Goal: Task Accomplishment & Management: Use online tool/utility

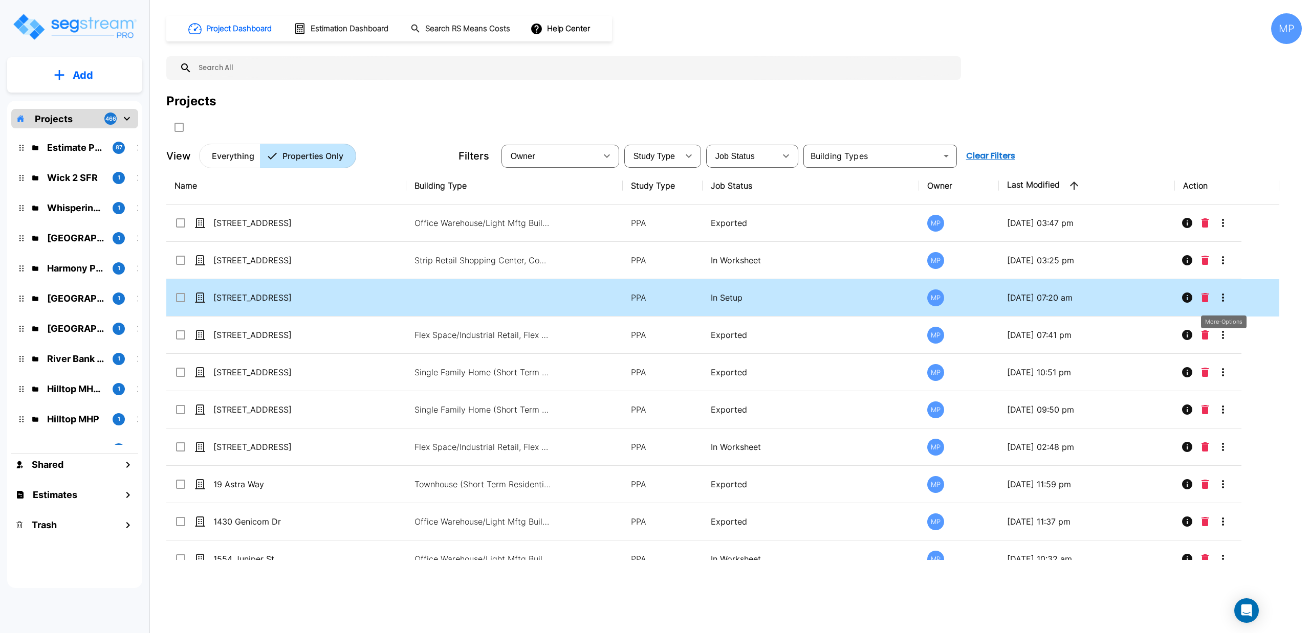
click at [1223, 300] on icon "More-Options" at bounding box center [1223, 298] width 2 height 8
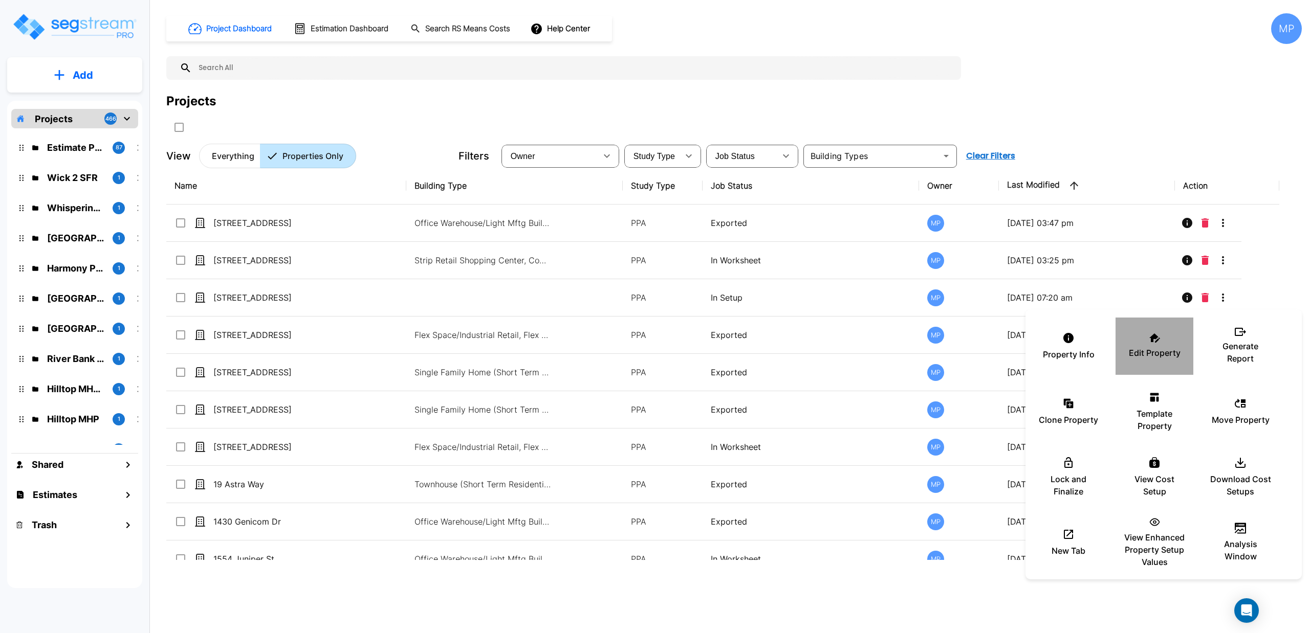
click at [1142, 357] on p "Edit Property" at bounding box center [1155, 353] width 52 height 12
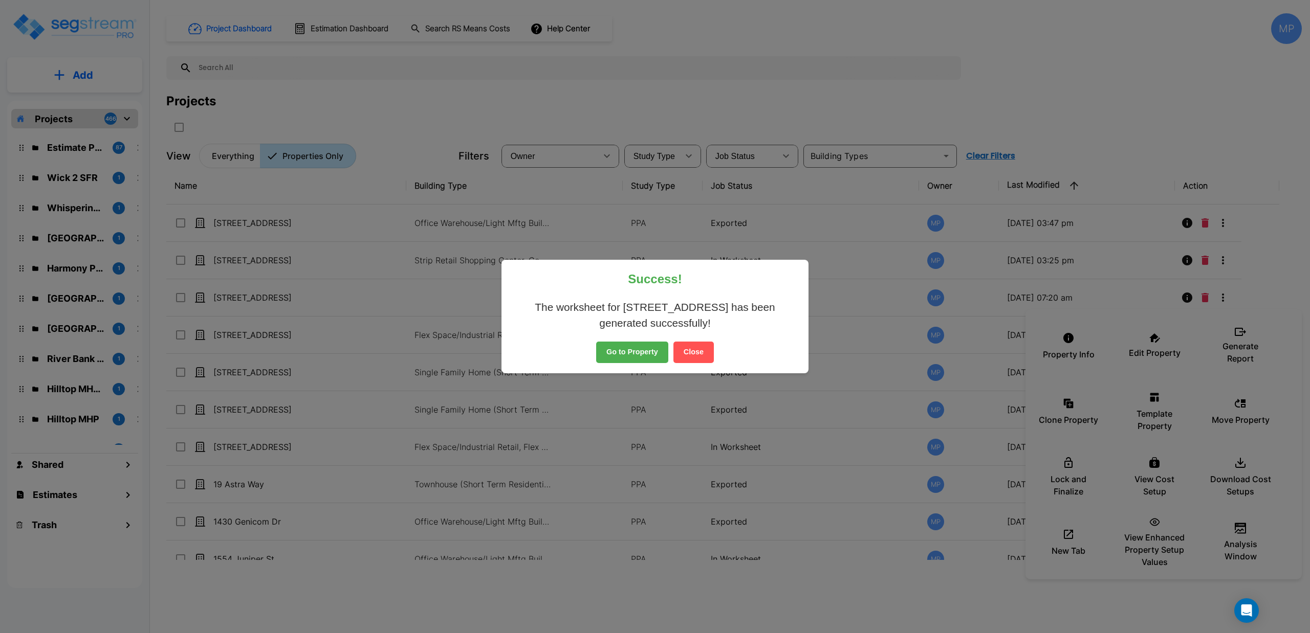
click at [688, 350] on button "Close" at bounding box center [693, 352] width 40 height 21
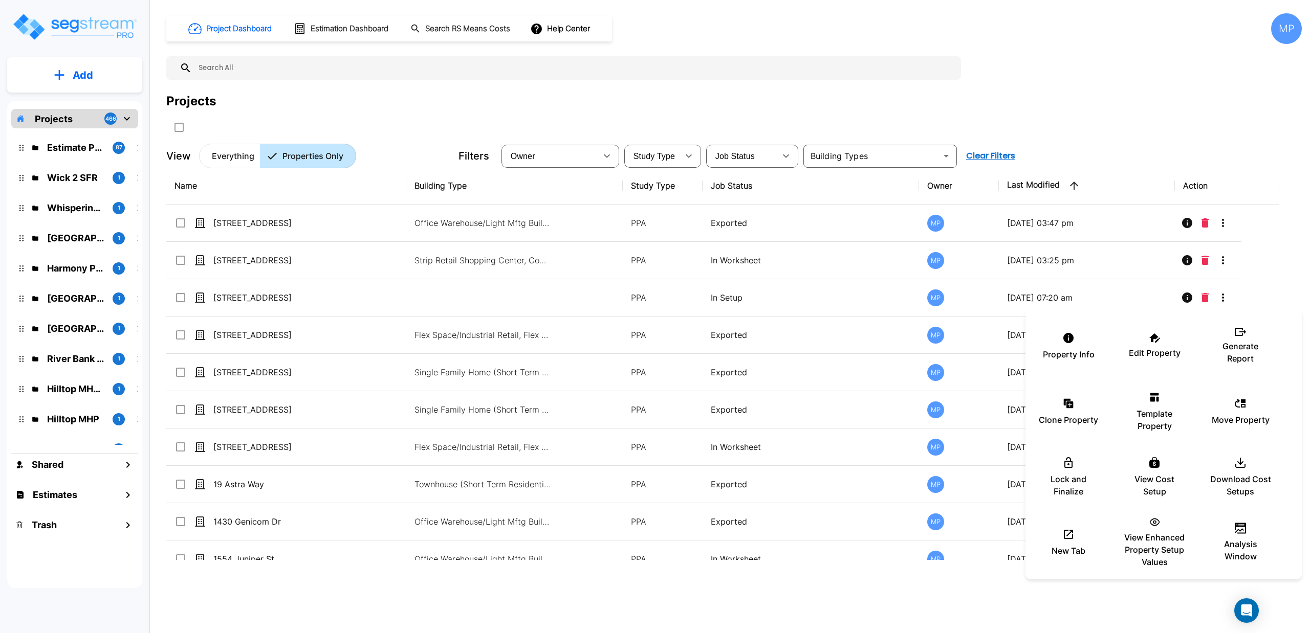
click at [322, 32] on div at bounding box center [655, 316] width 1310 height 633
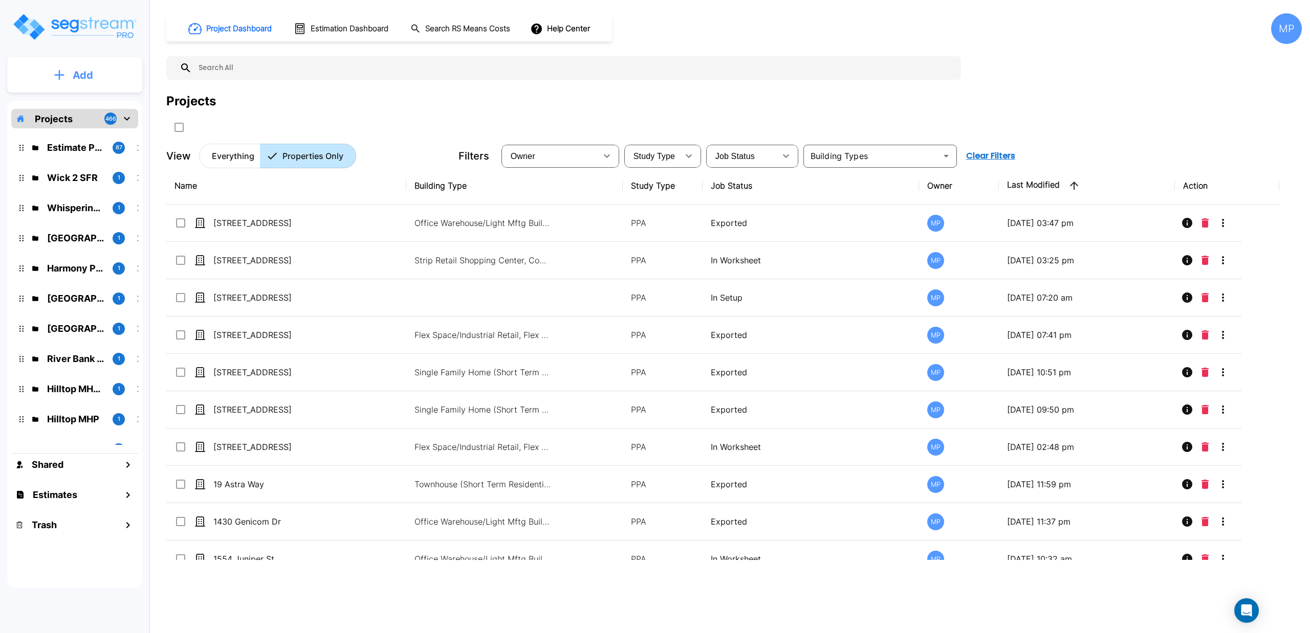
click at [56, 78] on icon "mailbox folders" at bounding box center [59, 75] width 10 height 11
click at [75, 166] on p "Add Estimate" at bounding box center [81, 162] width 52 height 12
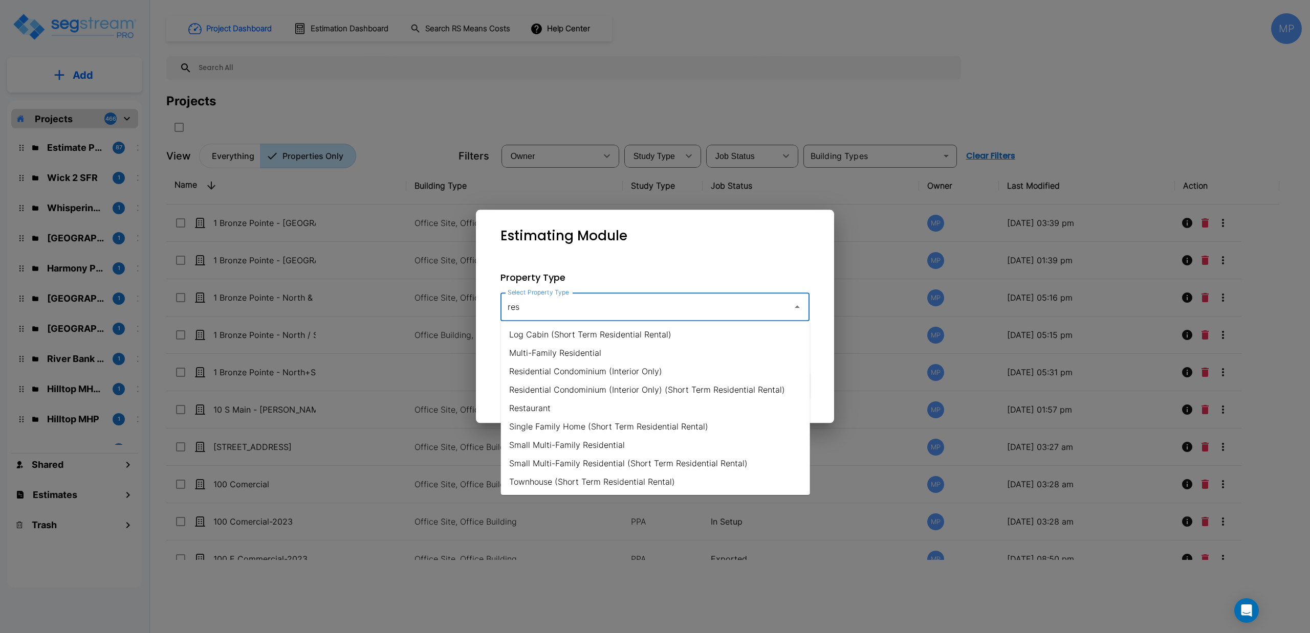
click at [515, 406] on li "Restaurant" at bounding box center [655, 408] width 309 height 18
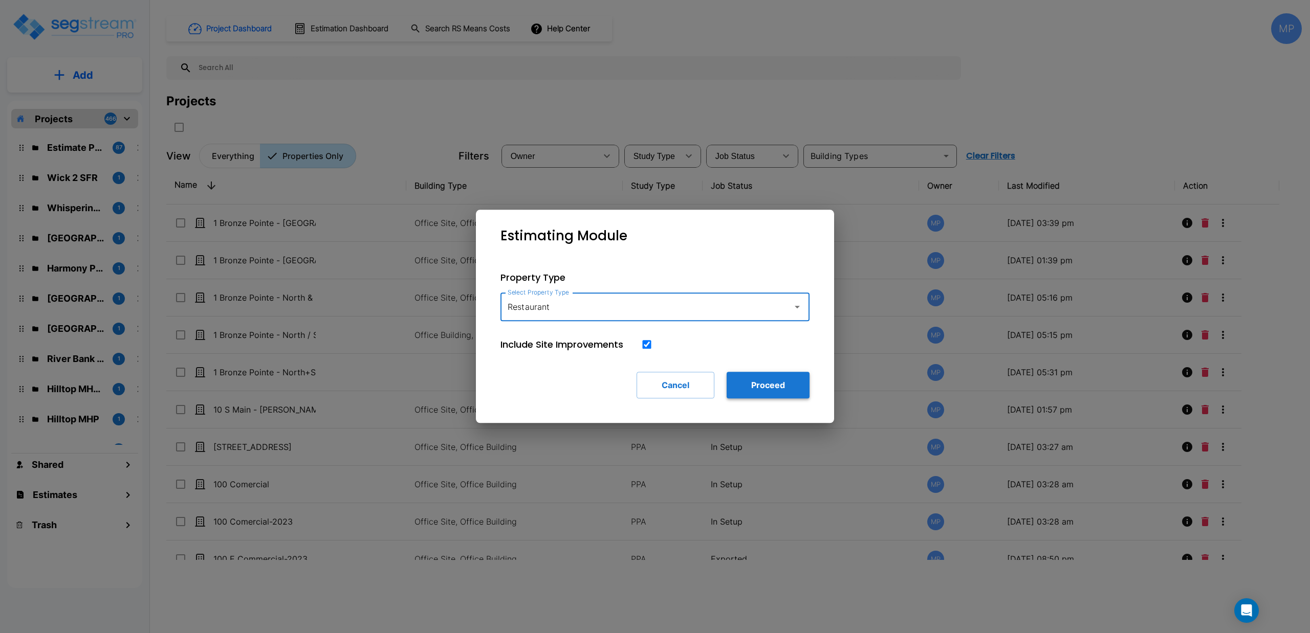
type input "Restaurant"
click at [754, 386] on button "Proceed" at bounding box center [768, 385] width 83 height 27
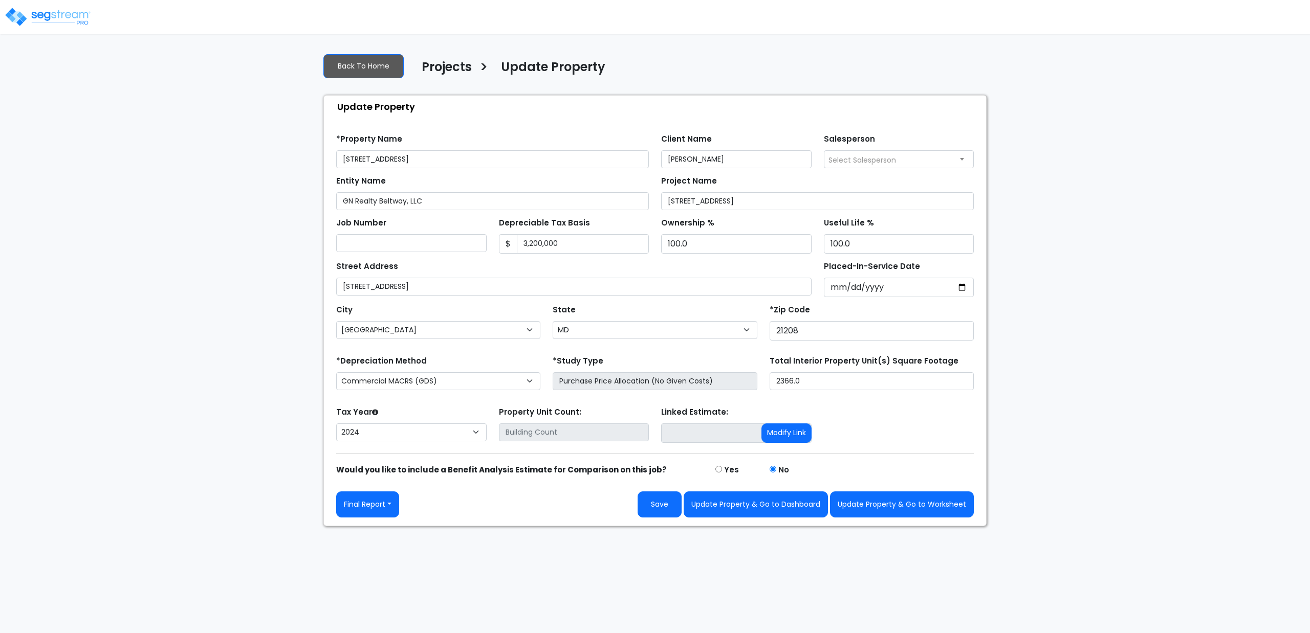
select select "MD"
select select "2024"
drag, startPoint x: 595, startPoint y: 242, endPoint x: 496, endPoint y: 246, distance: 98.8
click at [496, 246] on div "Depreciable Tax Basis $ 3,200,000" at bounding box center [574, 234] width 163 height 38
type input "2,348,200"
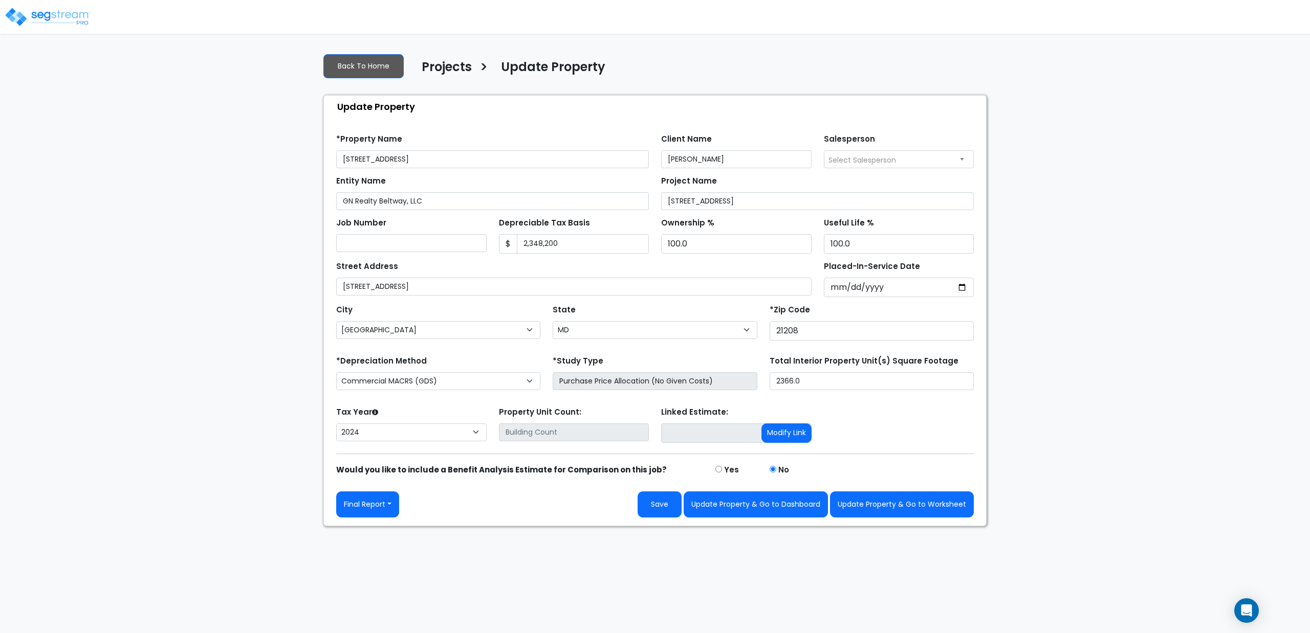
click at [212, 418] on div "We are Building your Property. So please grab a coffee and let us do the heavy …" at bounding box center [655, 286] width 1310 height 482
click at [887, 286] on input "2024-12-01" at bounding box center [899, 287] width 150 height 19
type input "2024-07-08"
click at [704, 309] on div "State State National Average AB AK AL AR AZ BC CA CO CT DC DE FL GA HI" at bounding box center [655, 322] width 216 height 41
click at [886, 508] on button "Update Property & Go to Worksheet" at bounding box center [902, 505] width 144 height 26
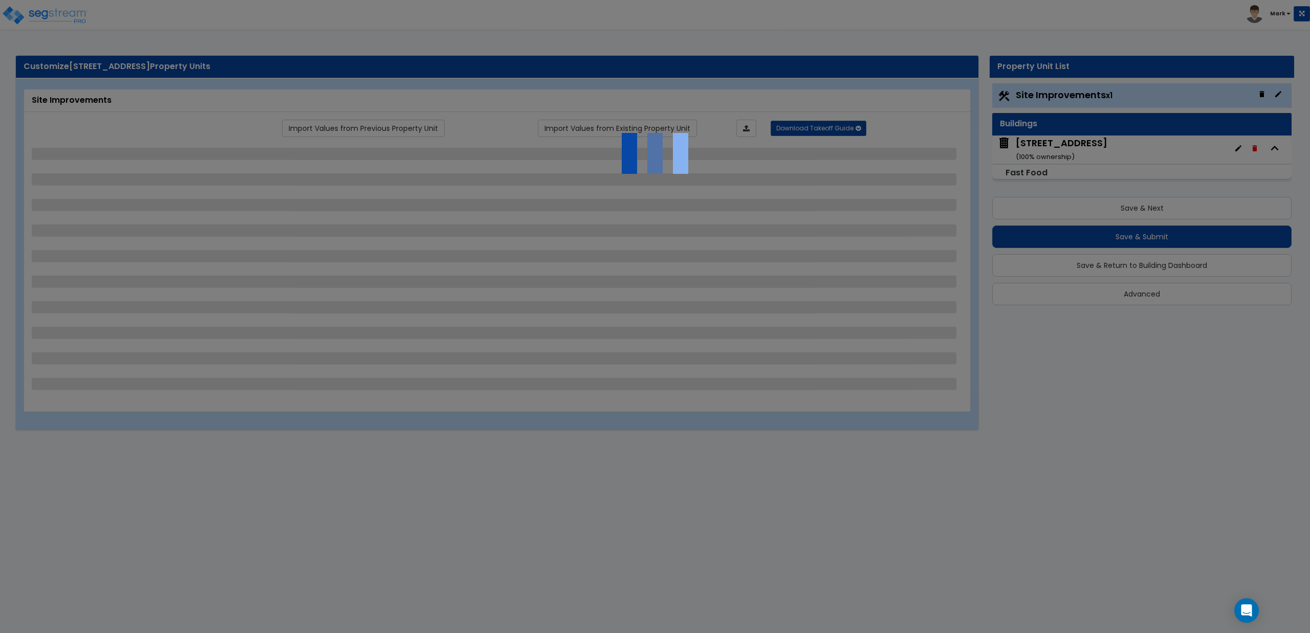
select select "2"
select select "1"
select select "2"
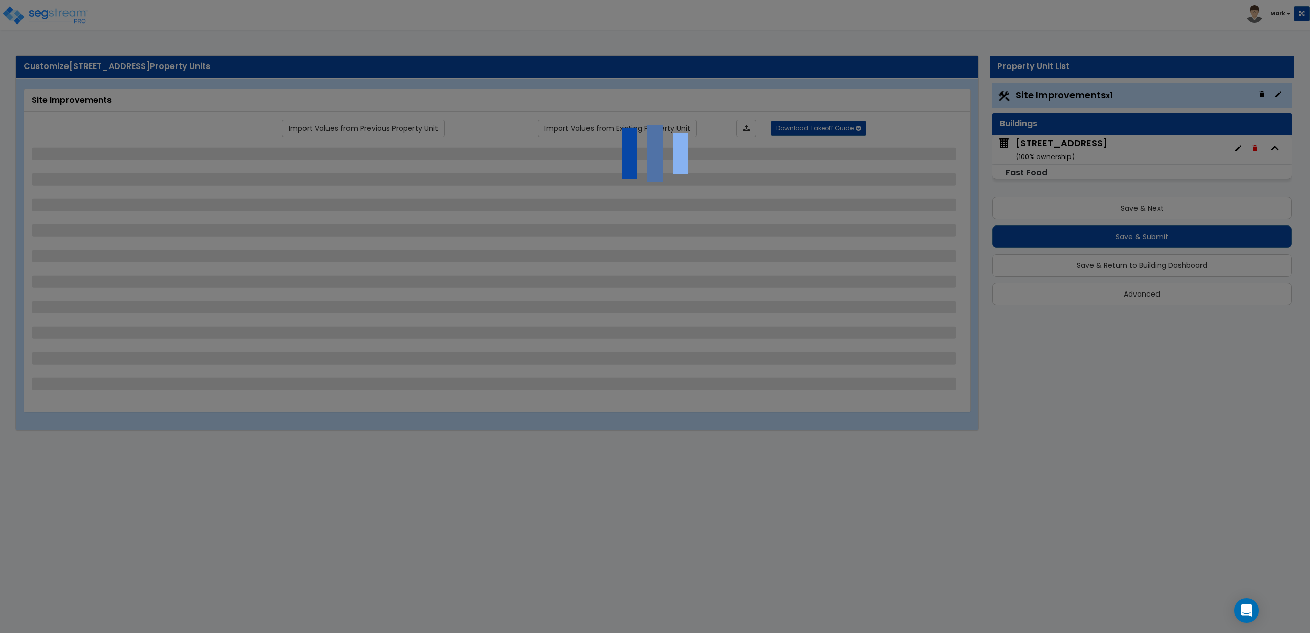
select select "2"
select select "1"
select select "2"
select select "1"
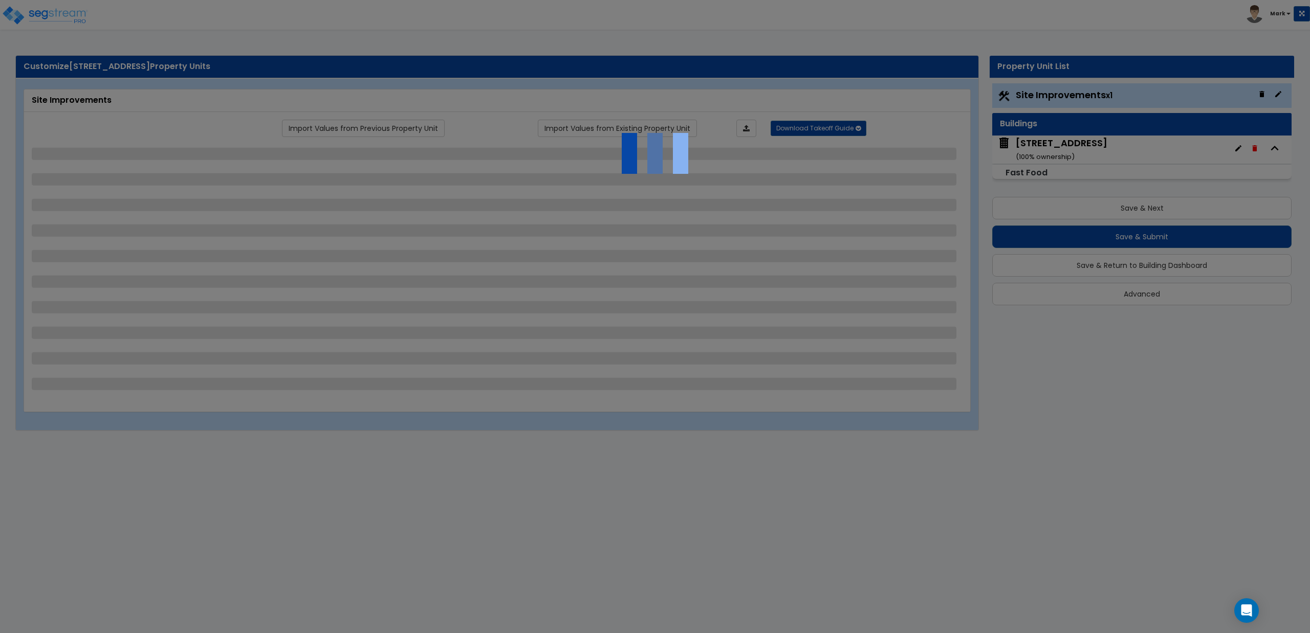
select select "2"
select select "4"
select select "1"
select select "11"
select select "2"
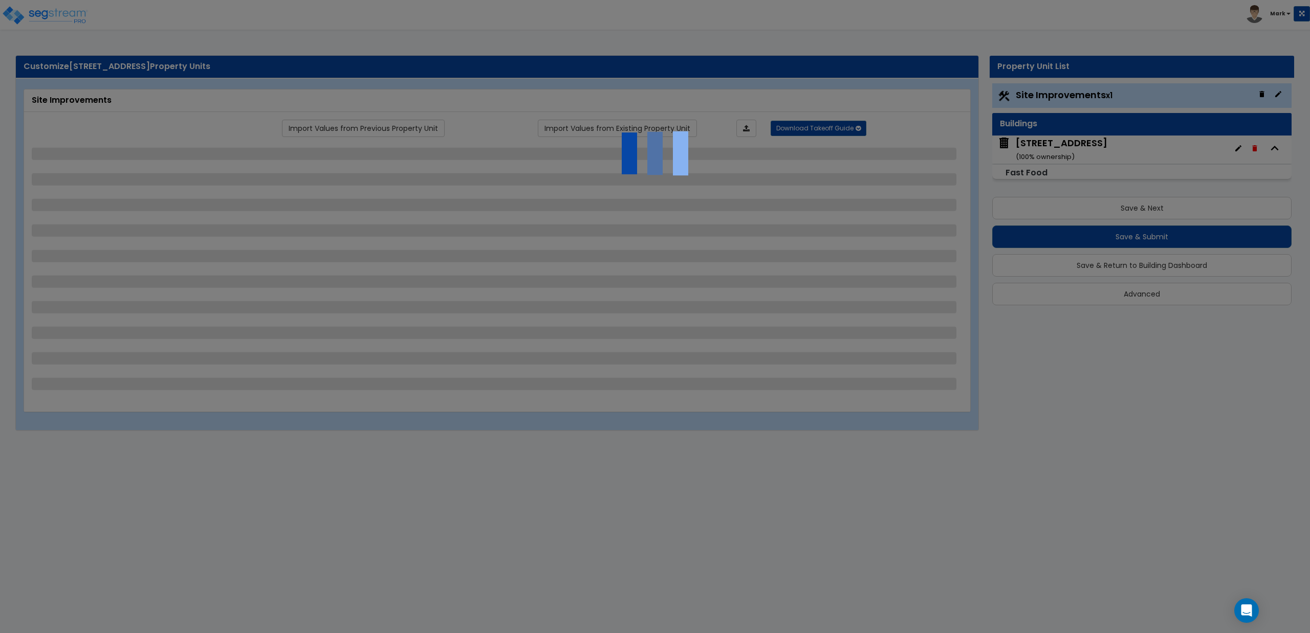
select select "4"
select select "6"
select select "1"
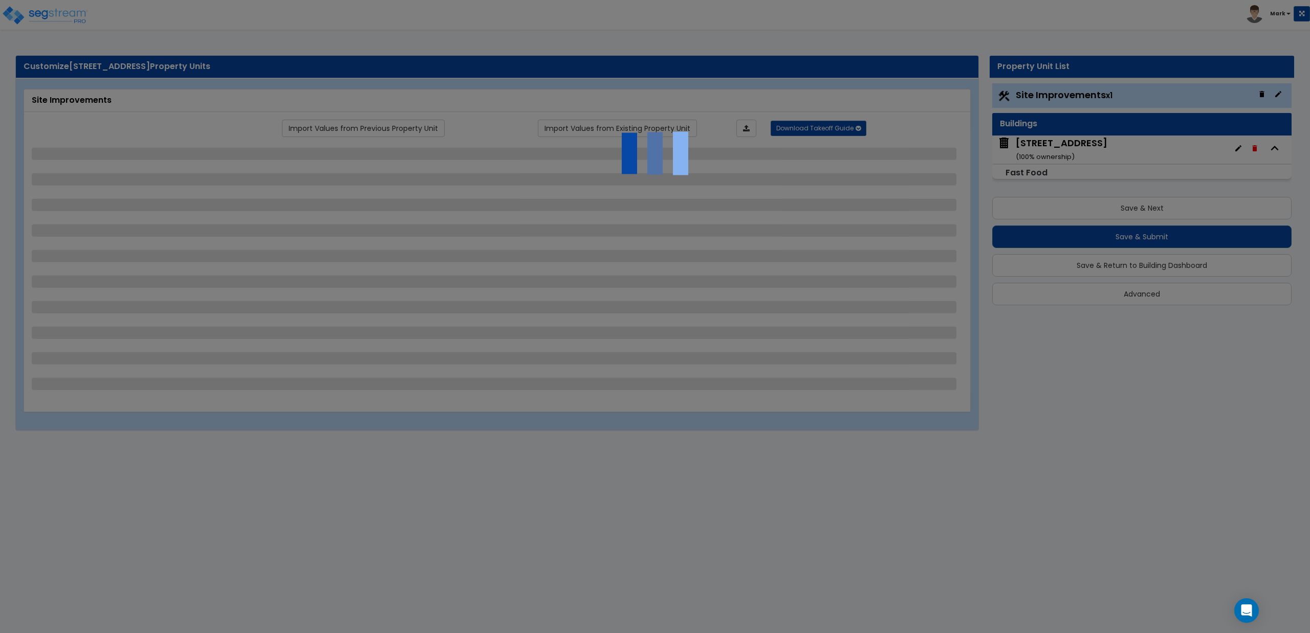
select select "1"
select select "4"
select select "2"
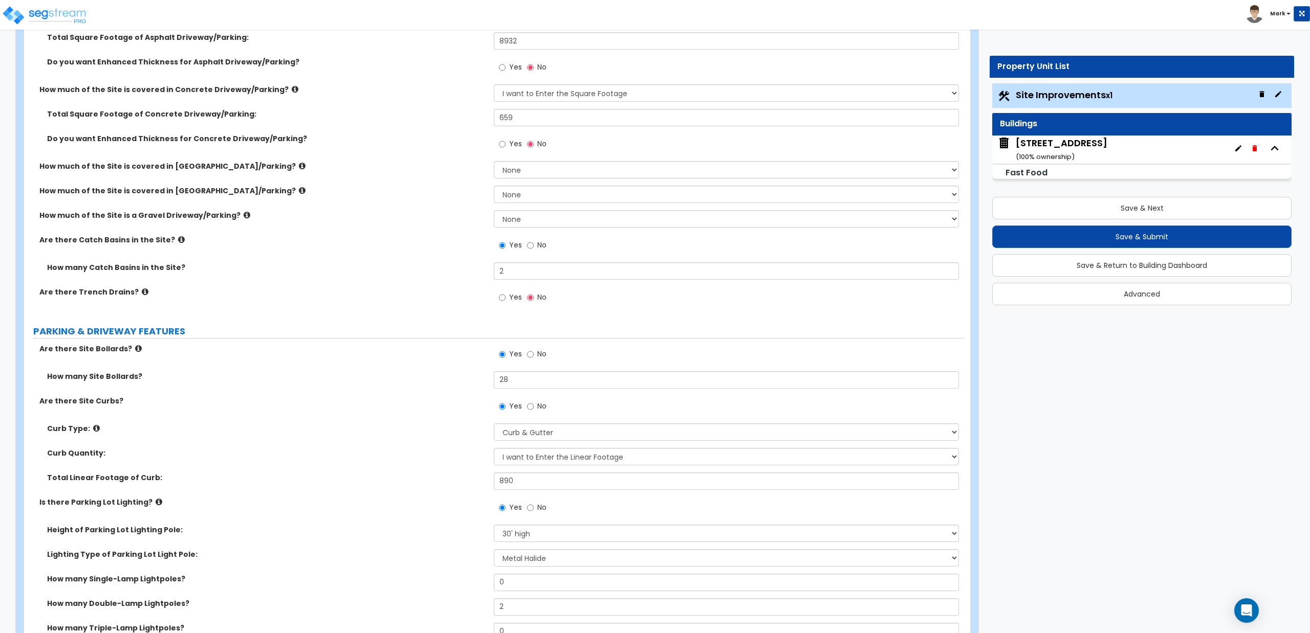
scroll to position [273, 0]
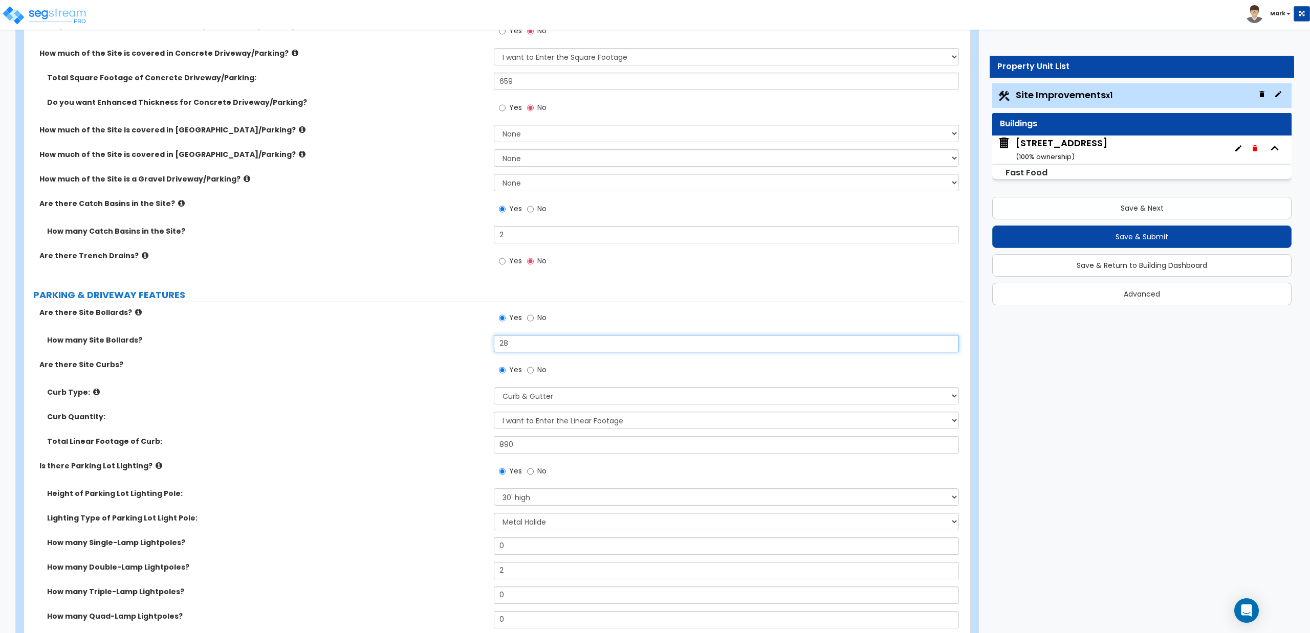
drag, startPoint x: 522, startPoint y: 350, endPoint x: 494, endPoint y: 362, distance: 30.7
click at [494, 362] on div "Are there Site Bollards? Yes No How many Site Bollards? 28 Are there Site Curbs…" at bounding box center [494, 578] width 925 height 540
type input "21"
click at [422, 392] on label "Curb Type:" at bounding box center [266, 392] width 439 height 10
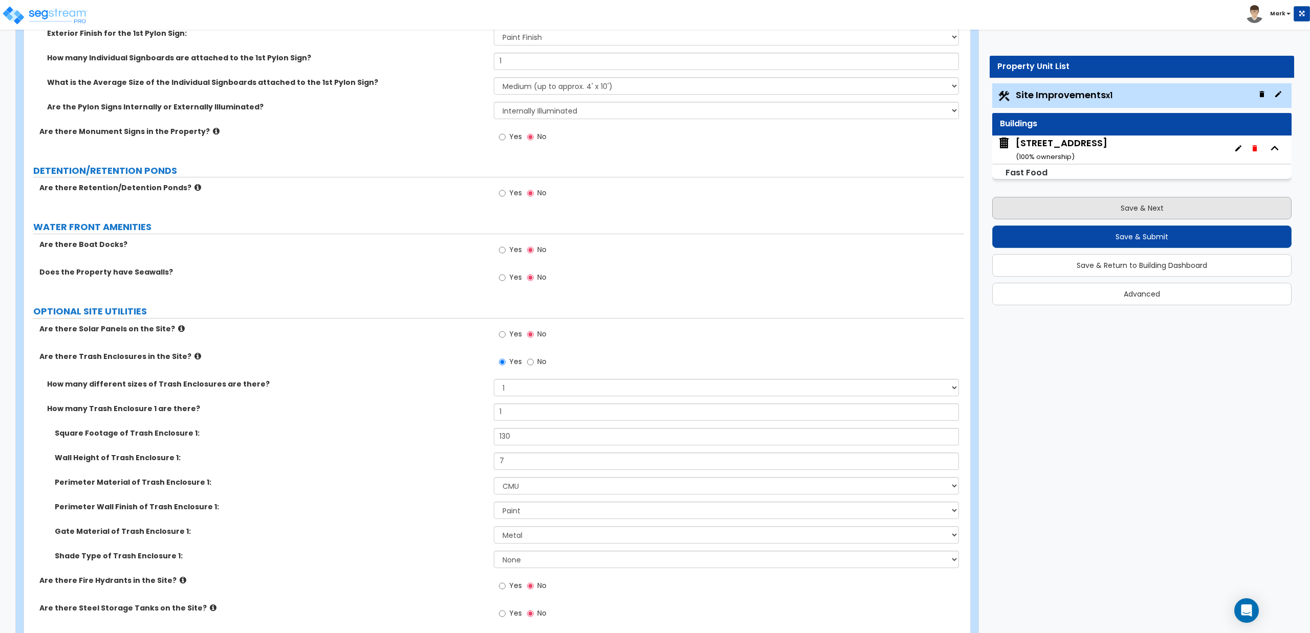
scroll to position [2909, 0]
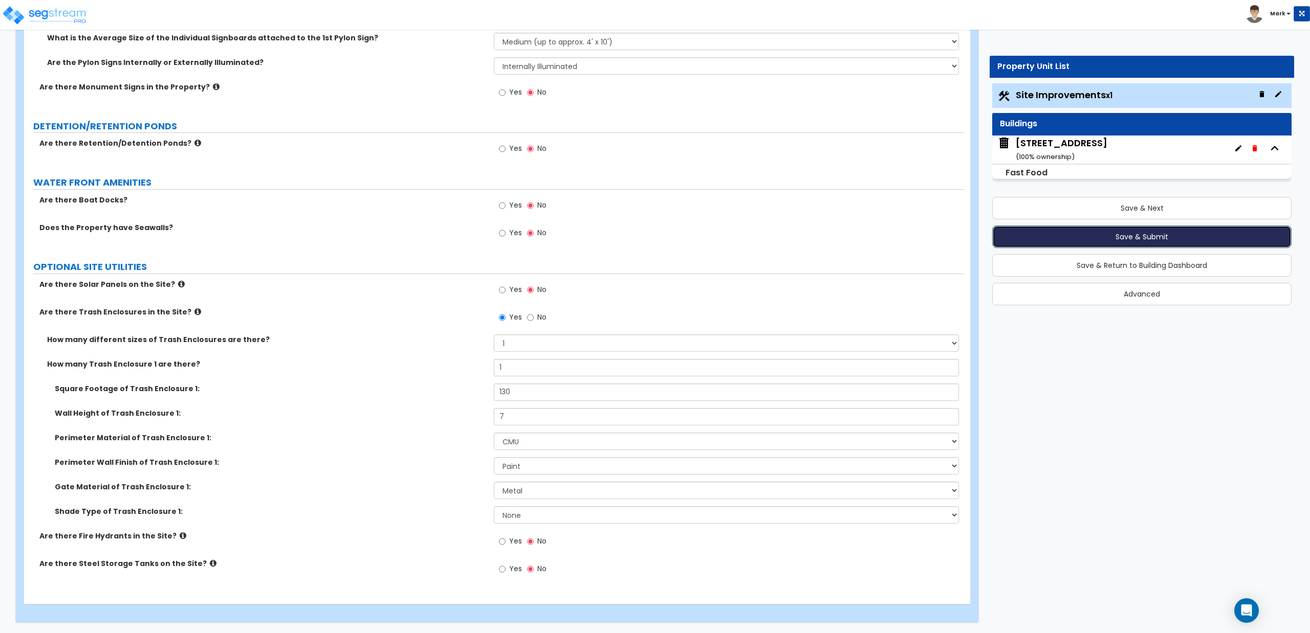
click at [1113, 238] on button "Save & Submit" at bounding box center [1141, 237] width 299 height 23
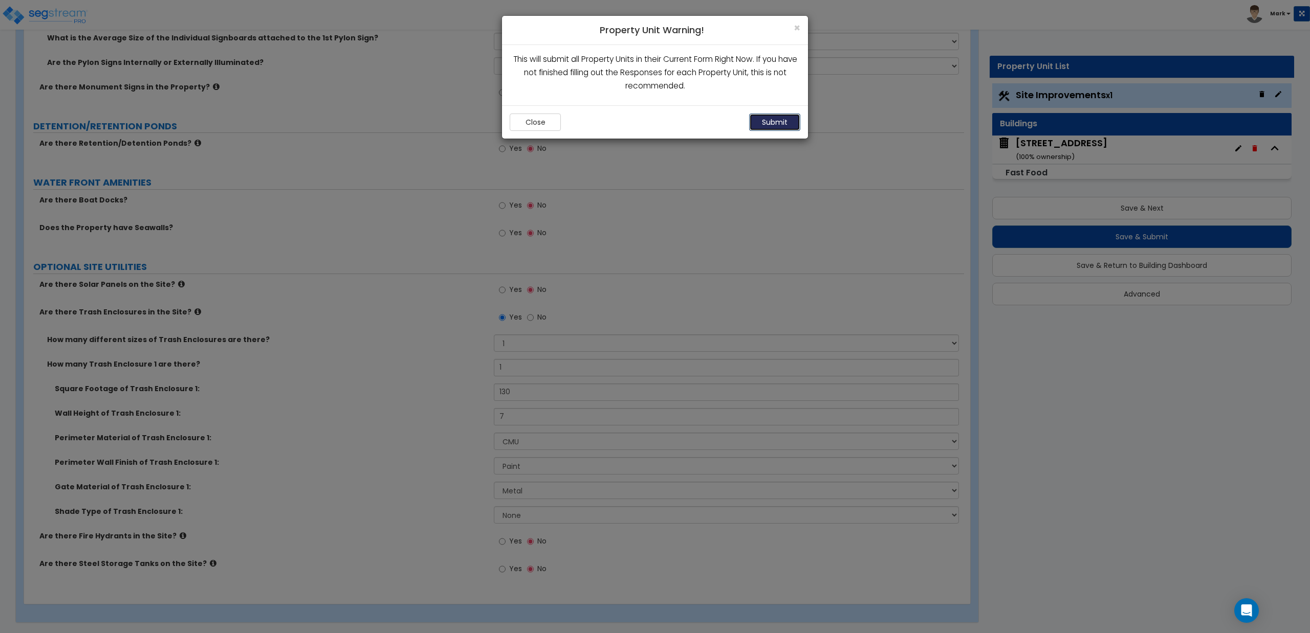
click at [789, 123] on button "Submit" at bounding box center [774, 122] width 51 height 17
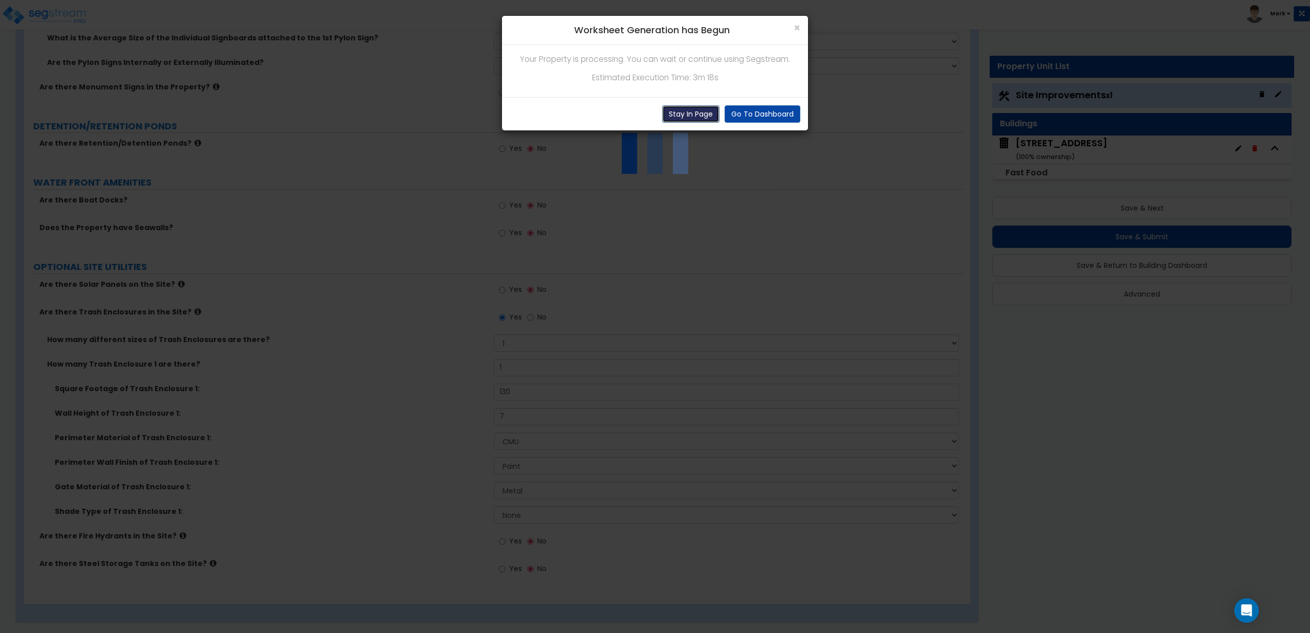
click at [704, 119] on button "Stay In Page" at bounding box center [690, 113] width 57 height 17
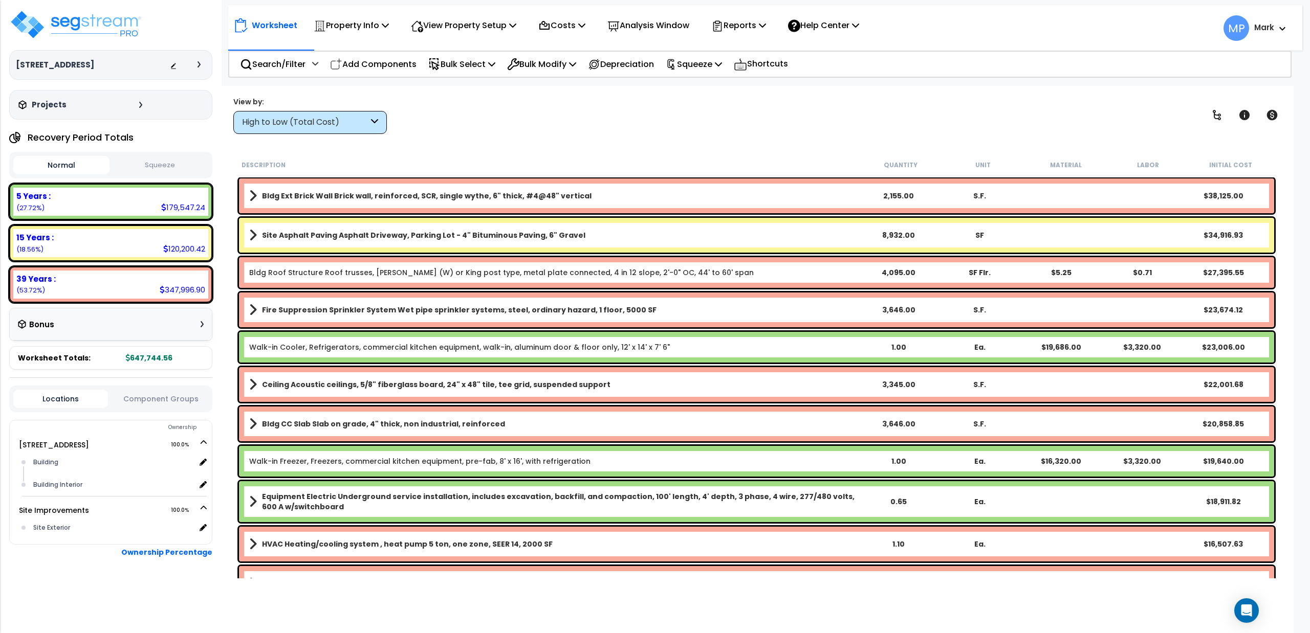
click at [375, 119] on icon at bounding box center [374, 123] width 7 height 12
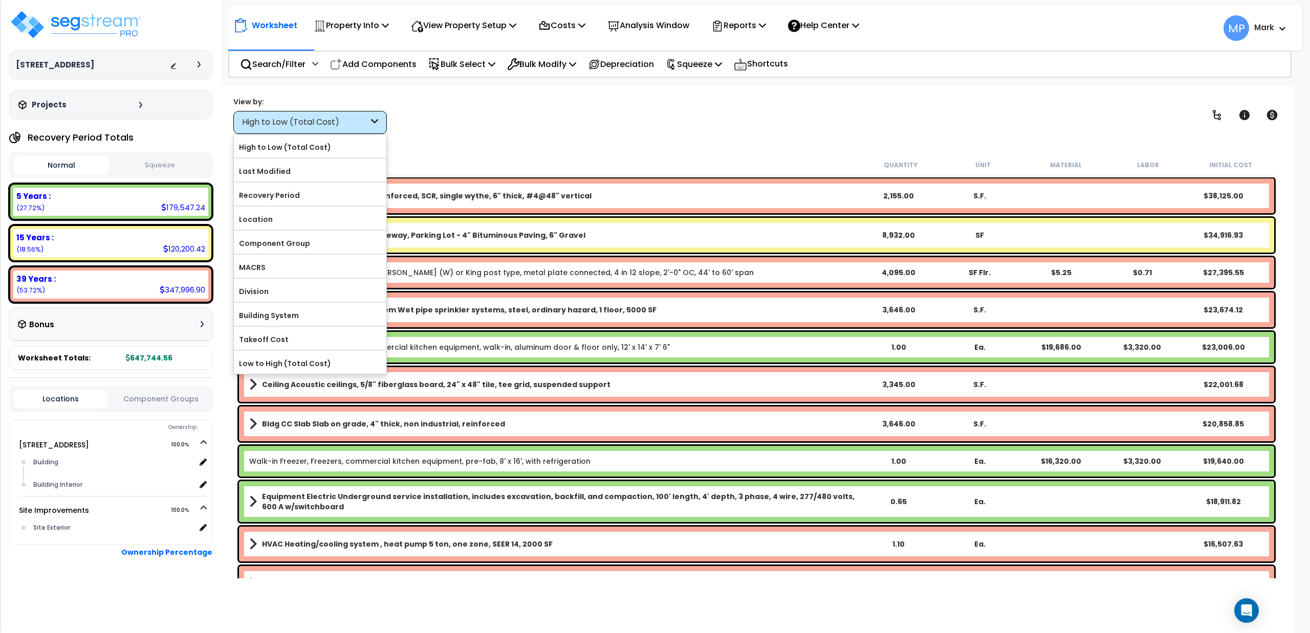
click at [450, 152] on div "Worksheet Property Info Property Setup Add Property Unit Template property Clon…" at bounding box center [757, 402] width 1074 height 633
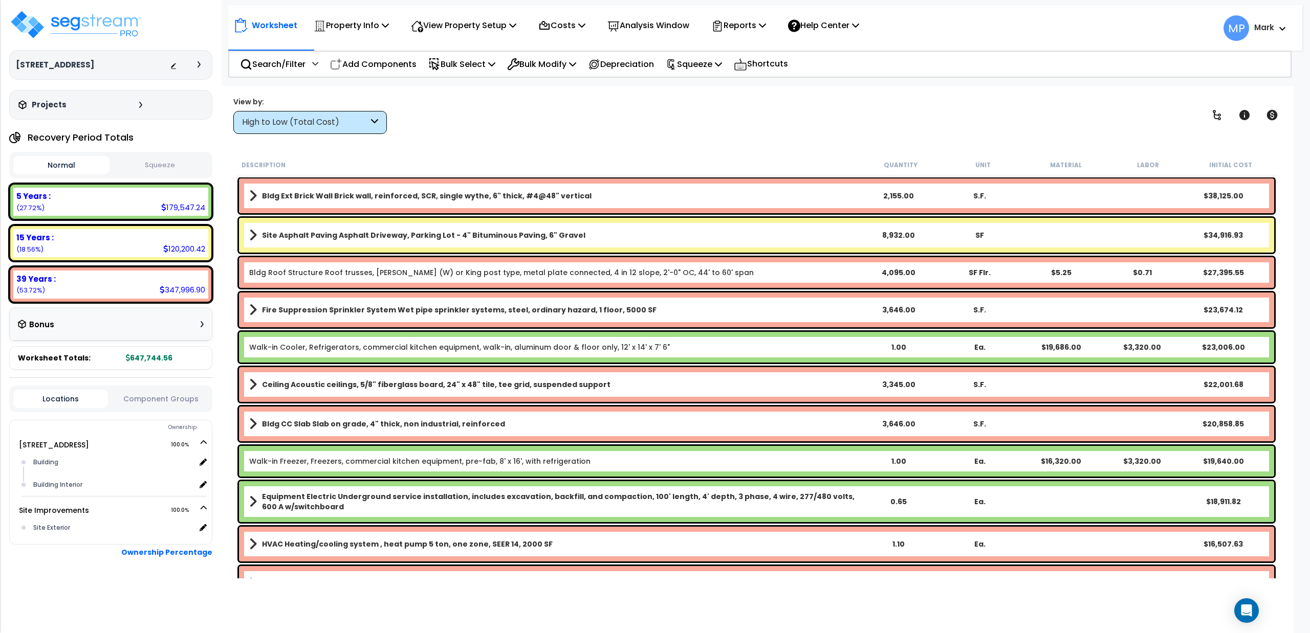
click at [743, 349] on b "Walk-in Cooler, Refrigerators, commercial kitchen equipment, walk-in, aluminum …" at bounding box center [553, 347] width 609 height 10
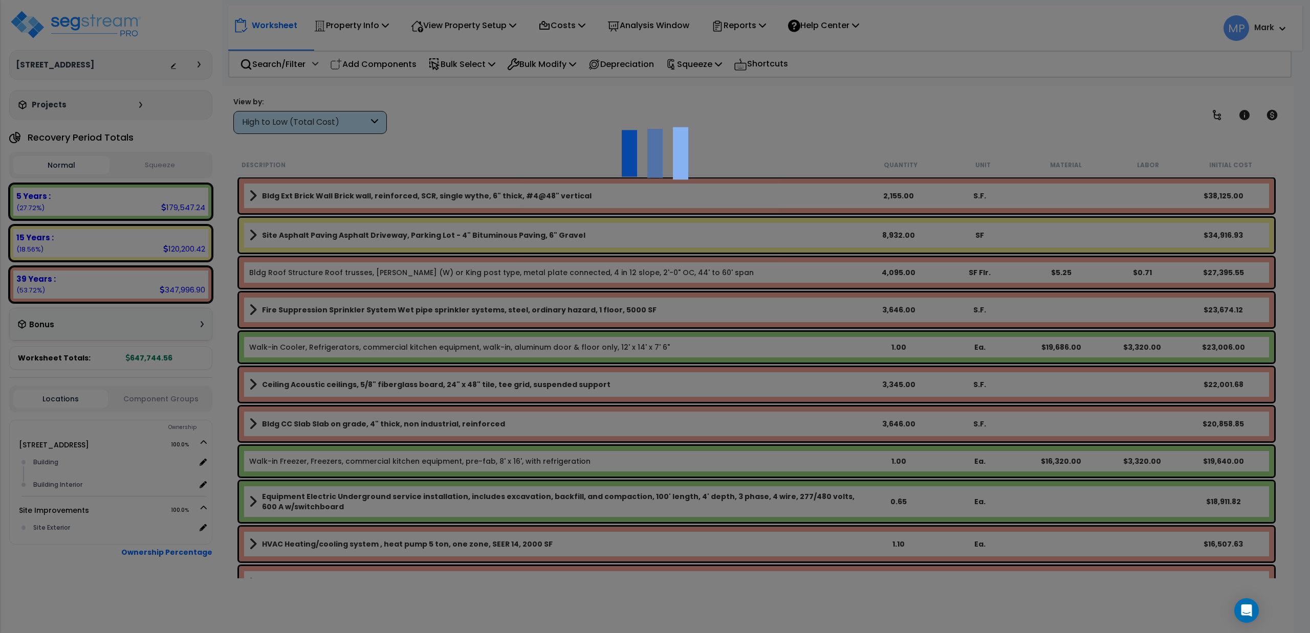
select select "49875"
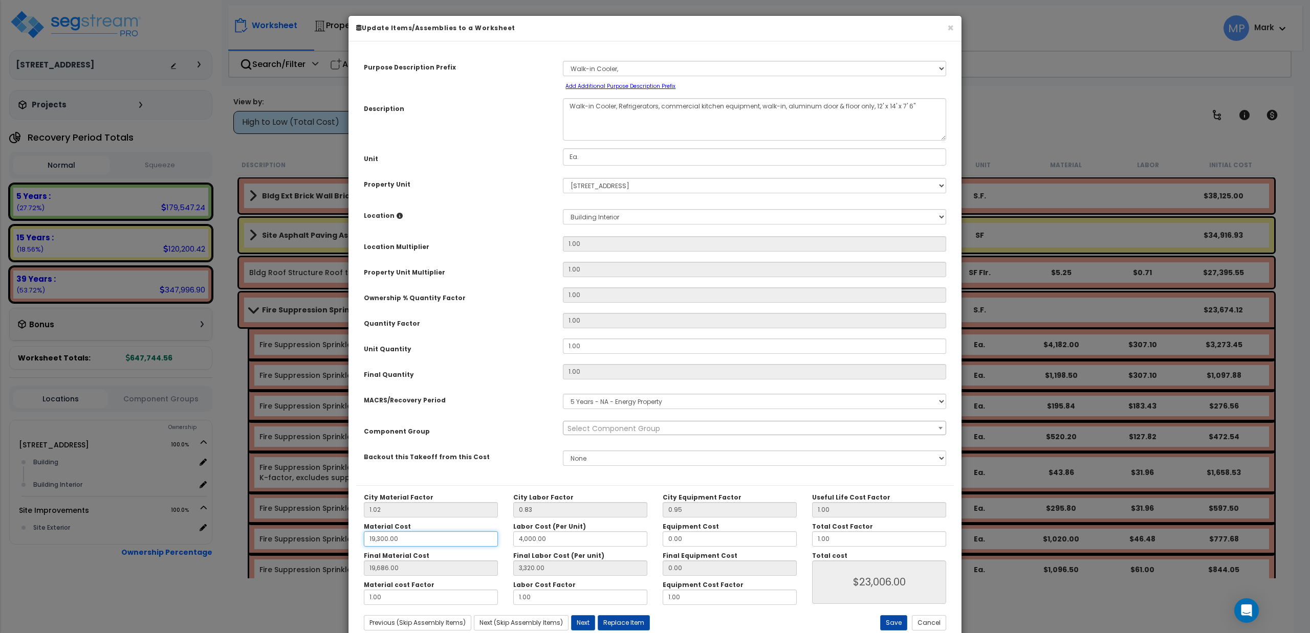
click at [374, 543] on input "19,300.00" at bounding box center [431, 539] width 134 height 15
drag, startPoint x: 598, startPoint y: 346, endPoint x: 515, endPoint y: 357, distance: 84.0
click at [515, 357] on div "Unit Quantity 1.00" at bounding box center [655, 348] width 598 height 18
type input "."
type input "1"
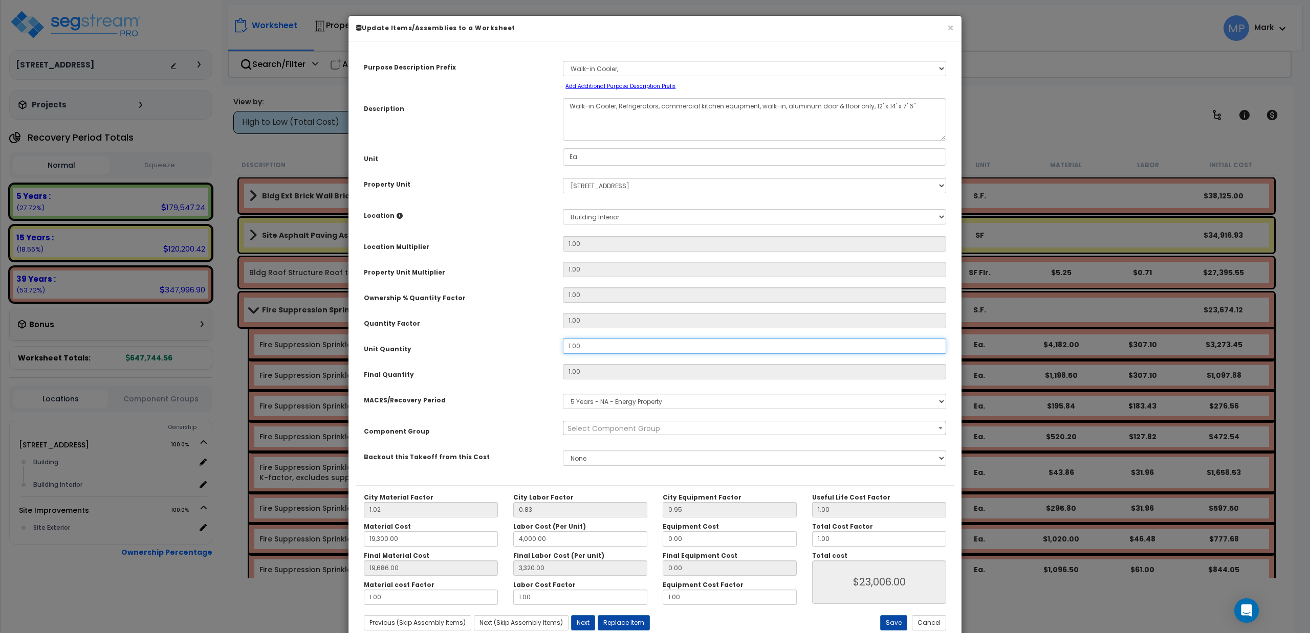
type input "19,686.00"
type input "3,320.00"
type input "$23,006.00"
type input "0"
type input "19,686.00"
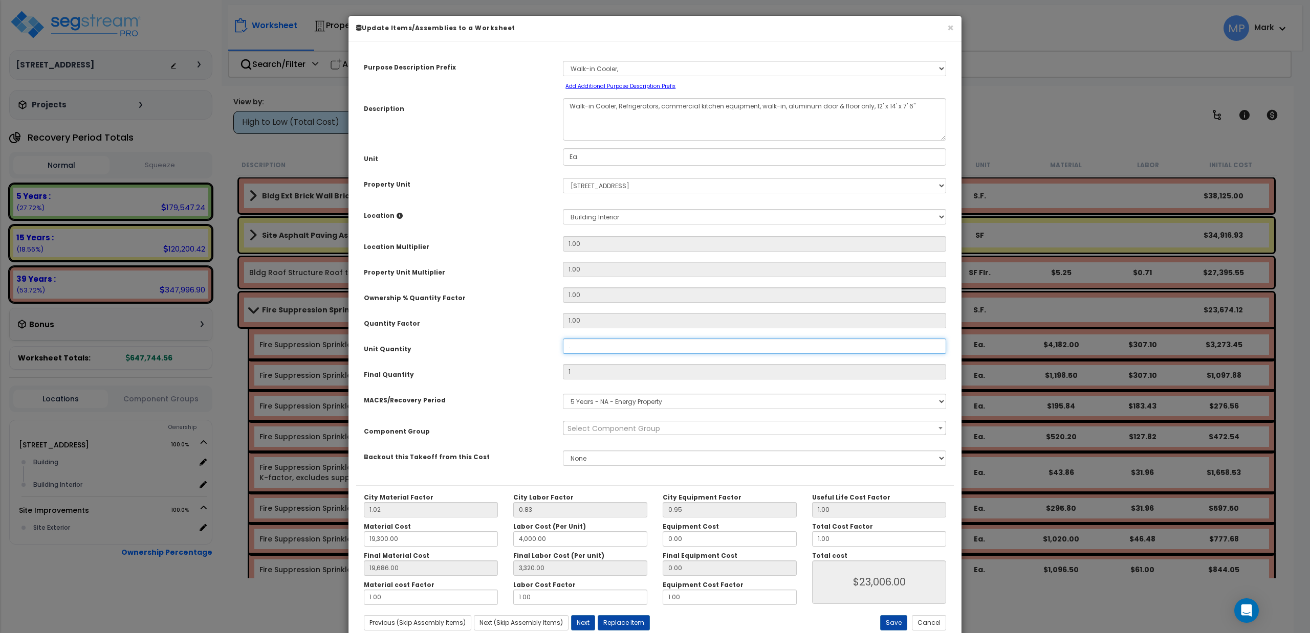
type input "3,320.00"
type input "$0.00"
type input ".9"
type input "19,686.00"
type input "3,320.00"
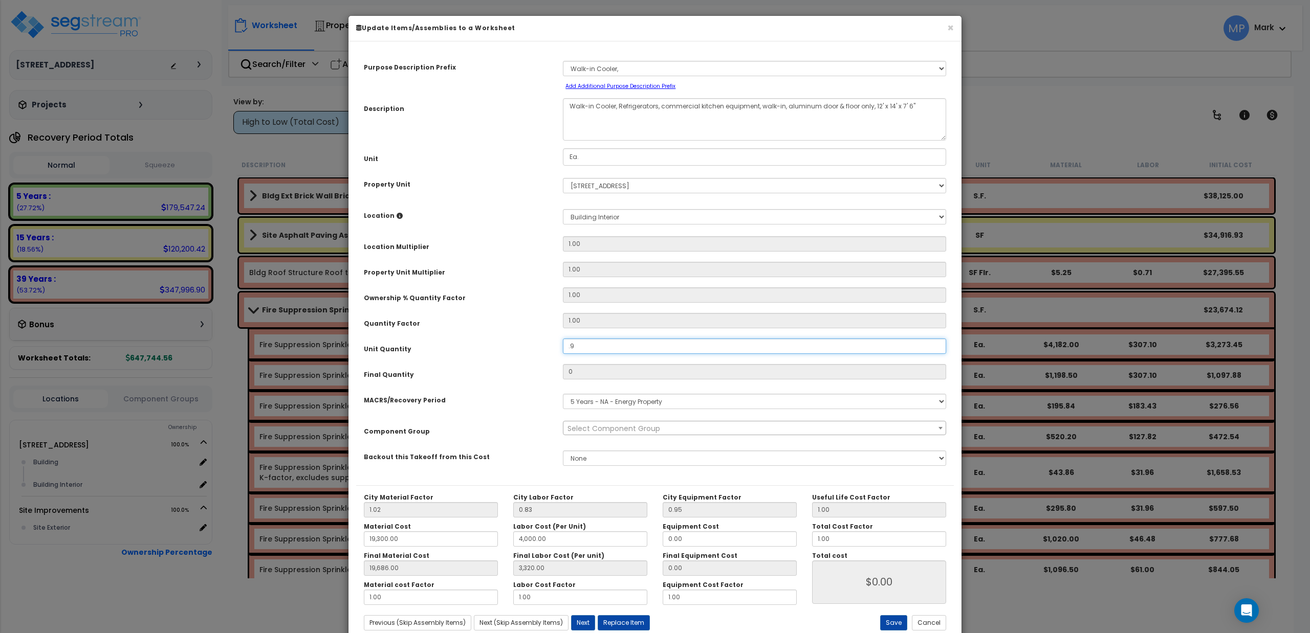
type input "0.9"
type input "19,686.00"
type input "3,320.00"
type input "$20,705.40"
click at [895, 624] on button "Save" at bounding box center [893, 623] width 27 height 15
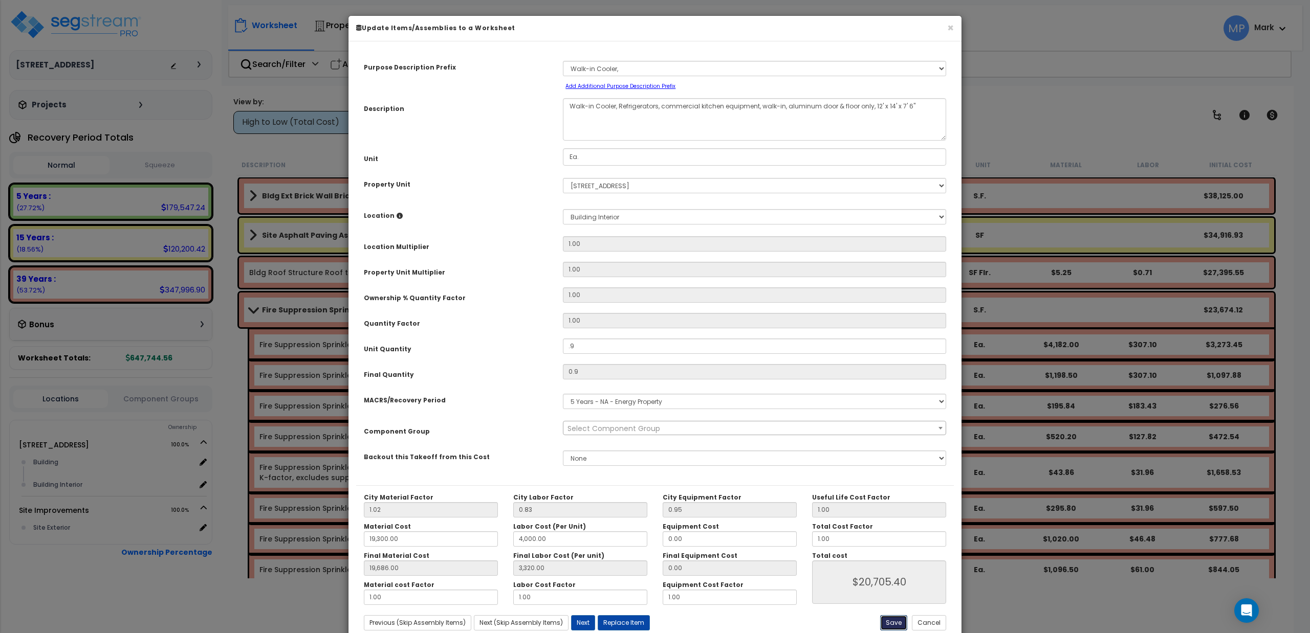
type input "0.90"
type input "19300.00"
type input "4000.00"
type input "19686.00"
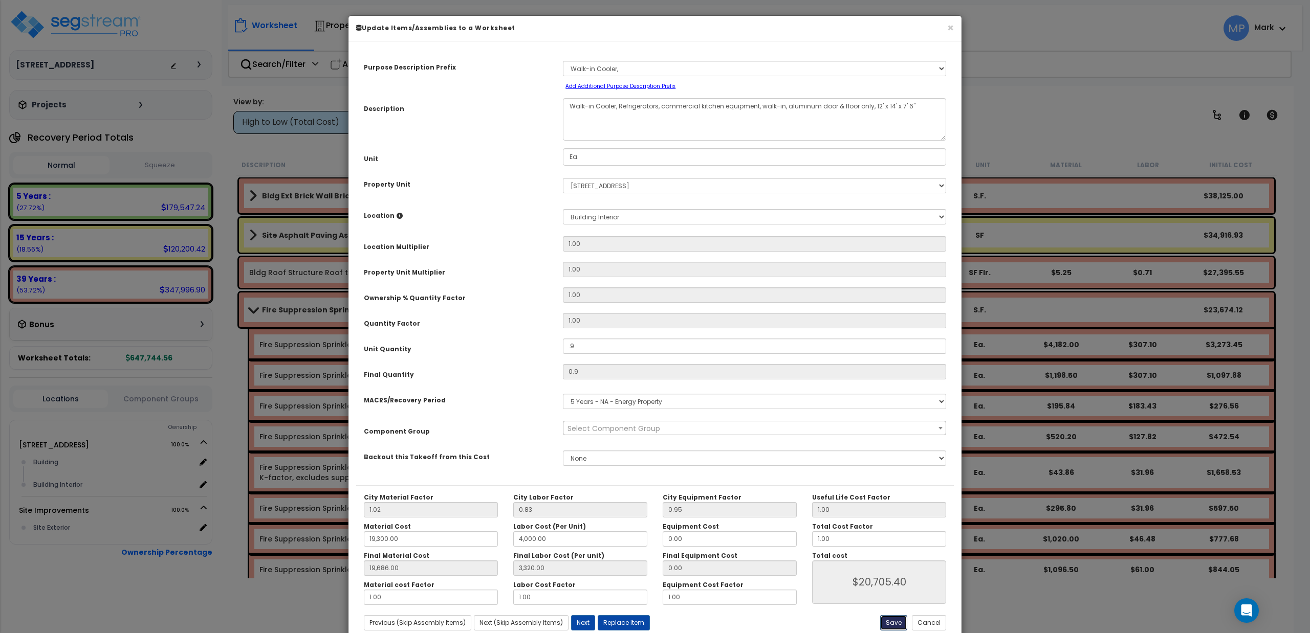
type input "3320.00"
type input "20705.40"
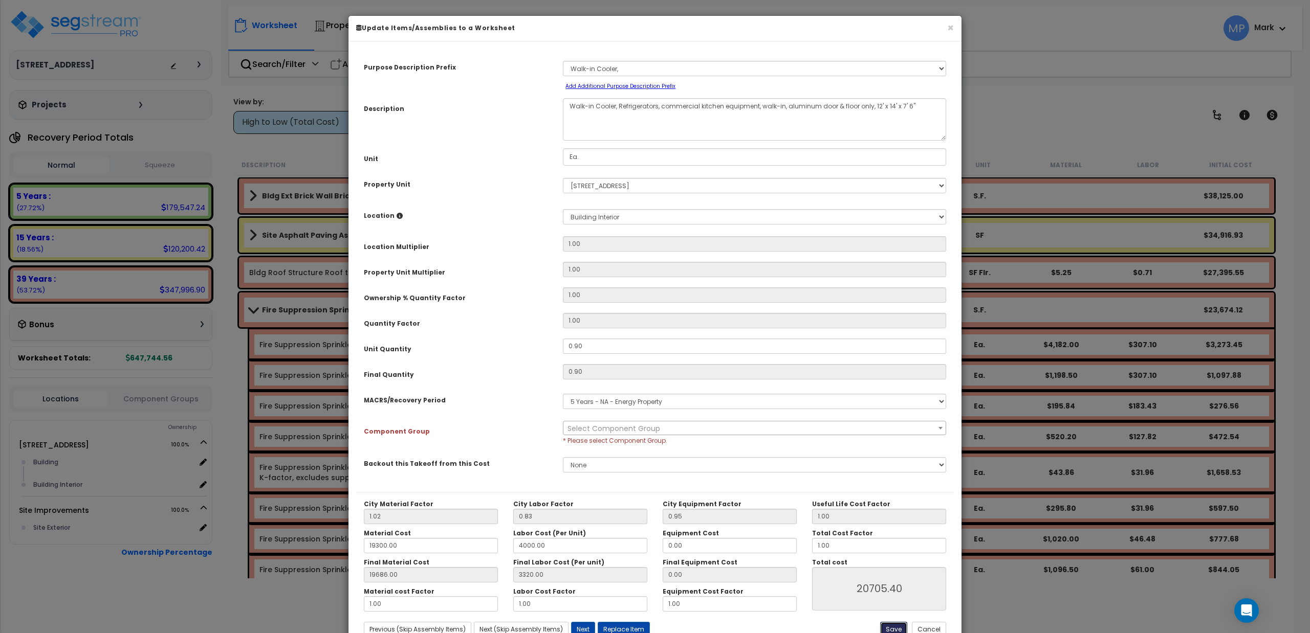
scroll to position [36, 0]
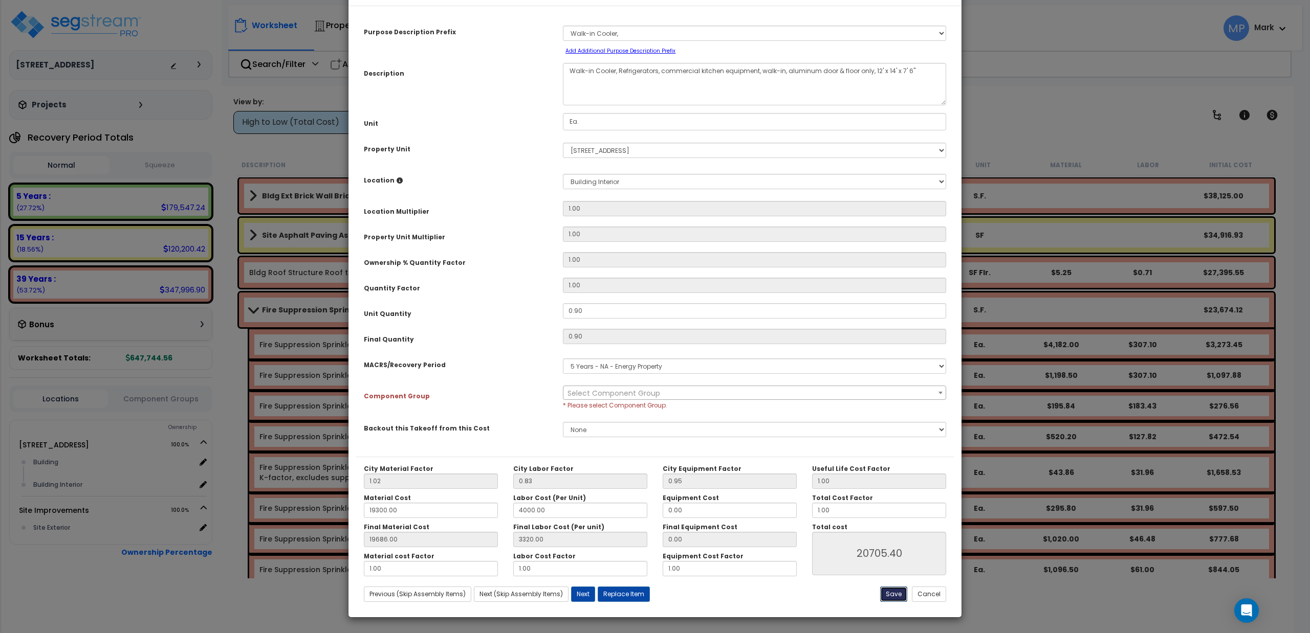
click at [899, 597] on button "Save" at bounding box center [893, 594] width 27 height 15
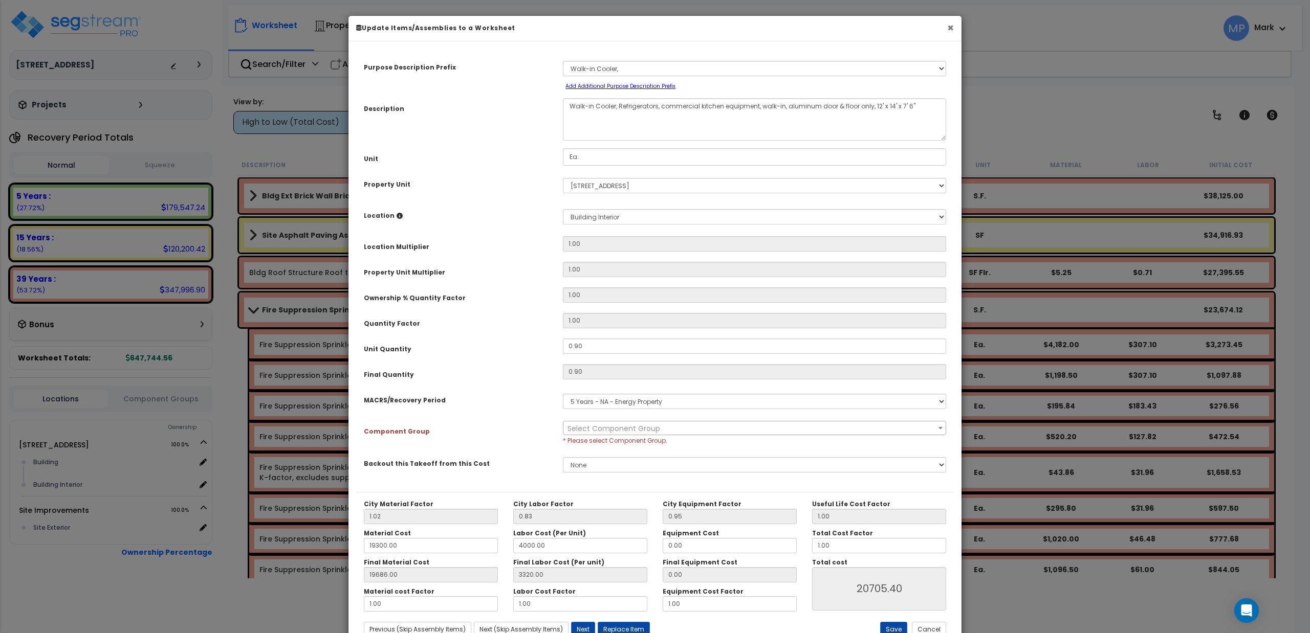
click at [952, 23] on button "×" at bounding box center [950, 28] width 7 height 11
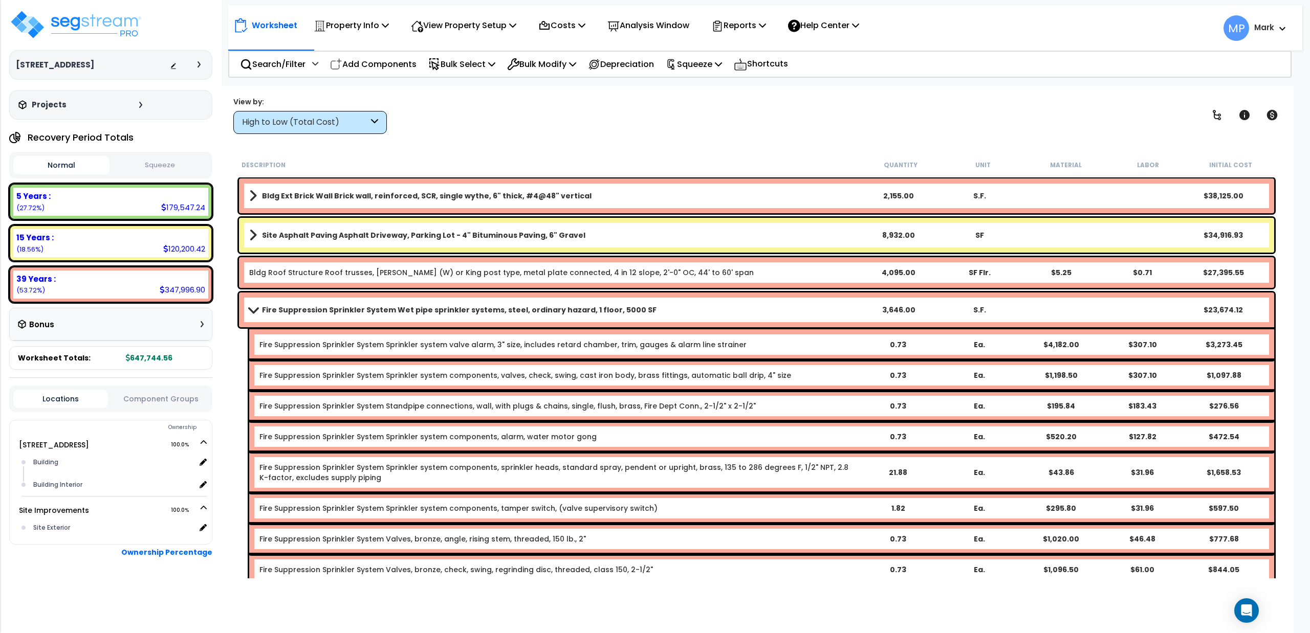
click at [372, 125] on icon at bounding box center [374, 123] width 7 height 12
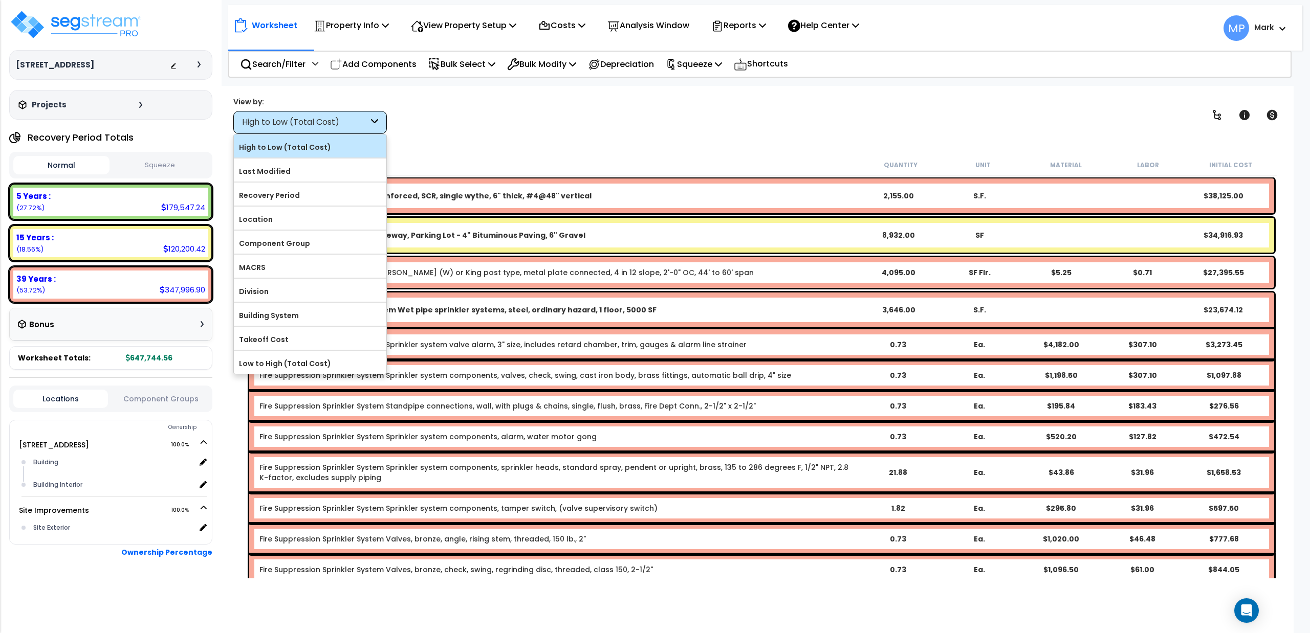
click at [323, 152] on label "High to Low (Total Cost)" at bounding box center [310, 147] width 152 height 15
click at [0, 0] on input "High to Low (Total Cost)" at bounding box center [0, 0] width 0 height 0
click at [418, 146] on div "Worksheet Property Info Property Setup Add Property Unit Template property Clon…" at bounding box center [757, 402] width 1074 height 633
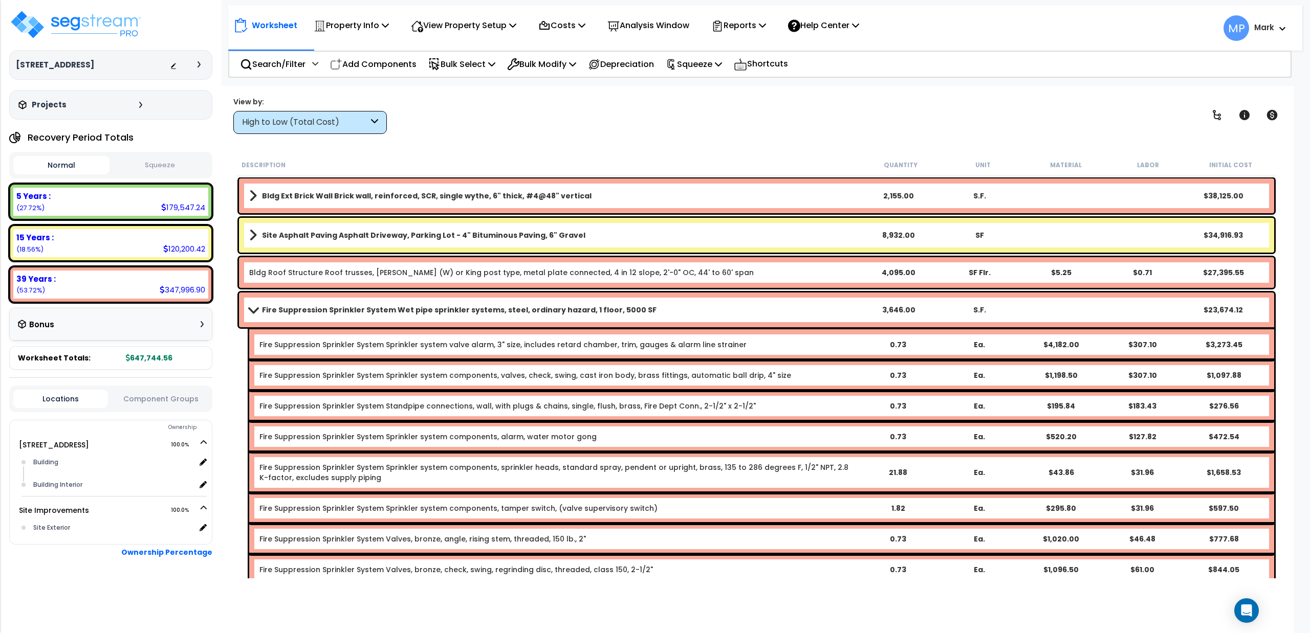
click at [254, 310] on span at bounding box center [253, 310] width 14 height 8
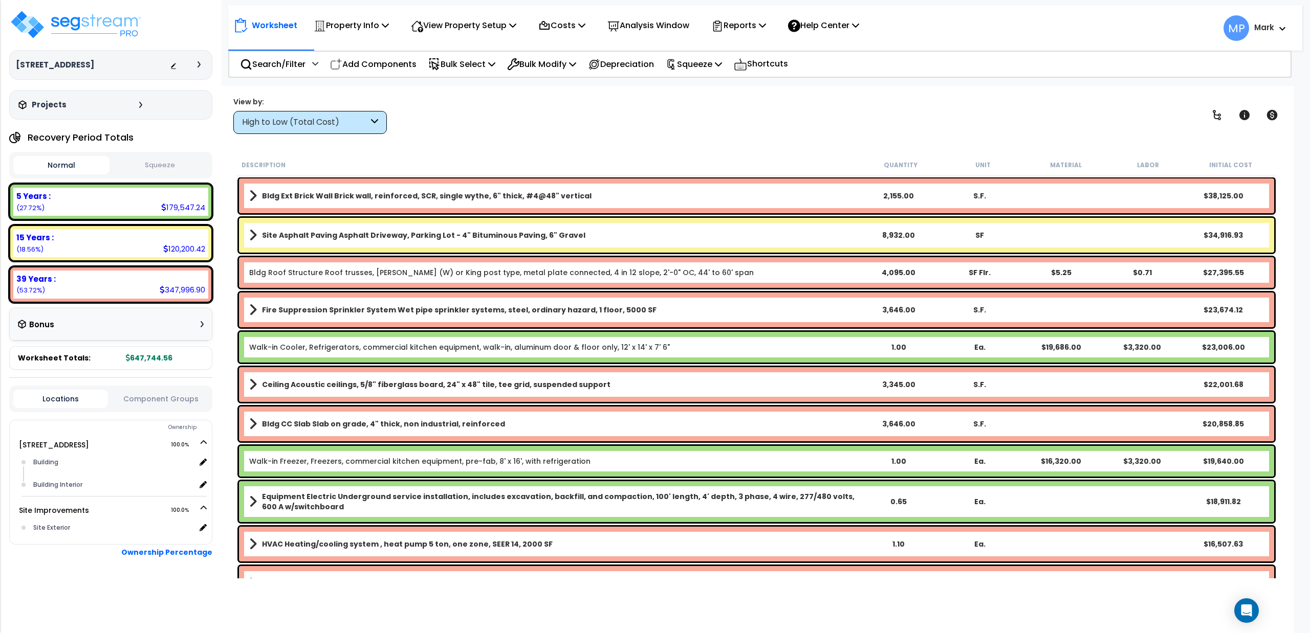
click at [806, 344] on b "Walk-in Cooler, Refrigerators, commercial kitchen equipment, walk-in, aluminum …" at bounding box center [553, 347] width 609 height 10
click at [626, 348] on link "Walk-in Cooler, Refrigerators, commercial kitchen equipment, walk-in, aluminum …" at bounding box center [459, 347] width 421 height 10
click at [901, 347] on div "1.00" at bounding box center [898, 347] width 81 height 10
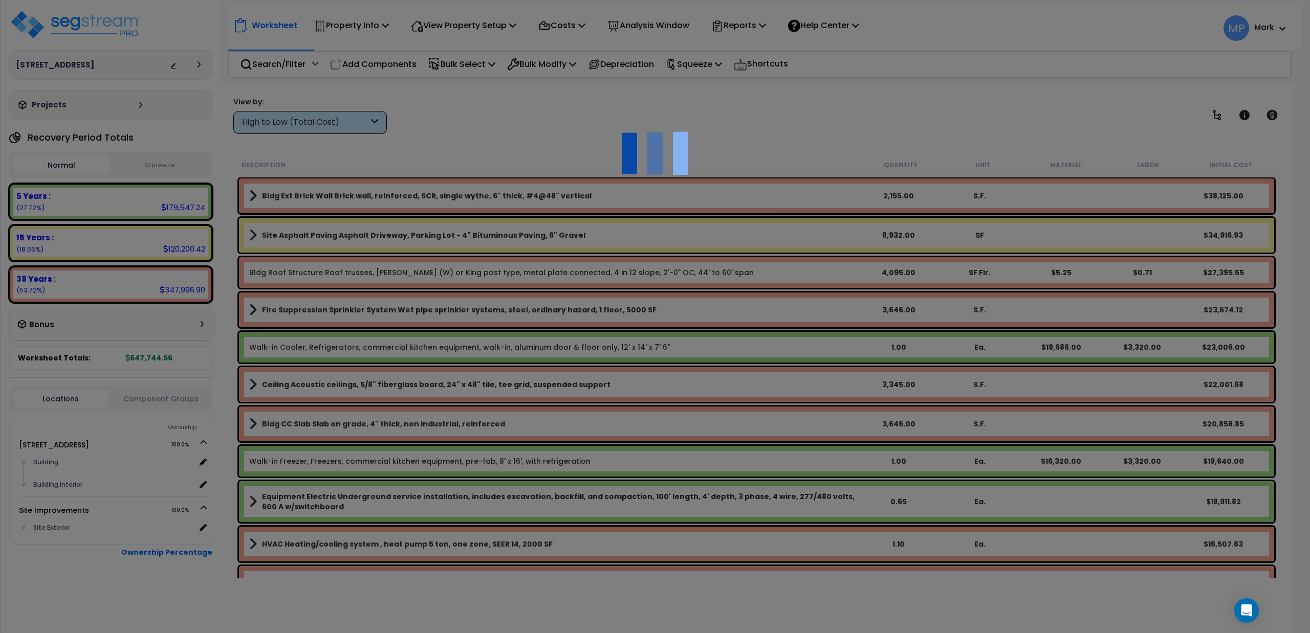
select select "49875"
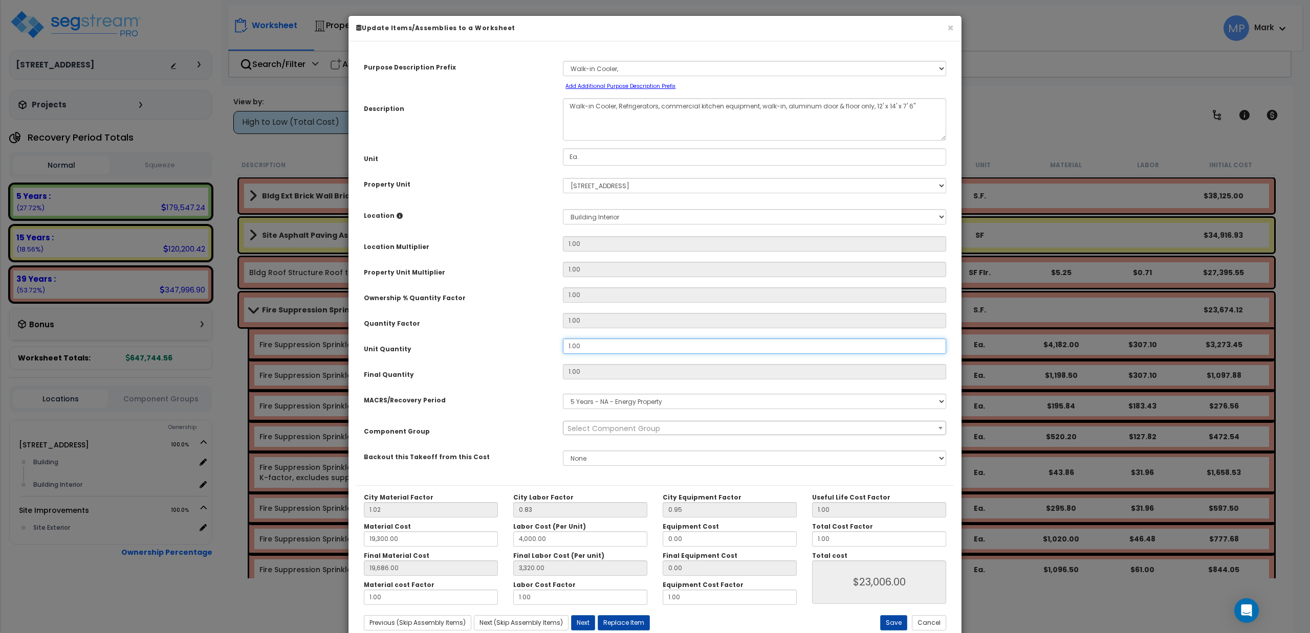
drag, startPoint x: 606, startPoint y: 346, endPoint x: 496, endPoint y: 349, distance: 110.1
click at [496, 349] on div "Unit Quantity 1.00" at bounding box center [655, 348] width 598 height 18
type input "."
type input "1"
type input "19,686.00"
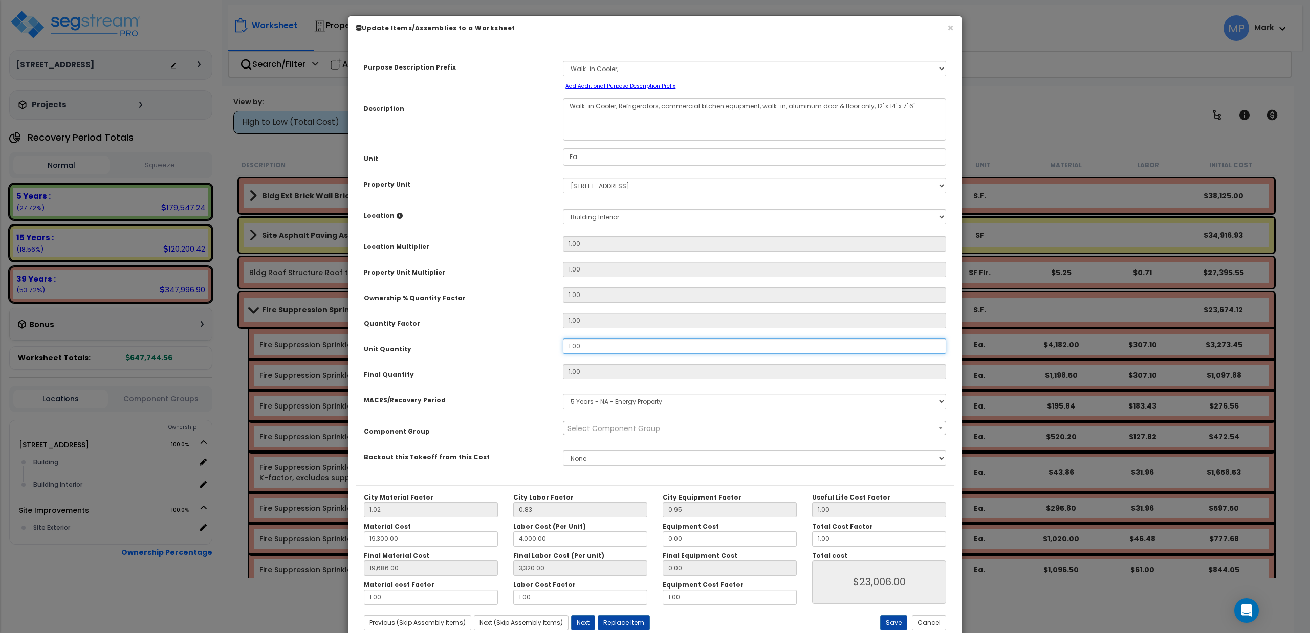
type input "3,320.00"
type input "$23,006.00"
type input "0"
type input "19,686.00"
type input "3,320.00"
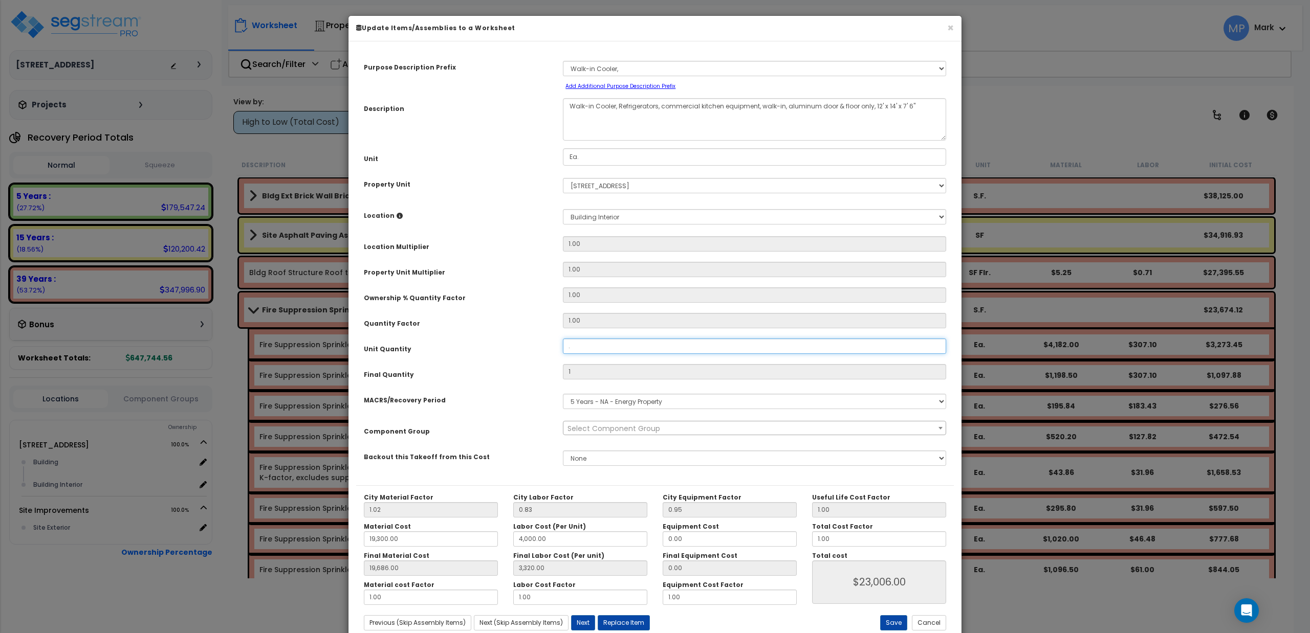
type input "$0.00"
type input ".9"
type input "19,686.00"
type input "3,320.00"
type input "0.9"
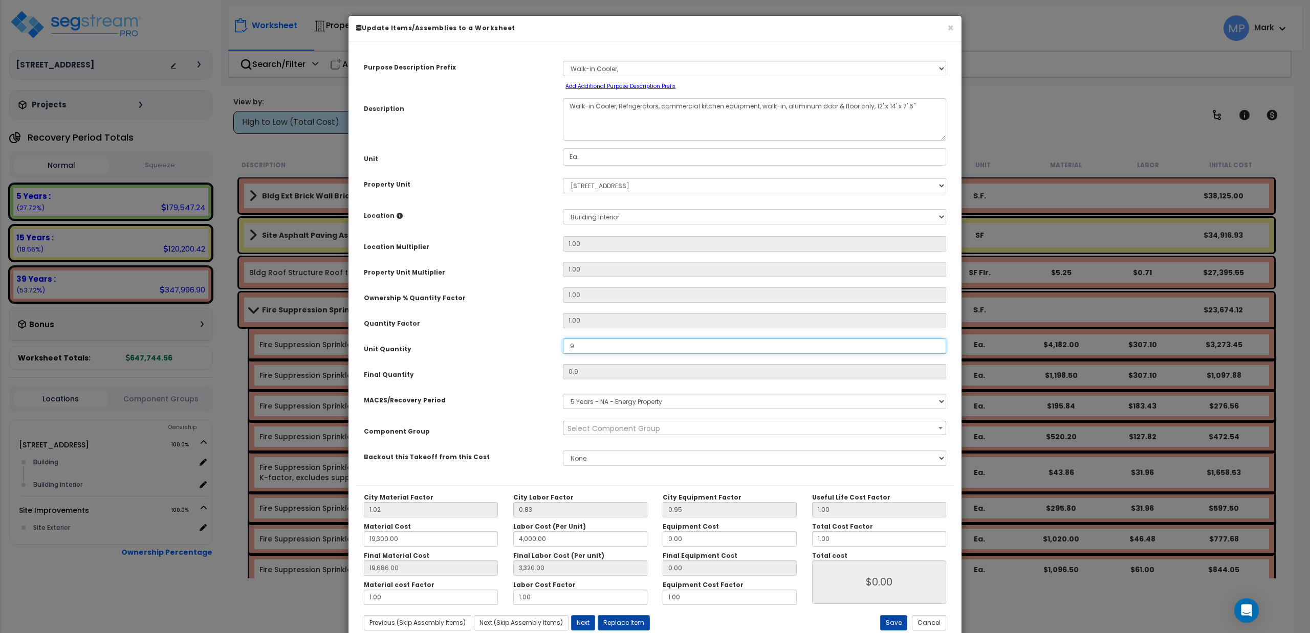
type input "19,686.00"
type input "3,320.00"
type input "$20,705.40"
click at [889, 627] on button "Save" at bounding box center [893, 623] width 27 height 15
type input "0.90"
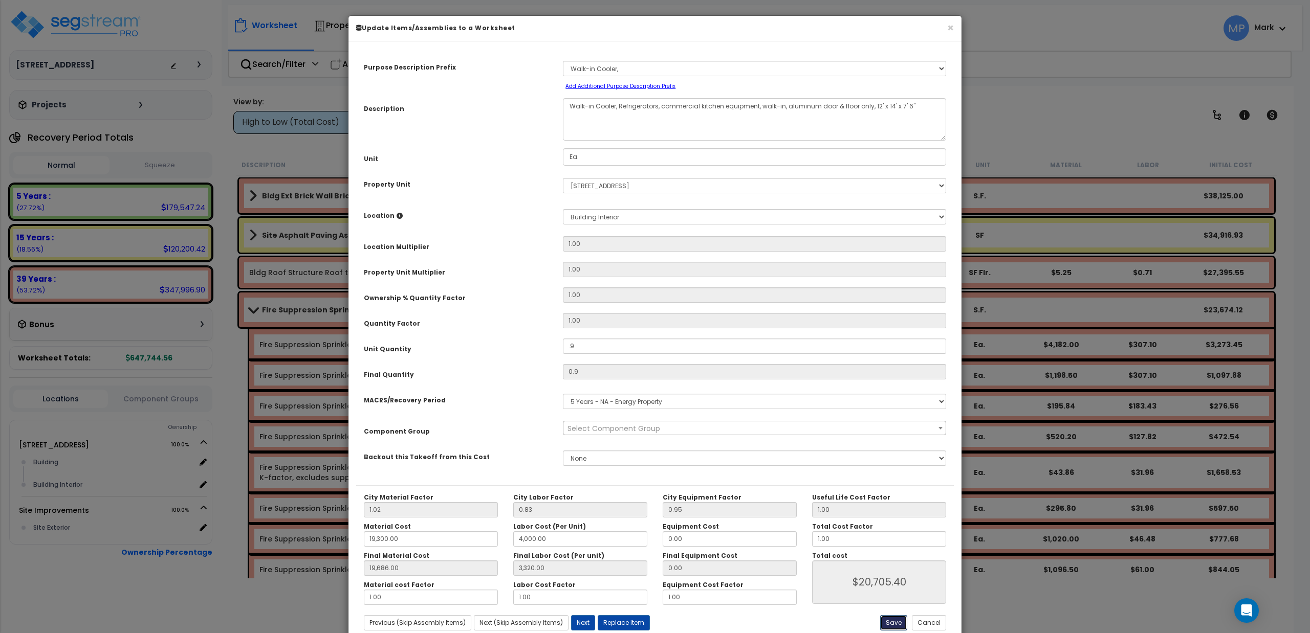
type input "0.90"
type input "19300.00"
type input "4000.00"
type input "19686.00"
type input "3320.00"
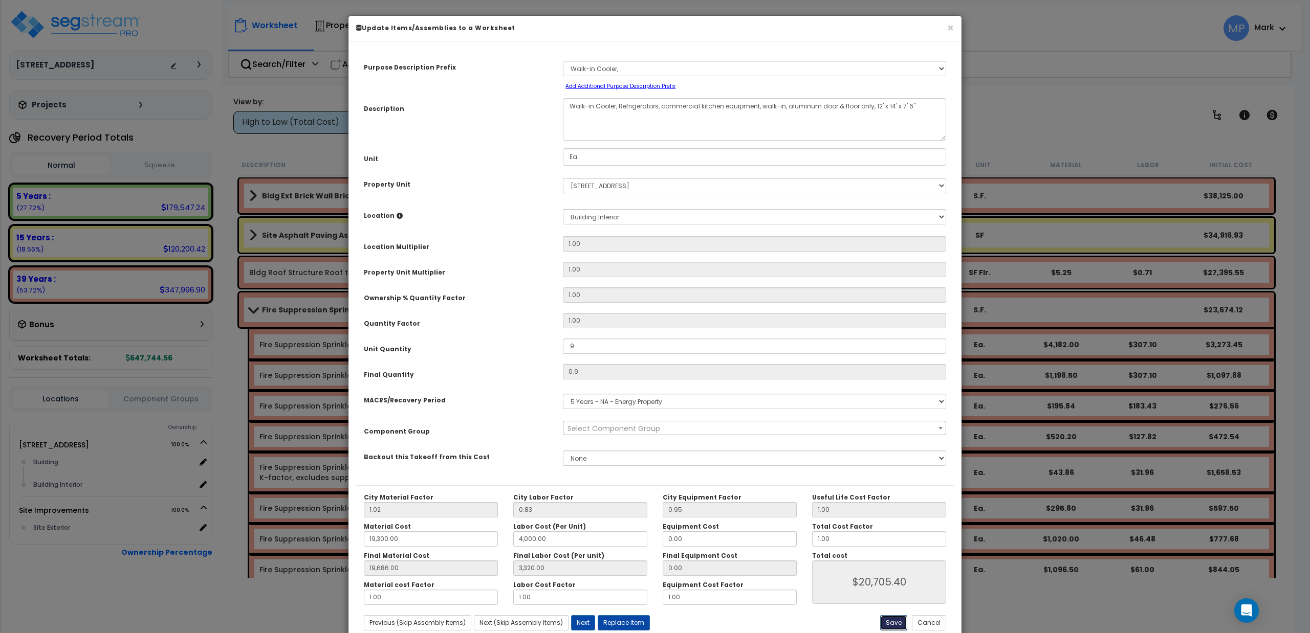
type input "20705.40"
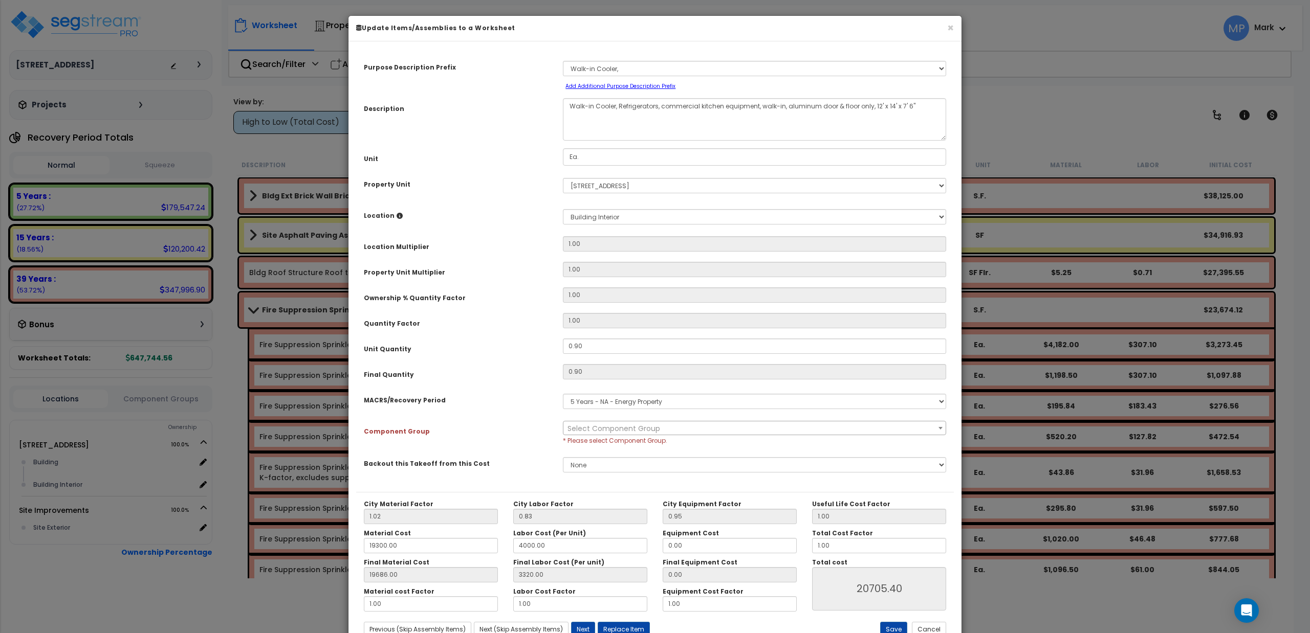
click at [678, 427] on span "Select Component Group" at bounding box center [754, 429] width 382 height 14
type input "c"
type input "r"
click at [606, 408] on select "Select MACRS/Recovery Period 5 Years - 57.0 - Distributive Trades & Services 5 …" at bounding box center [754, 401] width 383 height 15
click at [584, 427] on span "Select Component Group" at bounding box center [613, 429] width 93 height 10
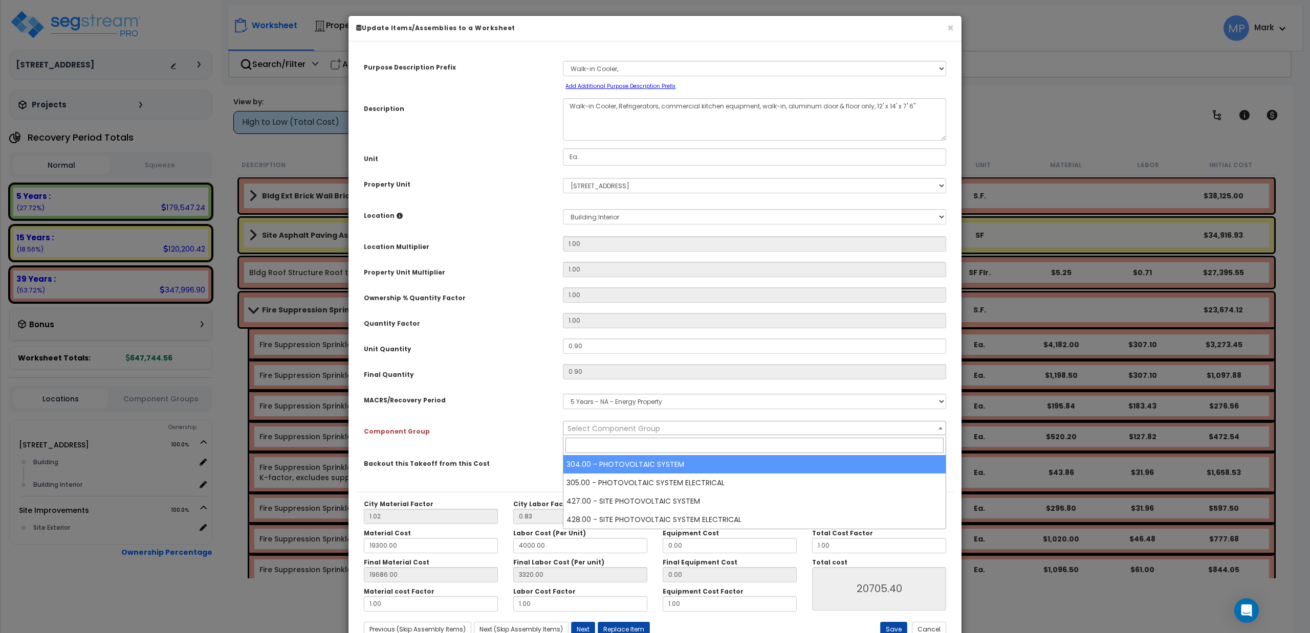
click at [619, 401] on select "Select MACRS/Recovery Period 5 Years - 57.0 - Distributive Trades & Services 5 …" at bounding box center [754, 401] width 383 height 15
click at [594, 425] on span "Select Component Group" at bounding box center [613, 429] width 93 height 10
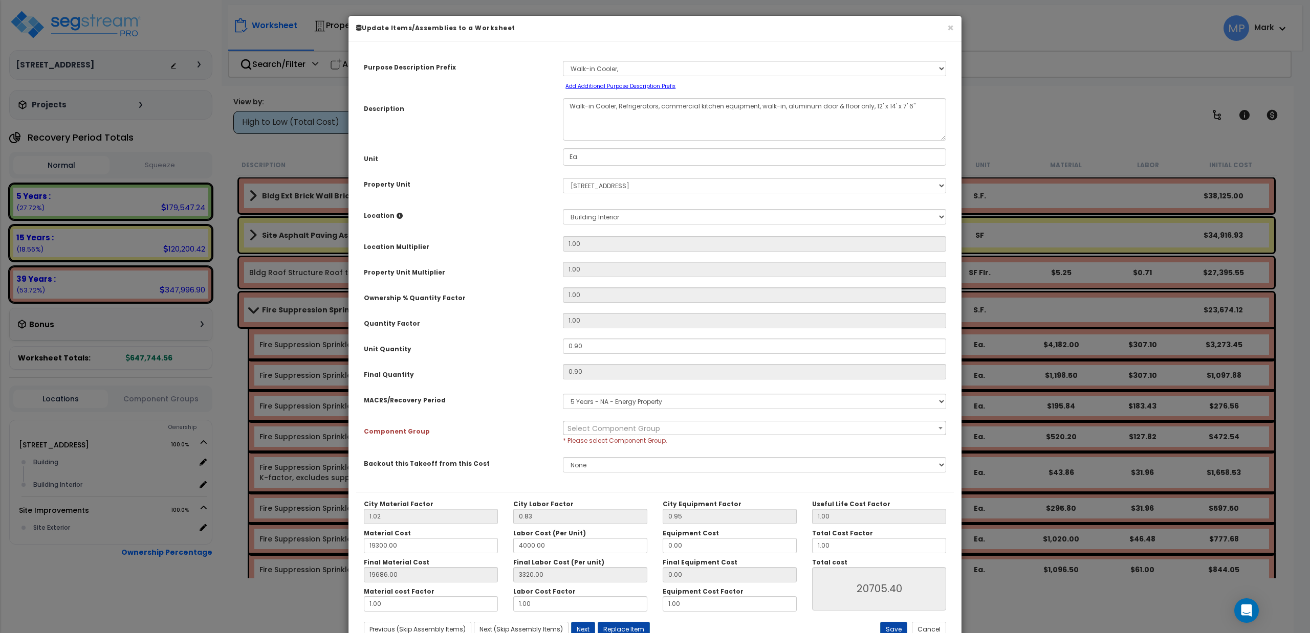
click at [514, 457] on div "Backout this Takeoff from this Cost" at bounding box center [455, 462] width 199 height 18
click at [926, 627] on button "Cancel" at bounding box center [929, 629] width 34 height 15
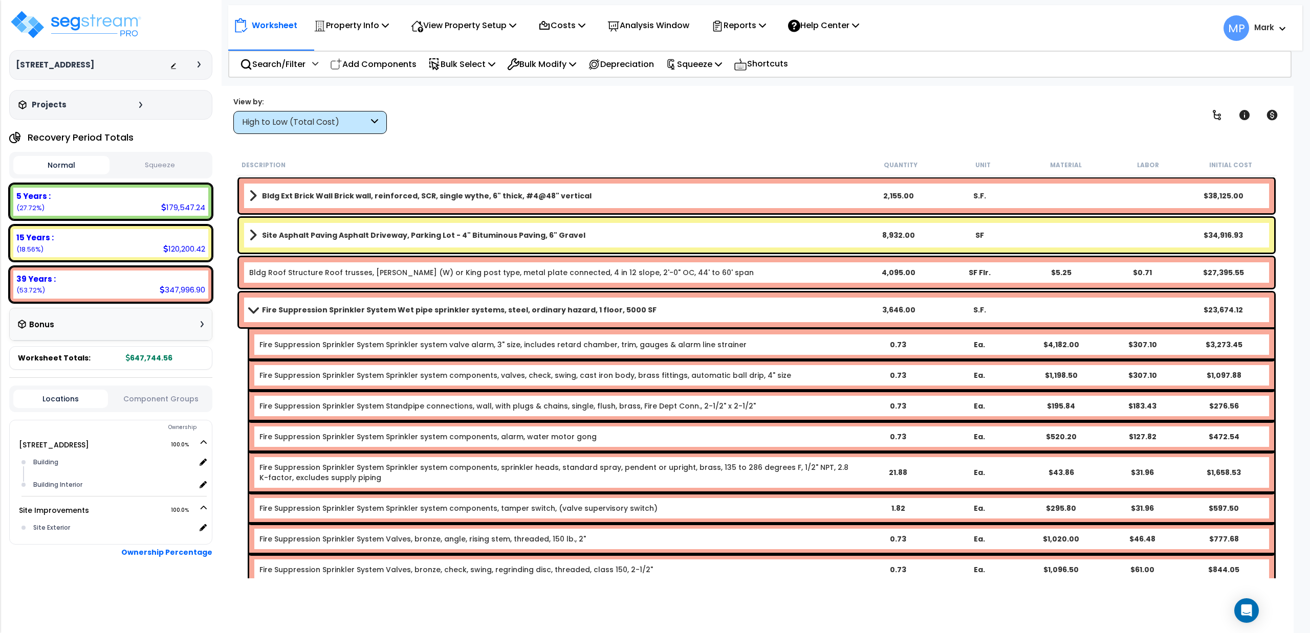
click at [254, 309] on span at bounding box center [253, 310] width 14 height 8
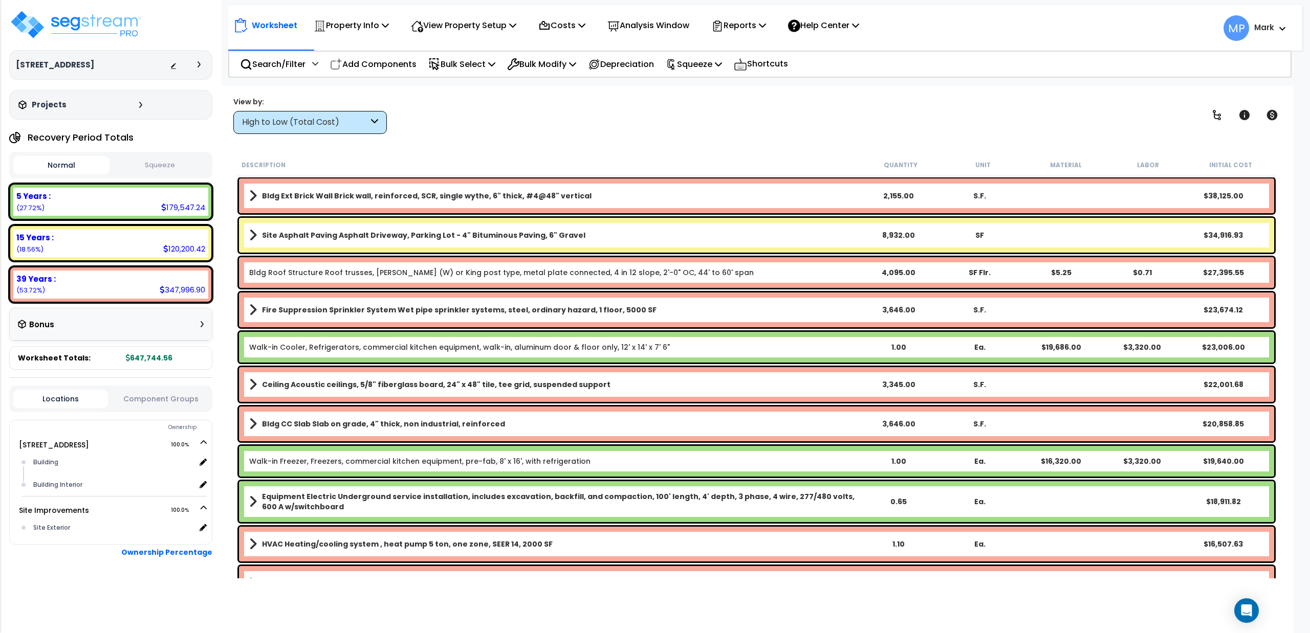
click at [684, 346] on b "Walk-in Cooler, Refrigerators, commercial kitchen equipment, walk-in, aluminum …" at bounding box center [553, 347] width 609 height 10
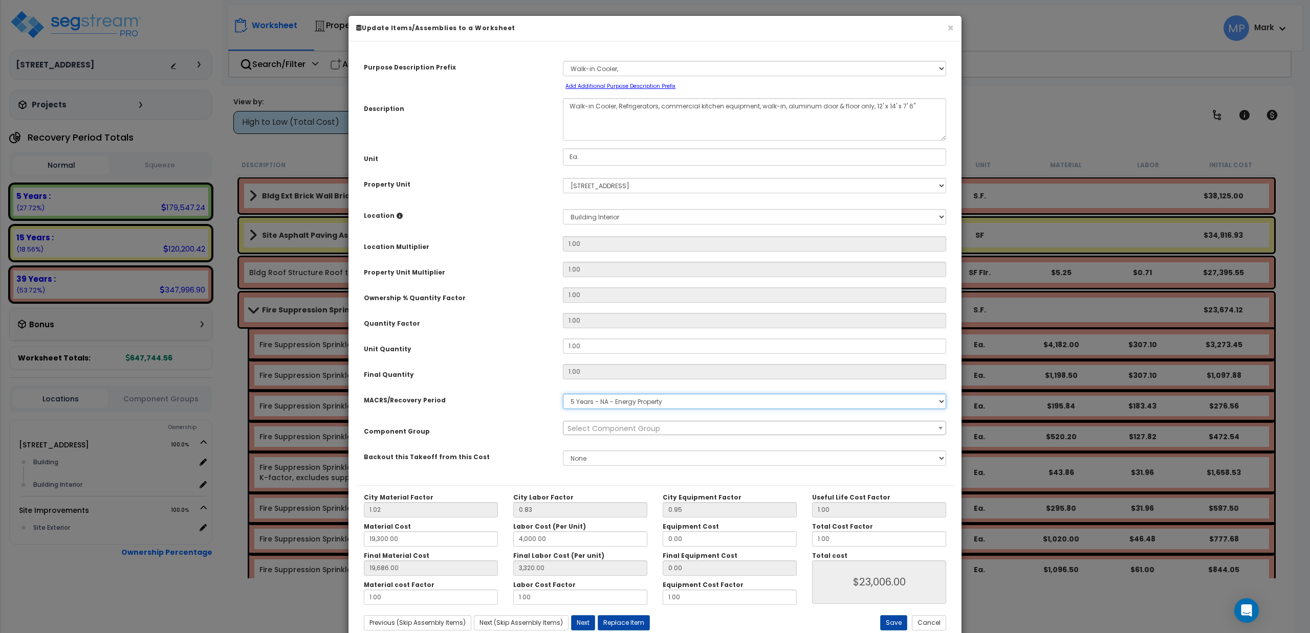
click at [662, 402] on select "Select MACRS/Recovery Period 5 Years - 57.0 - Distributive Trades & Services 5 …" at bounding box center [754, 401] width 383 height 15
select select "3667"
click at [563, 394] on select "Select MACRS/Recovery Period 5 Years - 57.0 - Distributive Trades & Services 5 …" at bounding box center [754, 401] width 383 height 15
select select "374"
drag, startPoint x: 602, startPoint y: 353, endPoint x: 555, endPoint y: 356, distance: 46.7
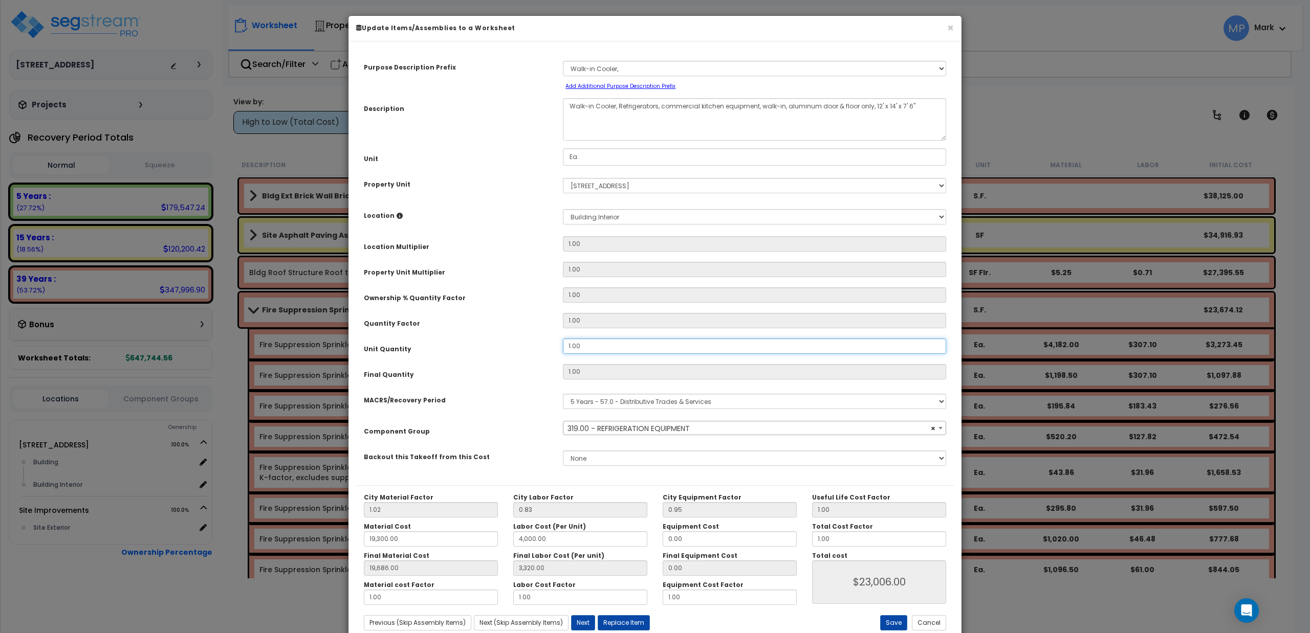
click at [555, 356] on div "Unit Quantity 1.00" at bounding box center [655, 348] width 598 height 18
type input "."
type input "1"
type input "19,686.00"
type input "3,320.00"
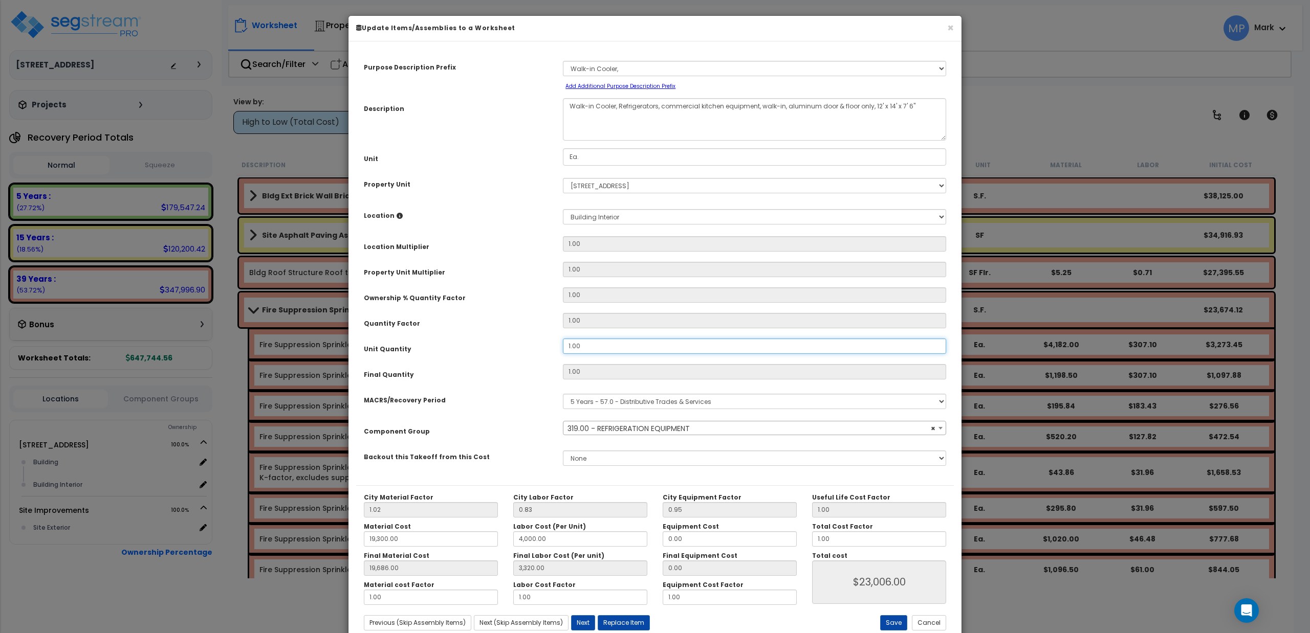
type input "$23,006.00"
type input "0"
type input "19,686.00"
type input "3,320.00"
type input "$0.00"
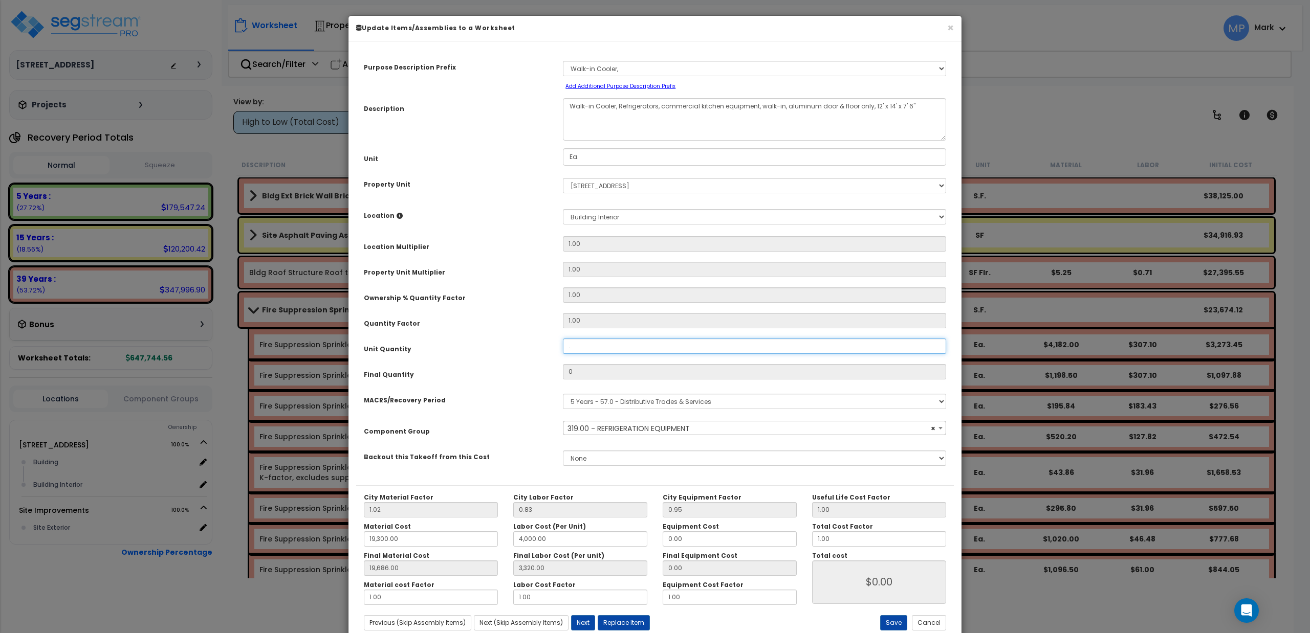
type input ".9"
type input "19,686.00"
type input "3,320.00"
type input "0.9"
type input "19,686.00"
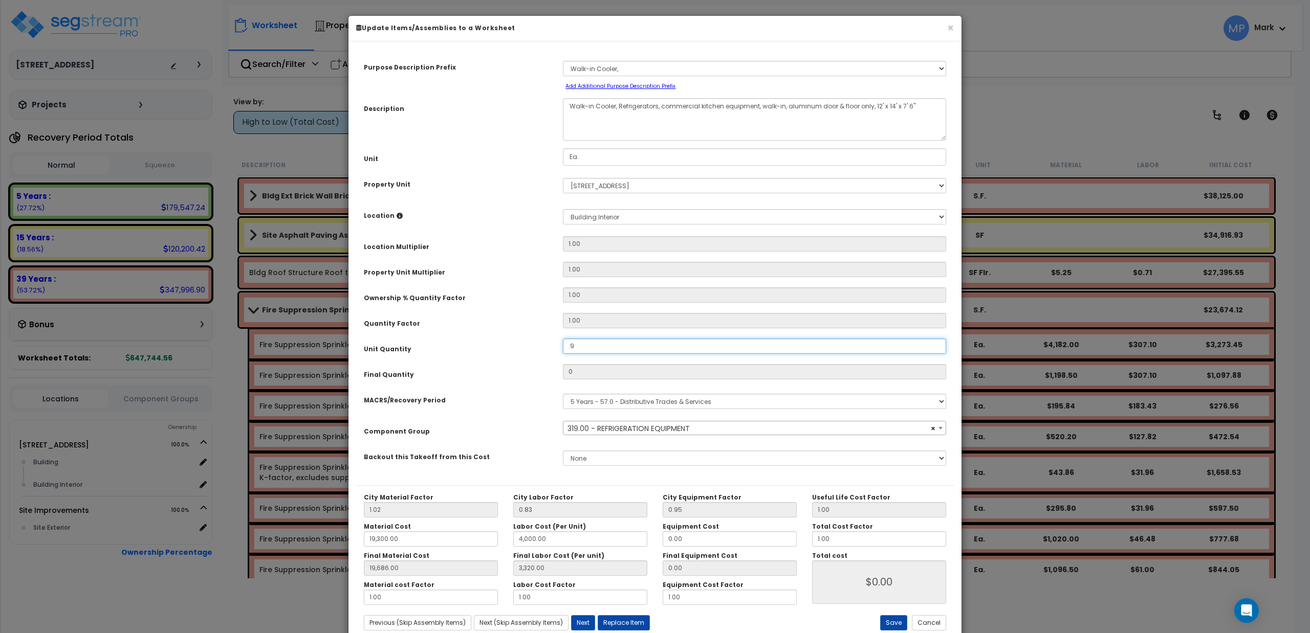
type input "3,320.00"
type input "$20,705.40"
click at [885, 625] on button "Save" at bounding box center [893, 623] width 27 height 15
type input "0.90"
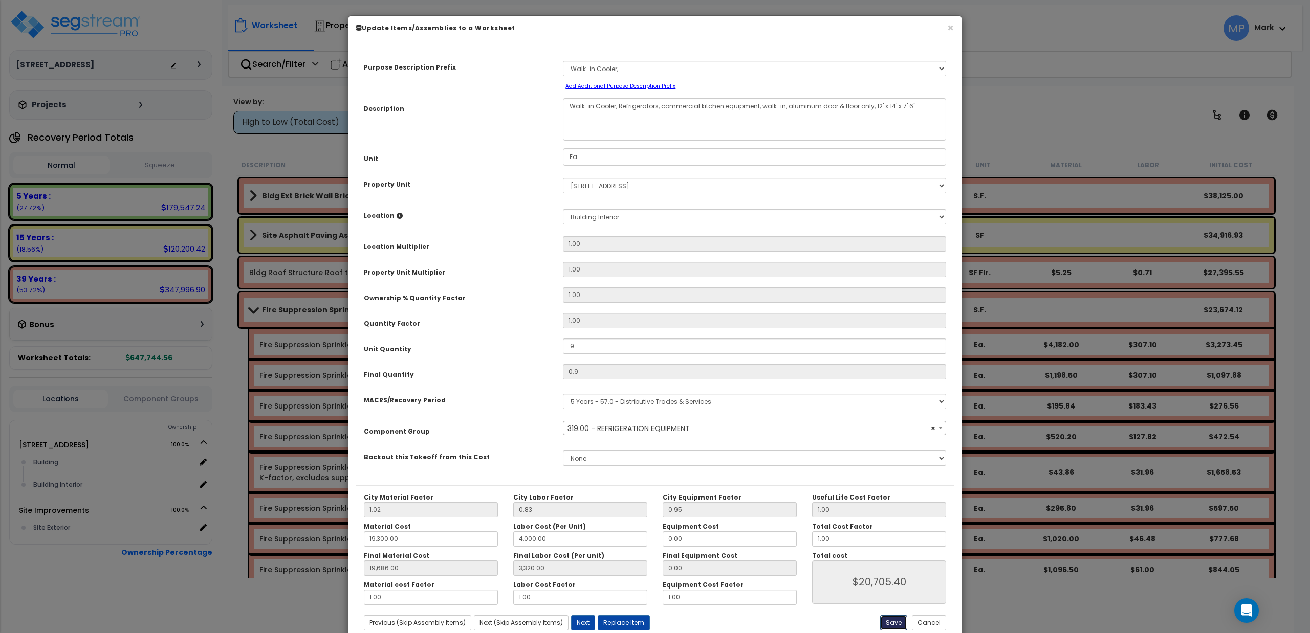
type input "19300.00"
type input "4000.00"
type input "19686.00"
type input "3320.00"
type input "20705.40"
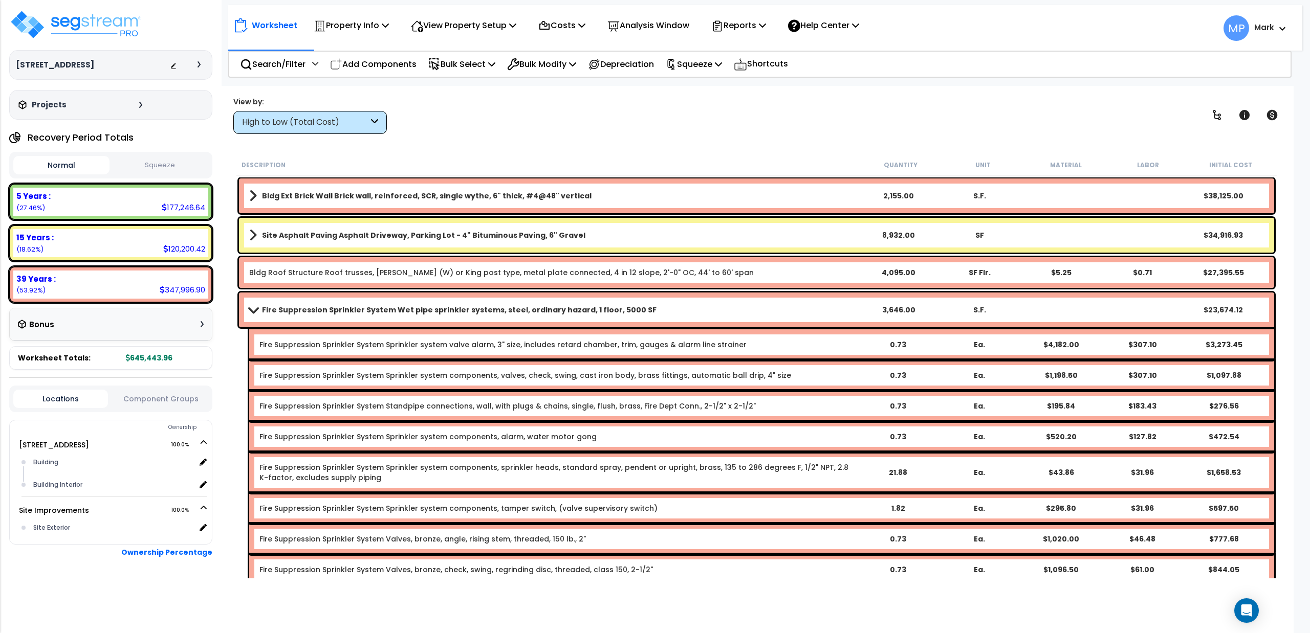
click at [252, 307] on span at bounding box center [253, 310] width 14 height 8
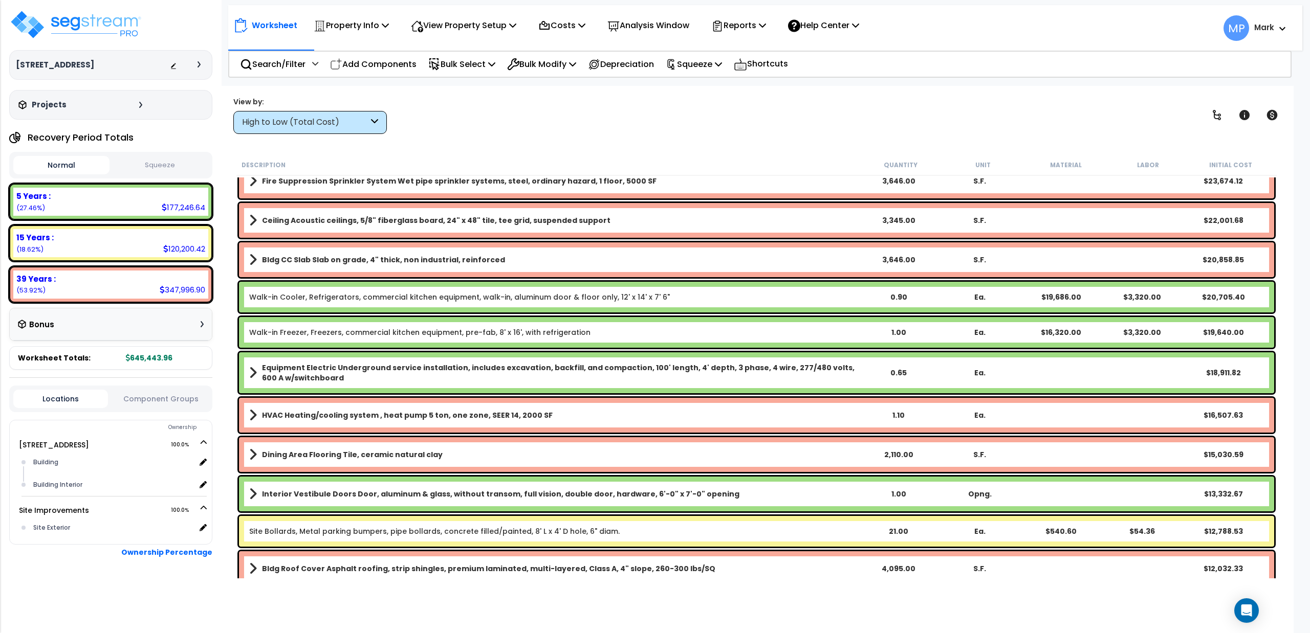
scroll to position [136, 0]
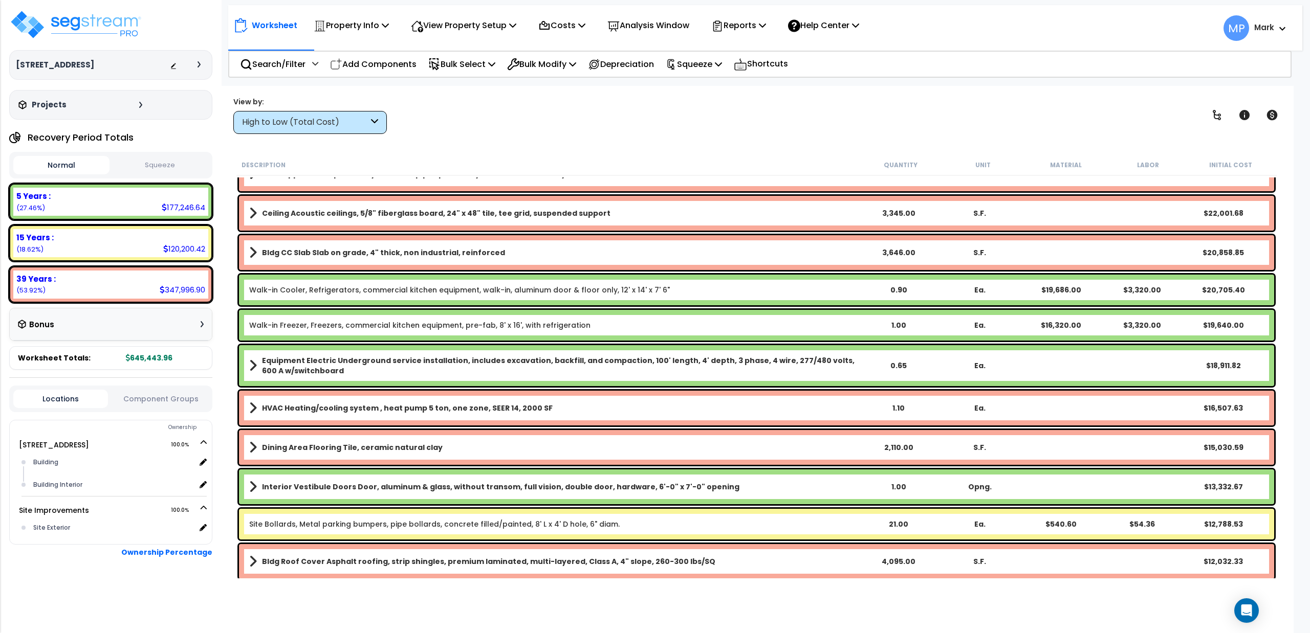
click at [416, 324] on link "Walk-in Freezer, Freezers, commercial kitchen equipment, pre-fab, 8' x 16', wit…" at bounding box center [419, 325] width 341 height 10
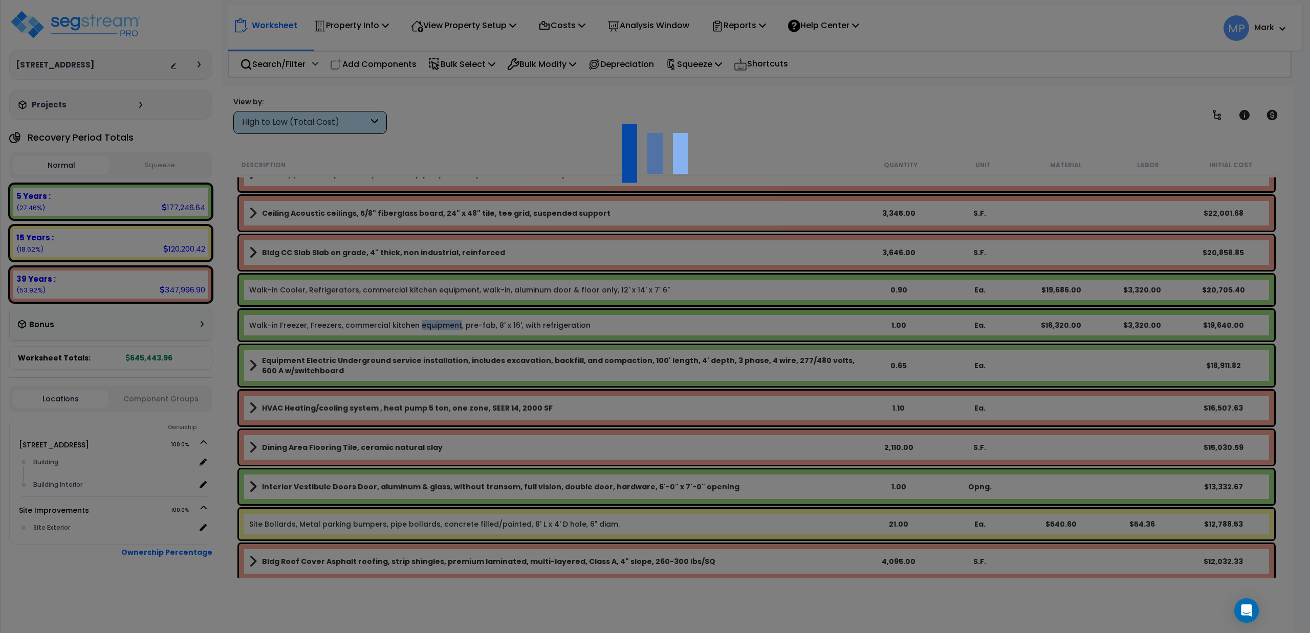
select select "49875"
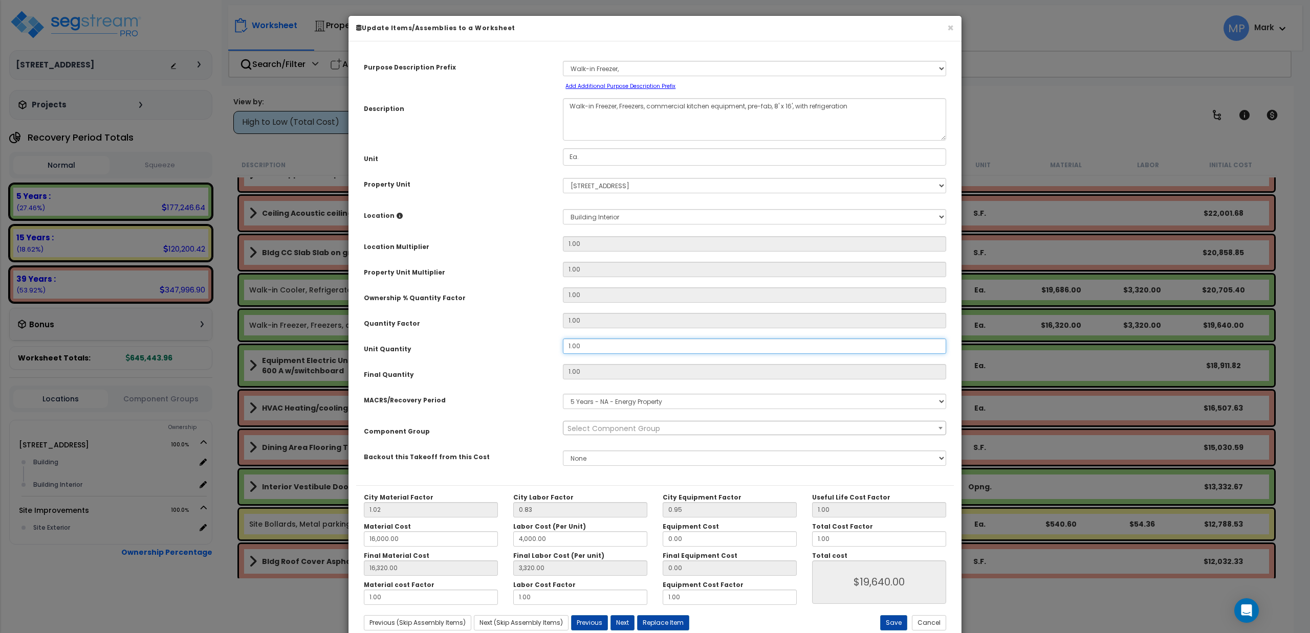
drag, startPoint x: 613, startPoint y: 349, endPoint x: 533, endPoint y: 349, distance: 79.8
click at [533, 349] on div "Unit Quantity 1.00" at bounding box center [655, 348] width 598 height 18
type input "."
type input "1"
type input "16,320.00"
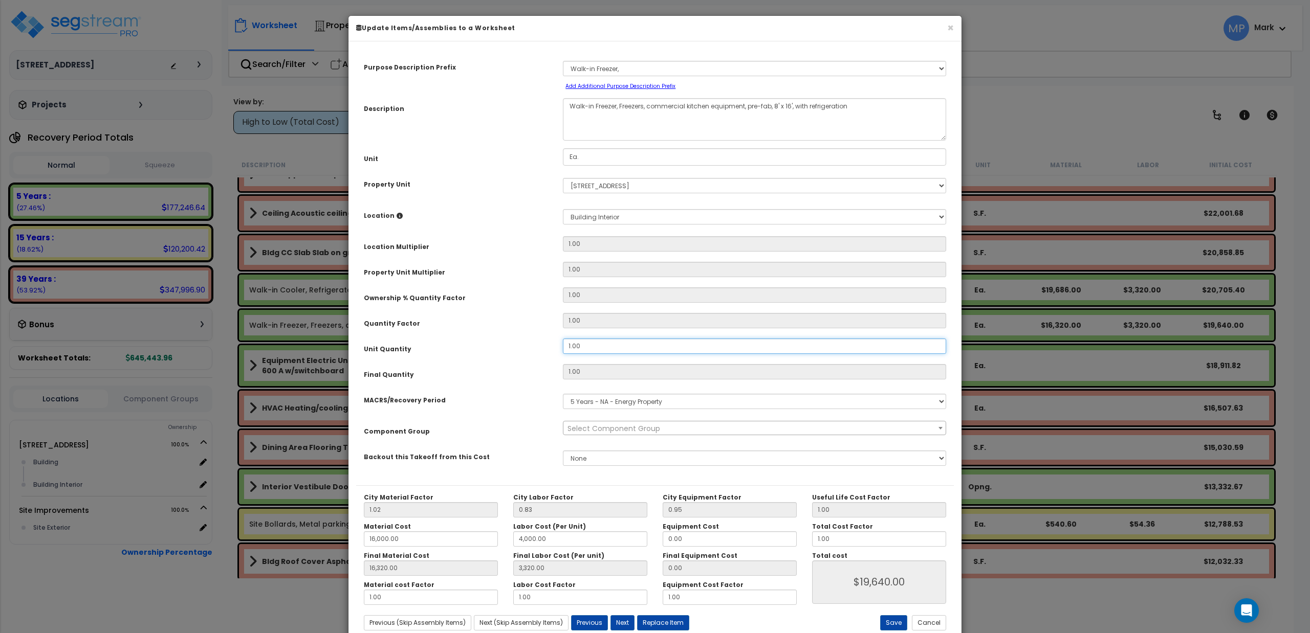
type input "3,320.00"
type input "$19,640.00"
type input "0"
type input "16,320.00"
type input "3,320.00"
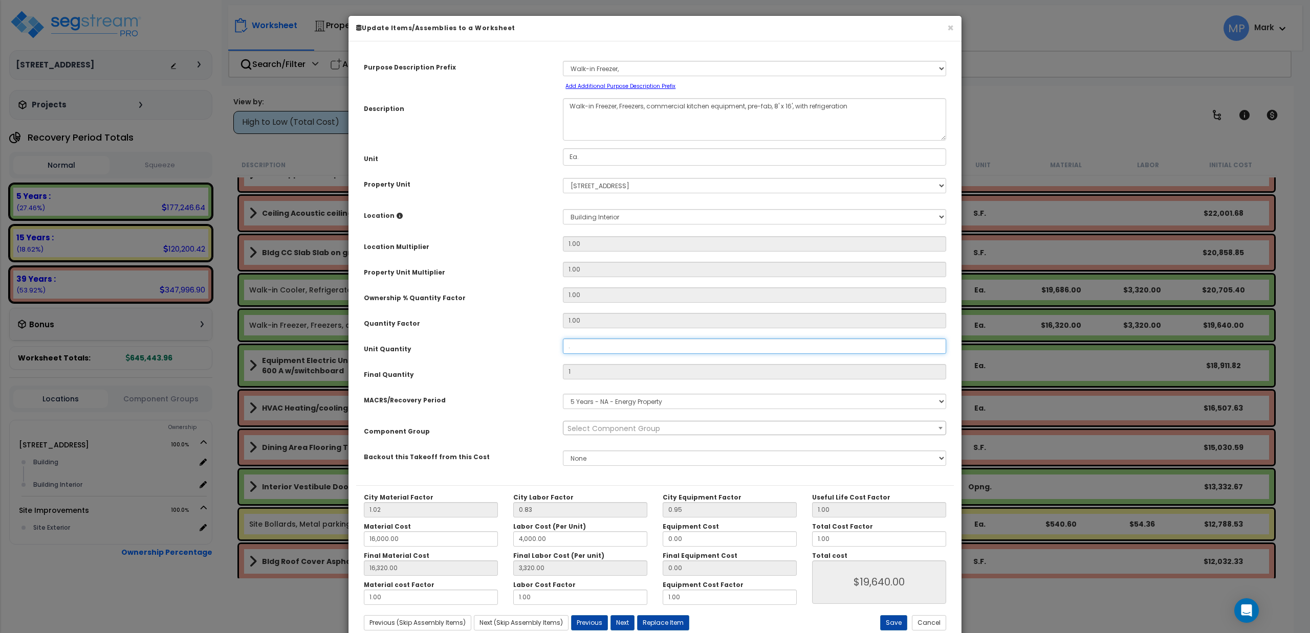
type input "$0.00"
type input ".9"
type input "16,320.00"
type input "3,320.00"
type input "0.9"
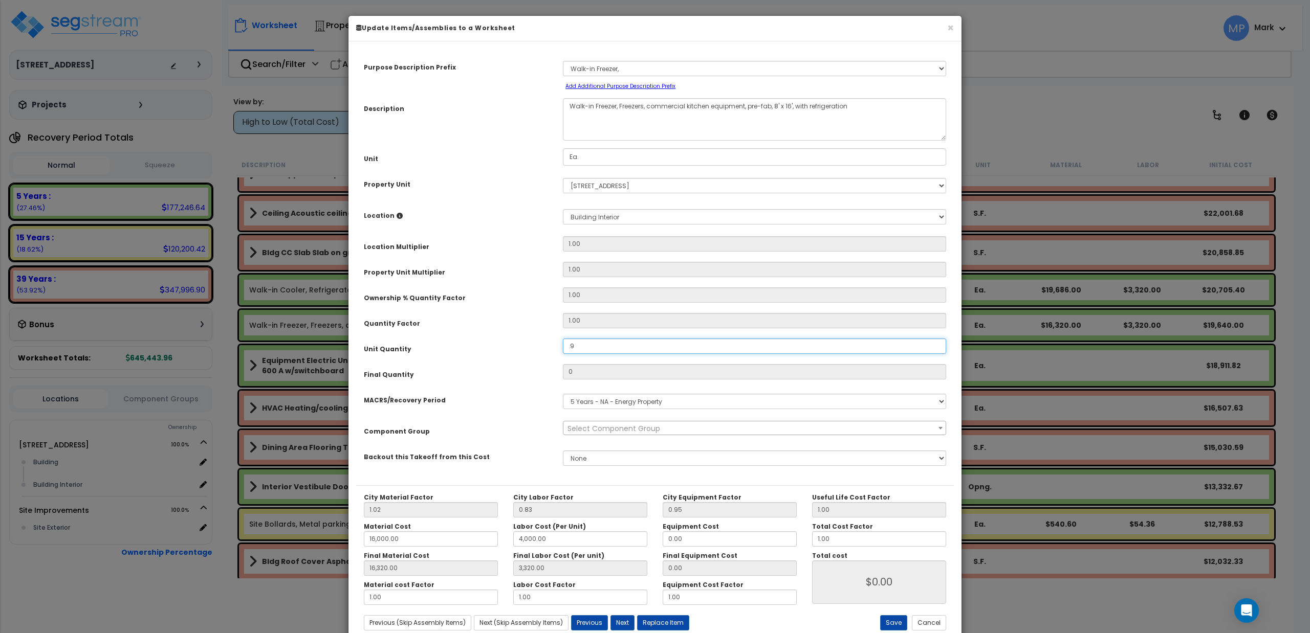
type input "16,320.00"
type input "3,320.00"
type input "$17,676.00"
type input ".9"
click at [533, 349] on div "Unit Quantity" at bounding box center [455, 348] width 199 height 18
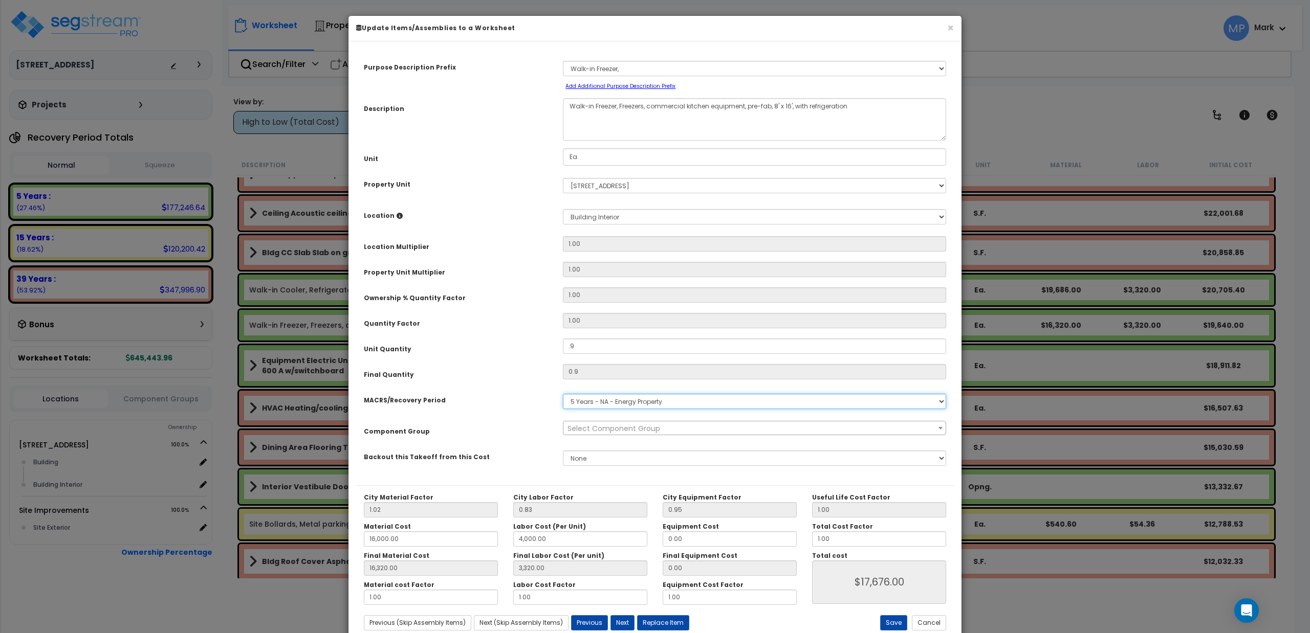
click at [598, 404] on select "Select MACRS/Recovery Period 5 Years - 57.0 - Distributive Trades & Services 5 …" at bounding box center [754, 401] width 383 height 15
select select "3667"
click at [563, 394] on select "Select MACRS/Recovery Period 5 Years - 57.0 - Distributive Trades & Services 5 …" at bounding box center [754, 401] width 383 height 15
select select "374"
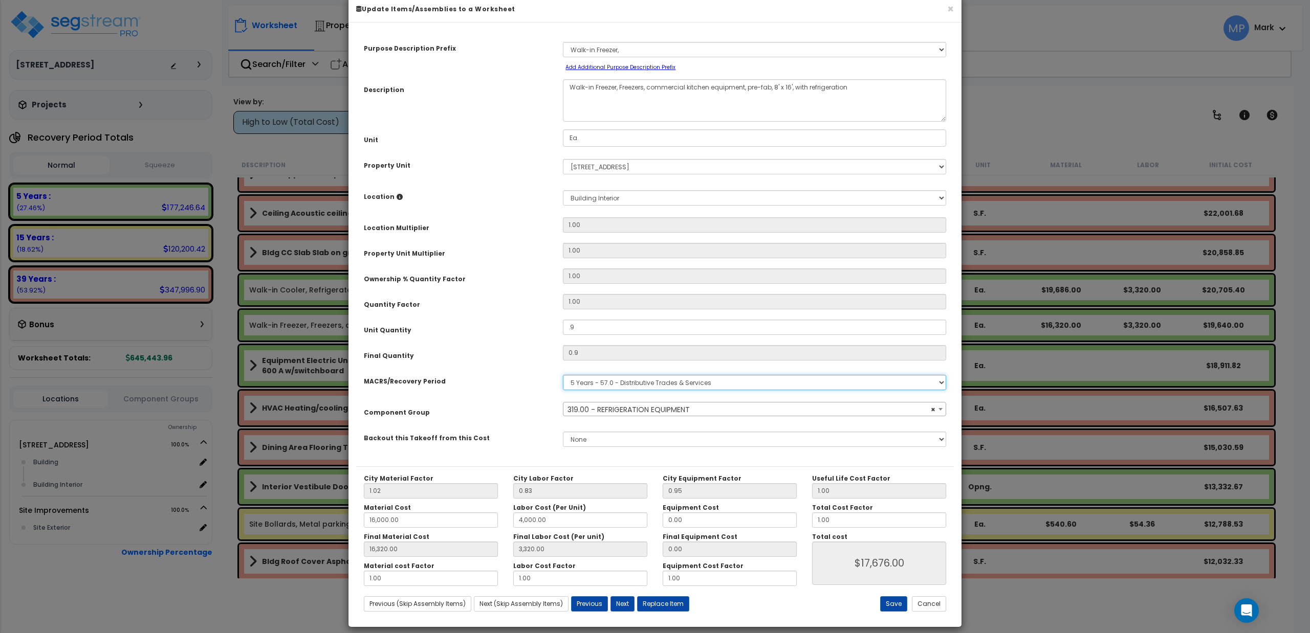
scroll to position [29, 0]
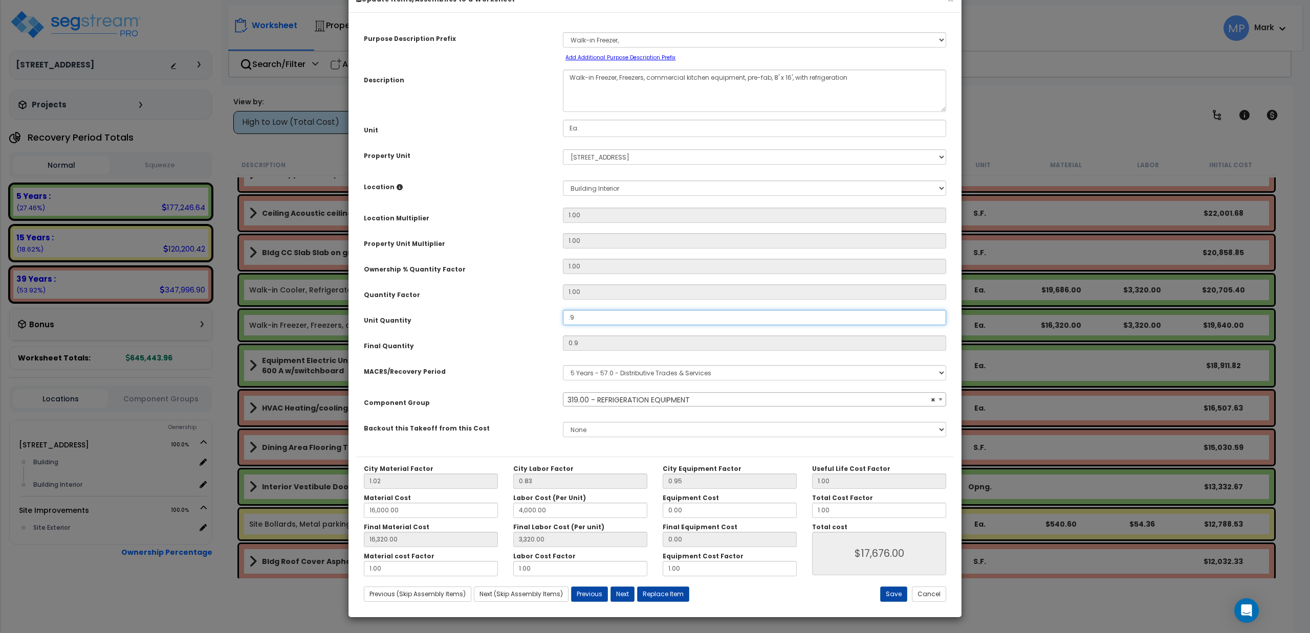
drag, startPoint x: 587, startPoint y: 316, endPoint x: 545, endPoint y: 316, distance: 42.5
click at [545, 316] on div "Unit Quantity .9" at bounding box center [655, 319] width 598 height 18
type input "1"
type input "16,320.00"
type input "3,320.00"
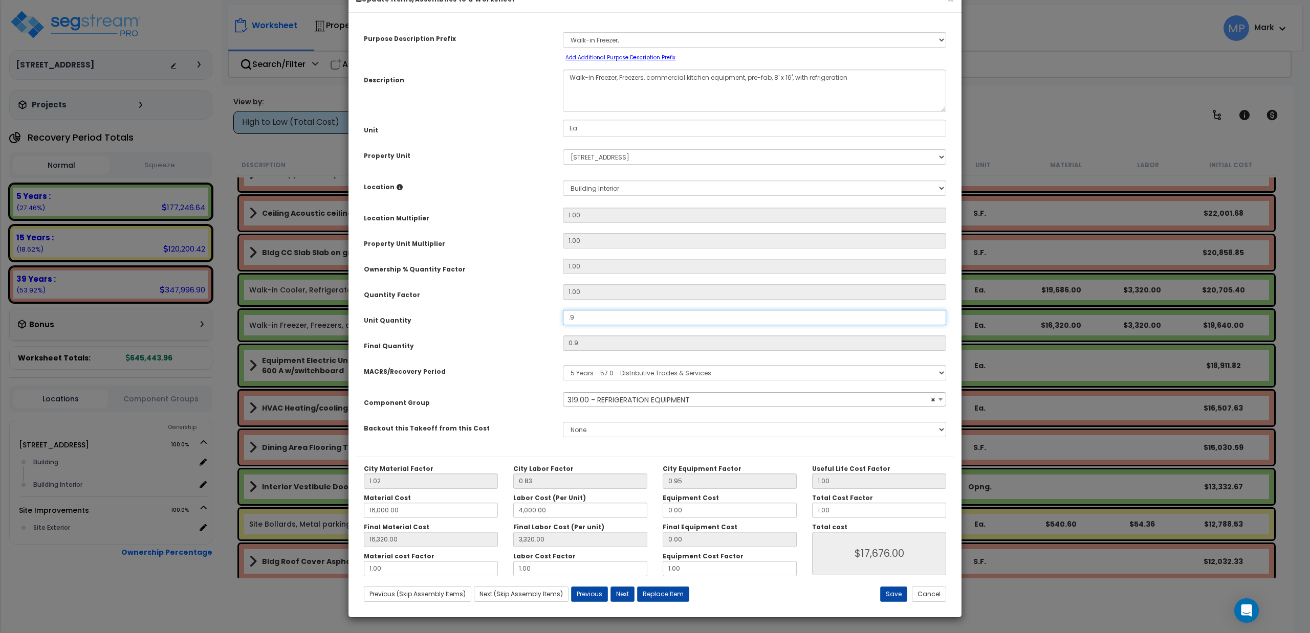
type input "$17,676.00"
type input "1"
type input "16,320.00"
type input "3,320.00"
type input "$19,640.00"
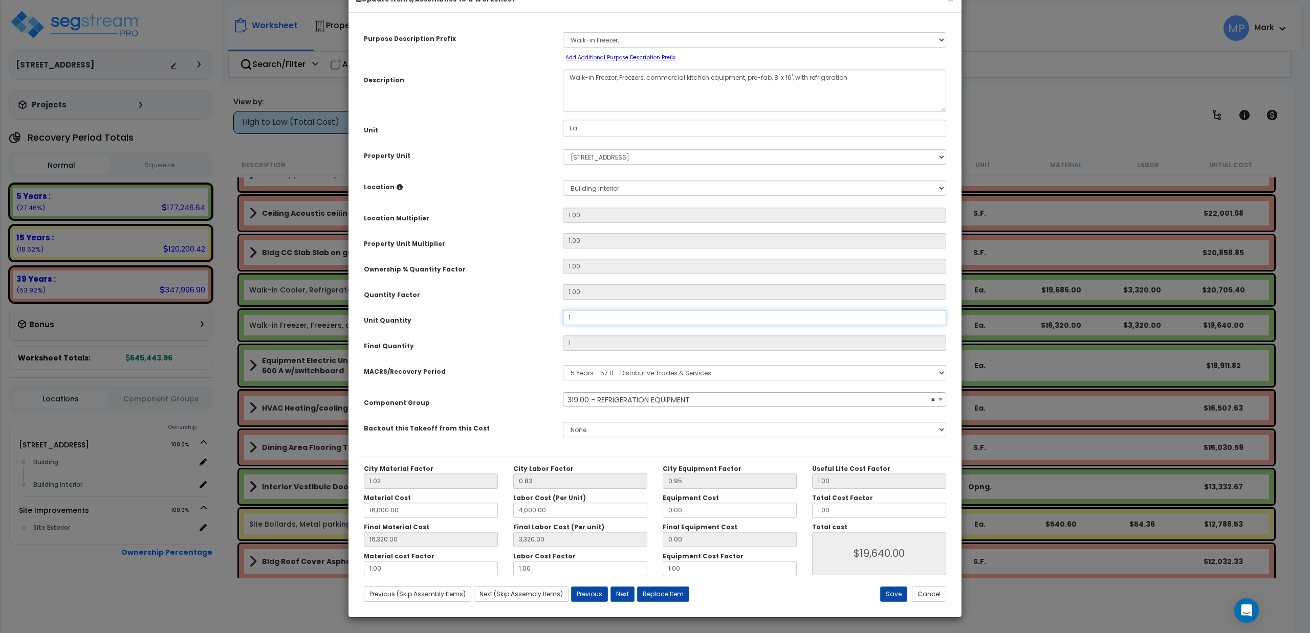
type input "1"
drag, startPoint x: 840, startPoint y: 511, endPoint x: 791, endPoint y: 512, distance: 49.7
click at [791, 512] on div "City Material Factor 1.02 City Labor Factor 0.83 City Equipment Factor 0.95 Mat…" at bounding box center [655, 521] width 598 height 112
type input "16,320.00"
type input "3,320.00"
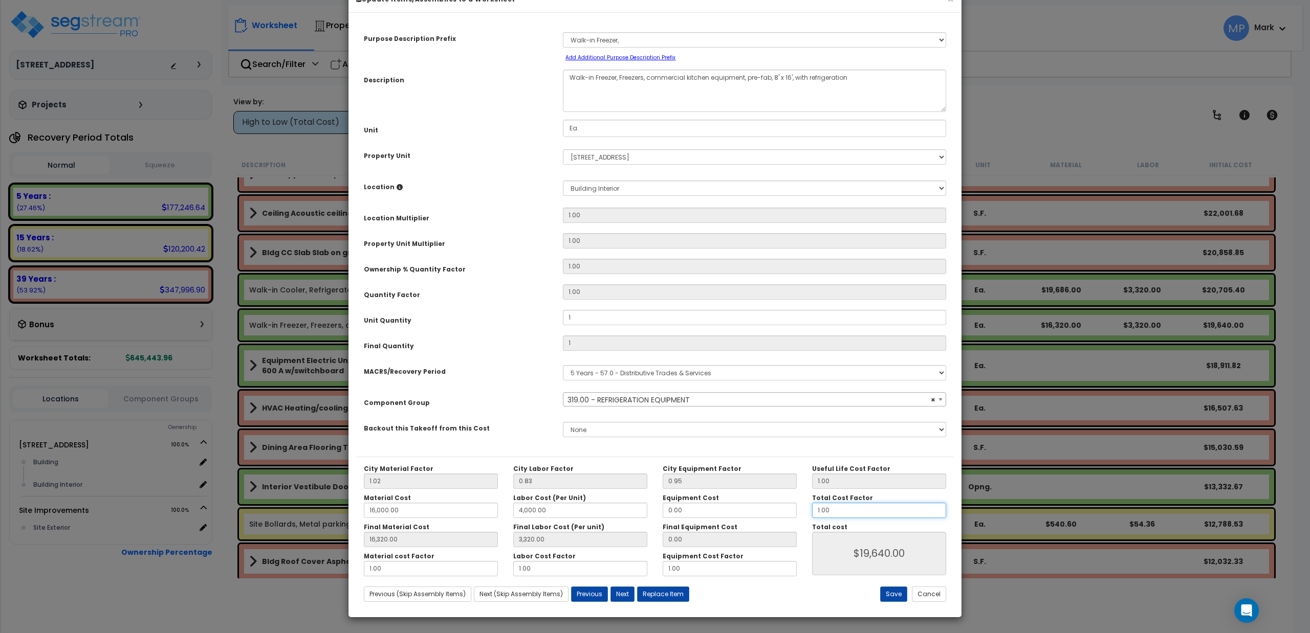
type input "."
type input "$19,640.00"
type input "16,320.00"
type input "3,320.00"
type input "$0.00"
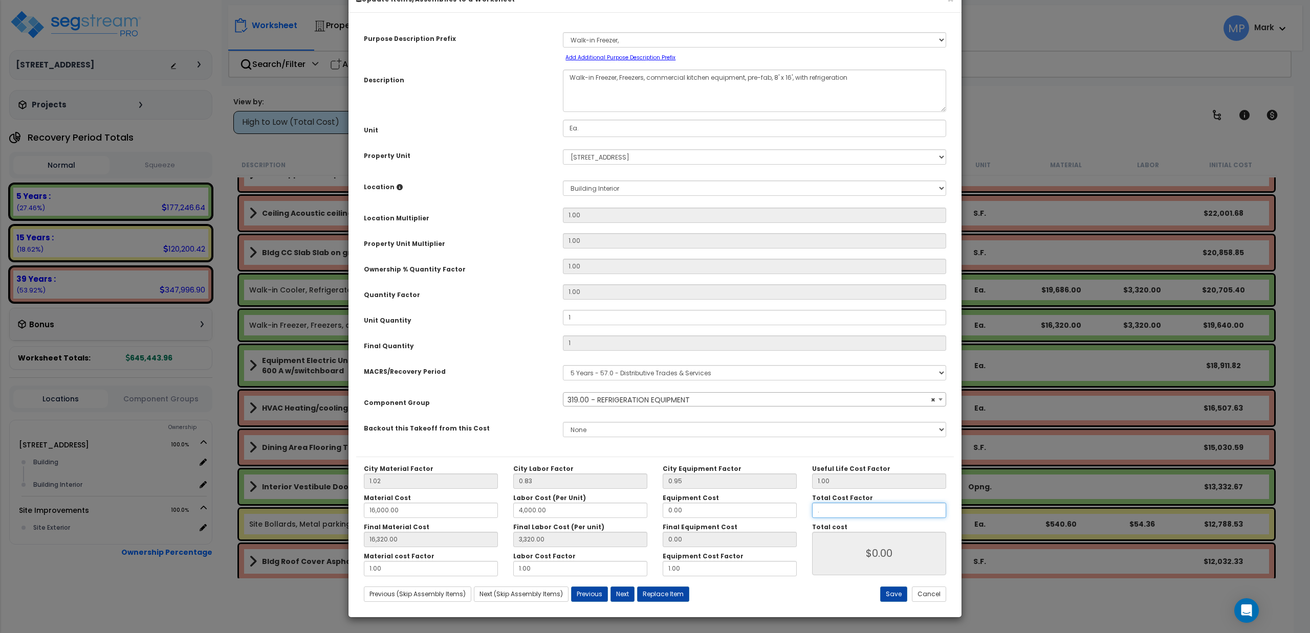
type input "16,320.00"
type input "3,320.00"
type input ".9"
type input "16,320.00"
type input "3,320.00"
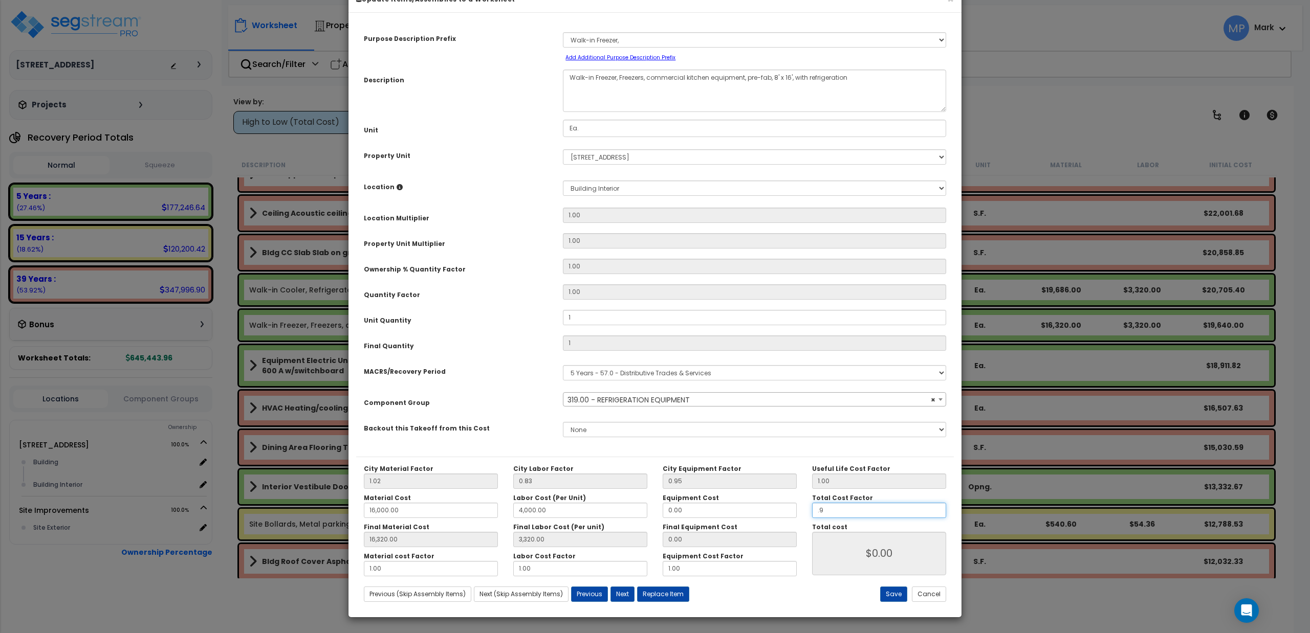
type input "$17,676.00"
type input ".9"
type input "16,320.00"
type input "3,320.00"
type input "$17,676.00"
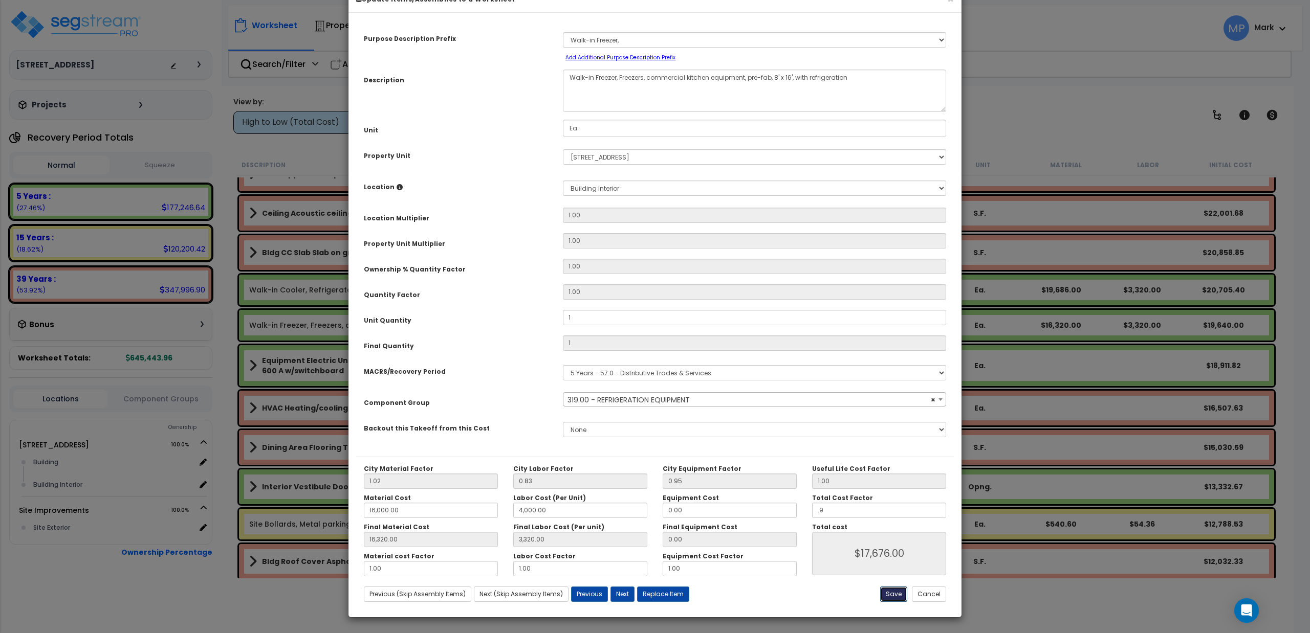
click at [885, 593] on button "Save" at bounding box center [893, 594] width 27 height 15
type input "1.00"
type input "16000.00"
type input "4000.00"
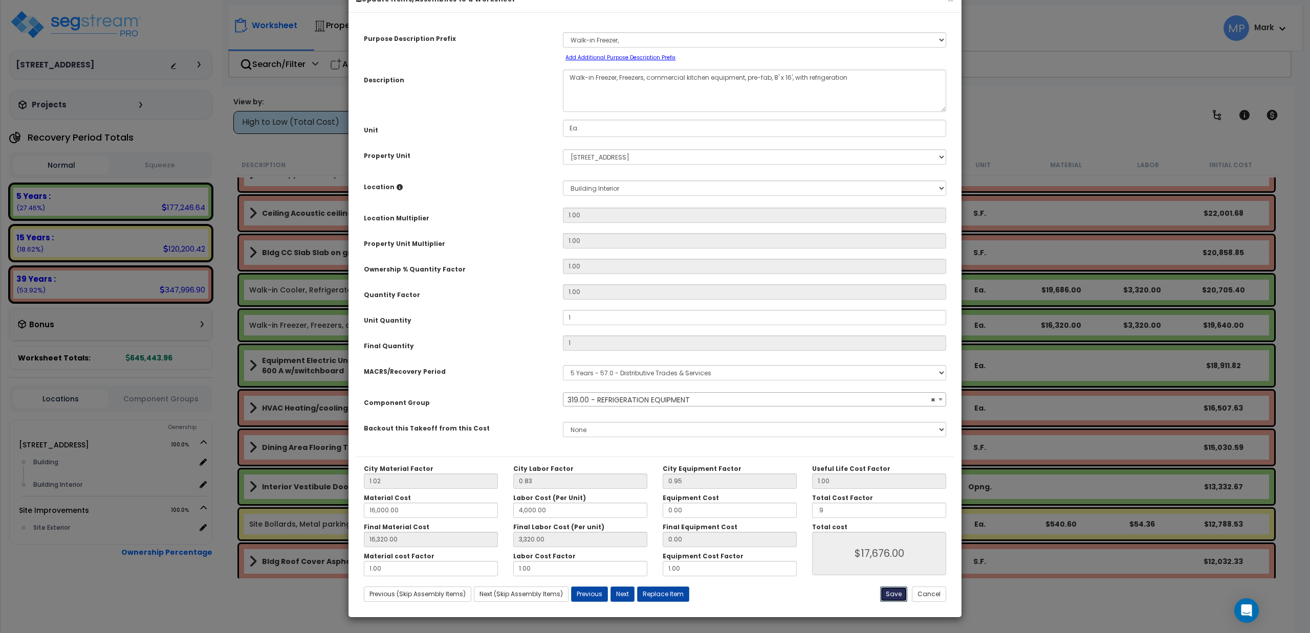
type input "16320.00"
type input "3320.00"
type input "0.90"
type input "17676.00"
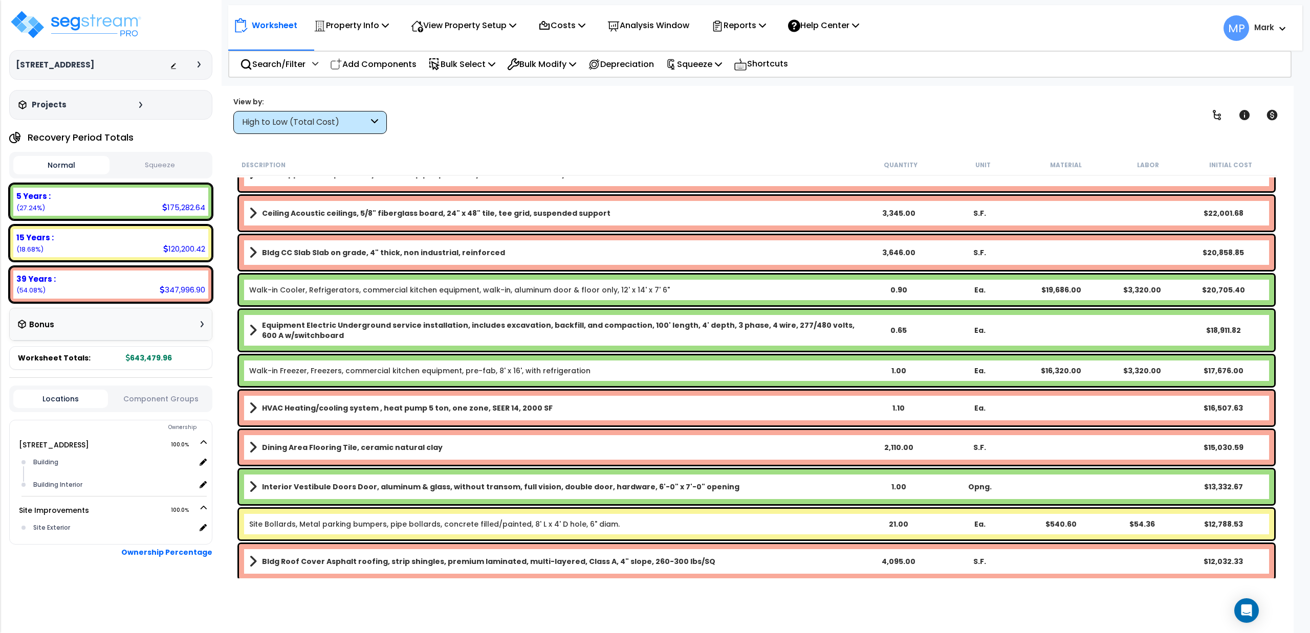
click at [539, 291] on link "Walk-in Cooler, Refrigerators, commercial kitchen equipment, walk-in, aluminum …" at bounding box center [459, 290] width 421 height 10
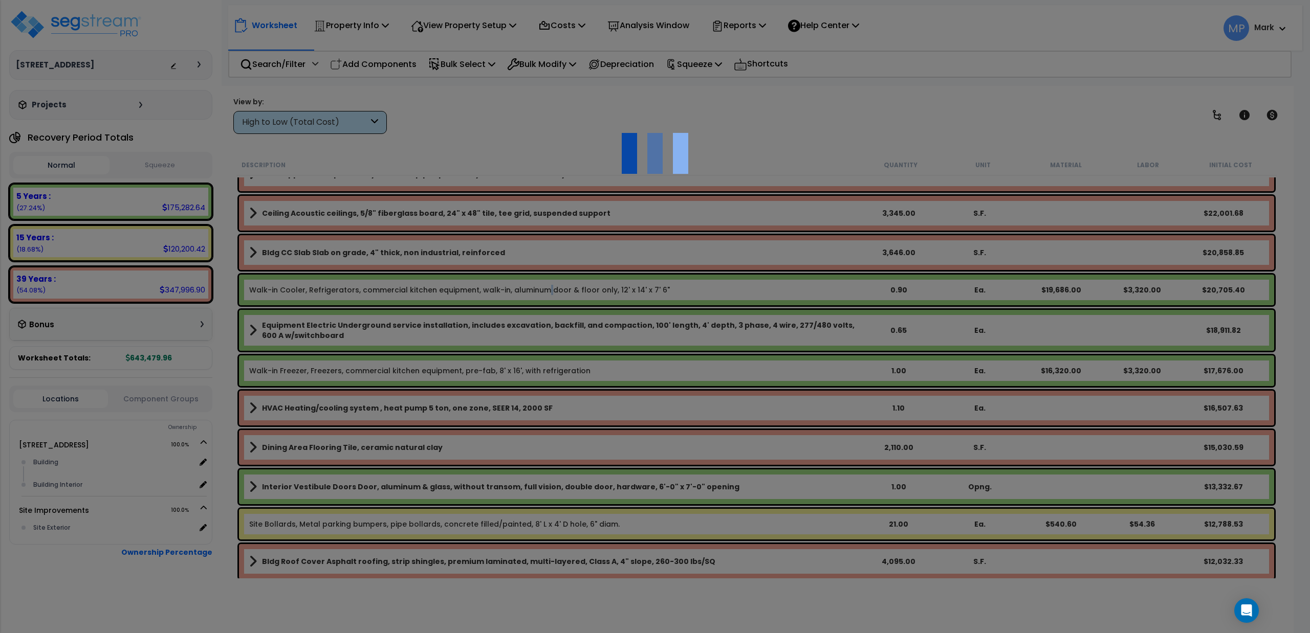
select select "49875"
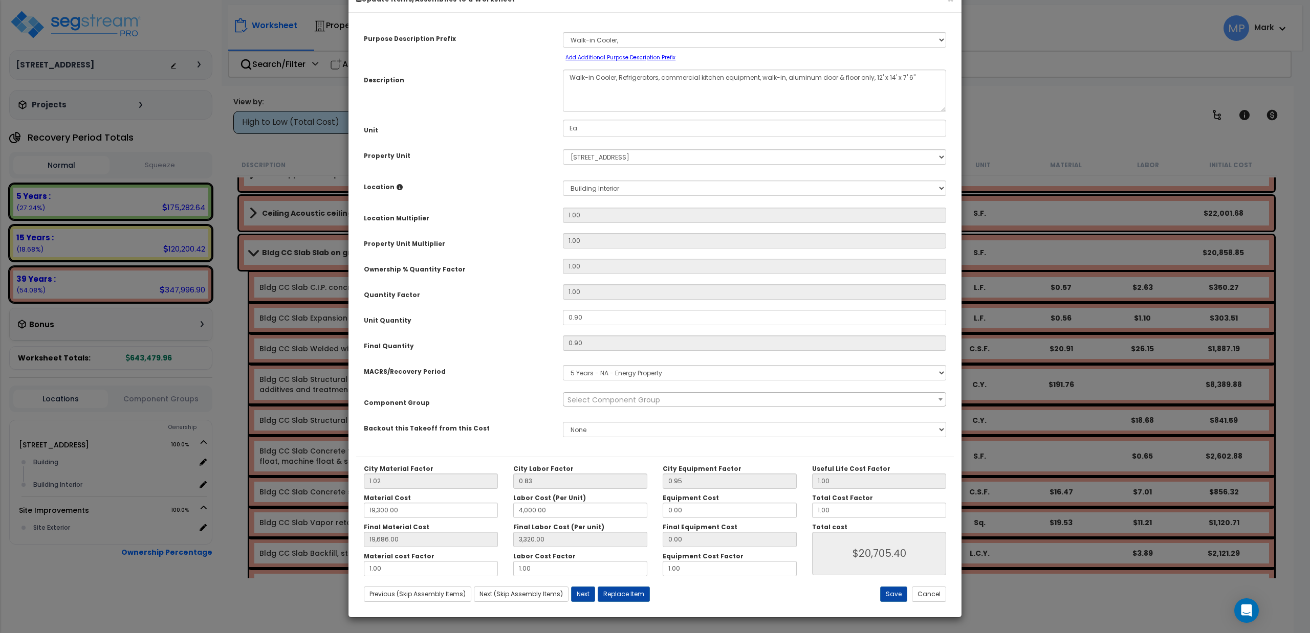
scroll to position [0, 0]
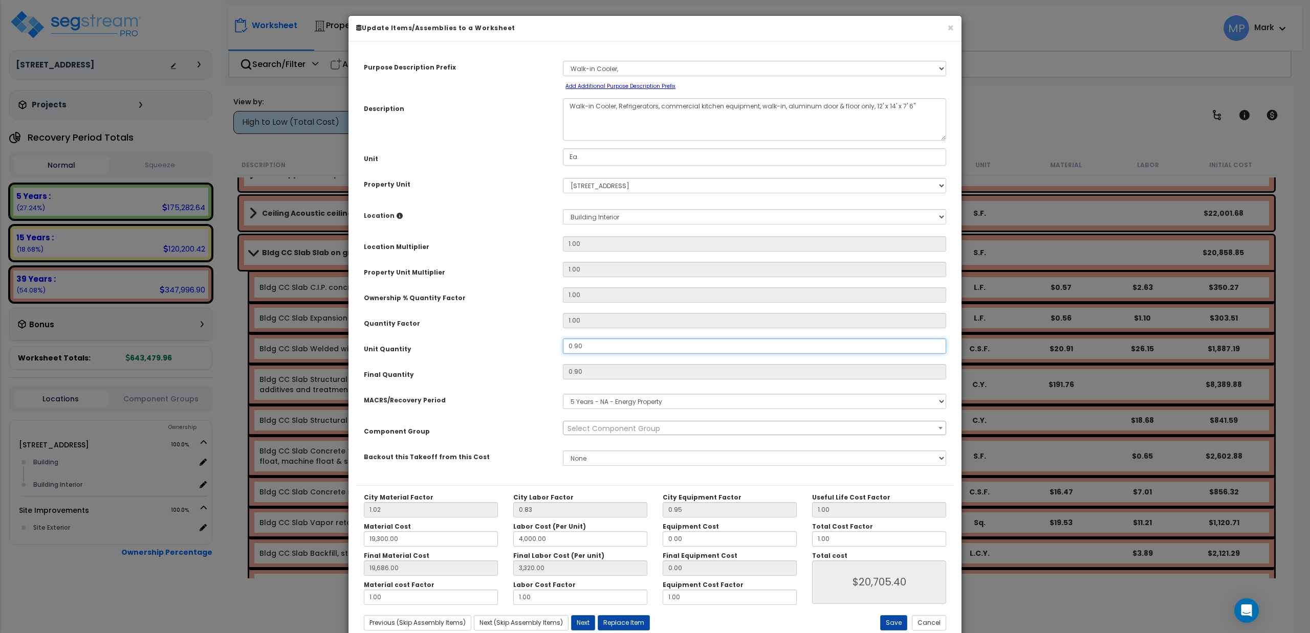
drag, startPoint x: 600, startPoint y: 343, endPoint x: 434, endPoint y: 346, distance: 166.3
click at [434, 346] on div "Unit Quantity 0.90" at bounding box center [655, 348] width 598 height 18
type input "1"
type input "0.9"
type input "19,686.00"
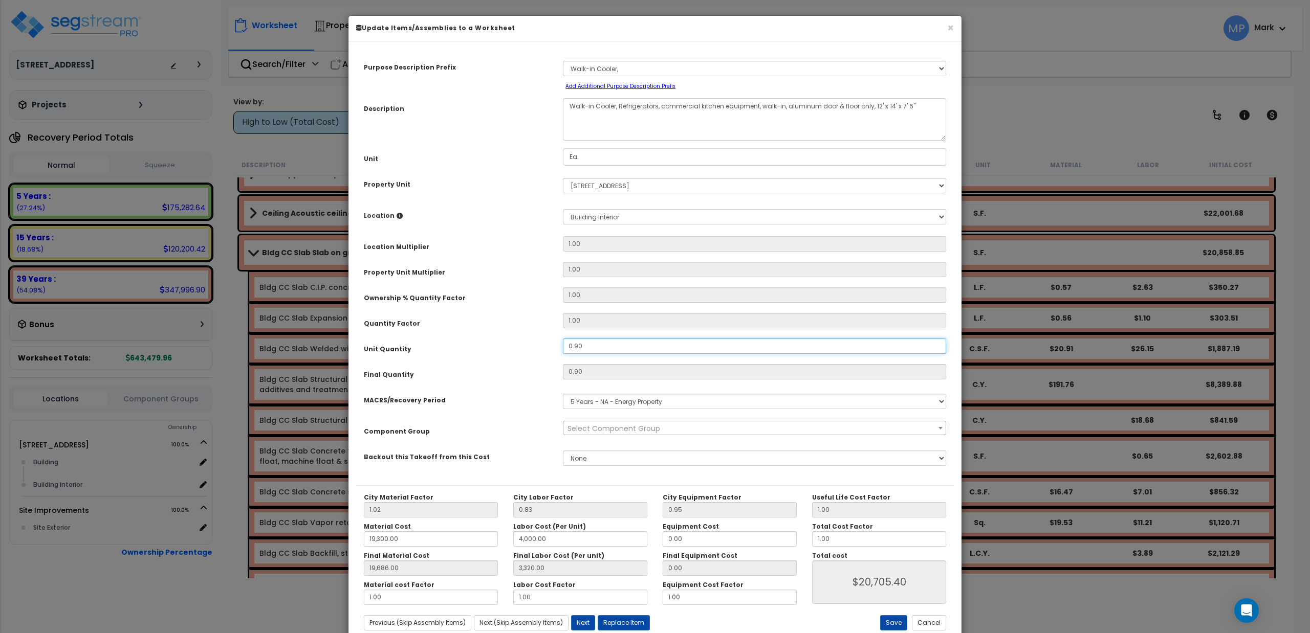
type input "3,320.00"
type input "$20,705.40"
type input "1"
type input "19,686.00"
type input "3,320.00"
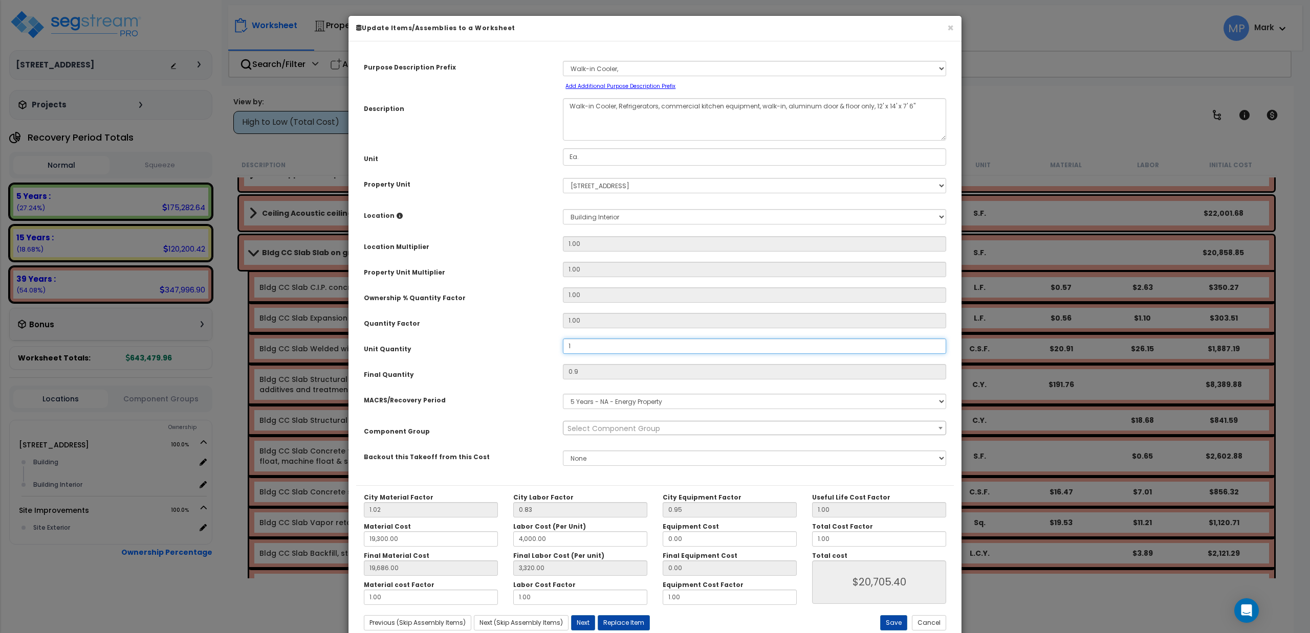
type input "$23,006.00"
type input "1"
click at [640, 405] on select "Select MACRS/Recovery Period 5 Years - 57.0 - Distributive Trades & Services 5 …" at bounding box center [754, 401] width 383 height 15
select select "3667"
click at [563, 394] on select "Select MACRS/Recovery Period 5 Years - 57.0 - Distributive Trades & Services 5 …" at bounding box center [754, 401] width 383 height 15
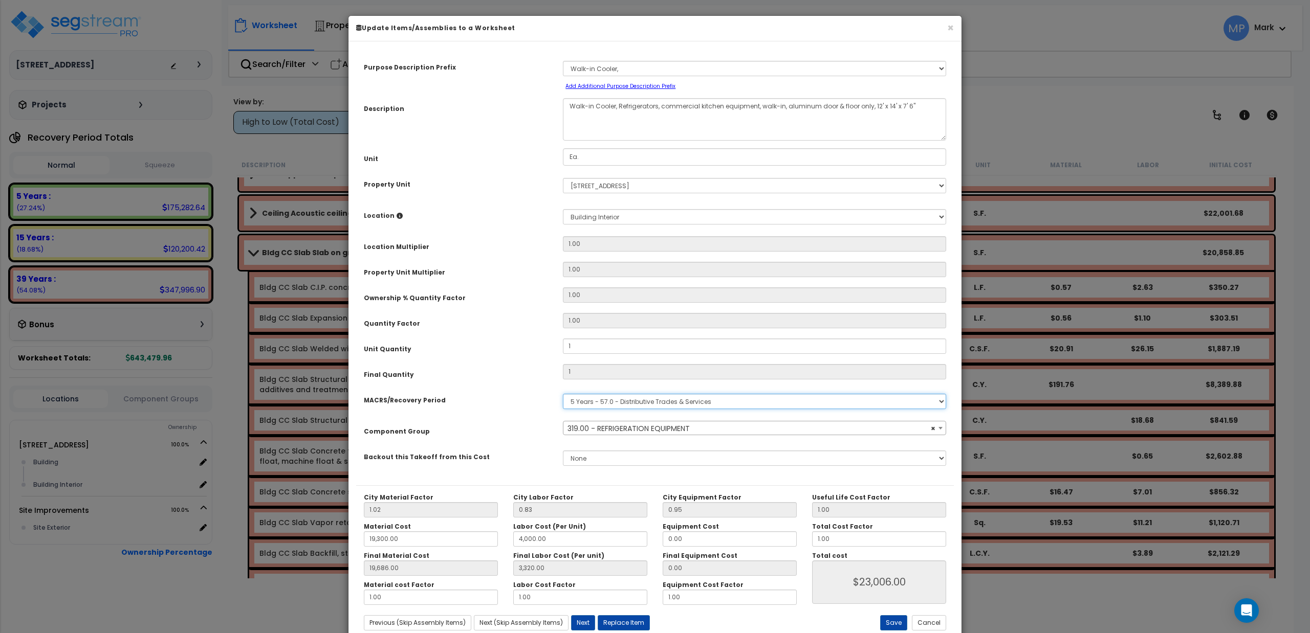
select select "374"
drag, startPoint x: 846, startPoint y: 539, endPoint x: 809, endPoint y: 543, distance: 37.6
click at [809, 543] on div "Total Cost Factor 1.00" at bounding box center [878, 535] width 149 height 24
type input "19,686.00"
type input "3,320.00"
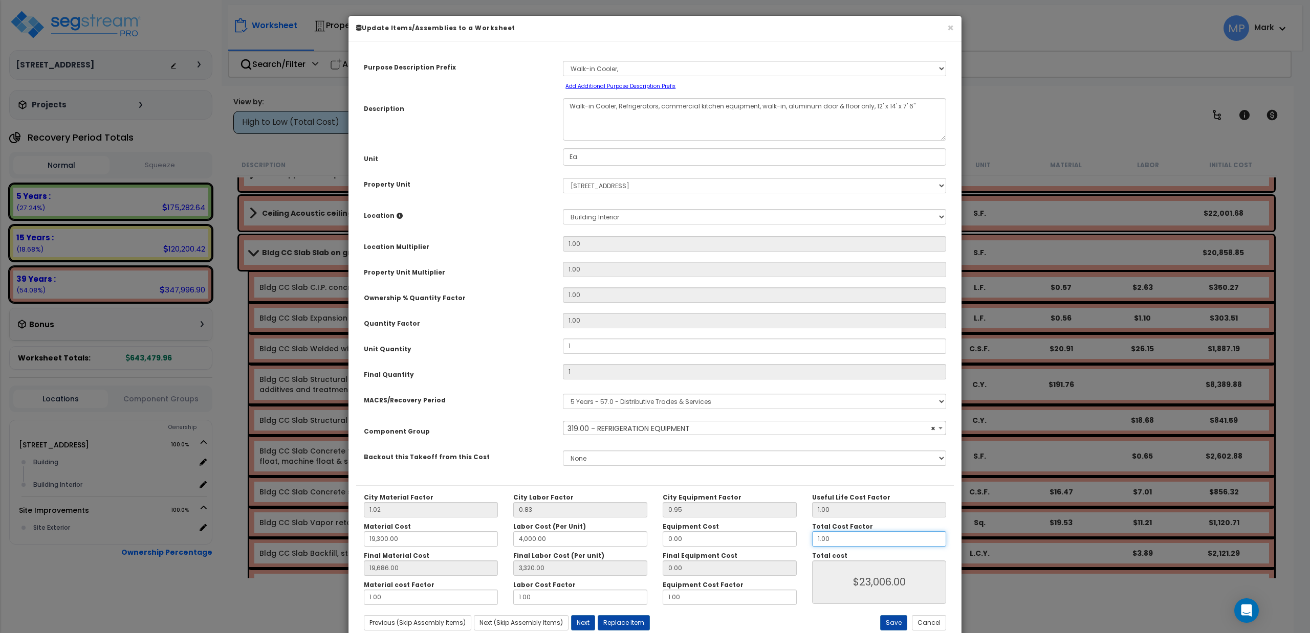
type input "."
type input "$23,006.00"
type input "19,686.00"
type input "3,320.00"
type input "$0.00"
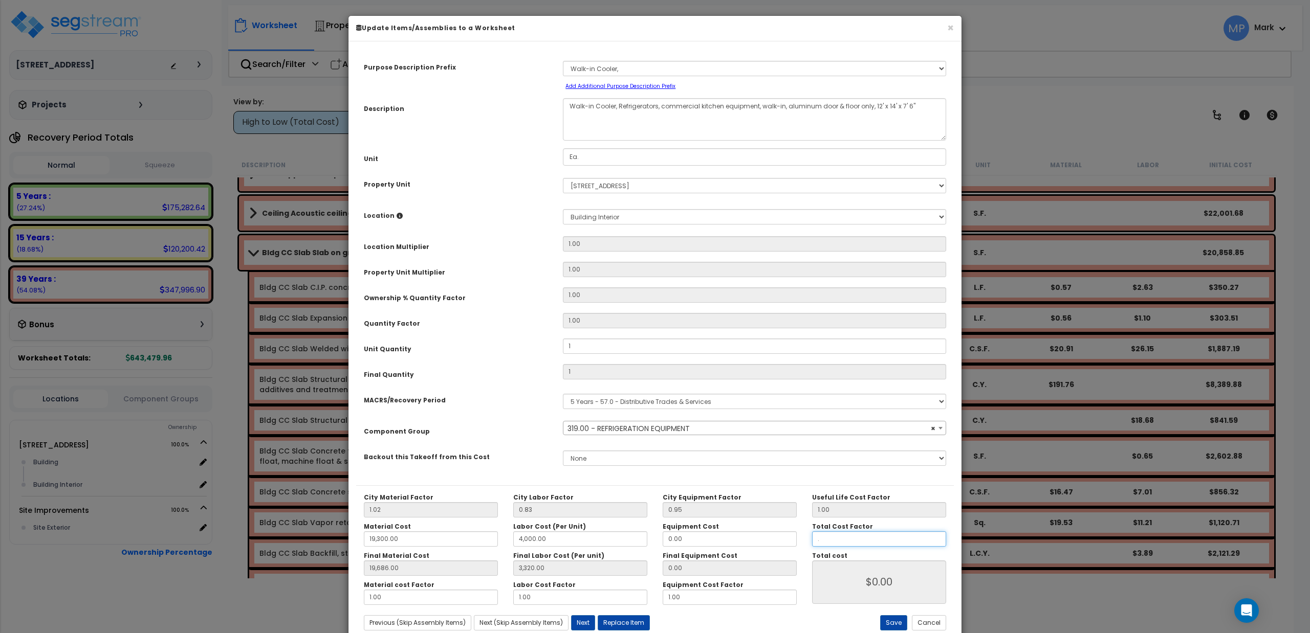
type input "19,686.00"
type input "3,320.00"
type input ".9"
type input "19,686.00"
type input "3,320.00"
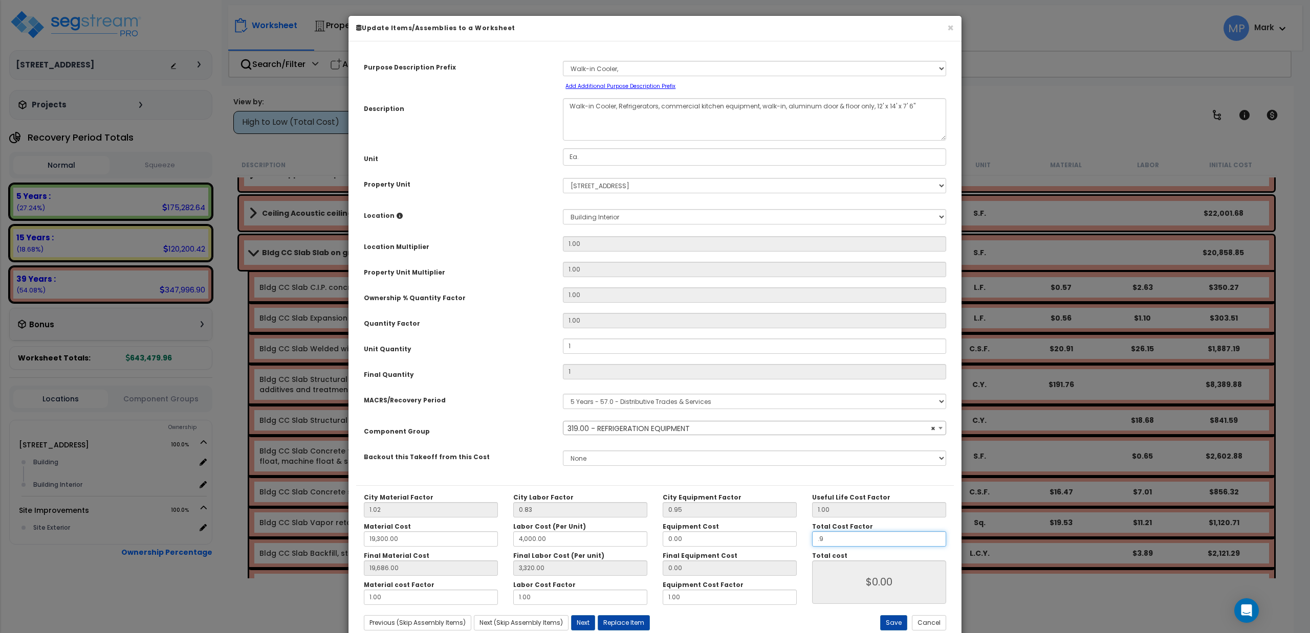
type input "$20,705.40"
type input ".9"
type input "19,686.00"
type input "3,320.00"
type input "$20,705.40"
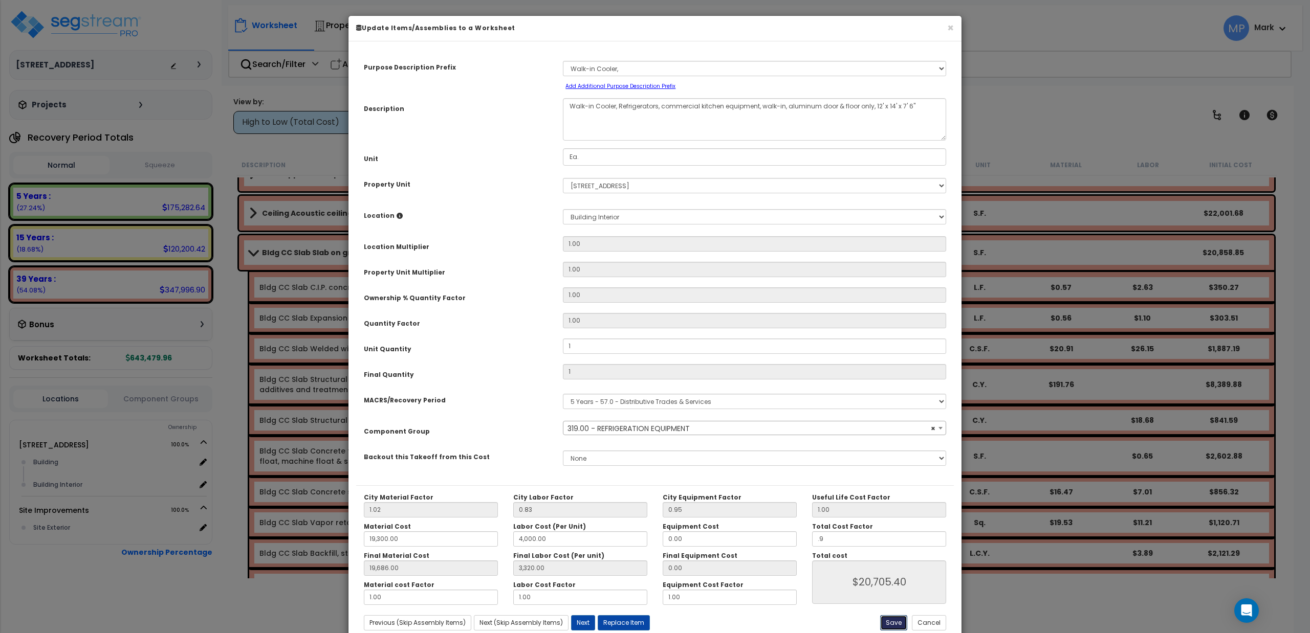
click at [892, 621] on button "Save" at bounding box center [893, 623] width 27 height 15
type input "1.00"
type input "19300.00"
type input "4000.00"
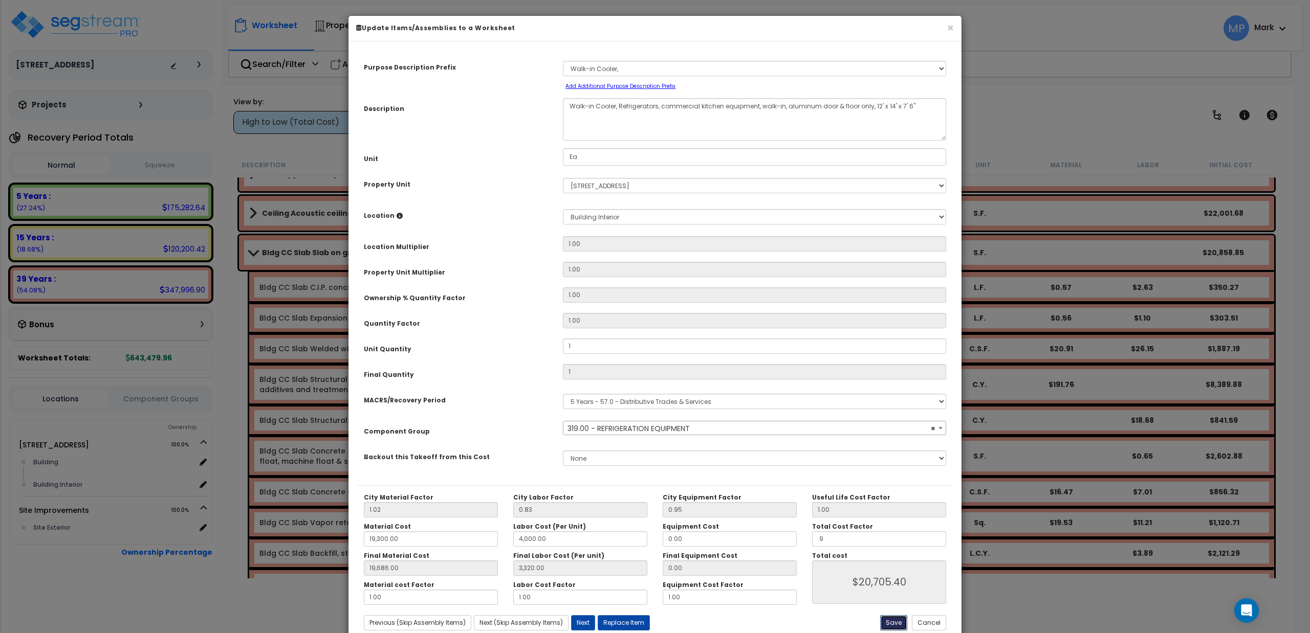
type input "19686.00"
type input "3320.00"
type input "0.90"
type input "20705.40"
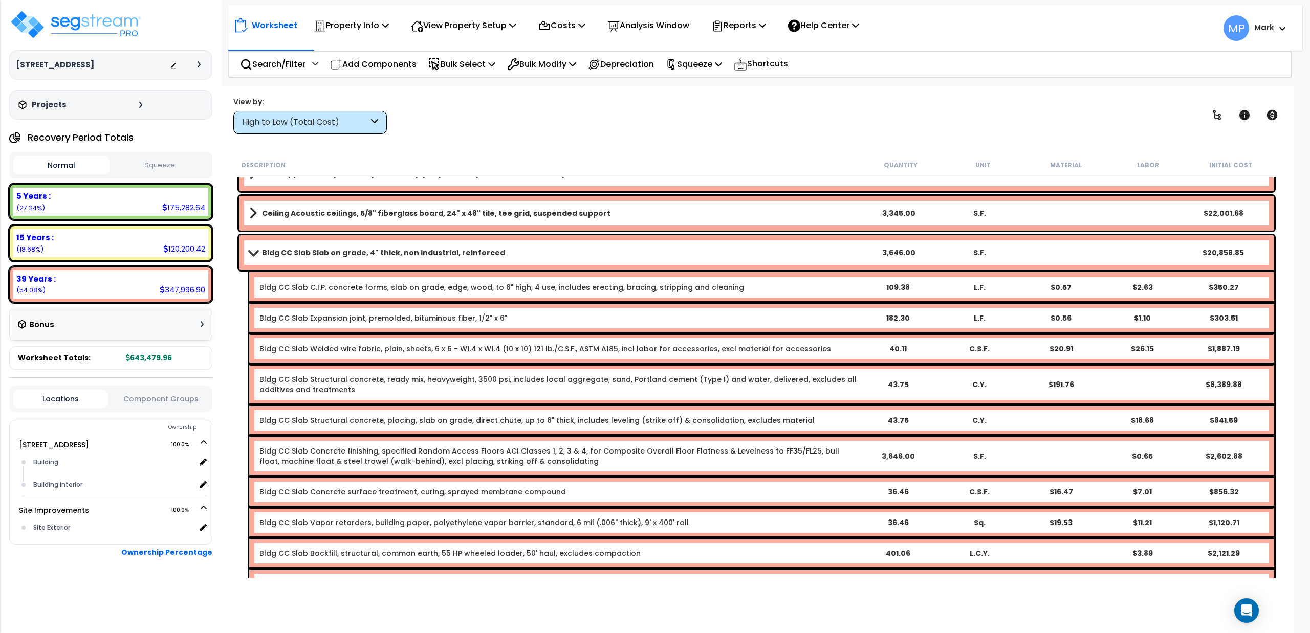
click at [256, 252] on span at bounding box center [253, 253] width 14 height 8
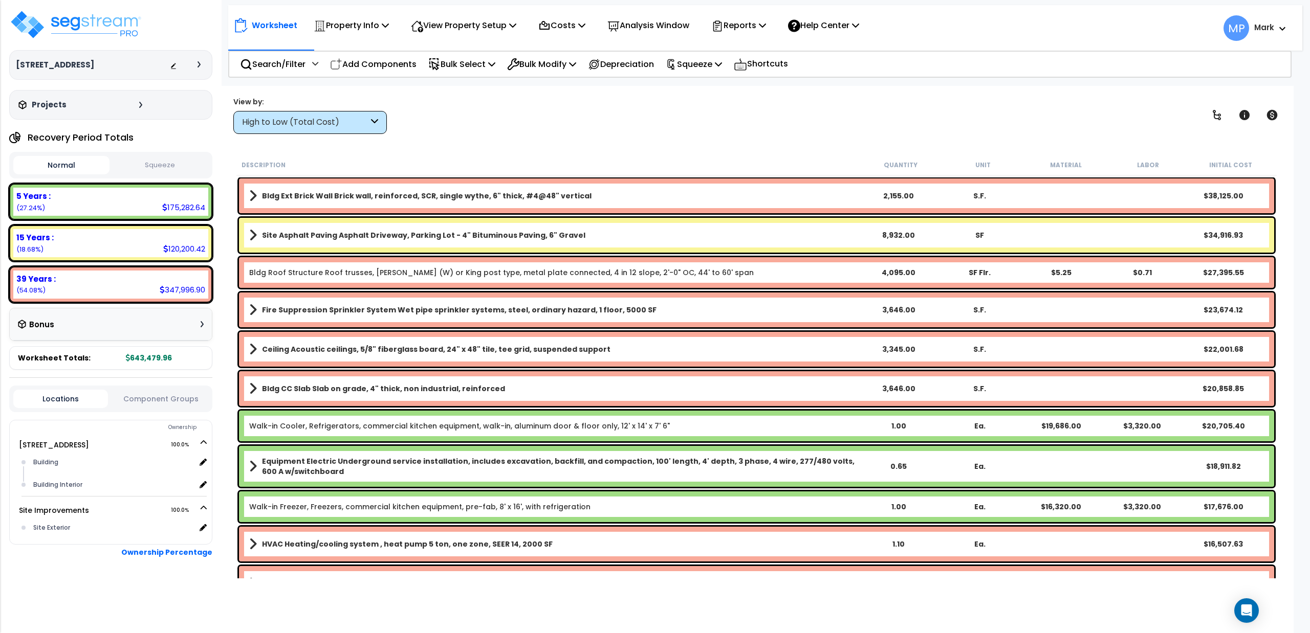
click at [378, 119] on div "High to Low (Total Cost)" at bounding box center [310, 122] width 154 height 23
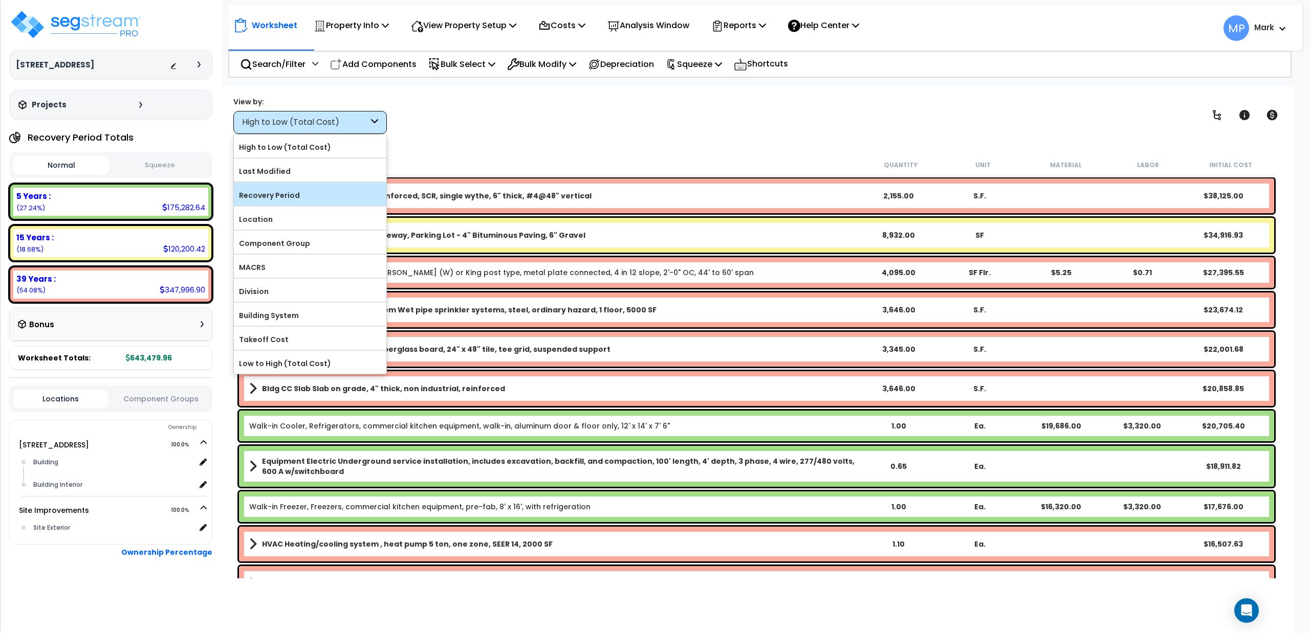
click at [293, 192] on label "Recovery Period" at bounding box center [310, 195] width 152 height 15
click at [0, 0] on input "Recovery Period" at bounding box center [0, 0] width 0 height 0
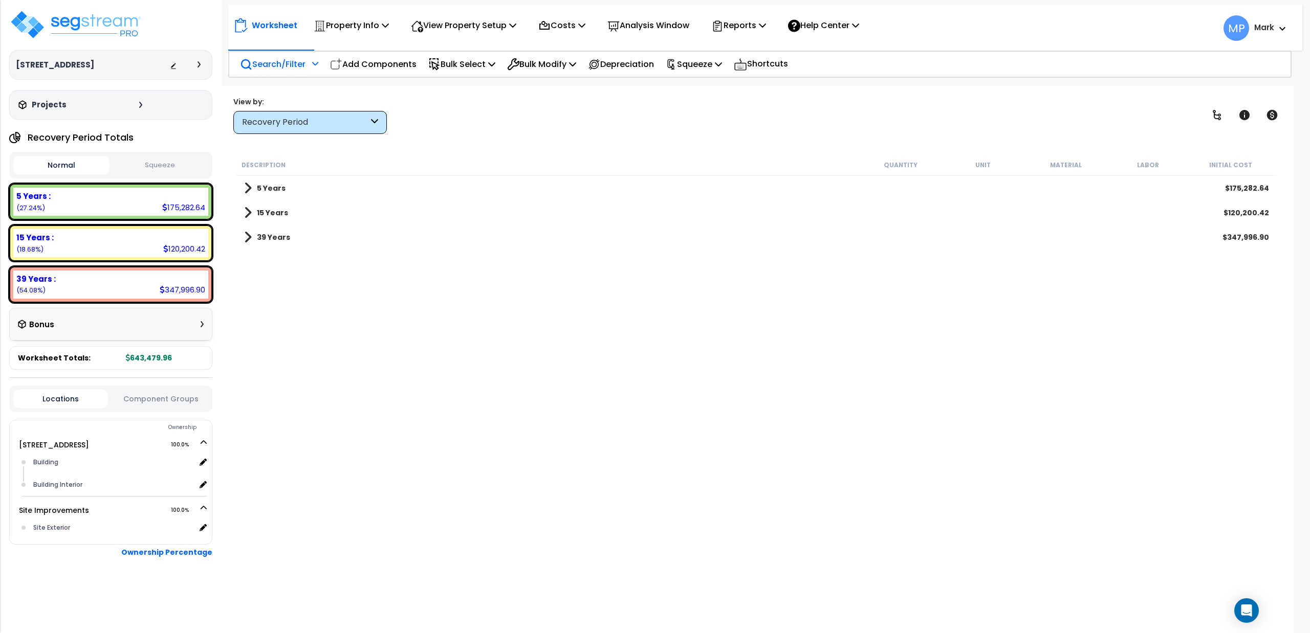
click at [309, 62] on div "Search/Filter Additional Search / Filter" at bounding box center [279, 64] width 78 height 24
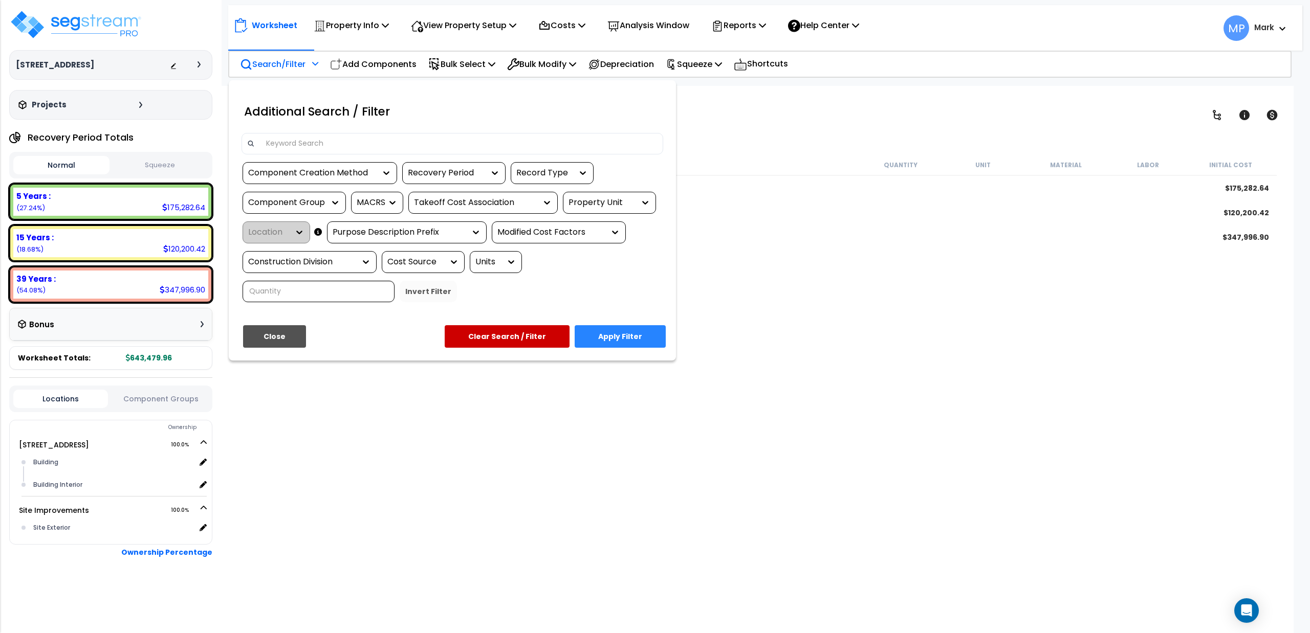
click at [344, 144] on input at bounding box center [459, 143] width 398 height 15
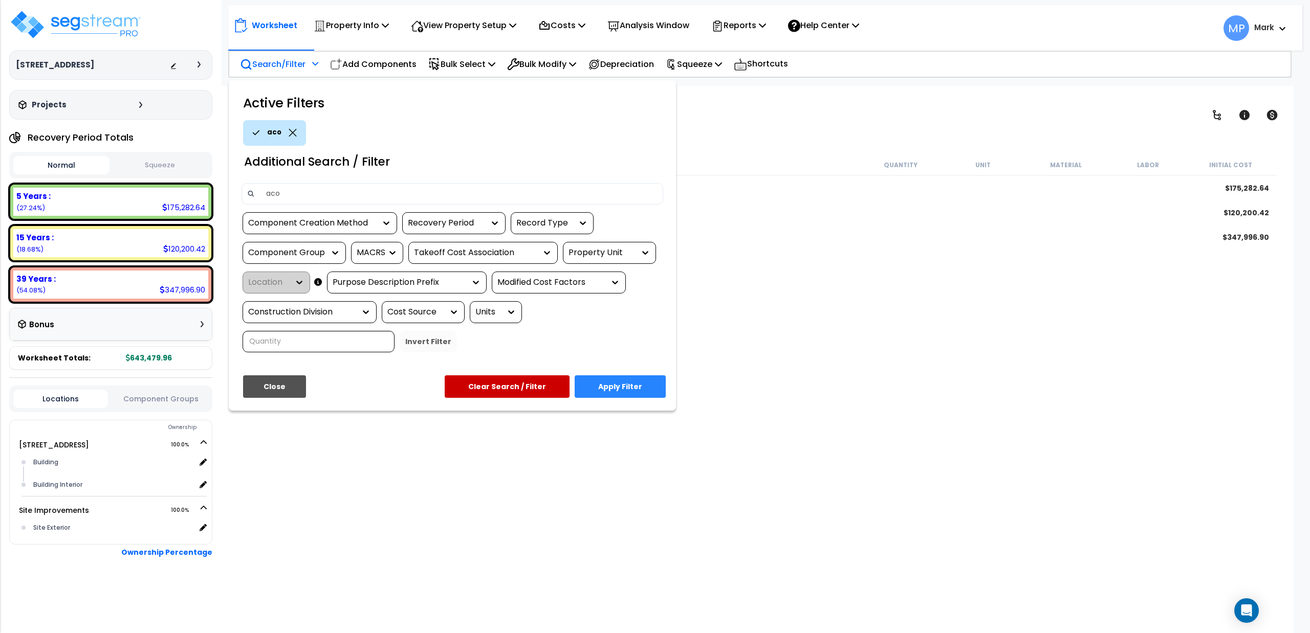
type input "aco"
click at [644, 378] on button "Apply Filter" at bounding box center [620, 387] width 91 height 23
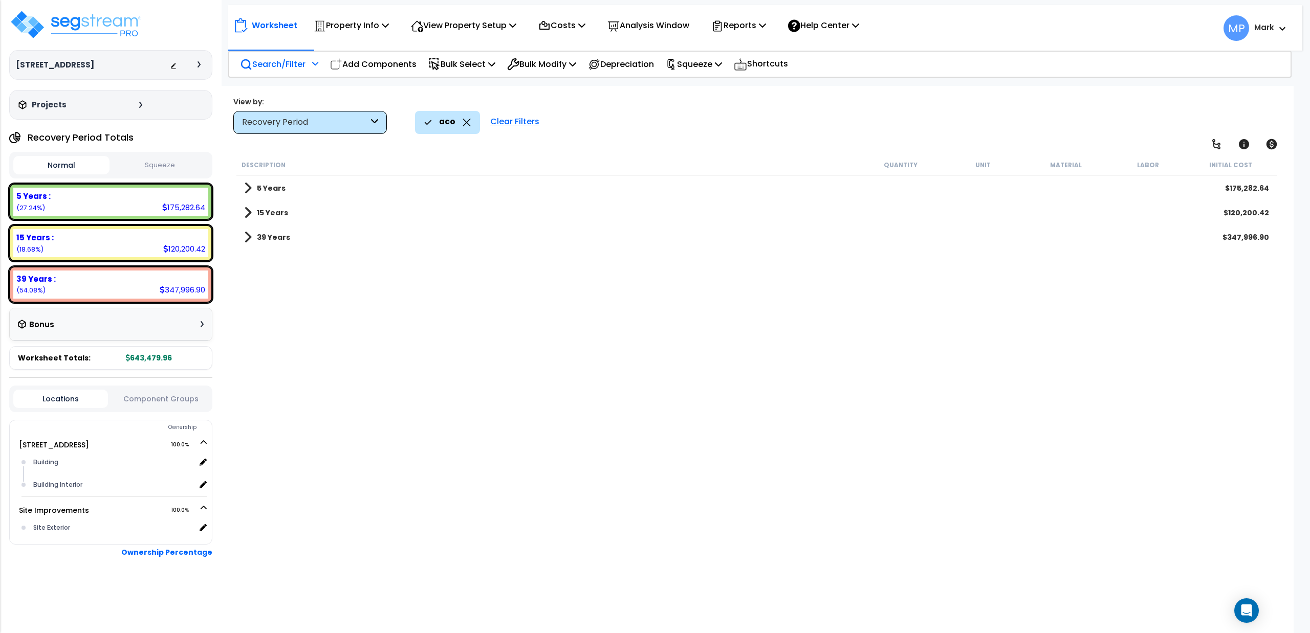
click at [243, 184] on div "5 Years $175,282.64" at bounding box center [756, 188] width 1035 height 25
click at [246, 188] on span at bounding box center [248, 188] width 8 height 14
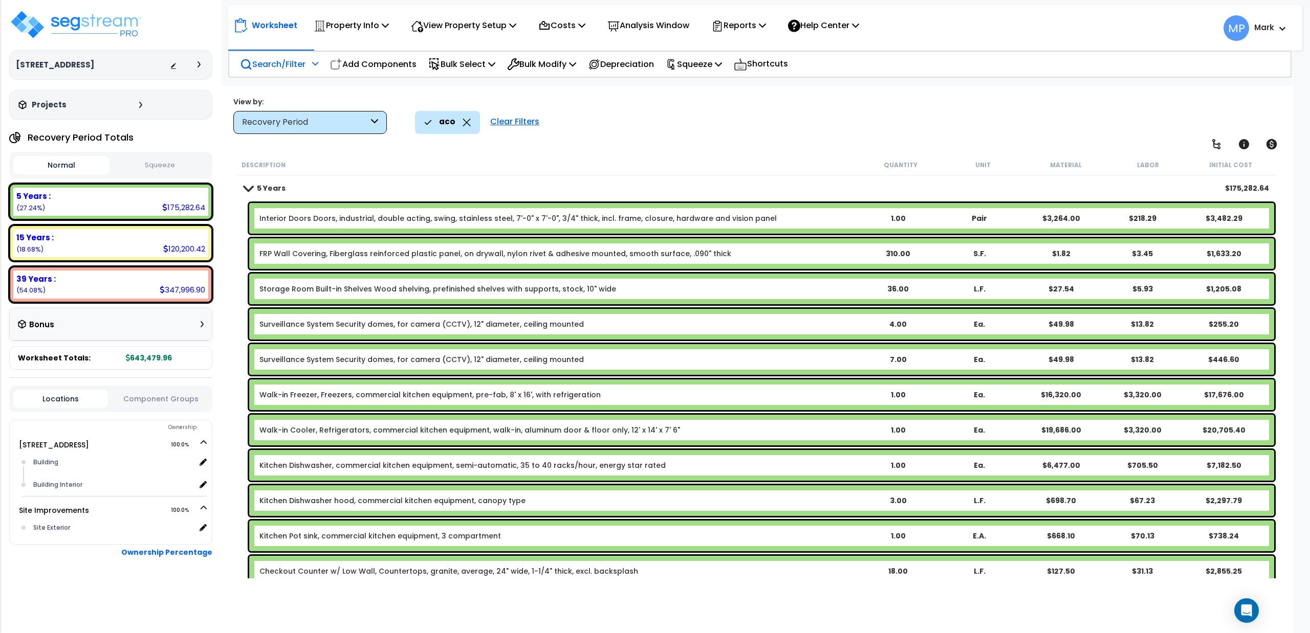
click at [246, 188] on span at bounding box center [248, 188] width 14 height 8
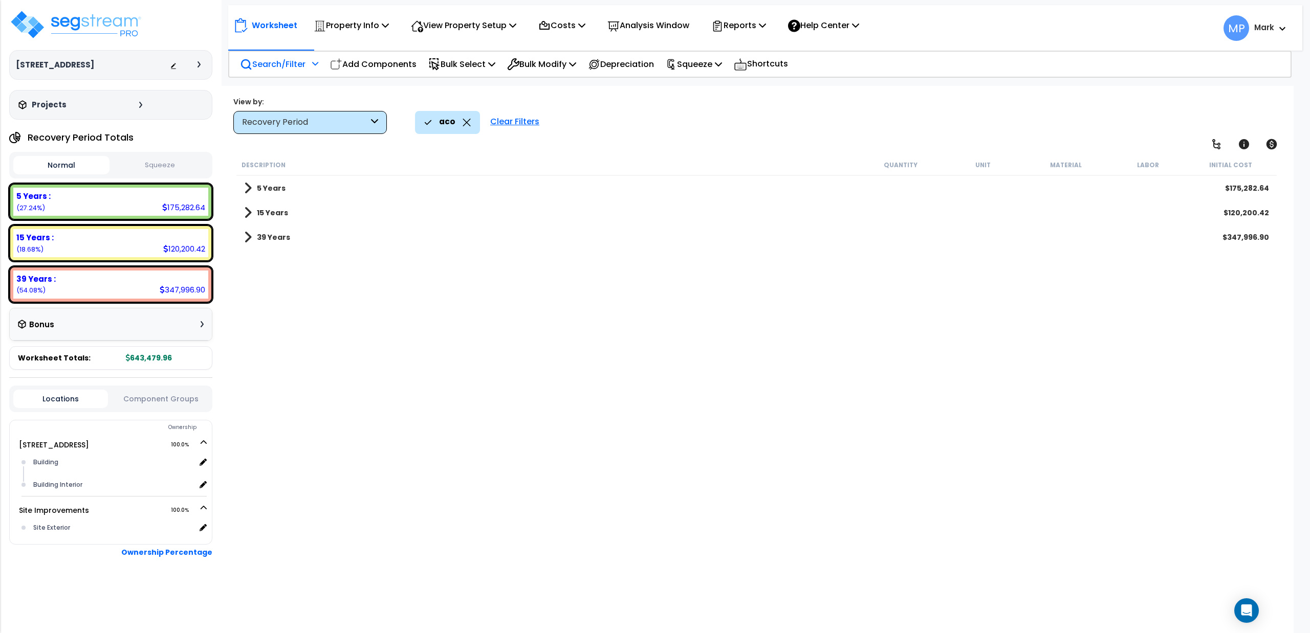
click at [467, 119] on icon at bounding box center [467, 123] width 8 height 8
click at [501, 120] on div "Clear Filters" at bounding box center [514, 122] width 59 height 23
click at [275, 67] on p "Search/Filter" at bounding box center [272, 64] width 65 height 14
click at [277, 64] on p "Search/Filter" at bounding box center [272, 64] width 65 height 14
click at [418, 125] on div "View by: Recovery Period High to Low (Total Cost)" at bounding box center [757, 115] width 1054 height 38
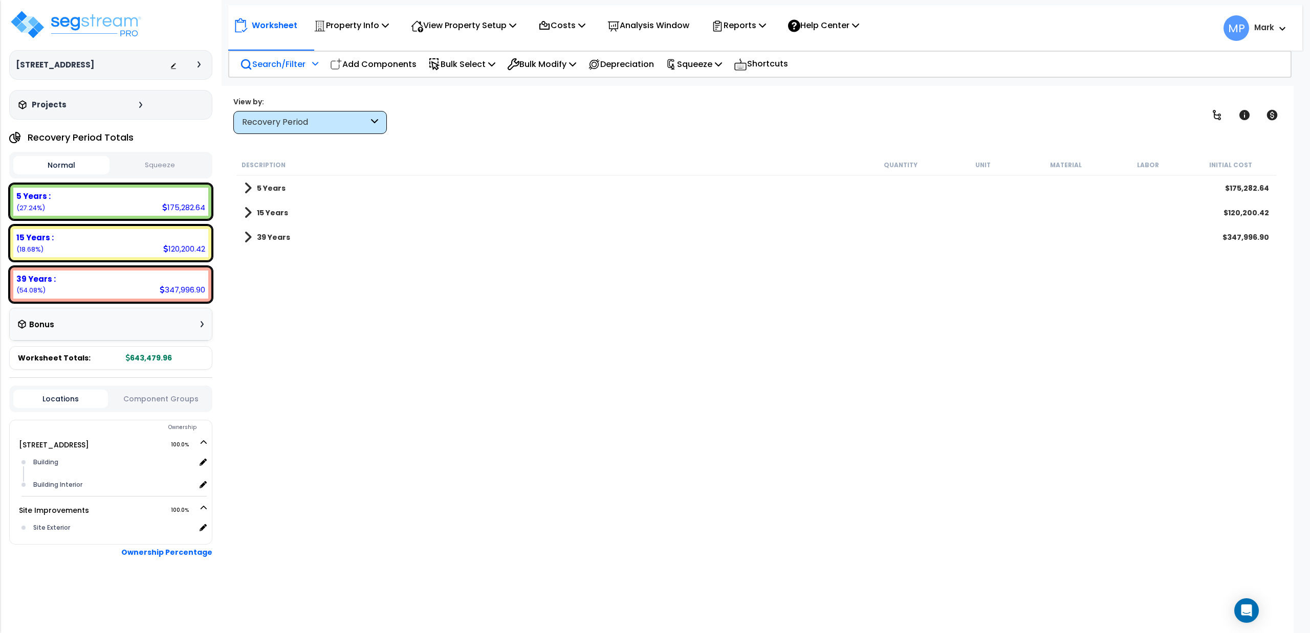
click at [293, 66] on p "Search/Filter" at bounding box center [272, 64] width 65 height 14
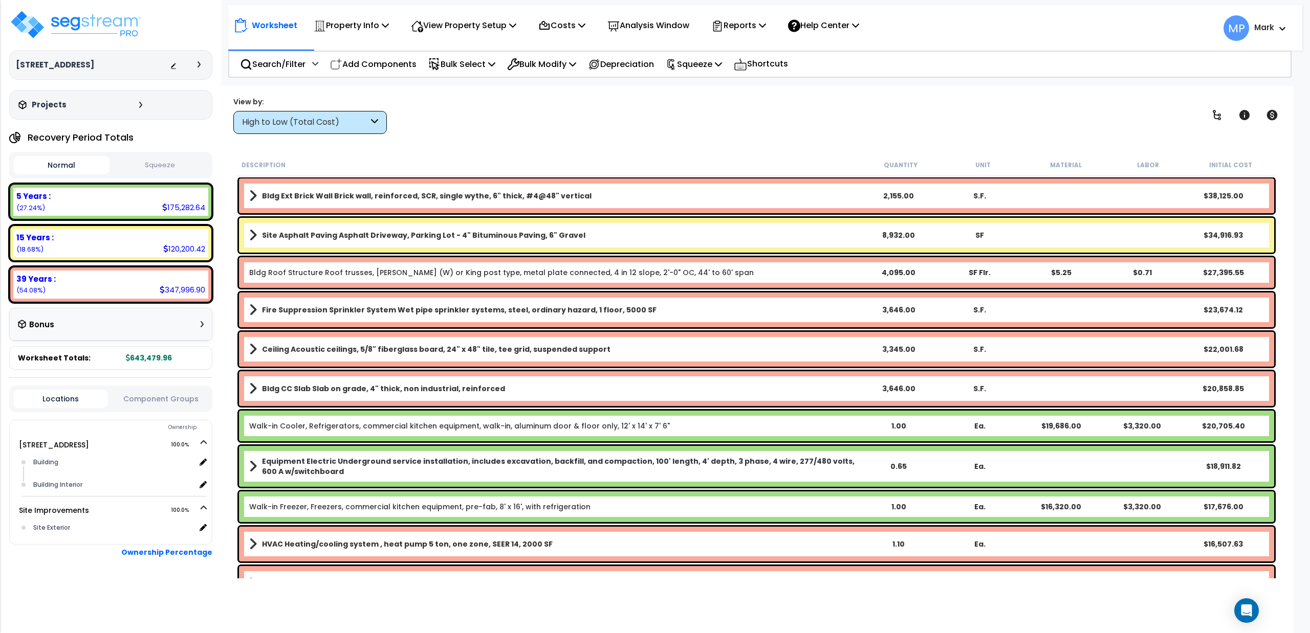
click at [374, 119] on icon at bounding box center [374, 123] width 7 height 12
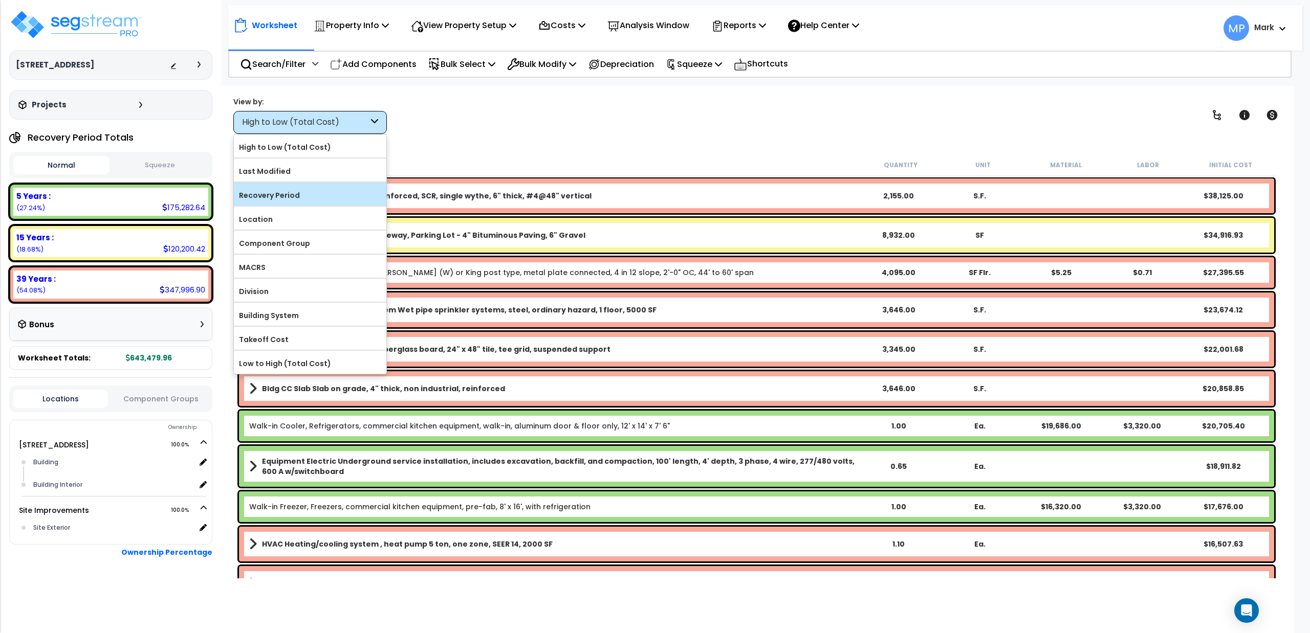
click at [285, 196] on label "Recovery Period" at bounding box center [310, 195] width 152 height 15
click at [0, 0] on input "Recovery Period" at bounding box center [0, 0] width 0 height 0
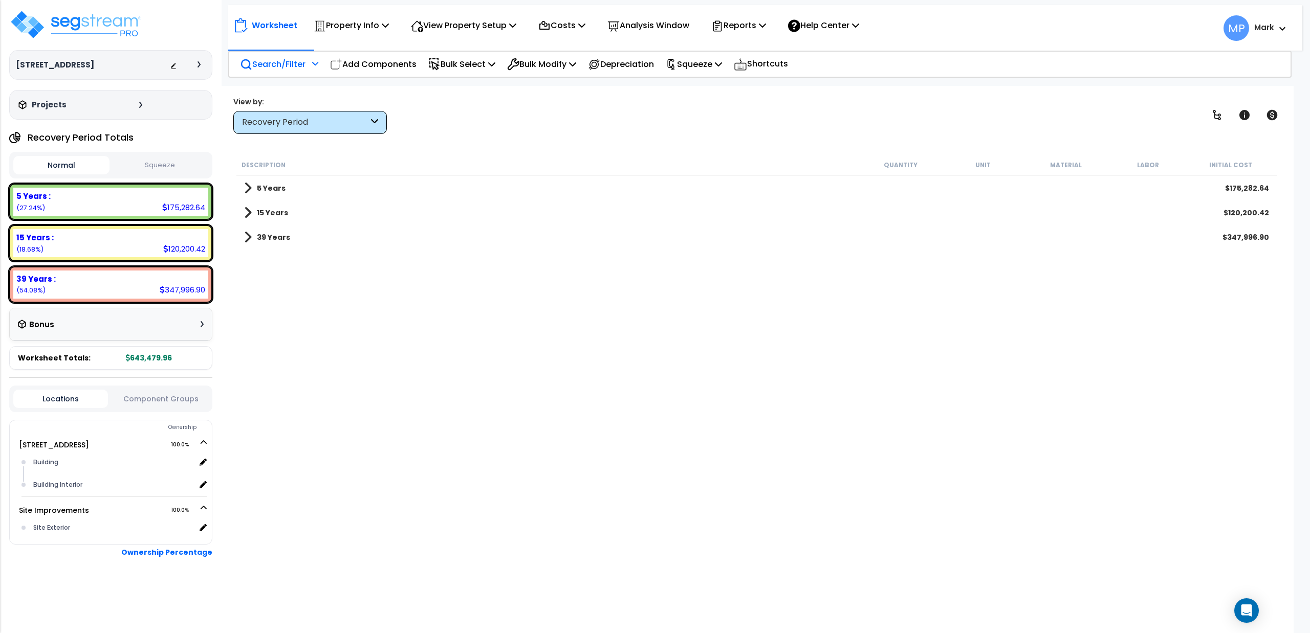
click at [291, 64] on p "Search/Filter" at bounding box center [272, 64] width 65 height 14
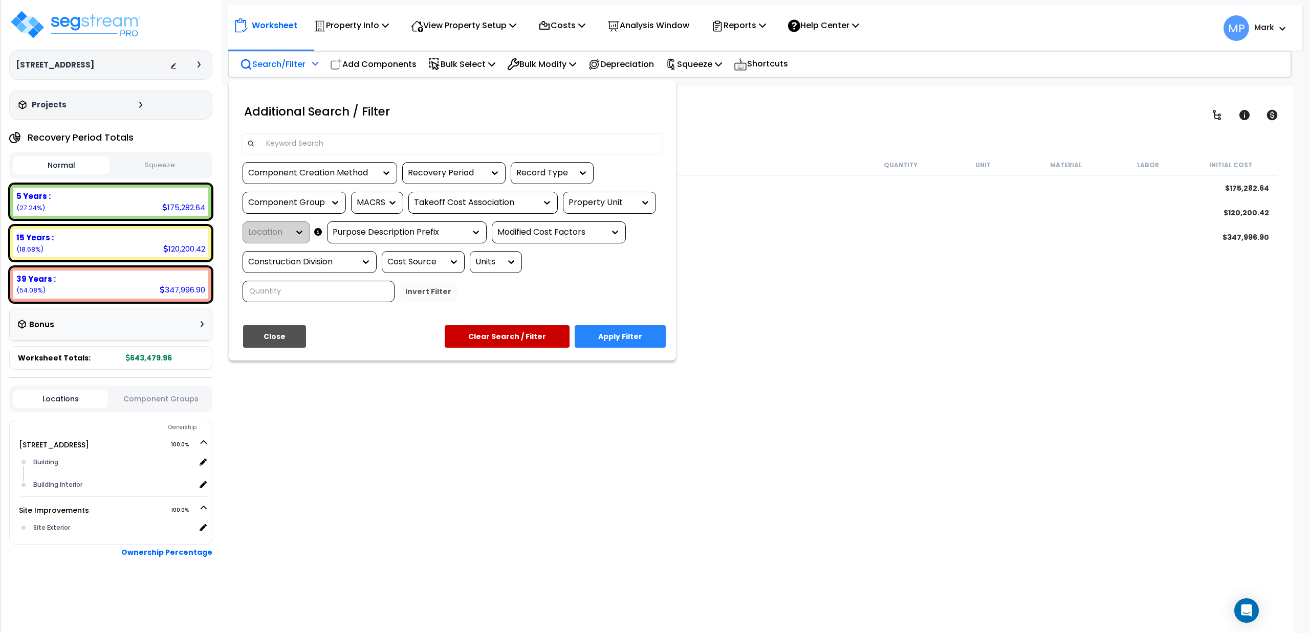
click at [314, 150] on input at bounding box center [459, 143] width 398 height 15
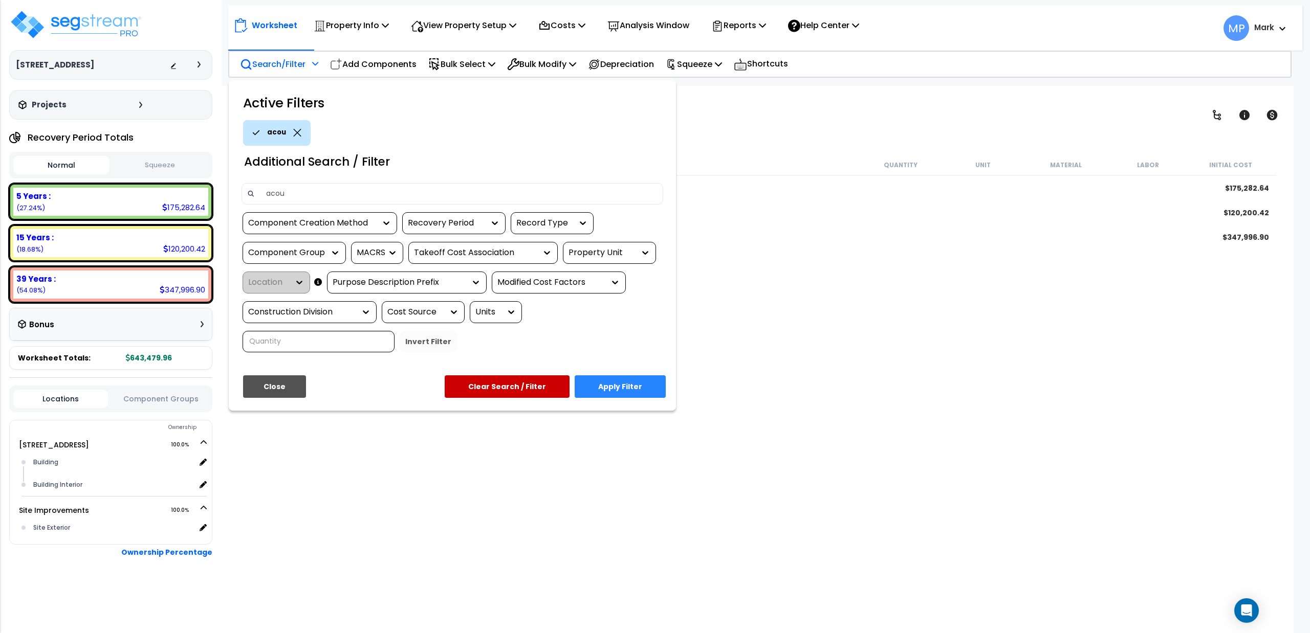
type input "acou"
click at [600, 387] on button "Apply Filter" at bounding box center [620, 387] width 91 height 23
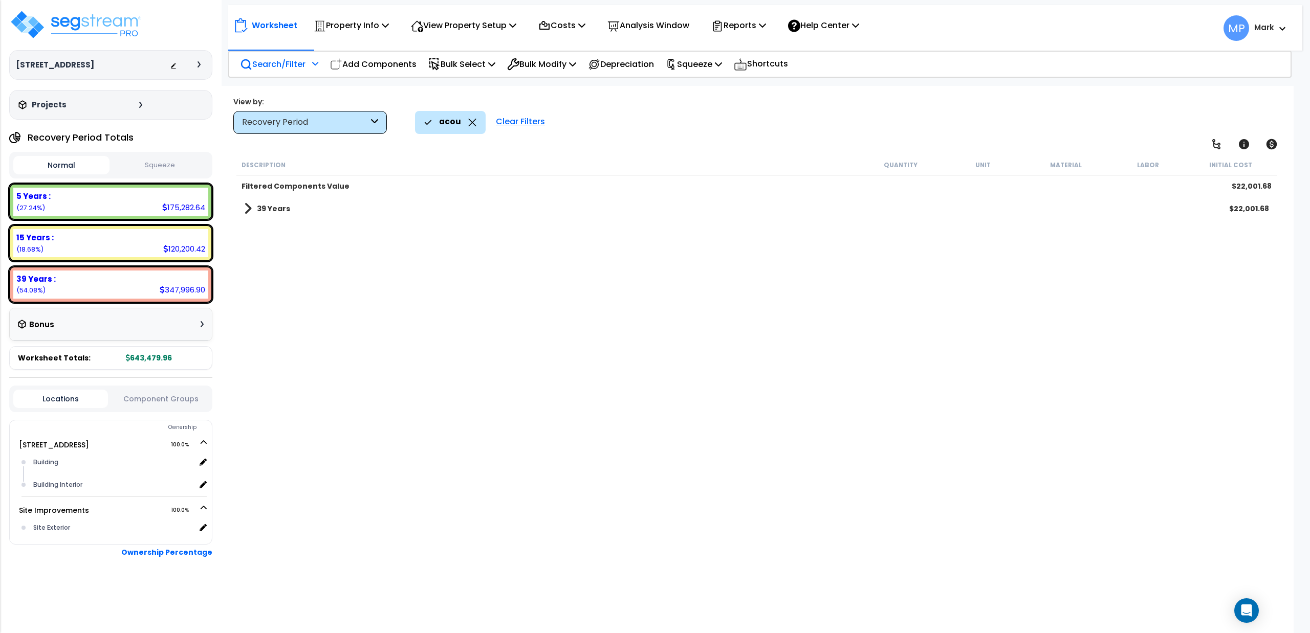
click at [250, 210] on span at bounding box center [248, 209] width 8 height 14
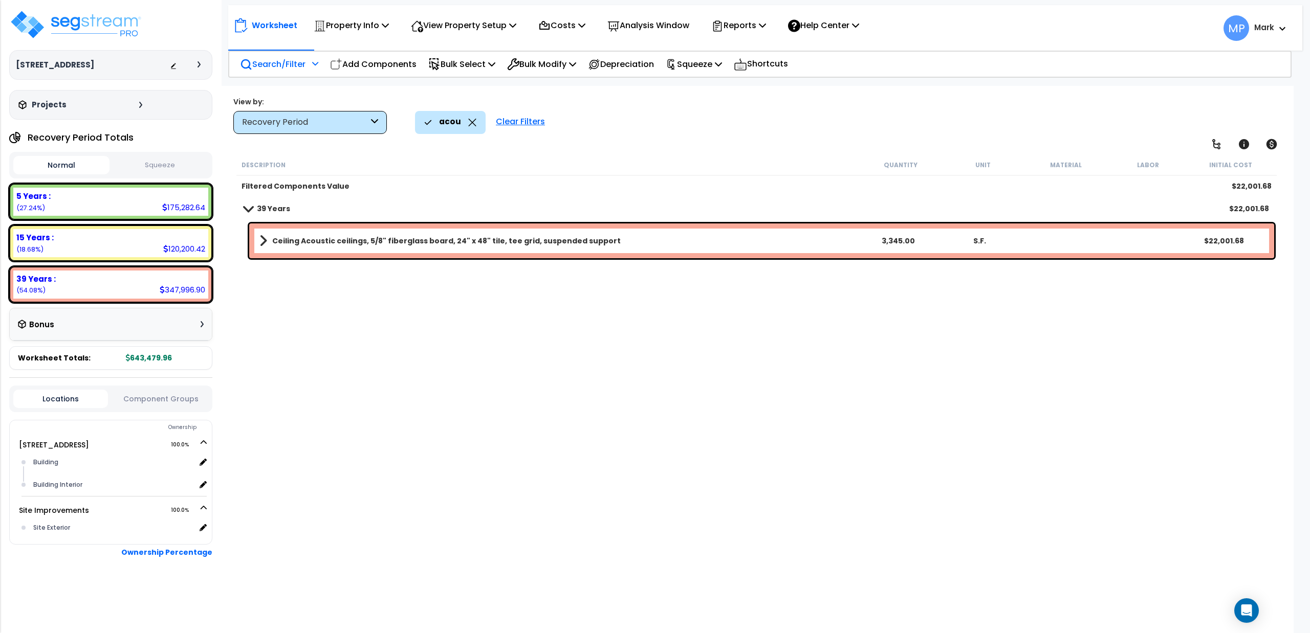
click at [326, 245] on b "Ceiling Acoustic ceilings, 5/8" fiberglass board, 24" x 48" tile, tee grid, sus…" at bounding box center [446, 241] width 348 height 10
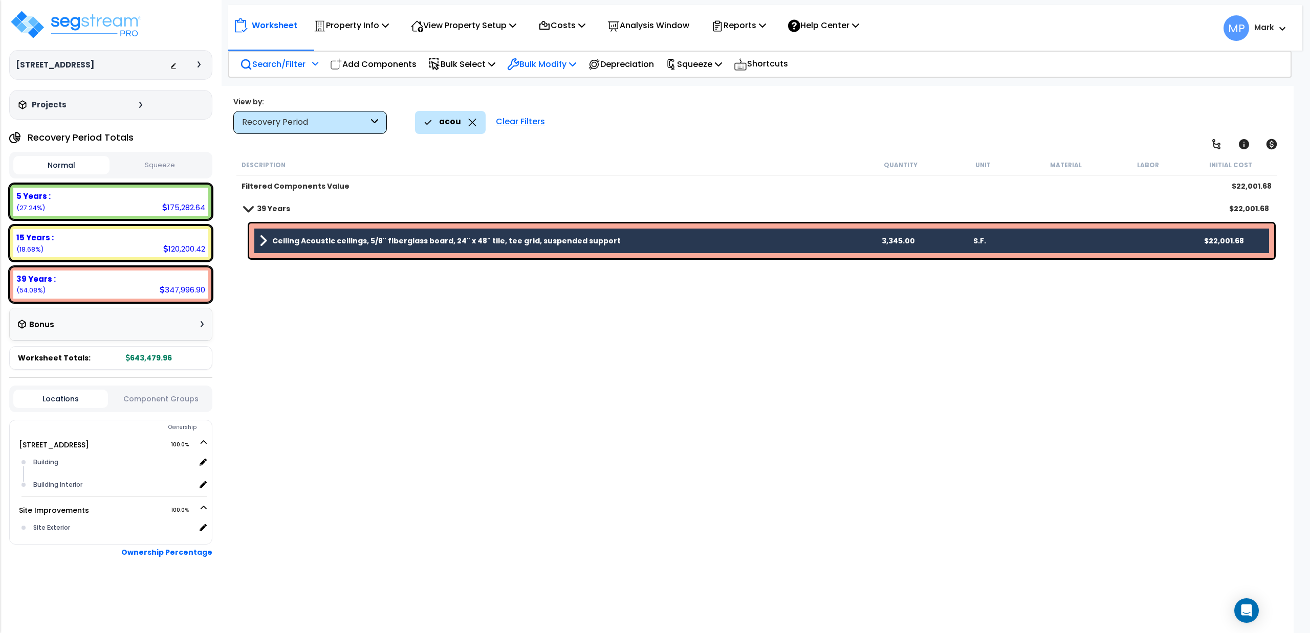
click at [539, 64] on p "Bulk Modify" at bounding box center [541, 64] width 69 height 14
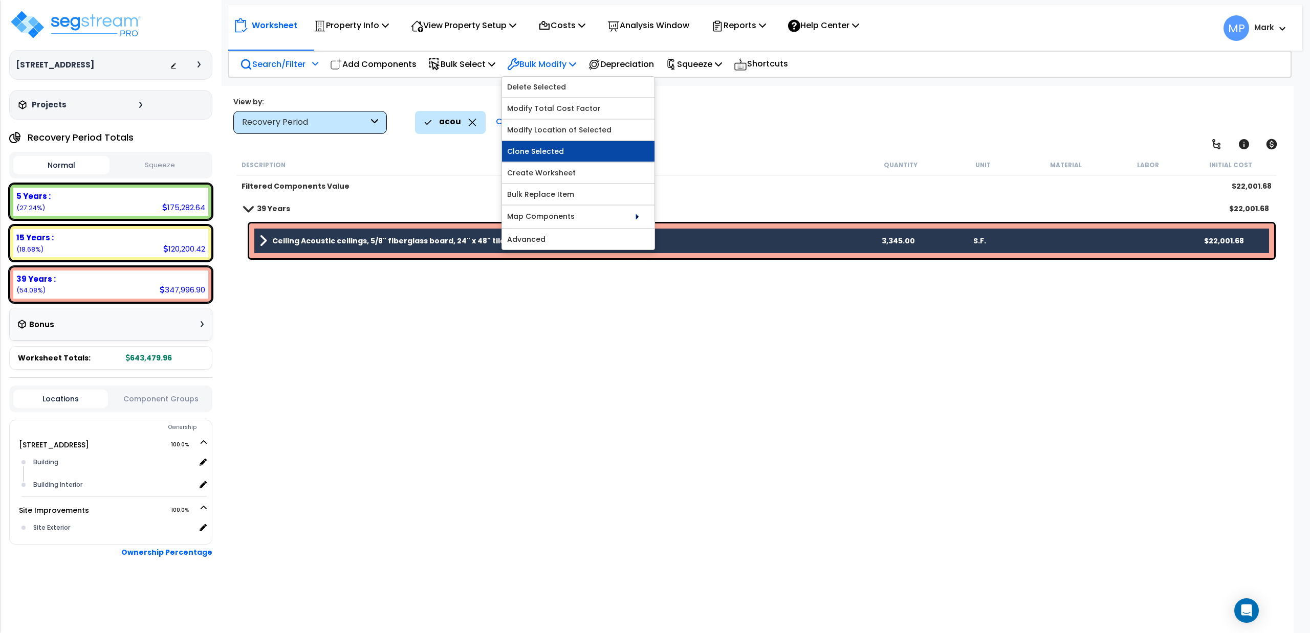
click at [538, 151] on link "Clone Selected" at bounding box center [578, 151] width 152 height 20
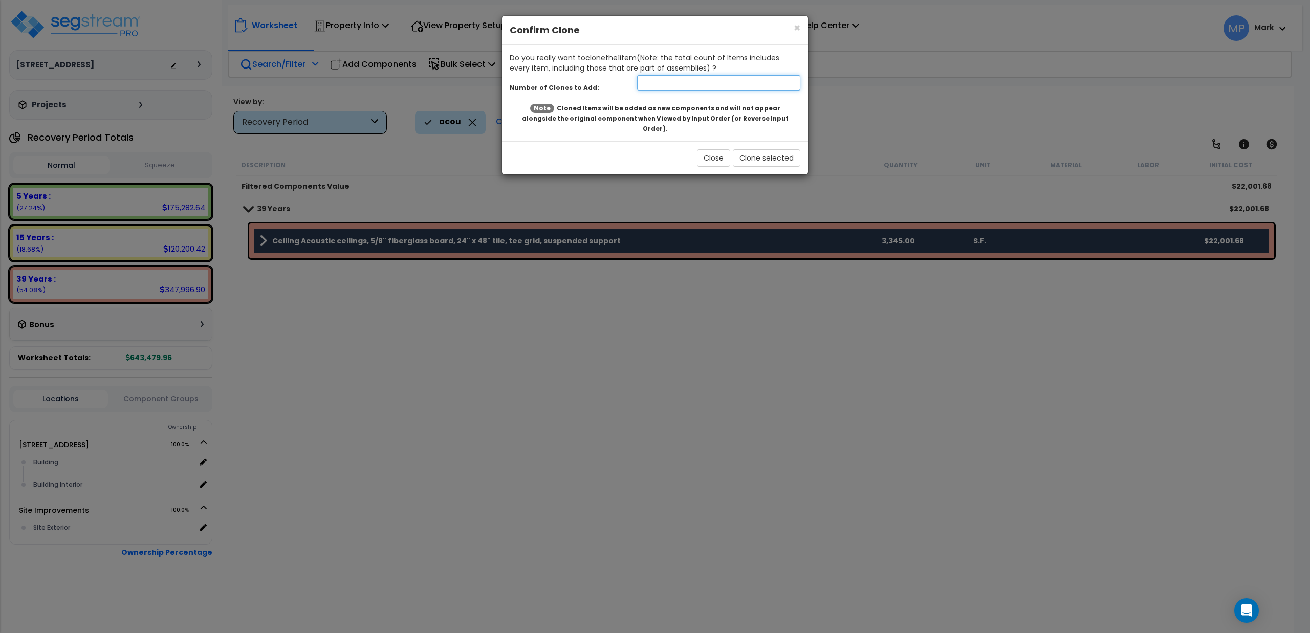
click at [747, 84] on input "number" at bounding box center [718, 82] width 163 height 15
type input "1"
click at [723, 150] on button "Close" at bounding box center [713, 157] width 33 height 17
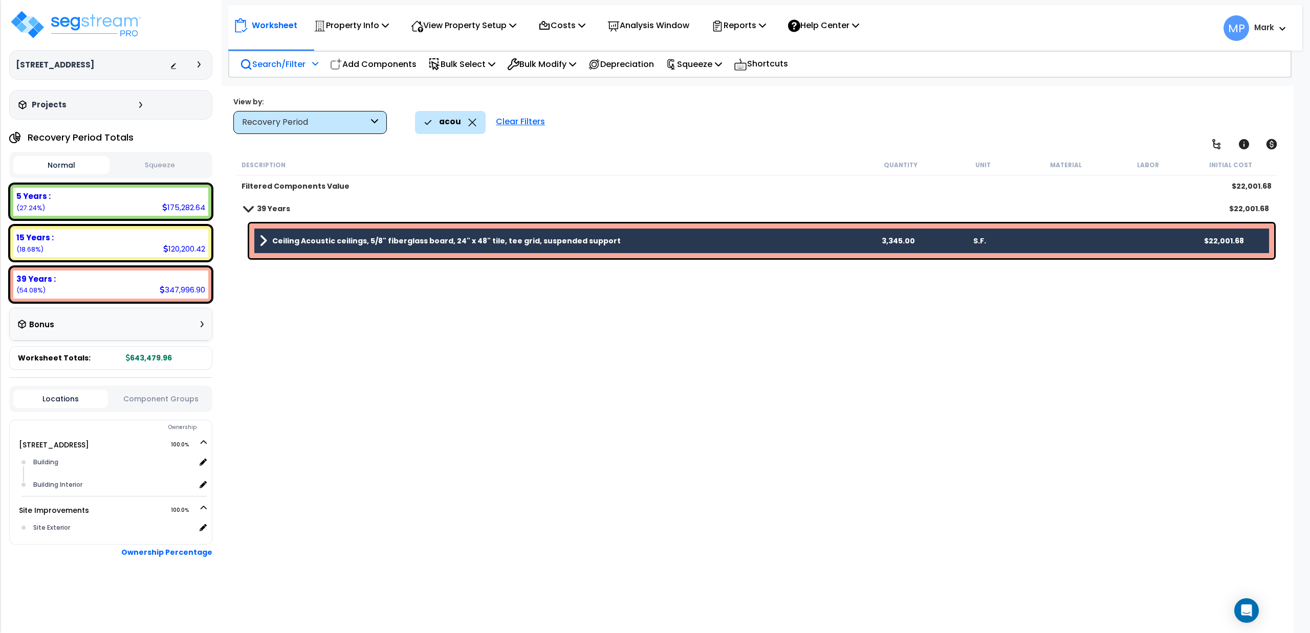
click at [265, 348] on div "Description Quantity Unit Material Labor Initial Cost Filtered Components Value…" at bounding box center [756, 367] width 1043 height 424
click at [502, 123] on div "Clear Filters" at bounding box center [520, 122] width 59 height 23
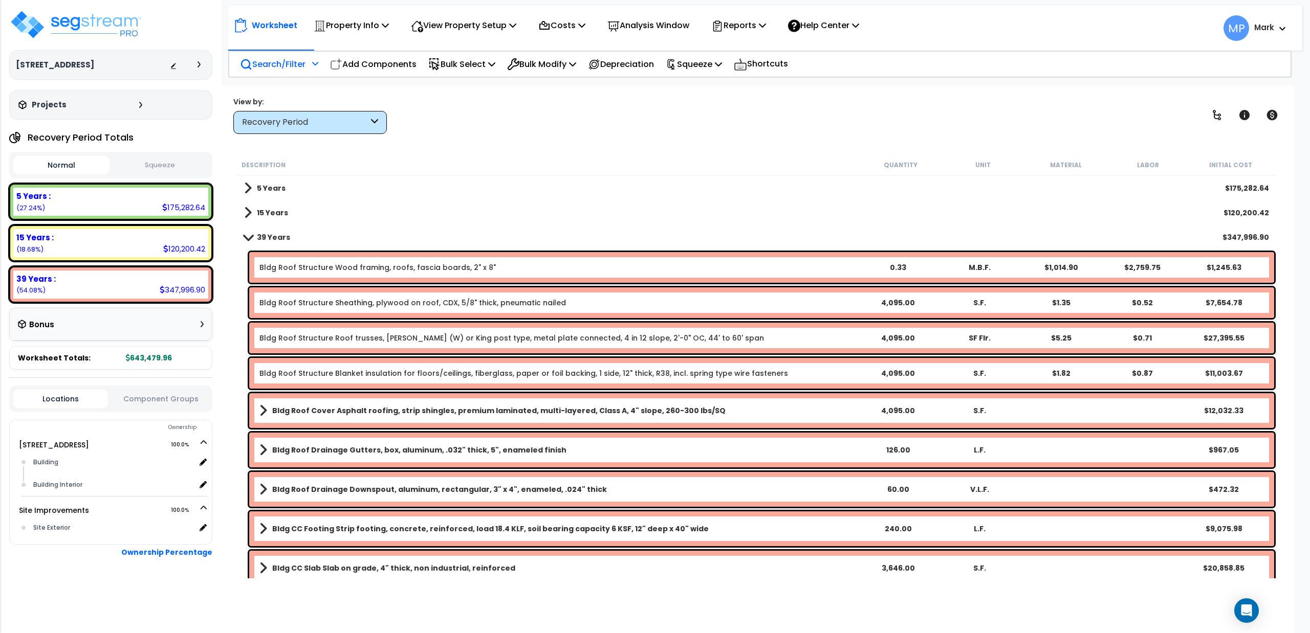
click at [251, 240] on span at bounding box center [248, 237] width 14 height 8
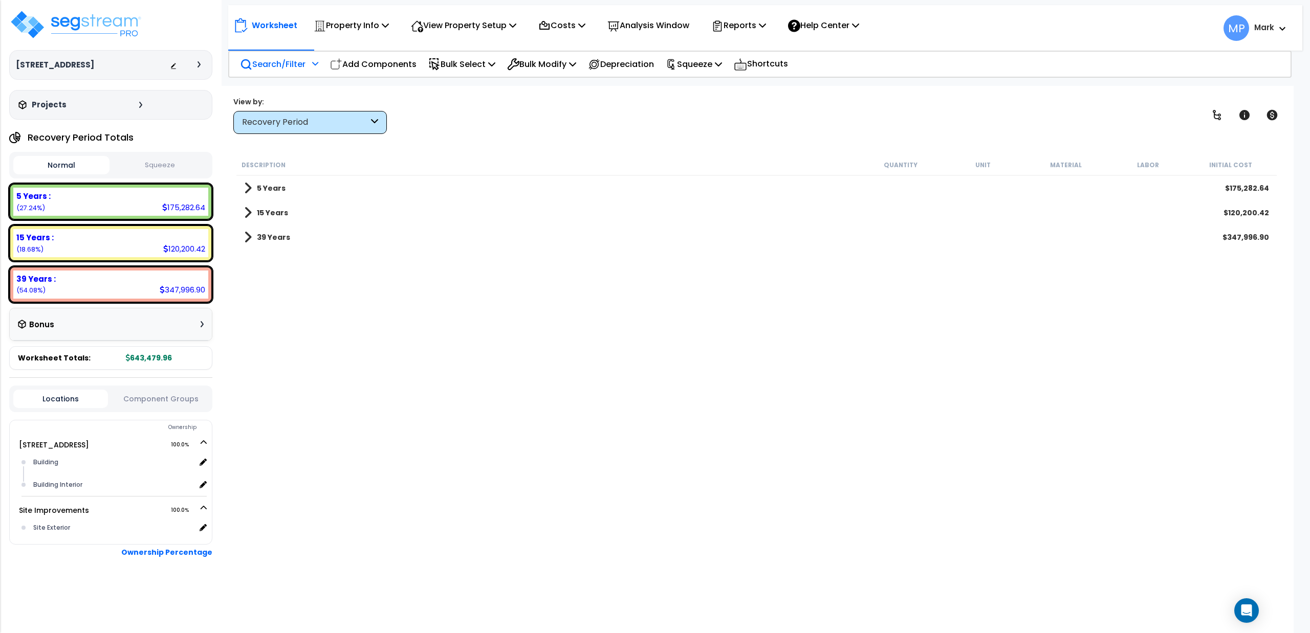
click at [271, 67] on p "Search/Filter" at bounding box center [272, 64] width 65 height 14
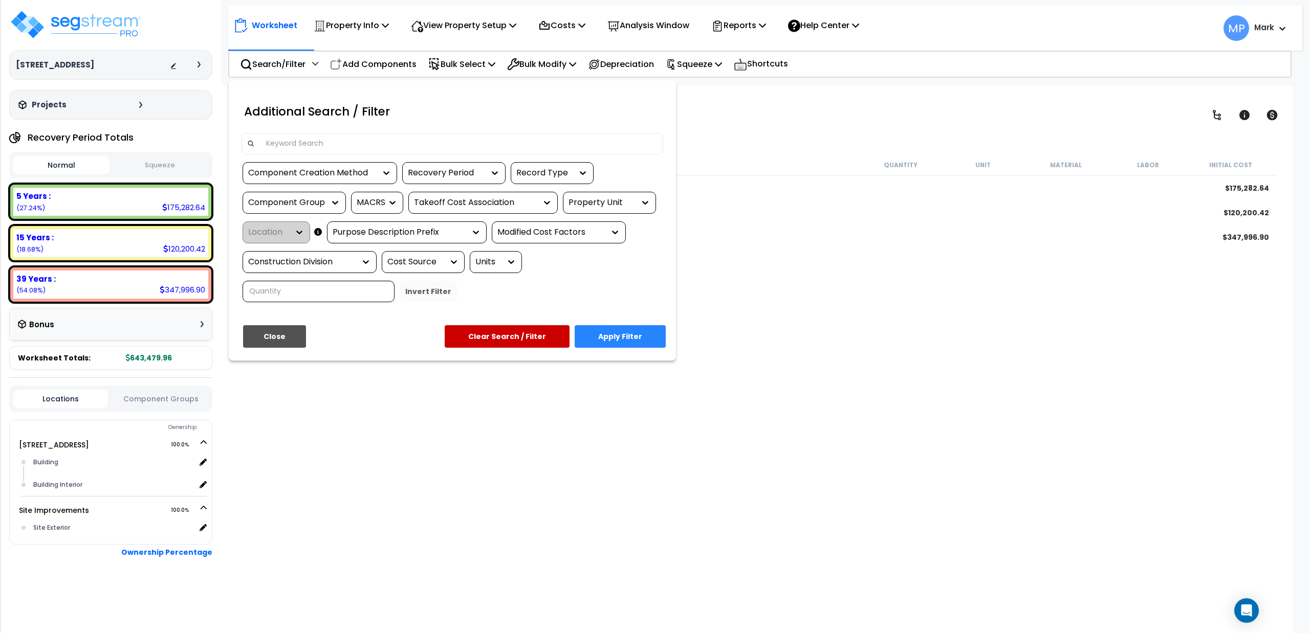
click at [303, 144] on input at bounding box center [459, 143] width 398 height 15
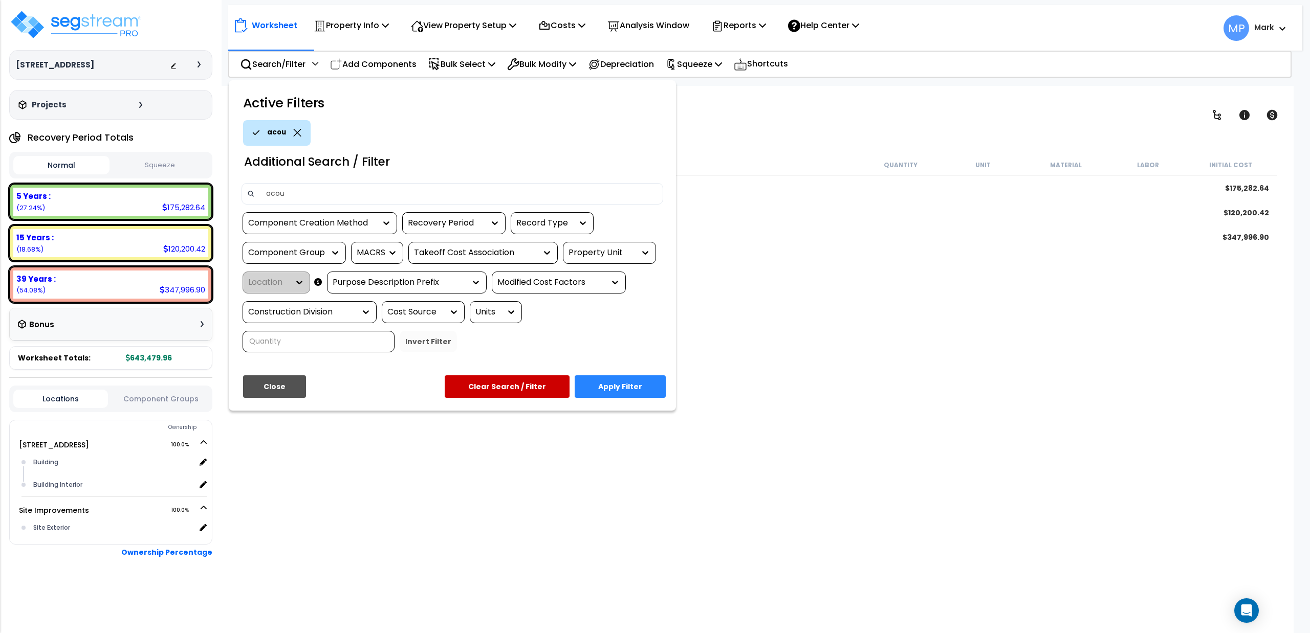
type input "acou"
click at [623, 389] on button "Apply Filter" at bounding box center [620, 387] width 91 height 23
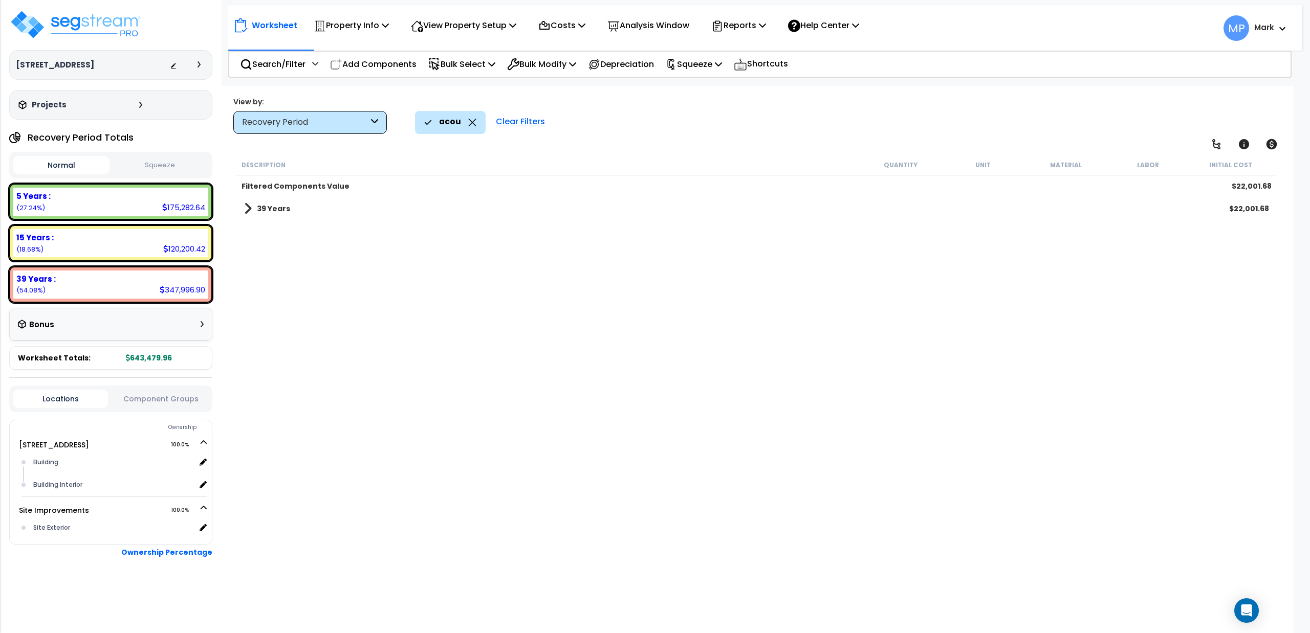
click at [271, 211] on b "39 Years" at bounding box center [273, 209] width 33 height 10
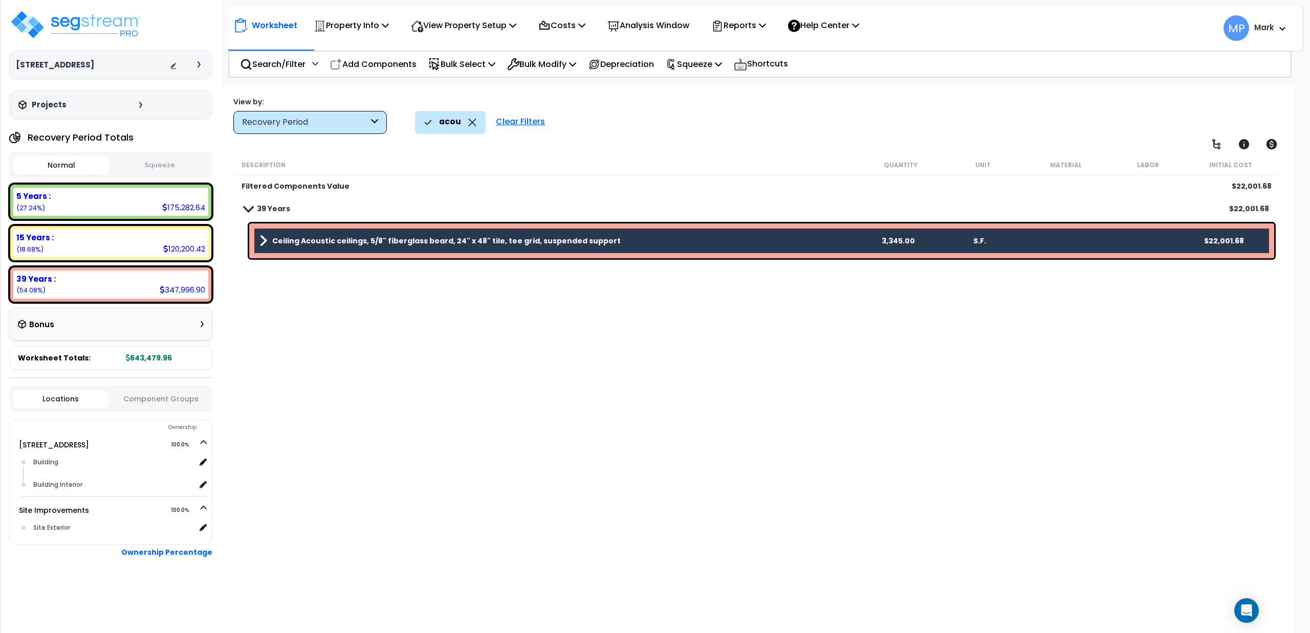
click at [334, 244] on b "Ceiling Acoustic ceilings, 5/8" fiberglass board, 24" x 48" tile, tee grid, sus…" at bounding box center [446, 241] width 348 height 10
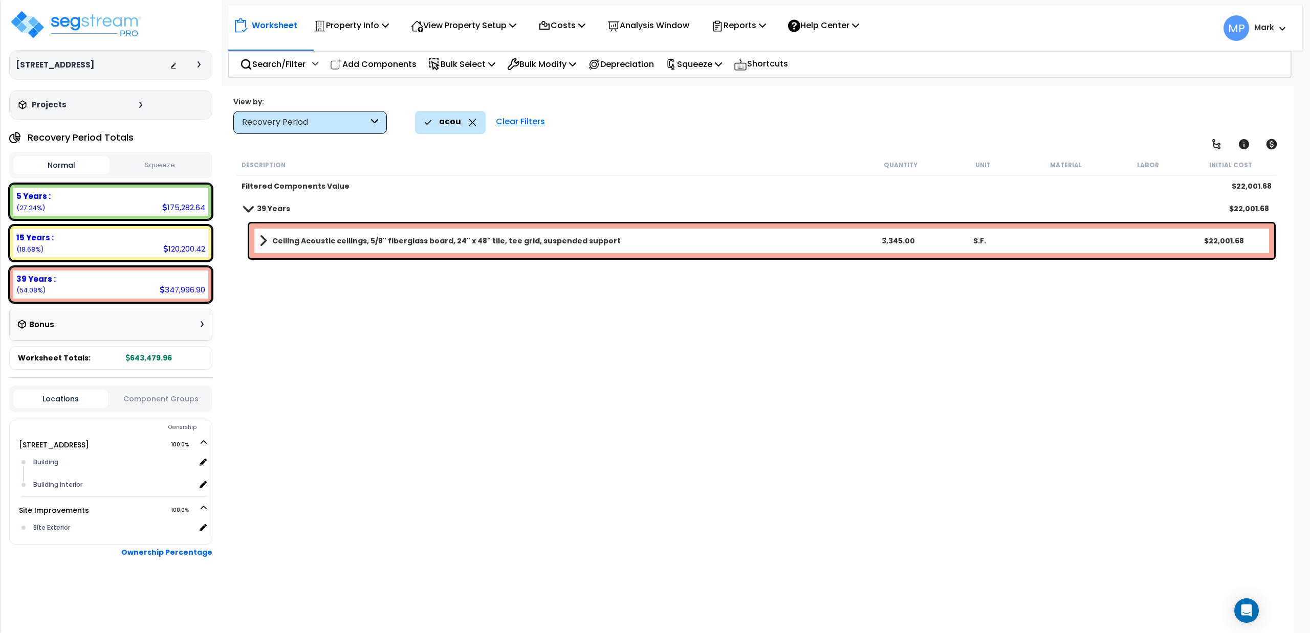
click at [334, 244] on b "Ceiling Acoustic ceilings, 5/8" fiberglass board, 24" x 48" tile, tee grid, sus…" at bounding box center [446, 241] width 348 height 10
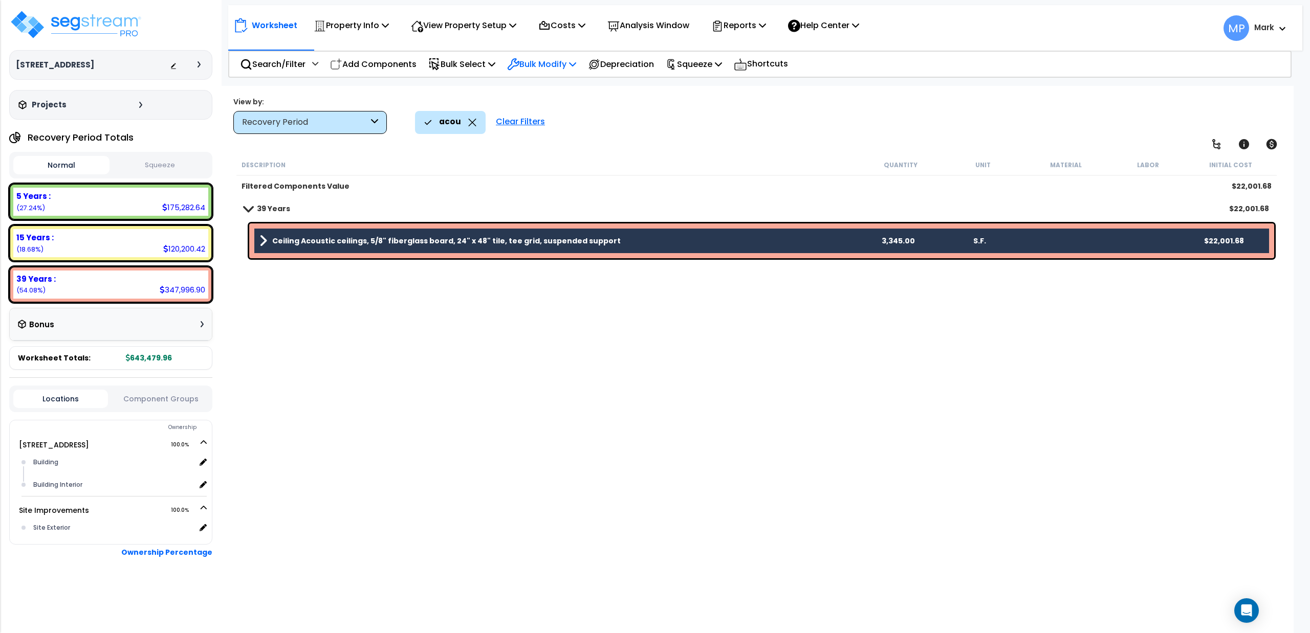
click at [535, 61] on p "Bulk Modify" at bounding box center [541, 64] width 69 height 14
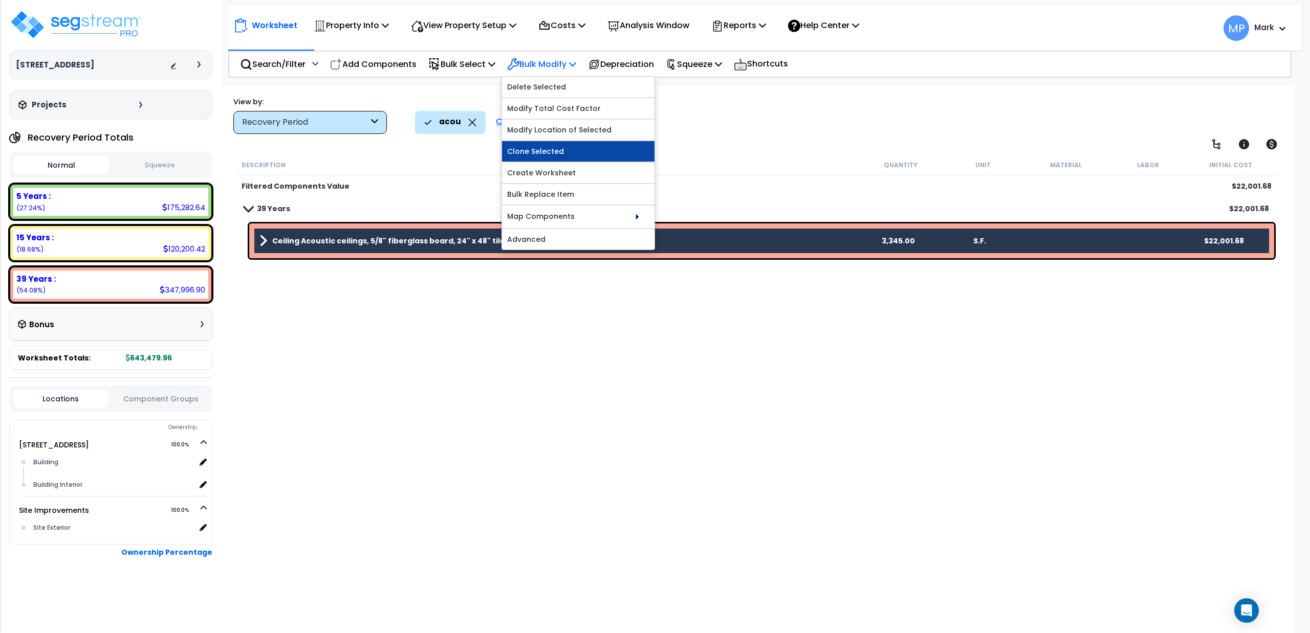
click at [541, 156] on link "Clone Selected" at bounding box center [578, 151] width 152 height 20
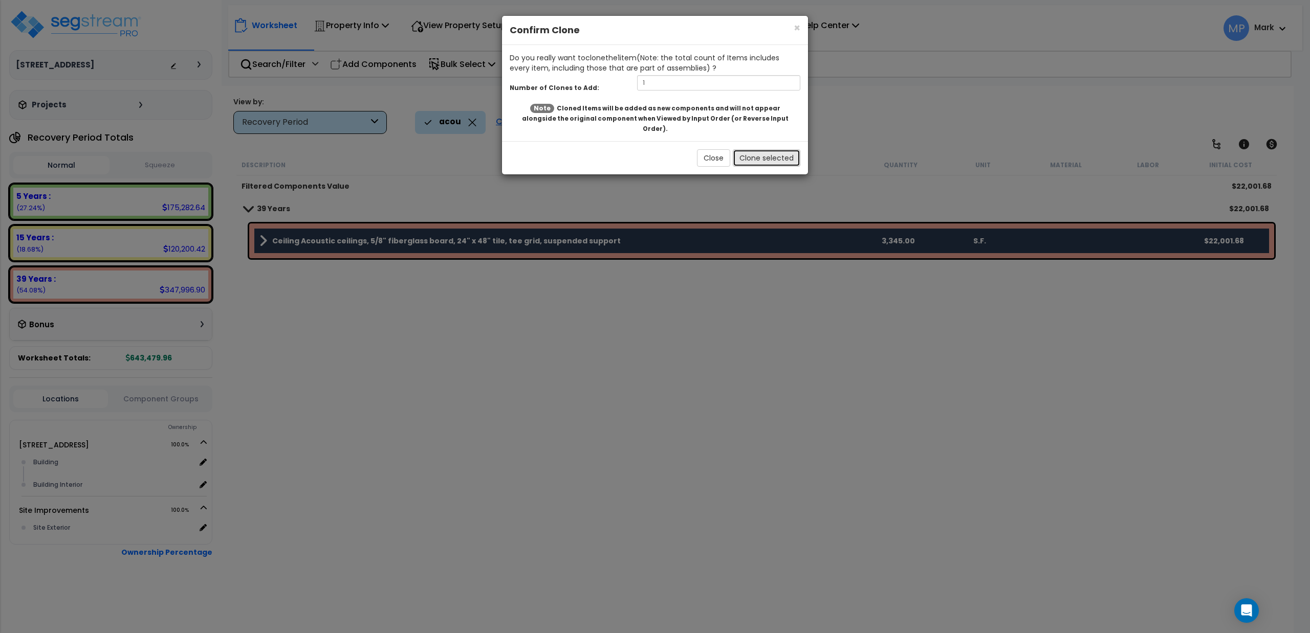
click at [758, 150] on button "Clone selected" at bounding box center [767, 157] width 68 height 17
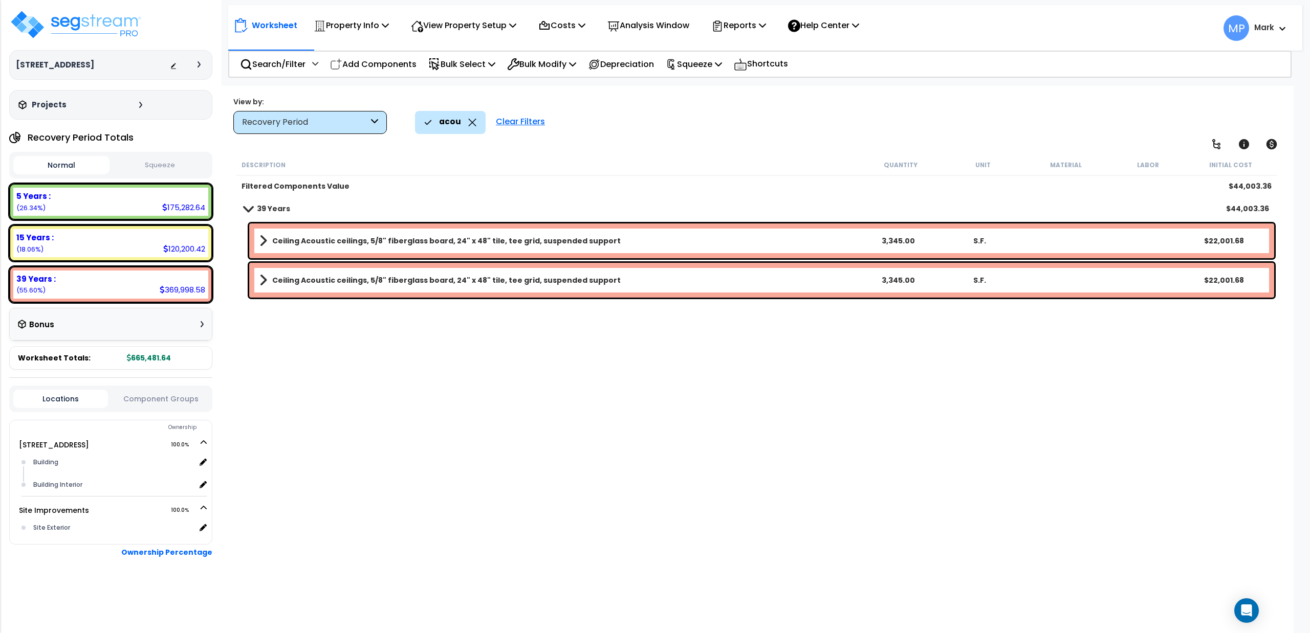
click at [344, 236] on b "Ceiling Acoustic ceilings, 5/8" fiberglass board, 24" x 48" tile, tee grid, sus…" at bounding box center [446, 241] width 348 height 10
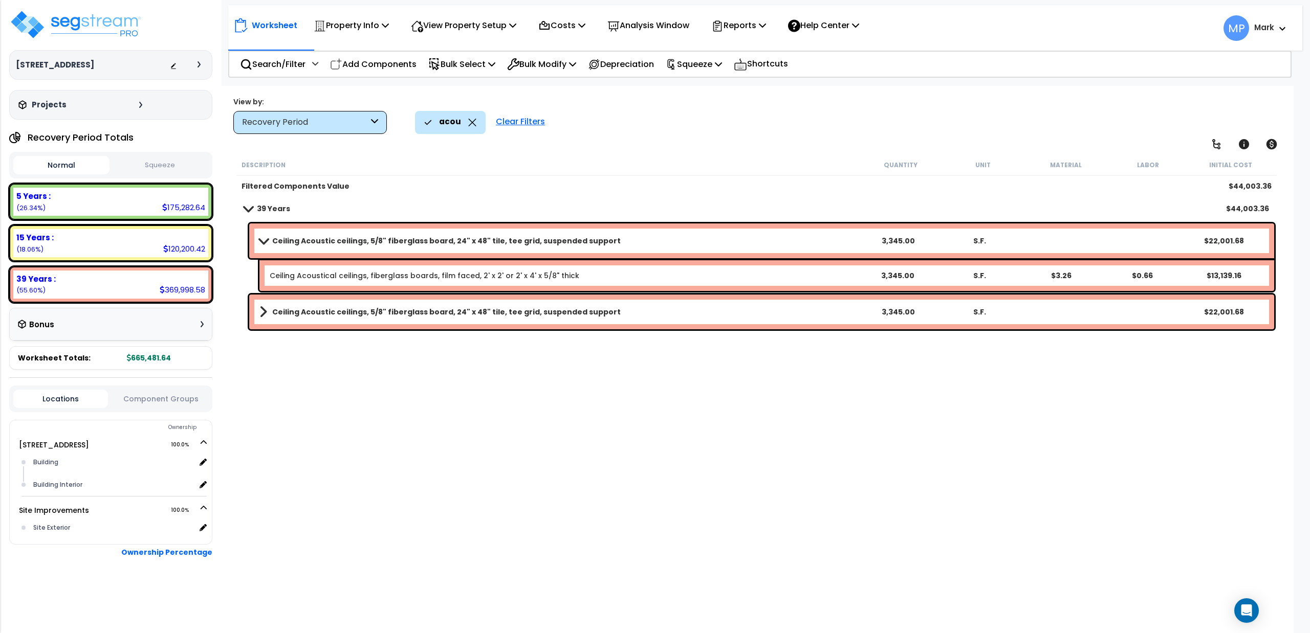
click at [344, 236] on b "Ceiling Acoustic ceilings, 5/8" fiberglass board, 24" x 48" tile, tee grid, sus…" at bounding box center [446, 241] width 348 height 10
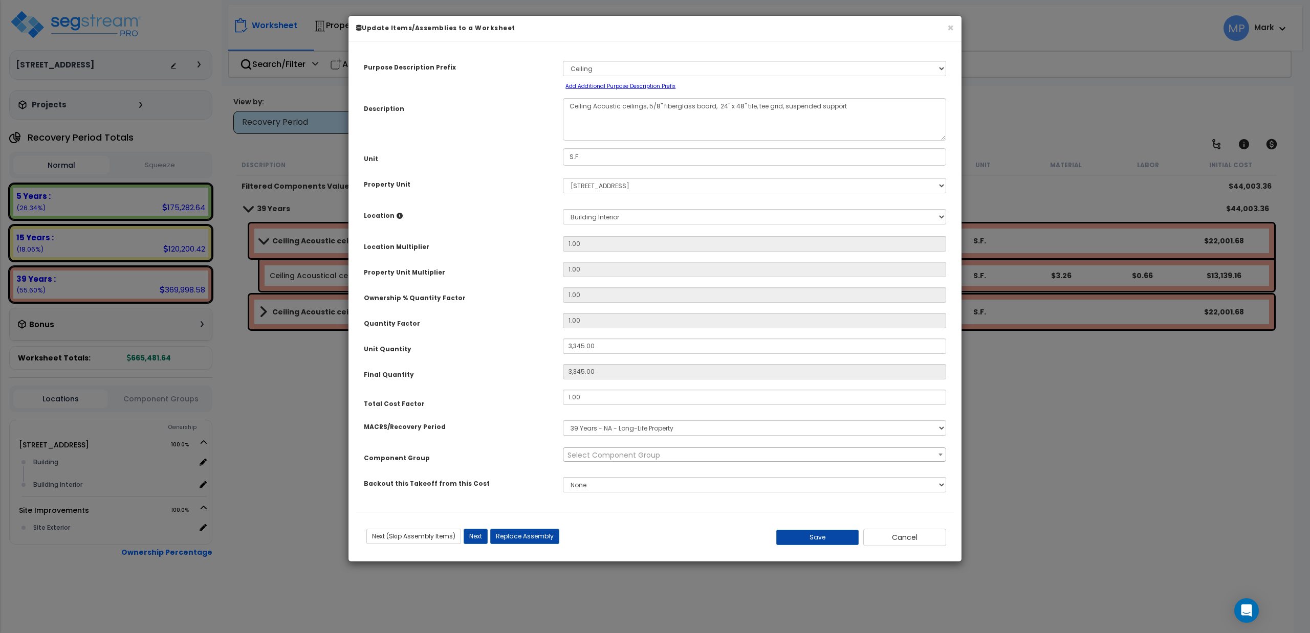
select select "15810"
type input ".5"
drag, startPoint x: 647, startPoint y: 107, endPoint x: 705, endPoint y: 106, distance: 57.8
click at [705, 106] on textarea "Ceiling Acoustic ceilings, 5/8" fiberglass board, 24" x 48" tile, tee grid, sus…" at bounding box center [754, 119] width 383 height 42
type textarea "Ceiling Acoustic ceilings, 24" x 48" tile, tee grid, suspended support"
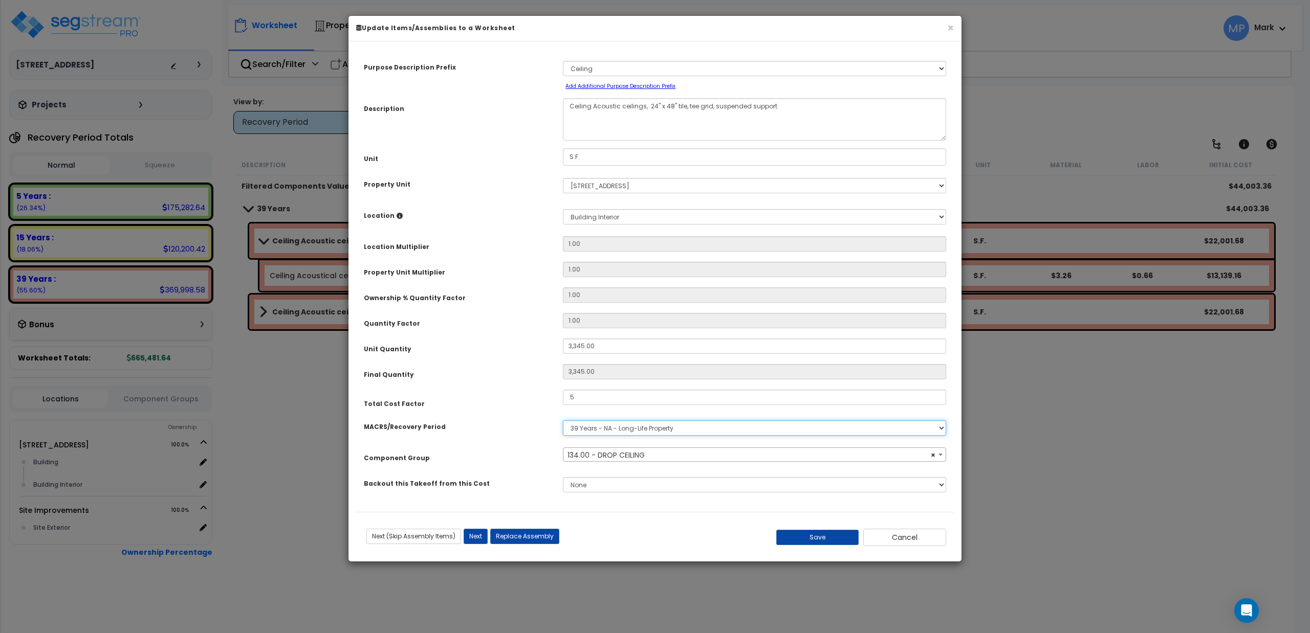
click at [602, 428] on select "Select MACRS/Recovery Period 5 Years - 57.0 - Distributive Trades & Services 5 …" at bounding box center [754, 428] width 383 height 15
select select "3667"
click at [563, 421] on select "Select MACRS/Recovery Period 5 Years - 57.0 - Distributive Trades & Services 5 …" at bounding box center [754, 428] width 383 height 15
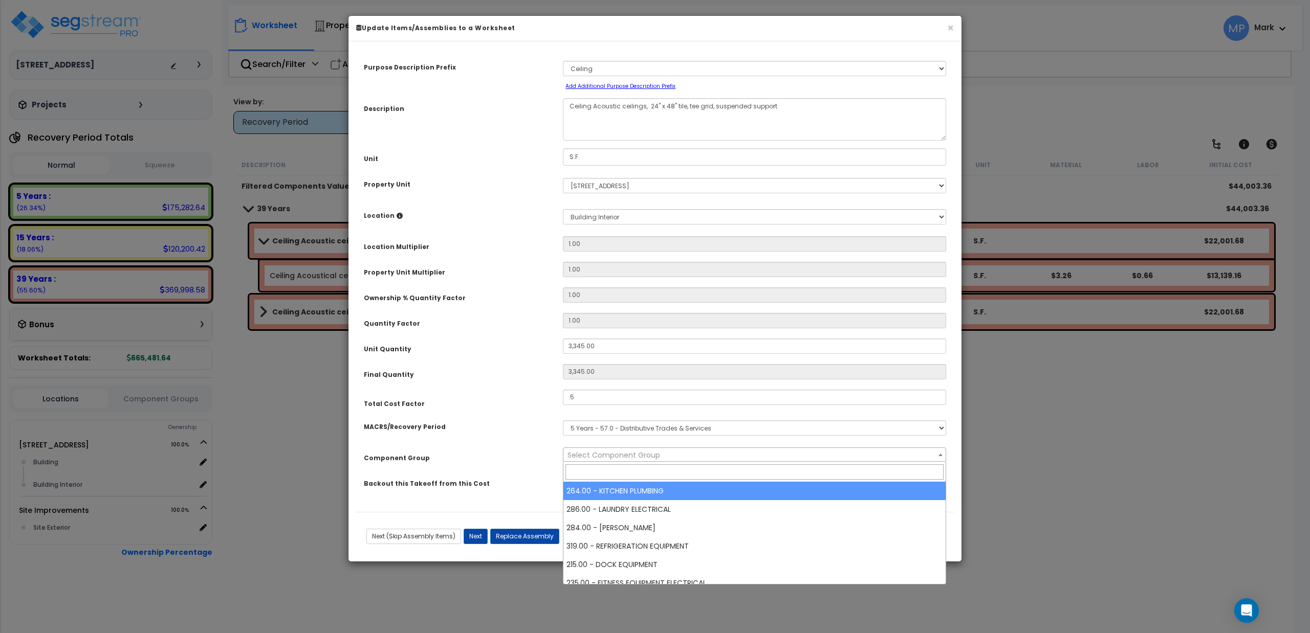
click at [629, 454] on span "Select Component Group" at bounding box center [613, 455] width 93 height 10
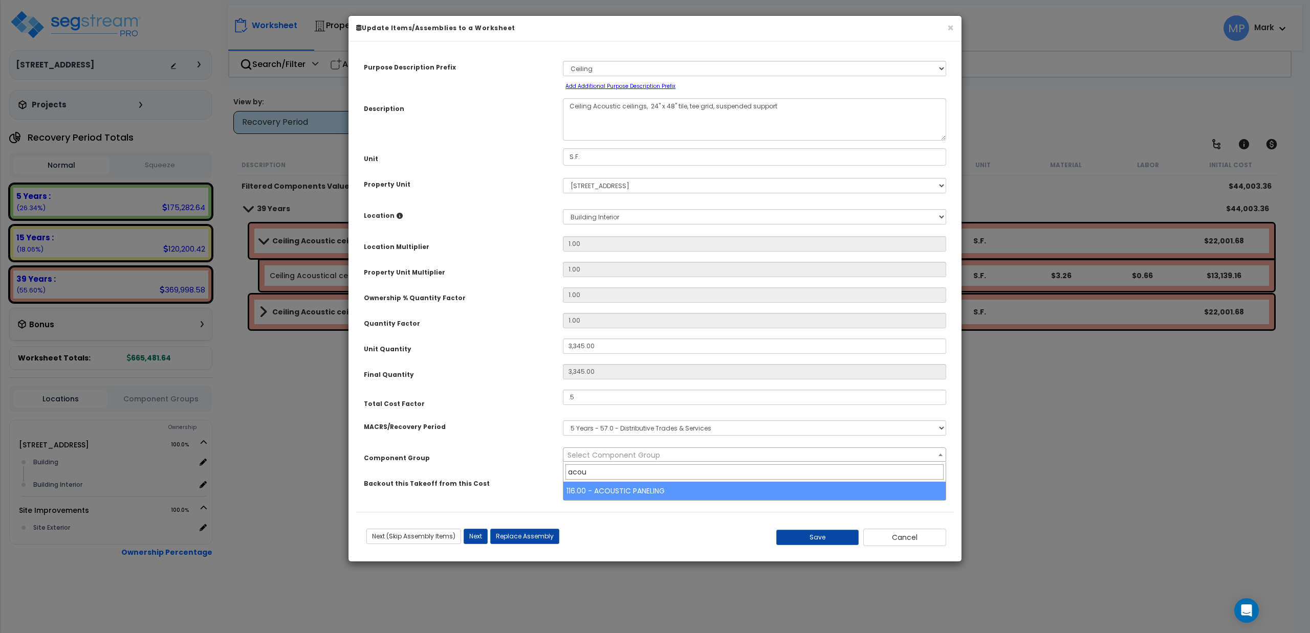
type input "acou"
select select "14892"
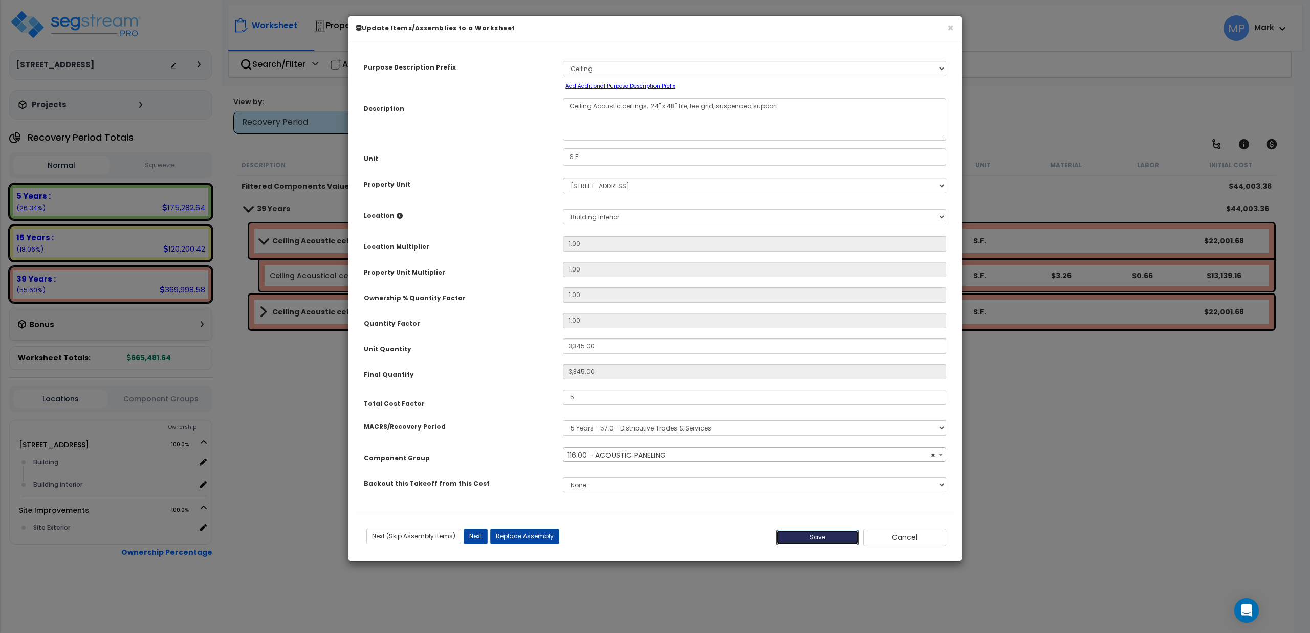
click at [814, 541] on button "Save" at bounding box center [817, 537] width 83 height 15
type input "3345.00"
type input "0.50"
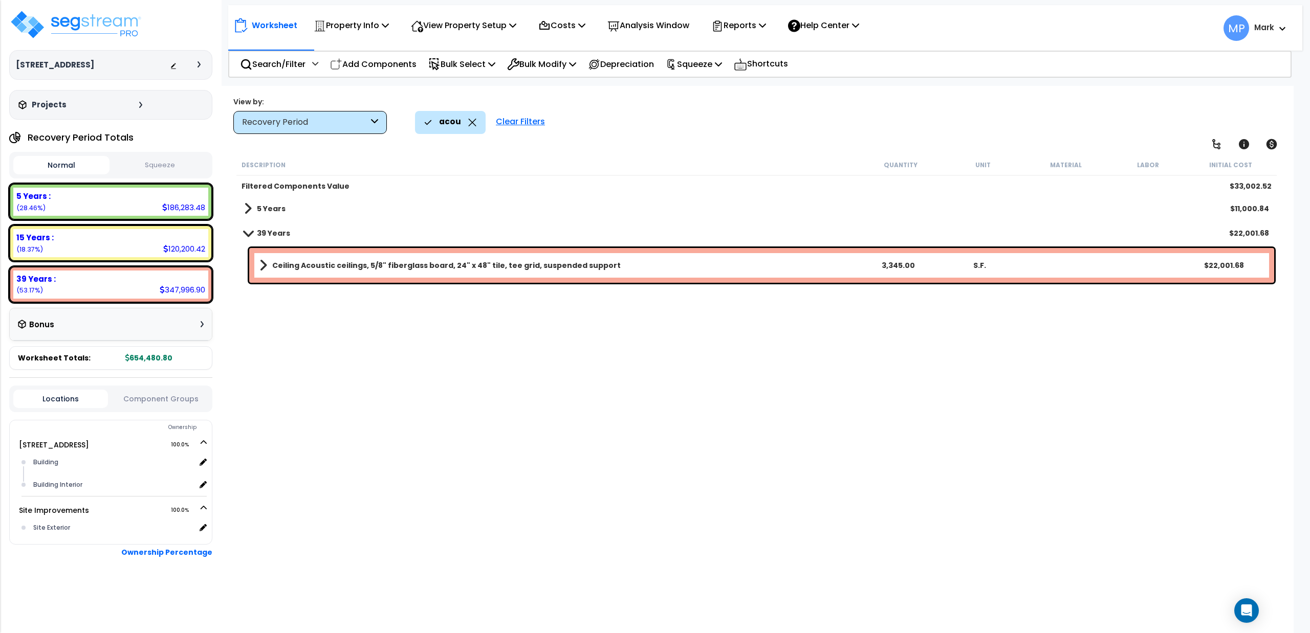
click at [387, 270] on b "Ceiling Acoustic ceilings, 5/8" fiberglass board, 24" x 48" tile, tee grid, sus…" at bounding box center [446, 265] width 348 height 10
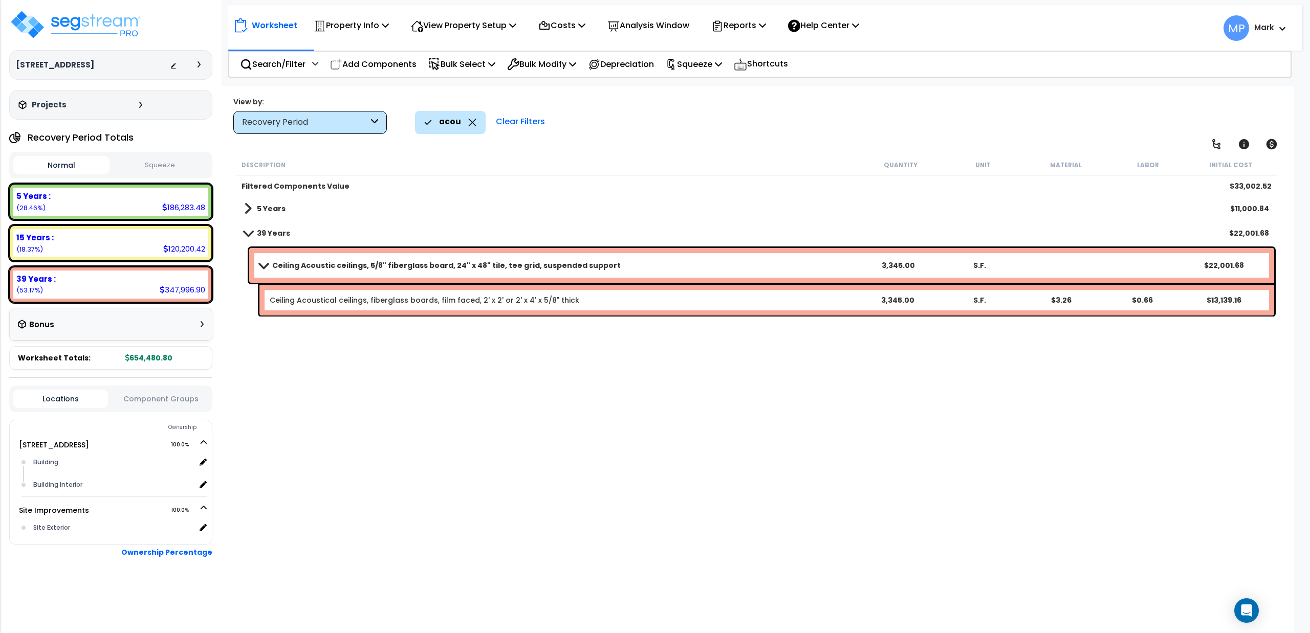
click at [387, 270] on b "Ceiling Acoustic ceilings, 5/8" fiberglass board, 24" x 48" tile, tee grid, sus…" at bounding box center [446, 265] width 348 height 10
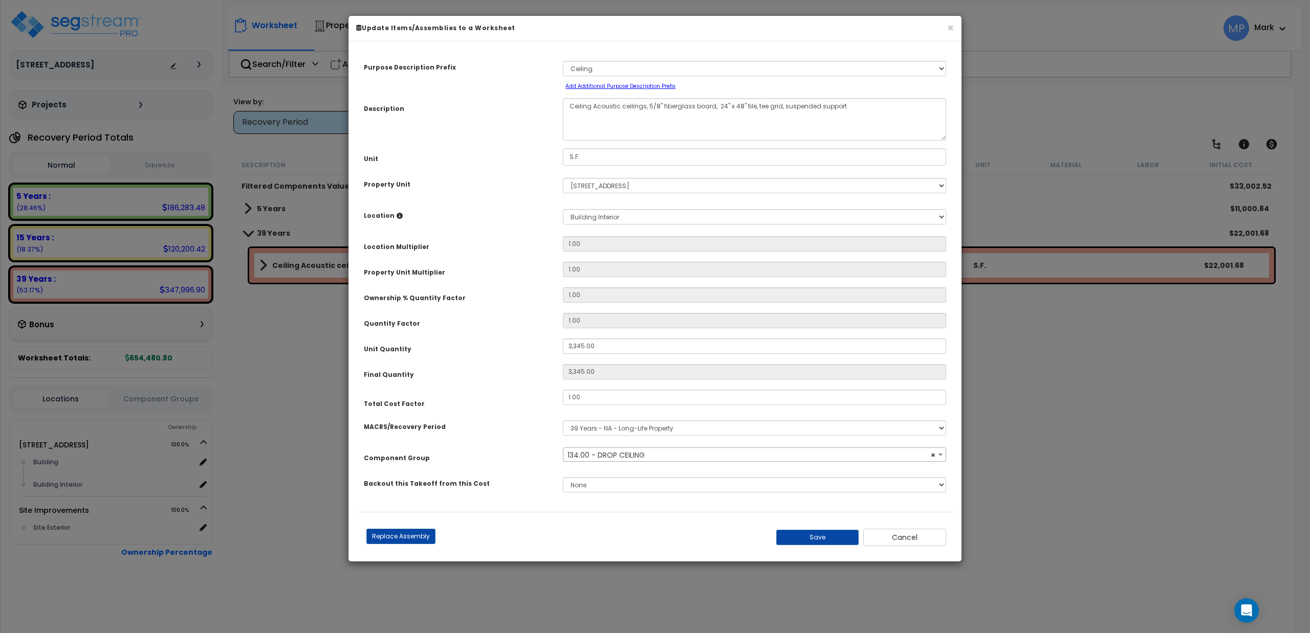
select select "15810"
drag, startPoint x: 644, startPoint y: 108, endPoint x: 711, endPoint y: 111, distance: 67.1
click at [711, 111] on textarea "Ceiling Acoustic ceilings, 5/8" fiberglass board, 24" x 48" tile, tee grid, sus…" at bounding box center [754, 119] width 383 height 42
type textarea "Ceiling Acoustic ceilings 24" x 48" tile, tee grid, suspended support"
type input ".5"
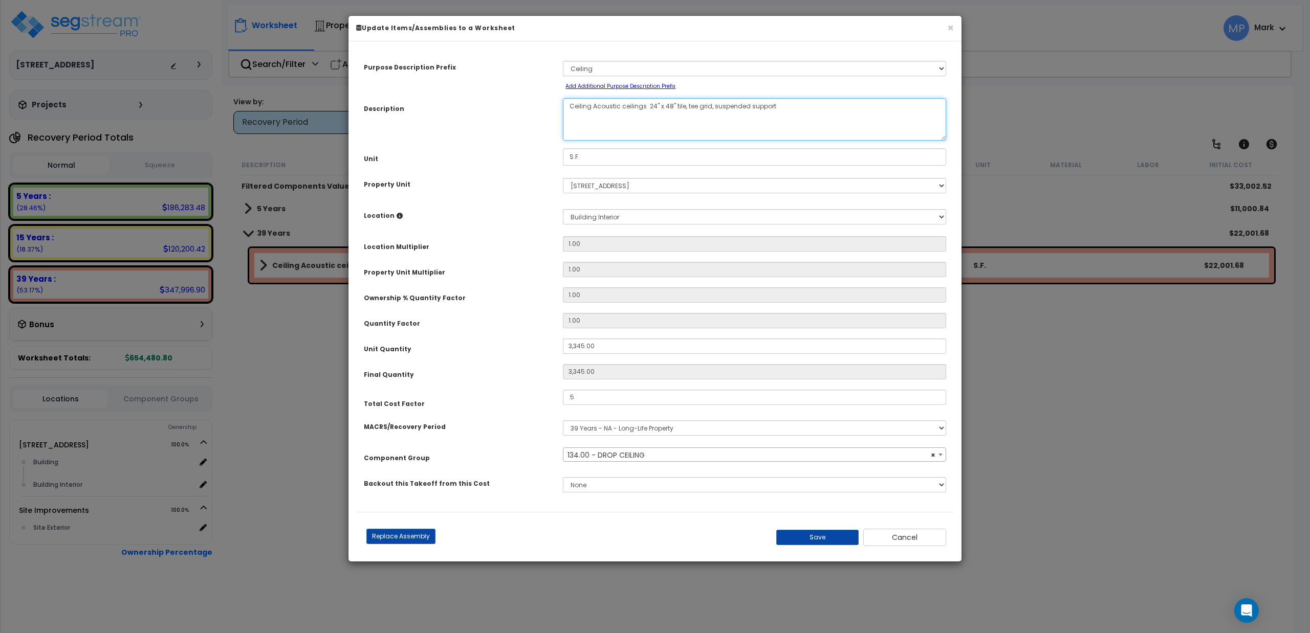
click at [649, 103] on textarea "Ceiling Acoustic ceilings, 5/8" fiberglass board, 24" x 48" tile, tee grid, sus…" at bounding box center [754, 119] width 383 height 42
type textarea "Ceiling Acoustic ceilings , tee grid, suspended support"
click at [803, 535] on button "Save" at bounding box center [817, 537] width 83 height 15
type input "3345.00"
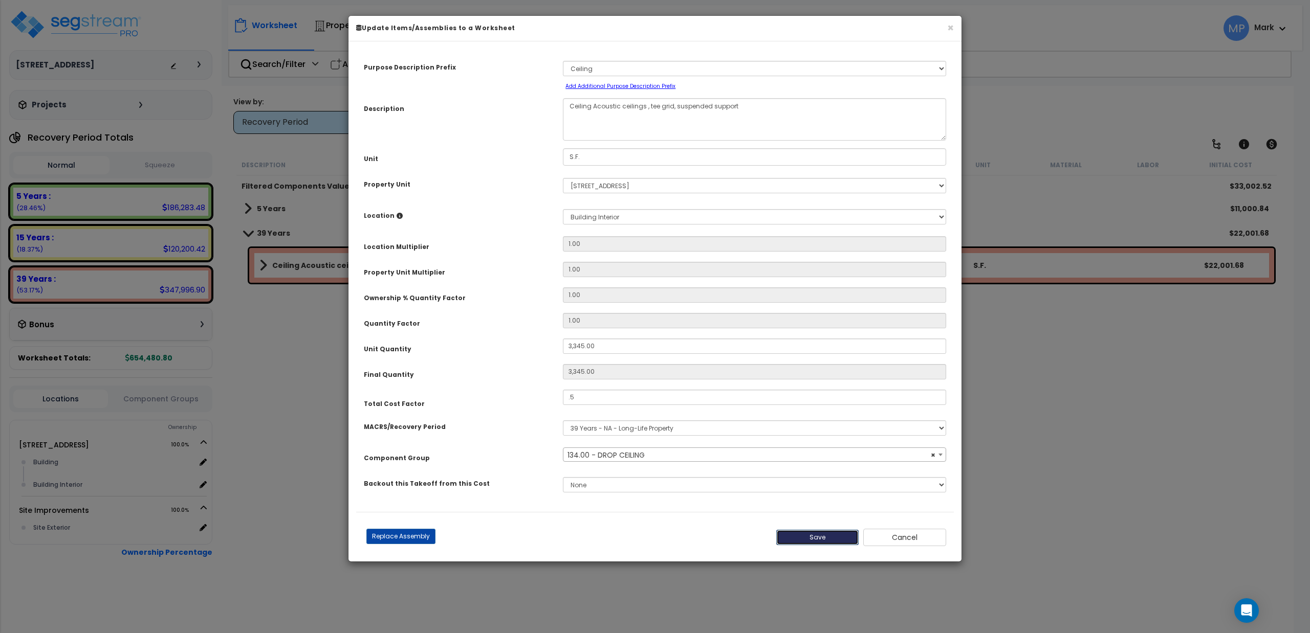
type input "0.50"
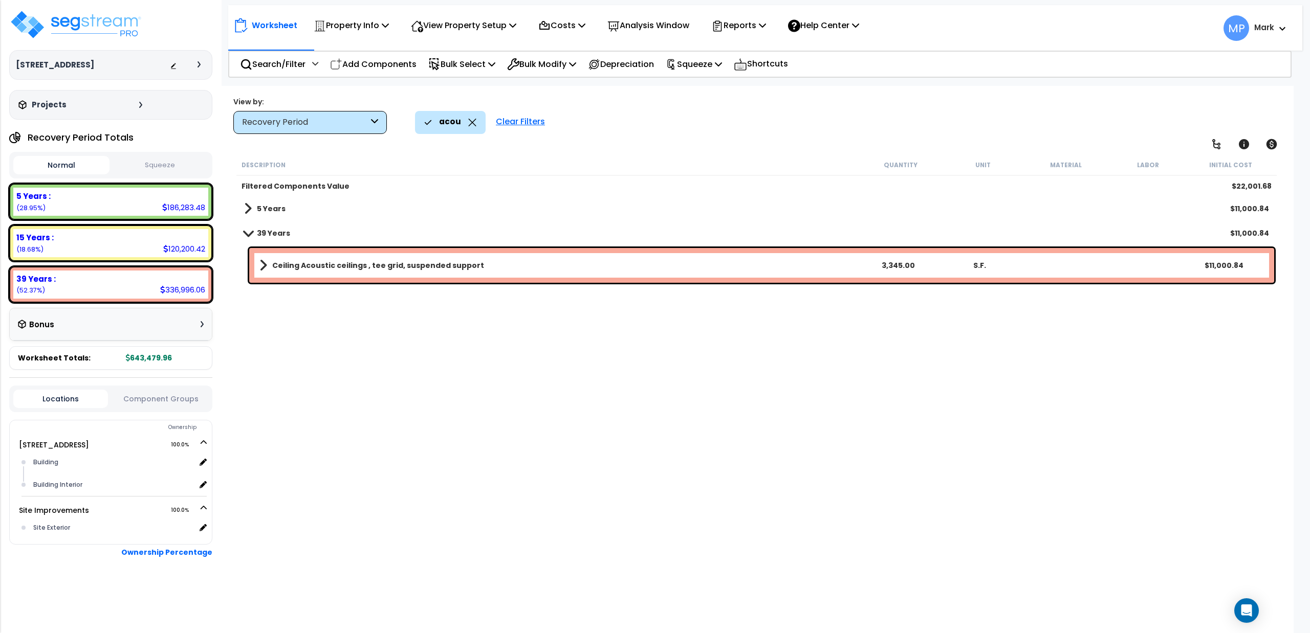
click at [443, 263] on b "Ceiling Acoustic ceilings , tee grid, suspended support" at bounding box center [378, 265] width 212 height 10
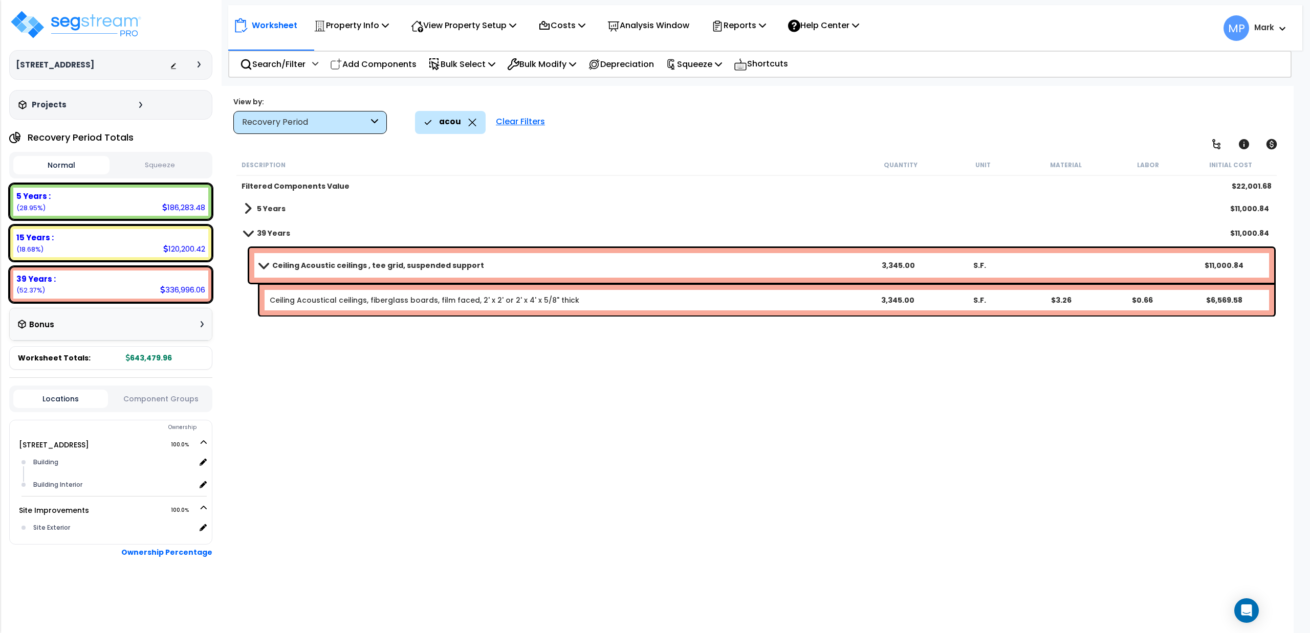
click at [443, 263] on b "Ceiling Acoustic ceilings , tee grid, suspended support" at bounding box center [378, 265] width 212 height 10
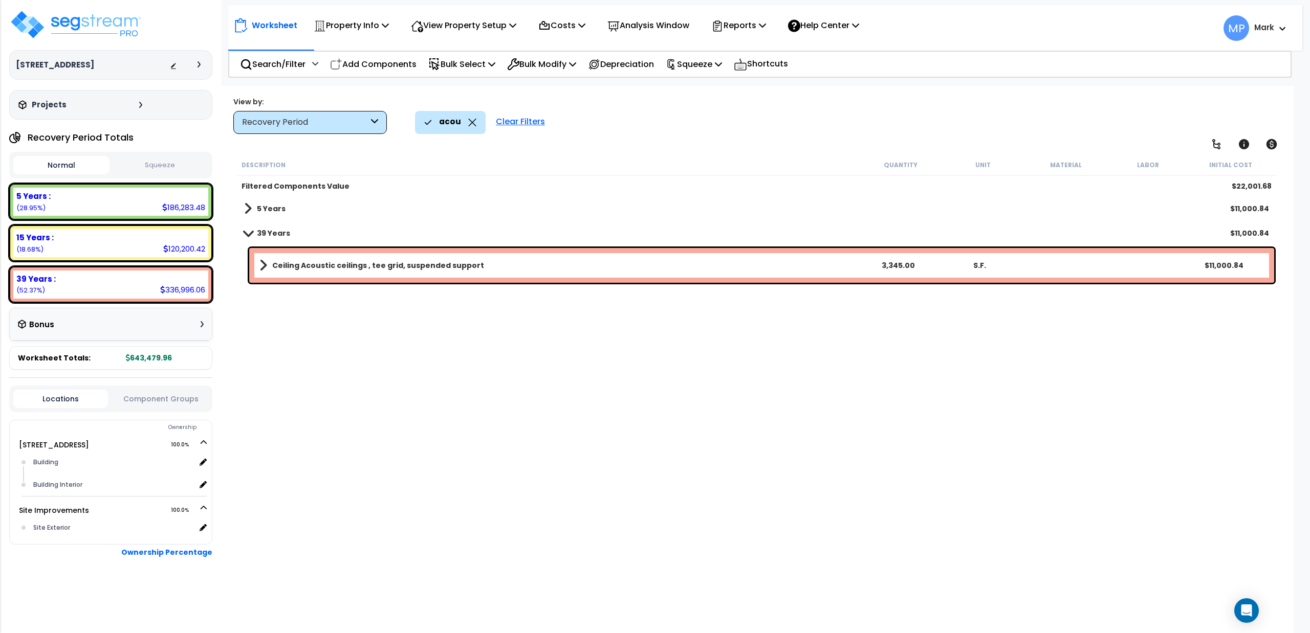
click at [443, 263] on b "Ceiling Acoustic ceilings , tee grid, suspended support" at bounding box center [378, 265] width 212 height 10
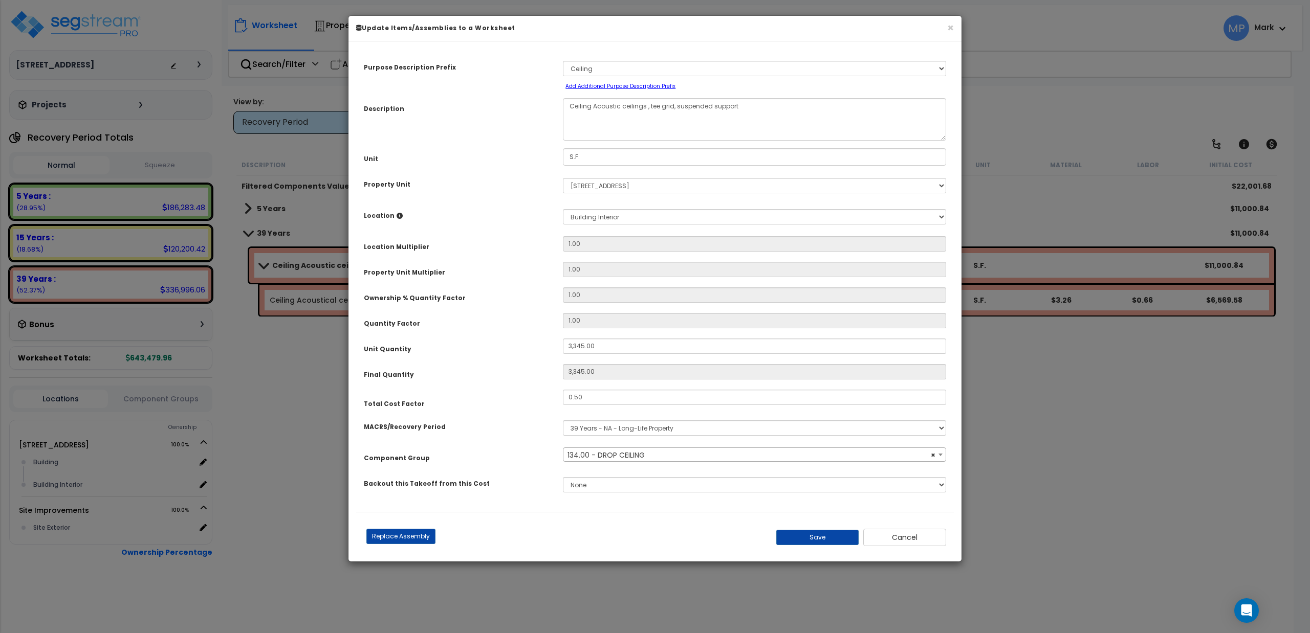
select select "15810"
click at [802, 544] on button "Save" at bounding box center [817, 537] width 83 height 15
type input "3345.00"
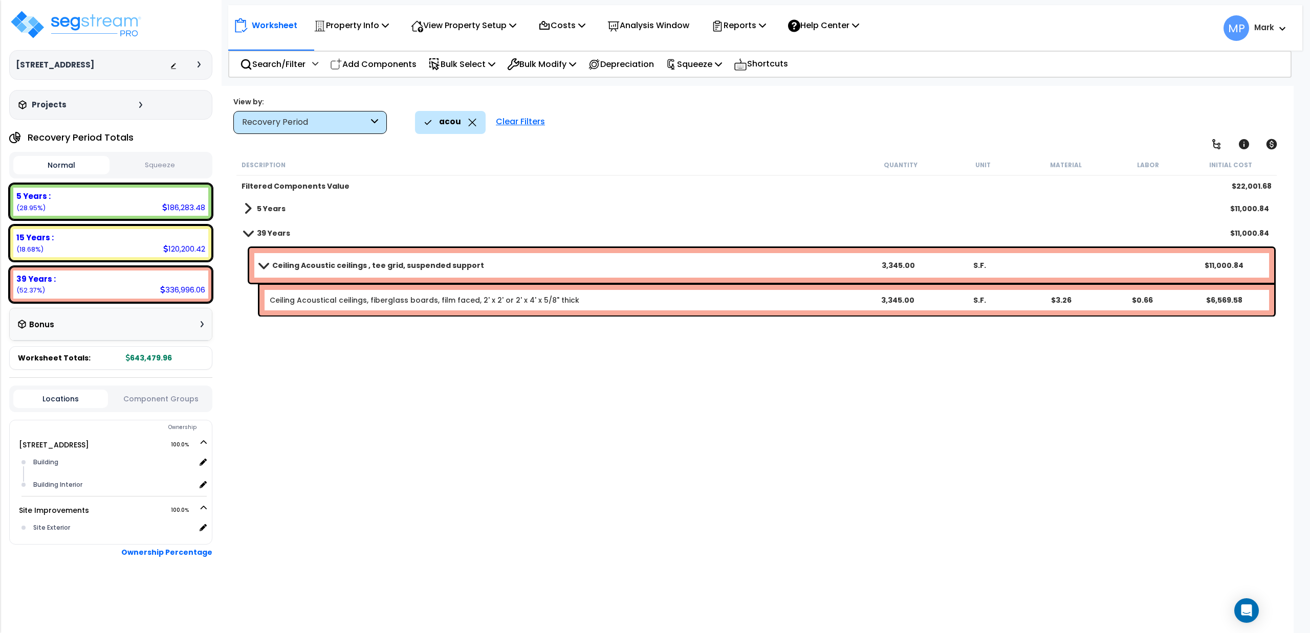
click at [468, 121] on icon at bounding box center [472, 123] width 8 height 8
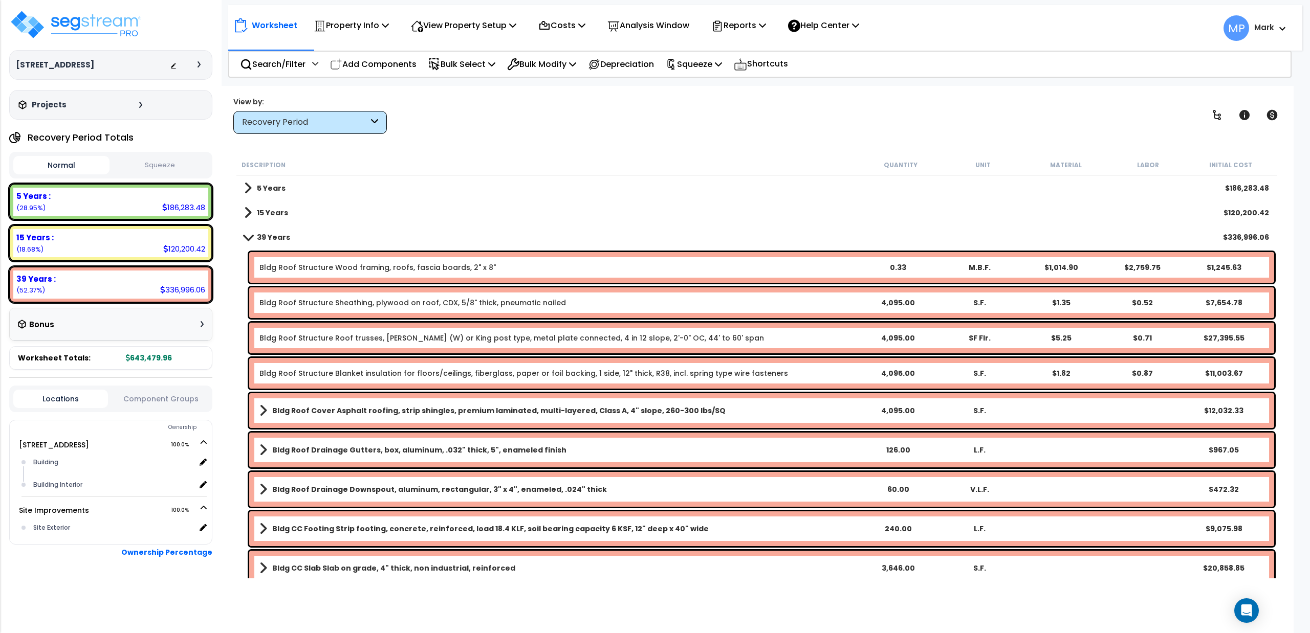
click at [252, 238] on span at bounding box center [248, 237] width 14 height 8
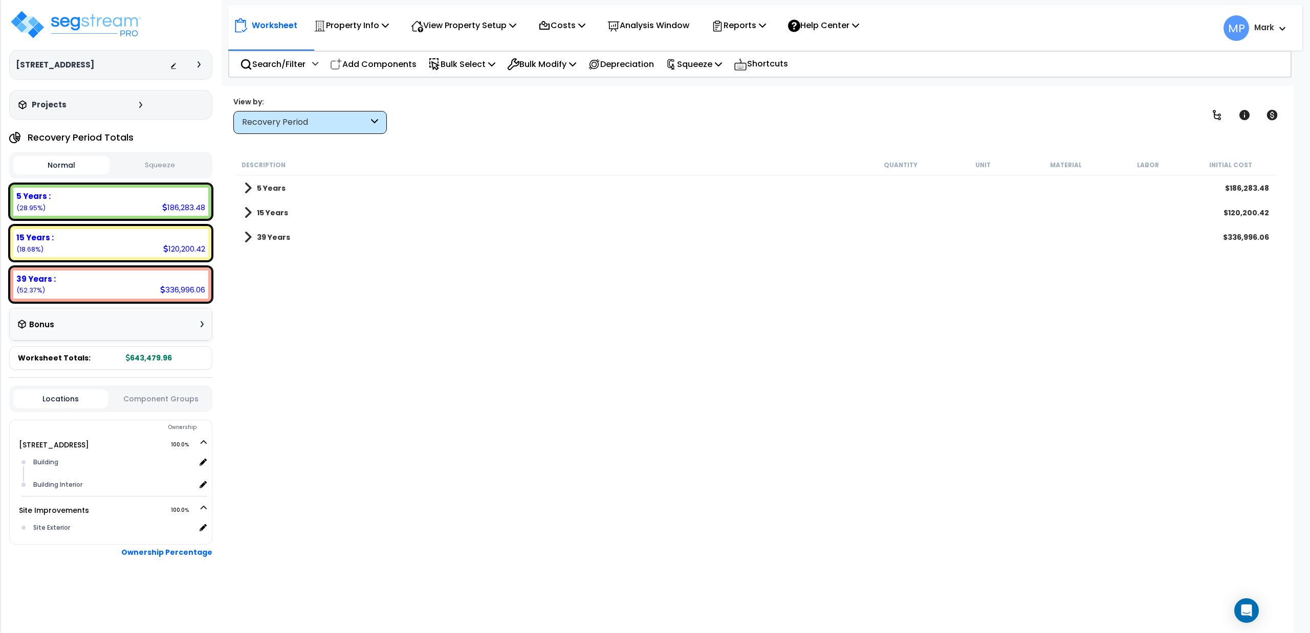
click at [253, 188] on link "5 Years" at bounding box center [264, 188] width 41 height 14
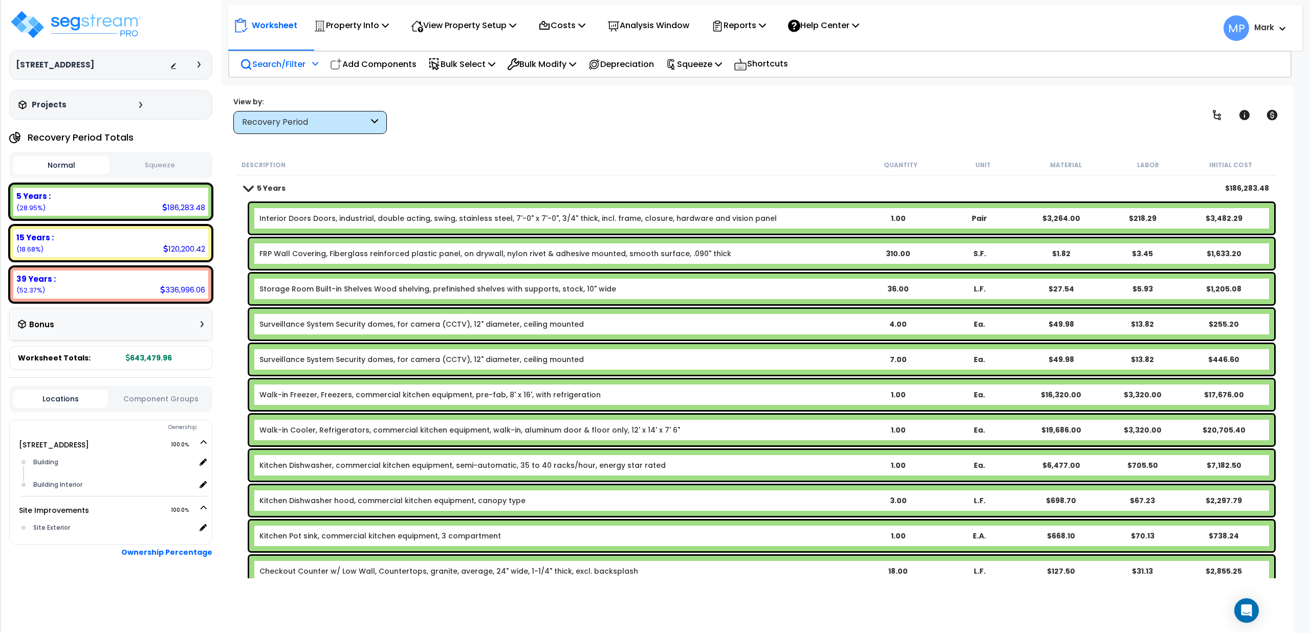
click at [279, 61] on p "Search/Filter" at bounding box center [272, 64] width 65 height 14
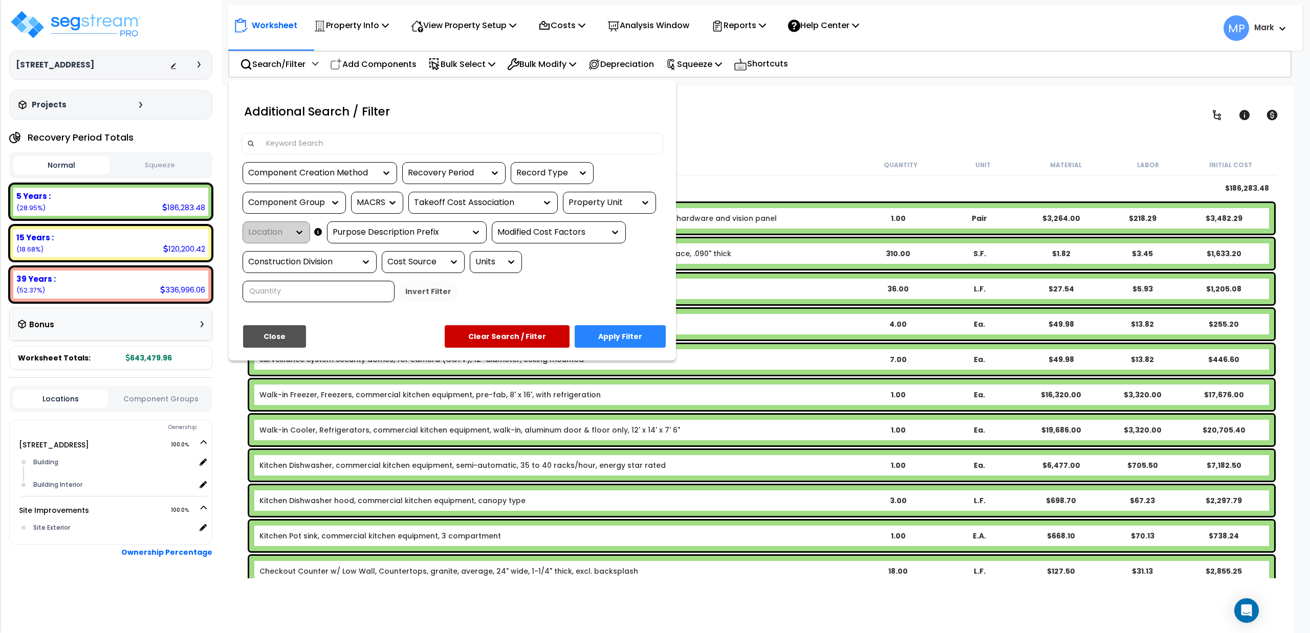
click at [377, 136] on input at bounding box center [459, 143] width 398 height 15
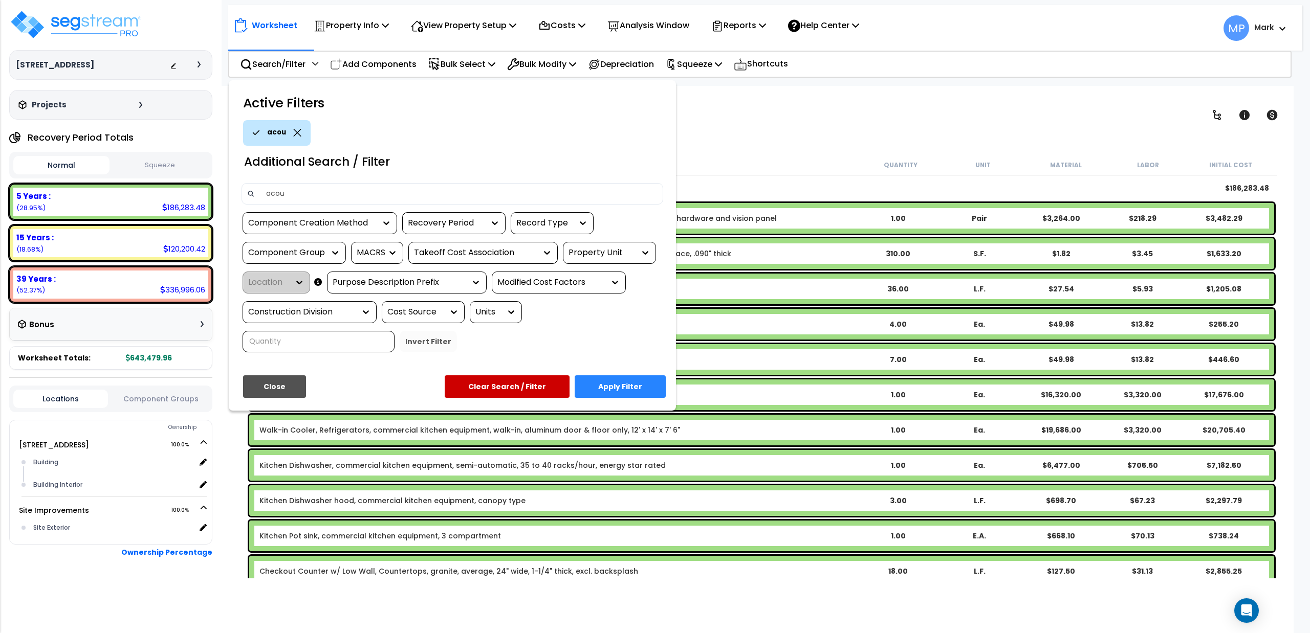
type input "acou"
click at [626, 387] on button "Apply Filter" at bounding box center [620, 387] width 91 height 23
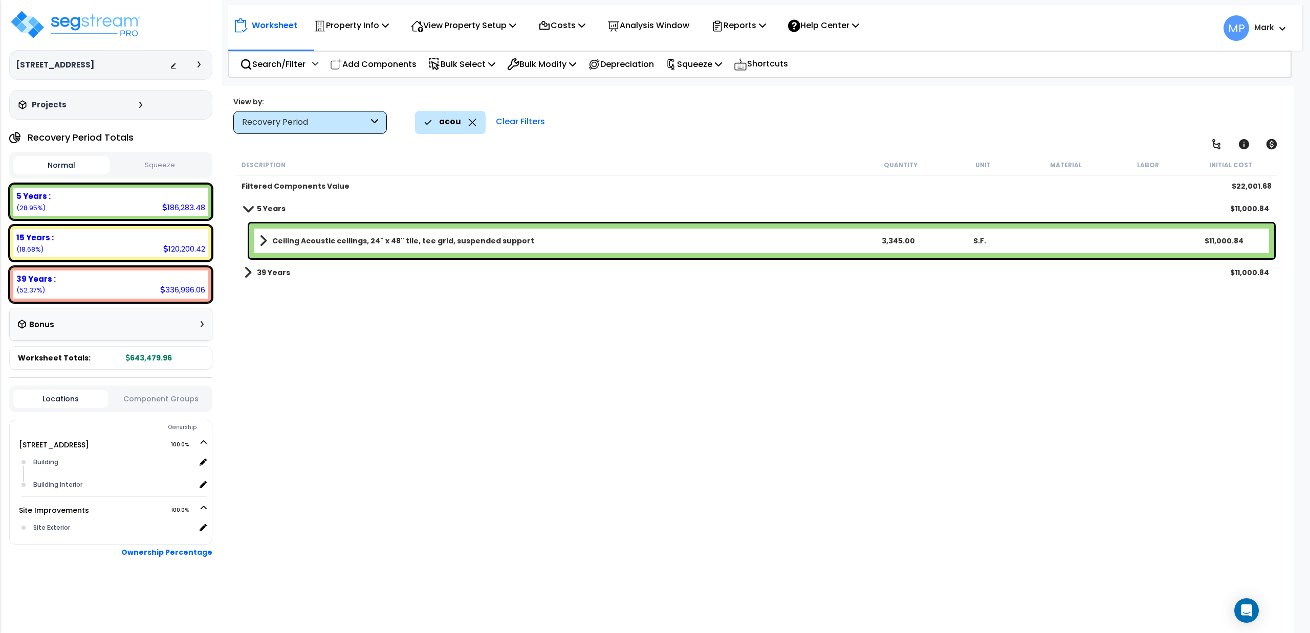
click at [342, 237] on b "Ceiling Acoustic ceilings, 24" x 48" tile, tee grid, suspended support" at bounding box center [403, 241] width 262 height 10
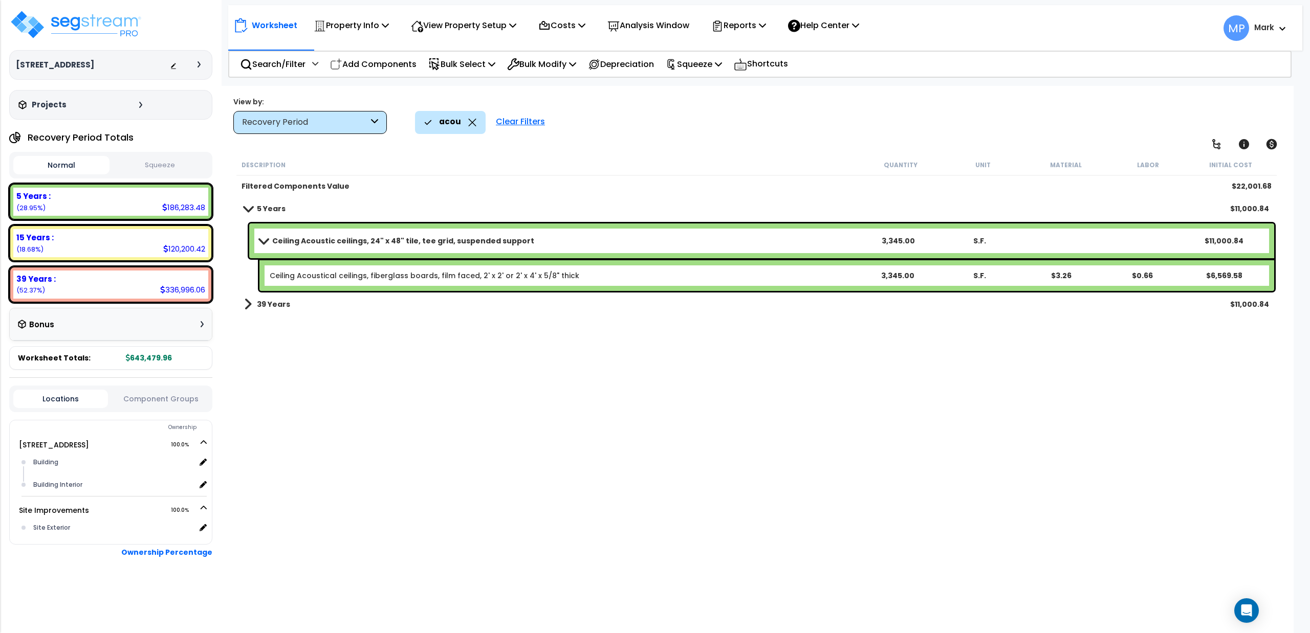
click at [342, 237] on b "Ceiling Acoustic ceilings, 24" x 48" tile, tee grid, suspended support" at bounding box center [403, 241] width 262 height 10
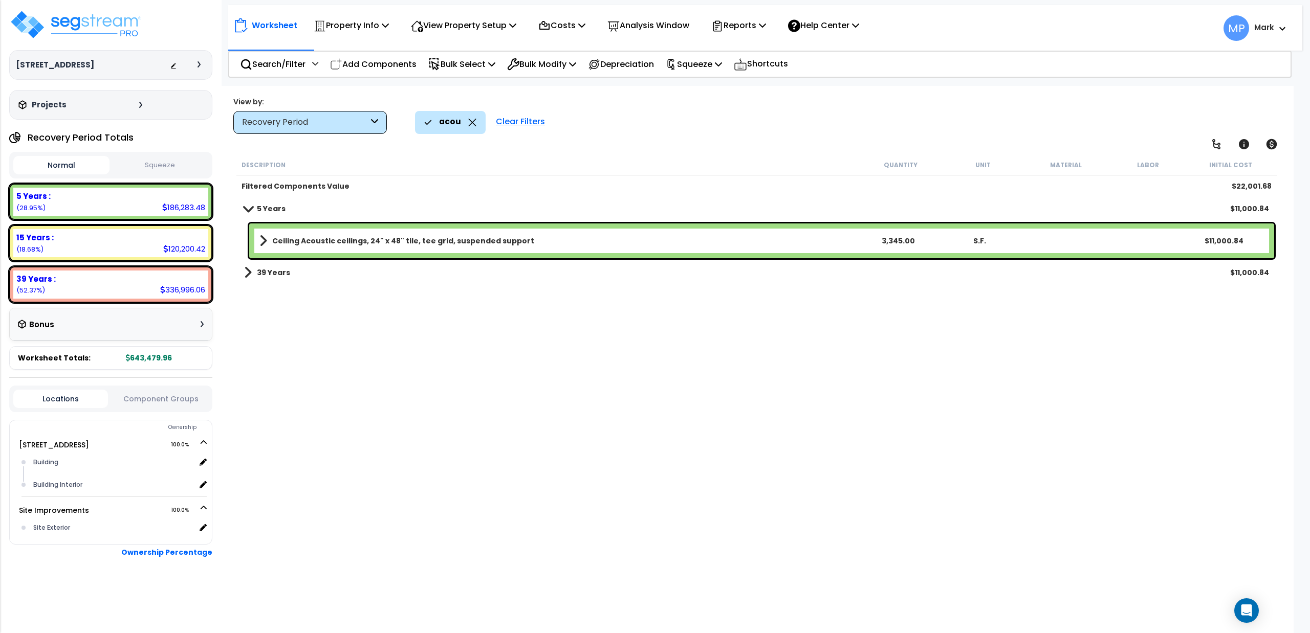
click at [342, 237] on b "Ceiling Acoustic ceilings, 24" x 48" tile, tee grid, suspended support" at bounding box center [403, 241] width 262 height 10
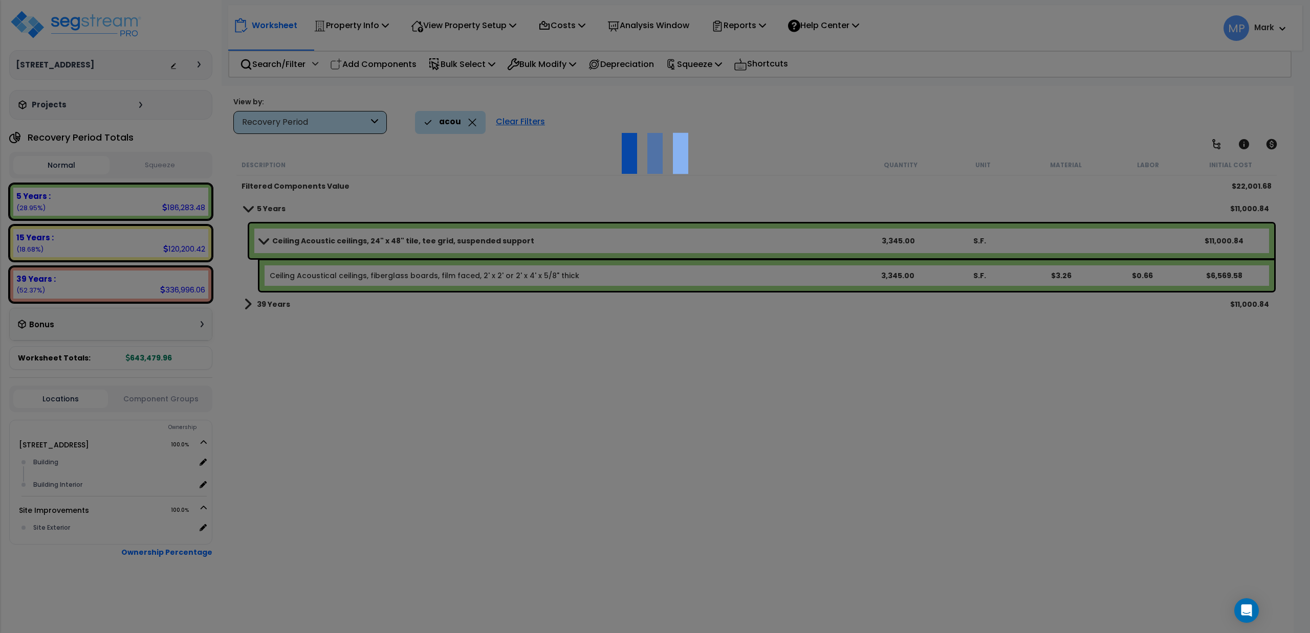
select select "49875"
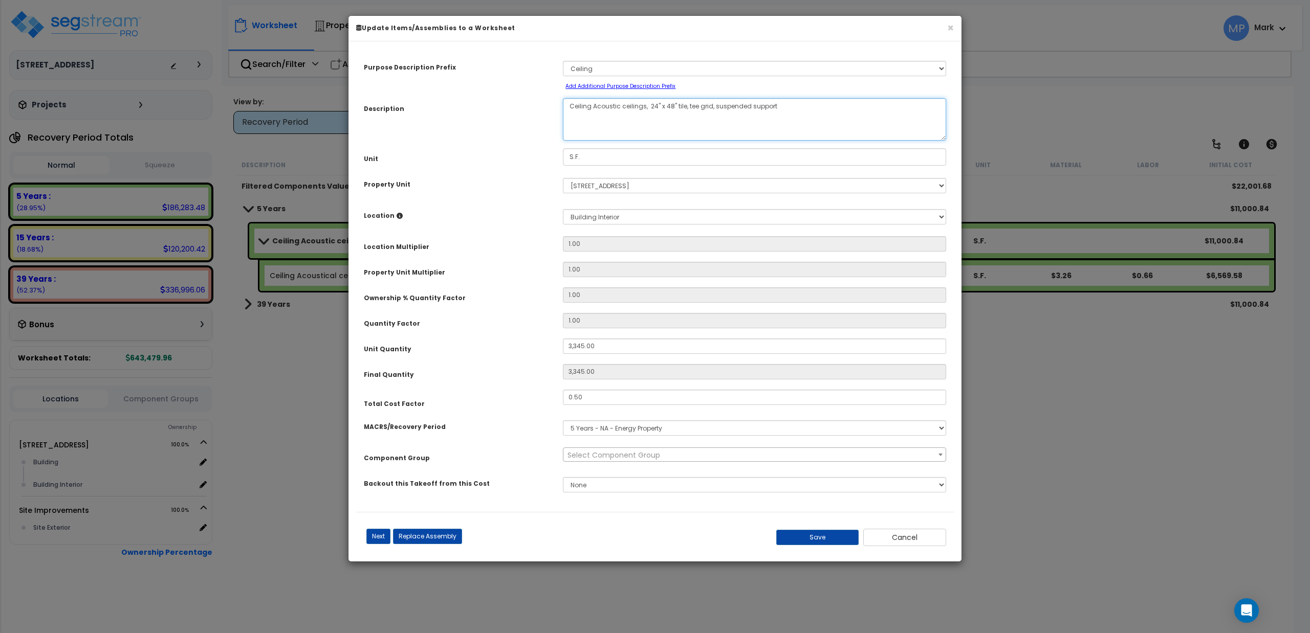
drag, startPoint x: 684, startPoint y: 106, endPoint x: 784, endPoint y: 105, distance: 100.3
click at [784, 105] on textarea "Ceiling Acoustic ceilings, 24" x 48" tile, tee grid, suspended support" at bounding box center [754, 119] width 383 height 42
type textarea "Ceiling Acoustic ceilings, 24" x 48" tile"
click at [490, 363] on div "Purpose Description Prefix Select A/V System A/V System Equipment A/V System Eq…" at bounding box center [655, 280] width 598 height 463
click at [667, 426] on select "Select MACRS/Recovery Period 5 Years - 57.0 - Distributive Trades & Services 5 …" at bounding box center [754, 428] width 383 height 15
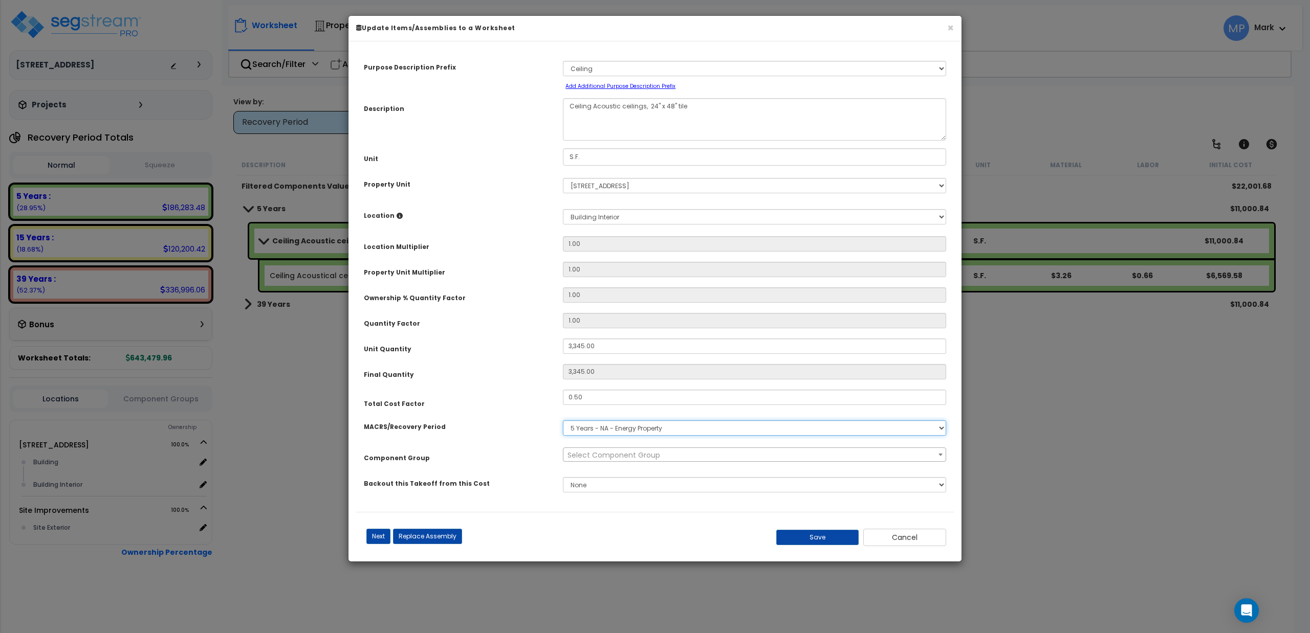
select select "3667"
click at [563, 421] on select "Select MACRS/Recovery Period 5 Years - 57.0 - Distributive Trades & Services 5 …" at bounding box center [754, 428] width 383 height 15
select select "14892"
click at [799, 534] on button "Save" at bounding box center [817, 537] width 83 height 15
type input "3345.00"
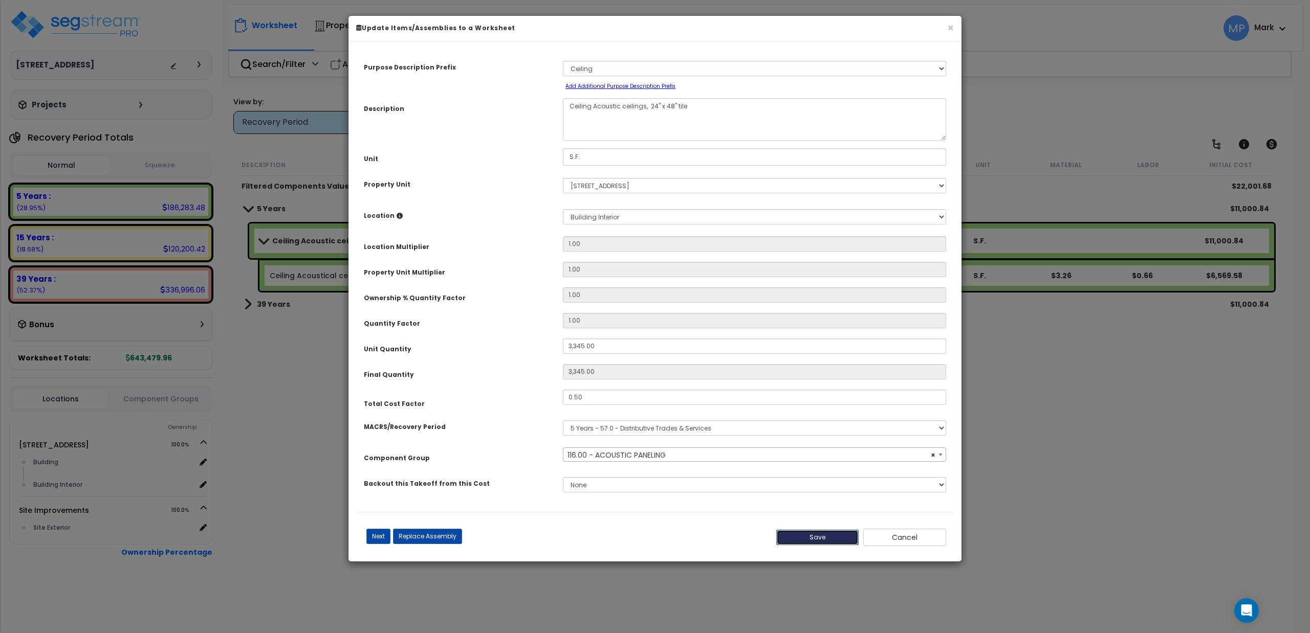
type input "3345.00"
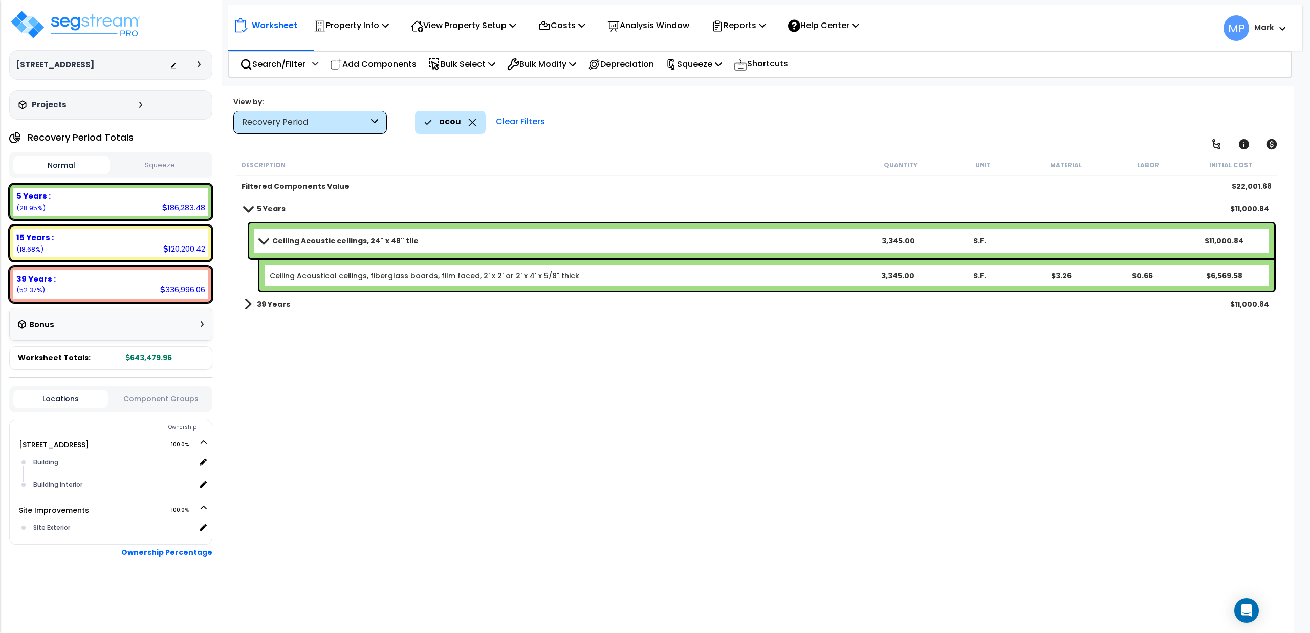
click at [267, 237] on span at bounding box center [263, 241] width 14 height 8
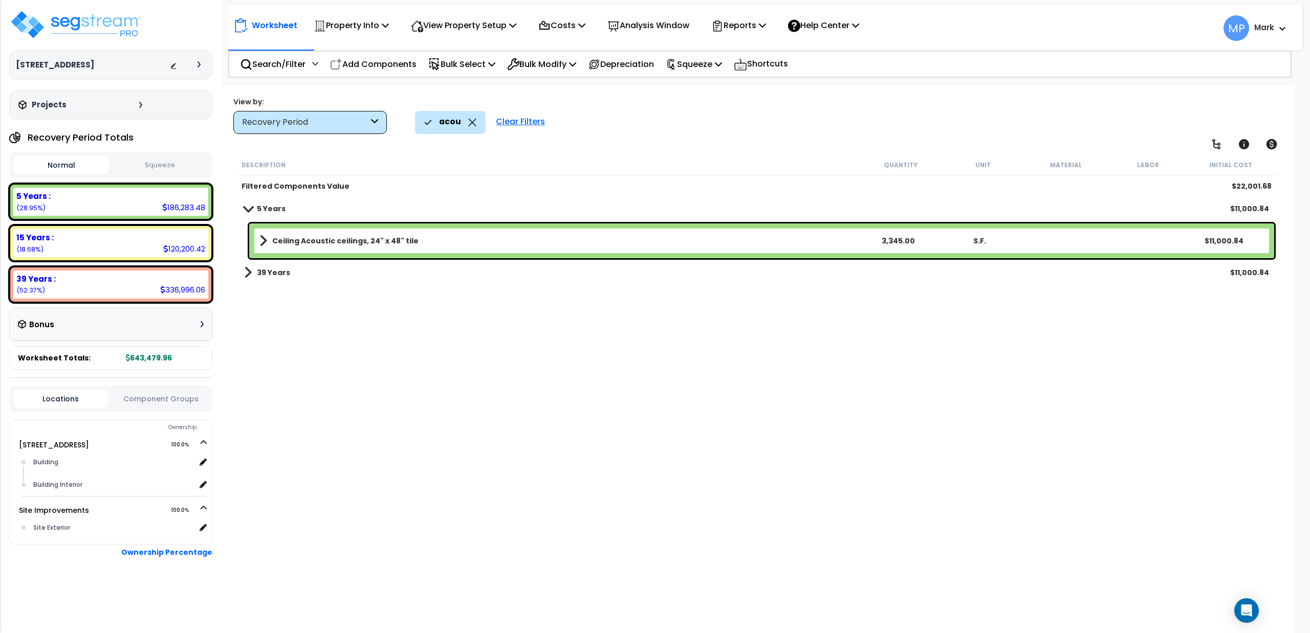
click at [250, 208] on span at bounding box center [248, 209] width 14 height 8
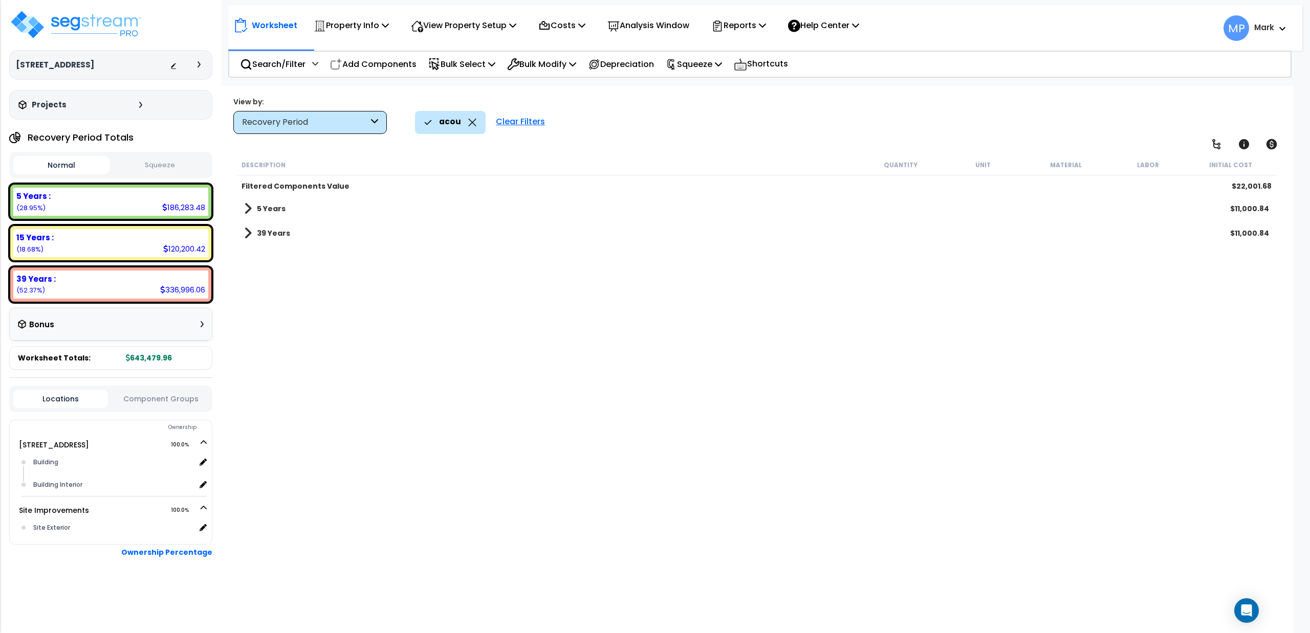
click at [247, 235] on span at bounding box center [248, 233] width 8 height 14
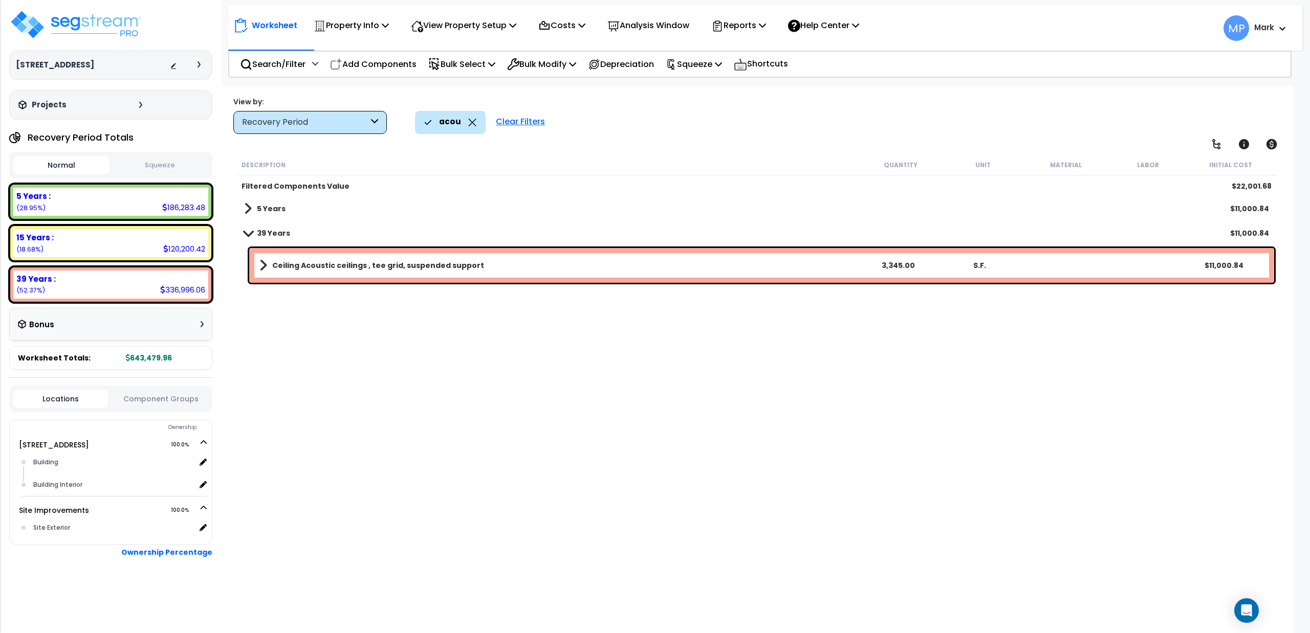
click at [324, 262] on b "Ceiling Acoustic ceilings , tee grid, suspended support" at bounding box center [378, 265] width 212 height 10
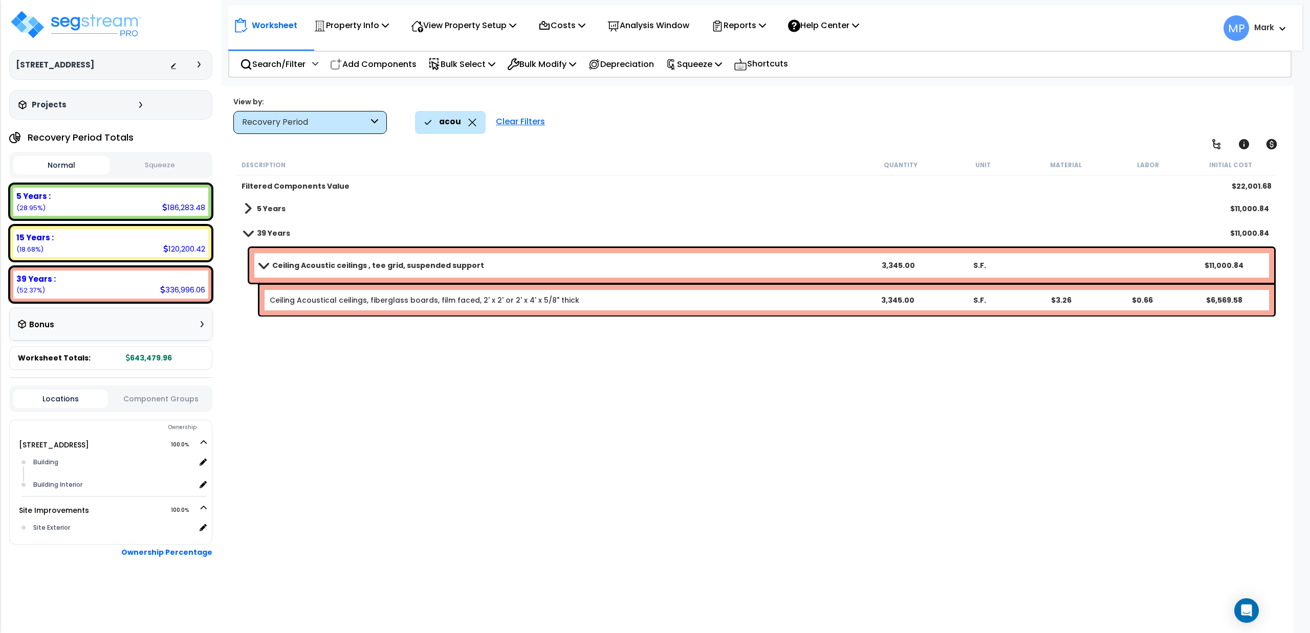
click at [246, 229] on link "39 Years" at bounding box center [267, 233] width 46 height 14
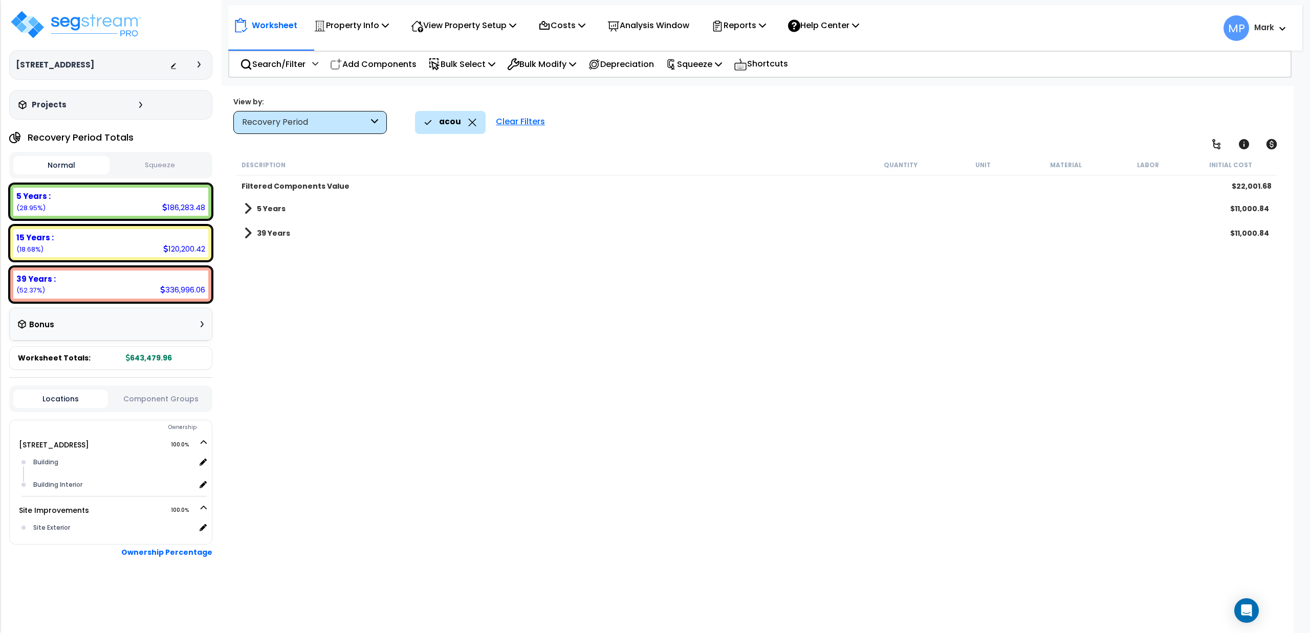
click at [517, 124] on div "Clear Filters" at bounding box center [520, 122] width 59 height 23
click at [248, 211] on span at bounding box center [248, 213] width 8 height 14
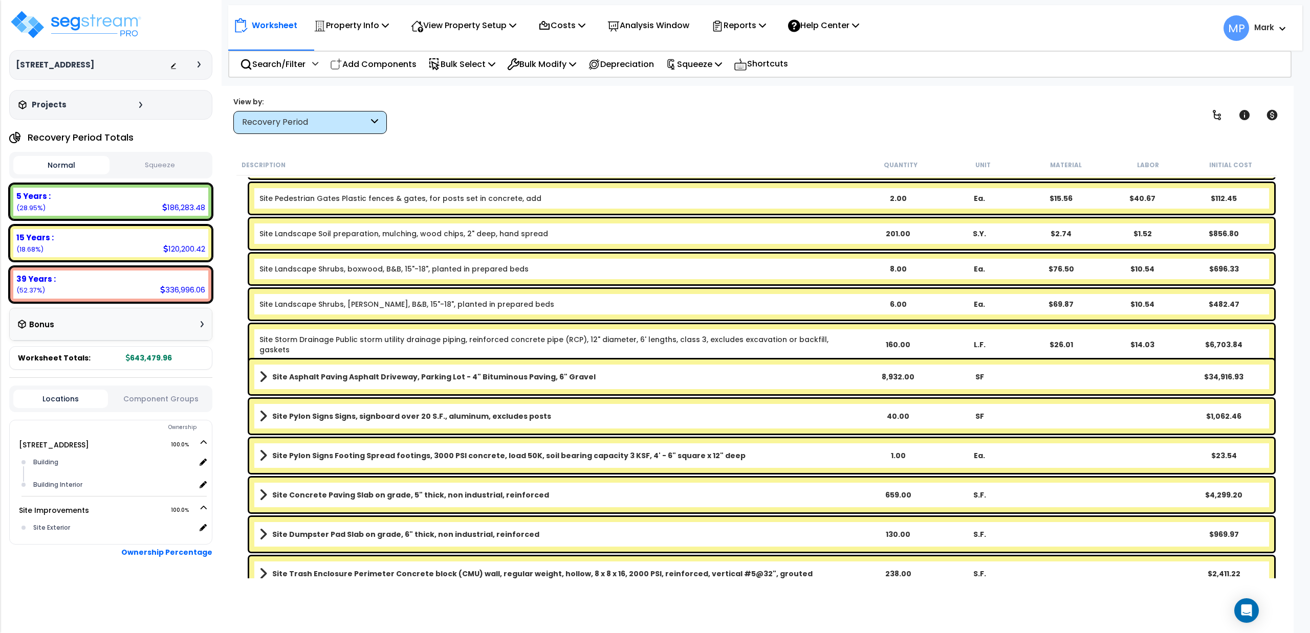
scroll to position [647, 0]
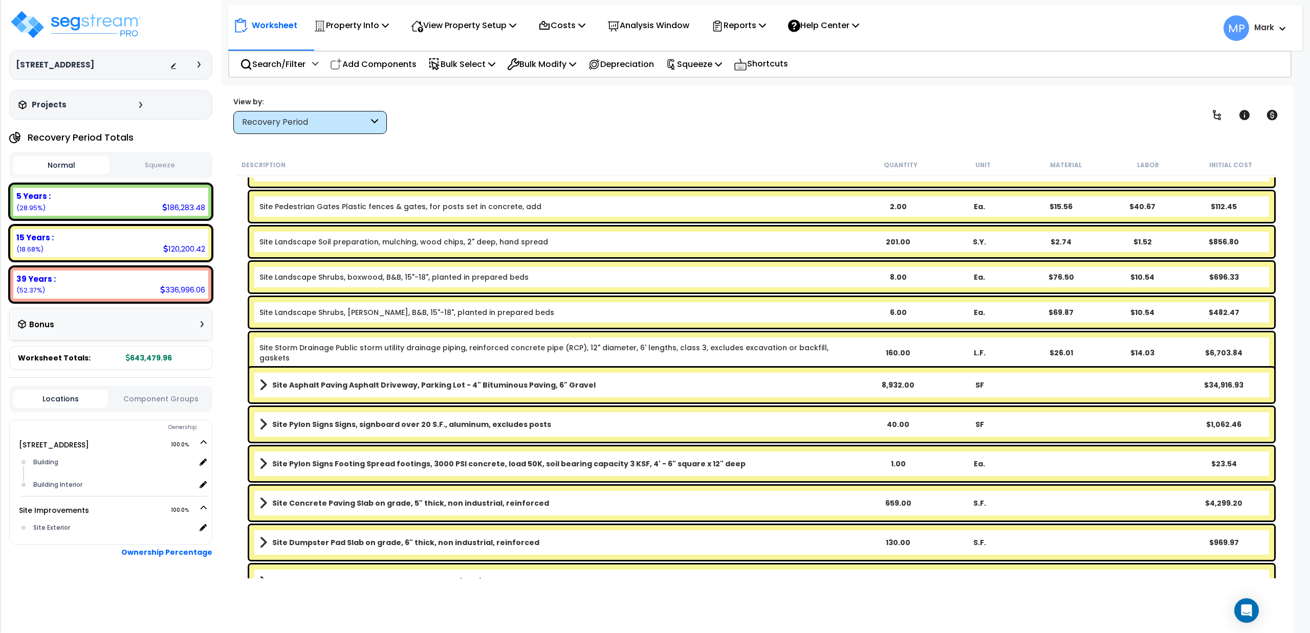
click at [559, 387] on b "Site Asphalt Paving Asphalt Driveway, Parking Lot - 4" Bituminous Paving, 6" Gr…" at bounding box center [433, 385] width 323 height 10
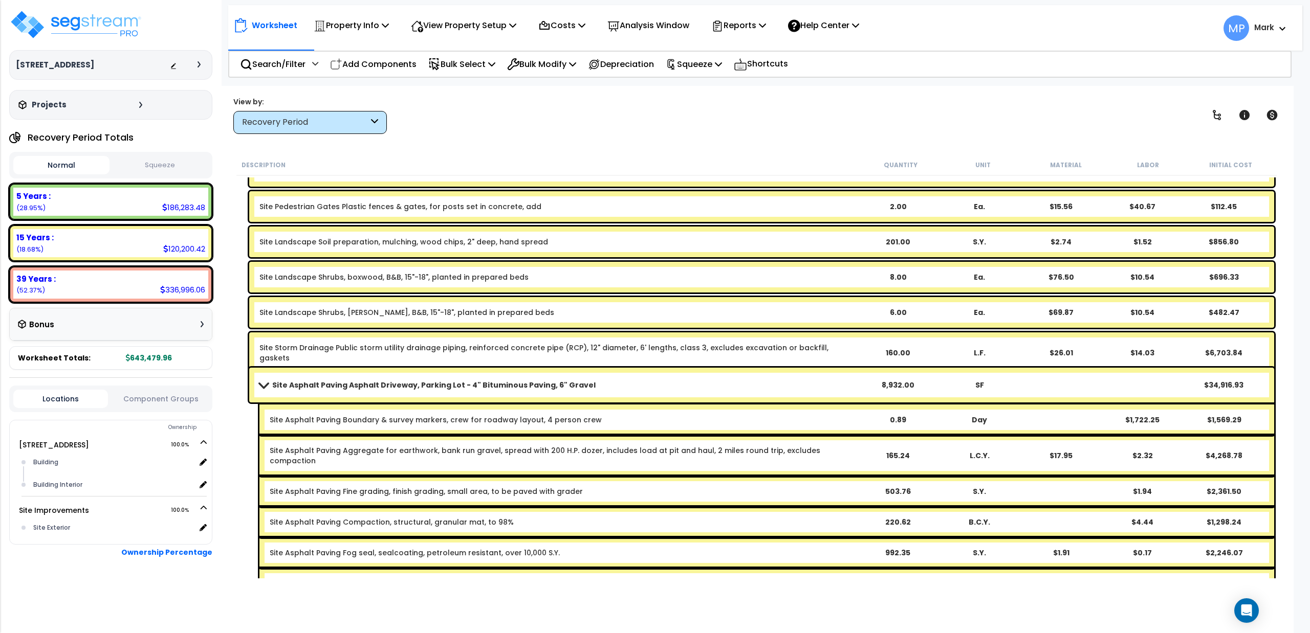
click at [346, 383] on b "Site Asphalt Paving Asphalt Driveway, Parking Lot - 4" Bituminous Paving, 6" Gr…" at bounding box center [433, 385] width 323 height 10
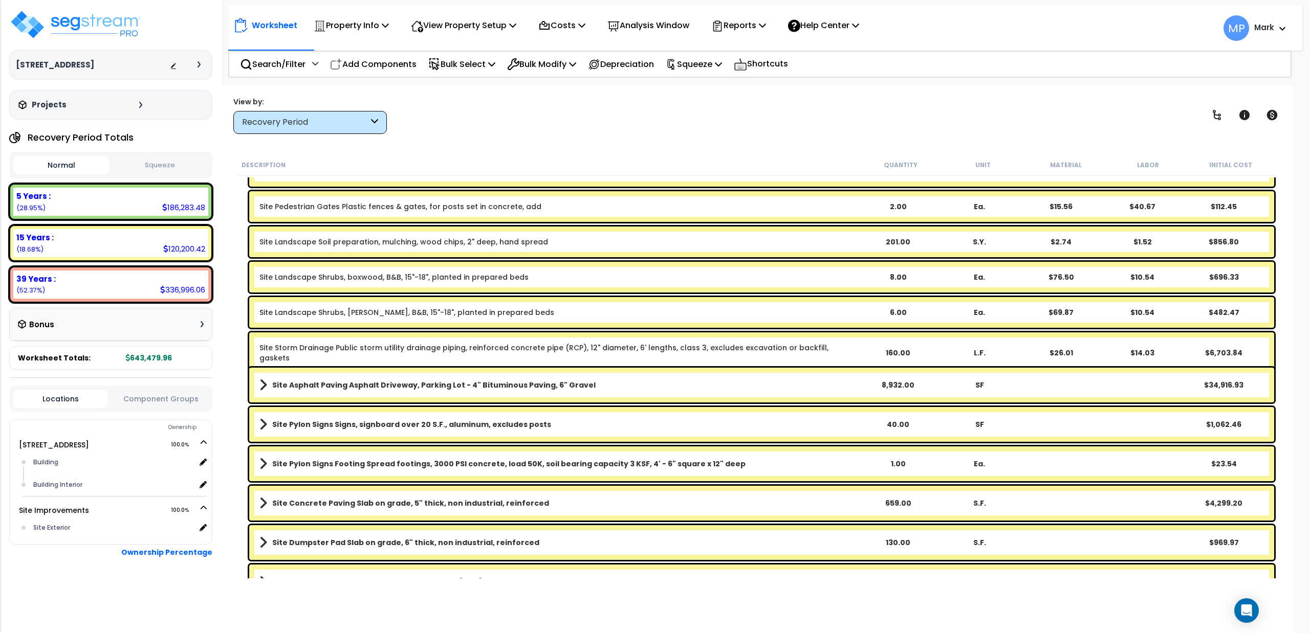
click at [299, 381] on b "Site Asphalt Paving Asphalt Driveway, Parking Lot - 4" Bituminous Paving, 6" Gr…" at bounding box center [433, 385] width 323 height 10
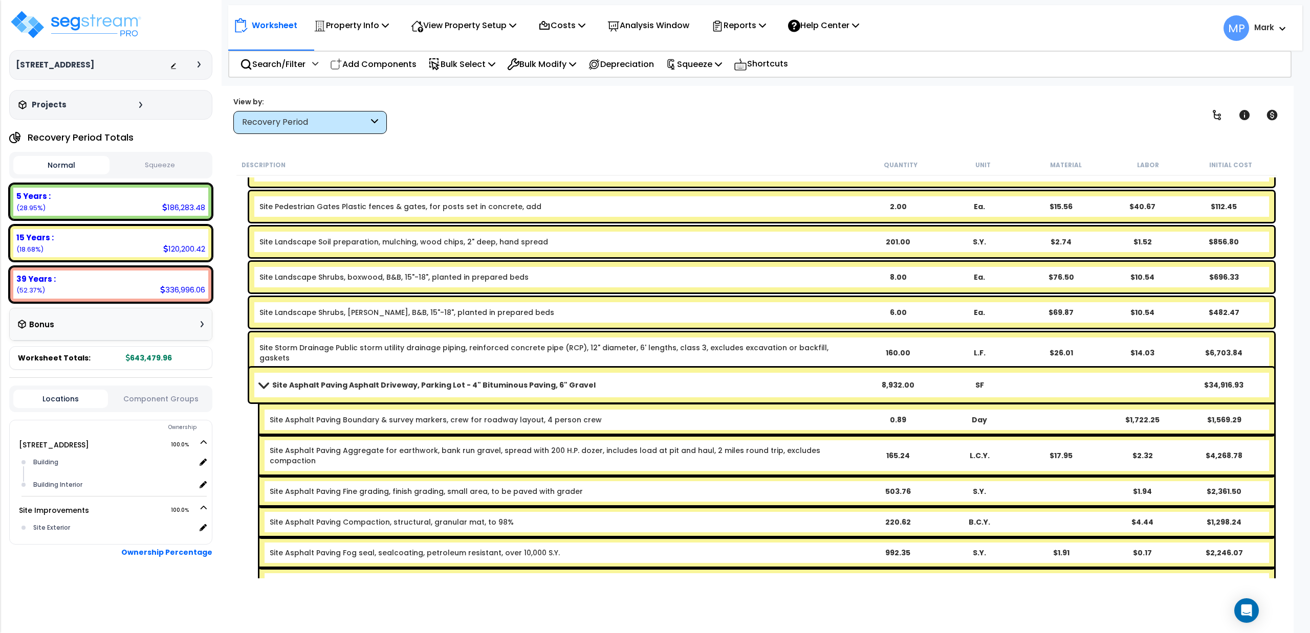
click at [299, 381] on b "Site Asphalt Paving Asphalt Driveway, Parking Lot - 4" Bituminous Paving, 6" Gr…" at bounding box center [433, 385] width 323 height 10
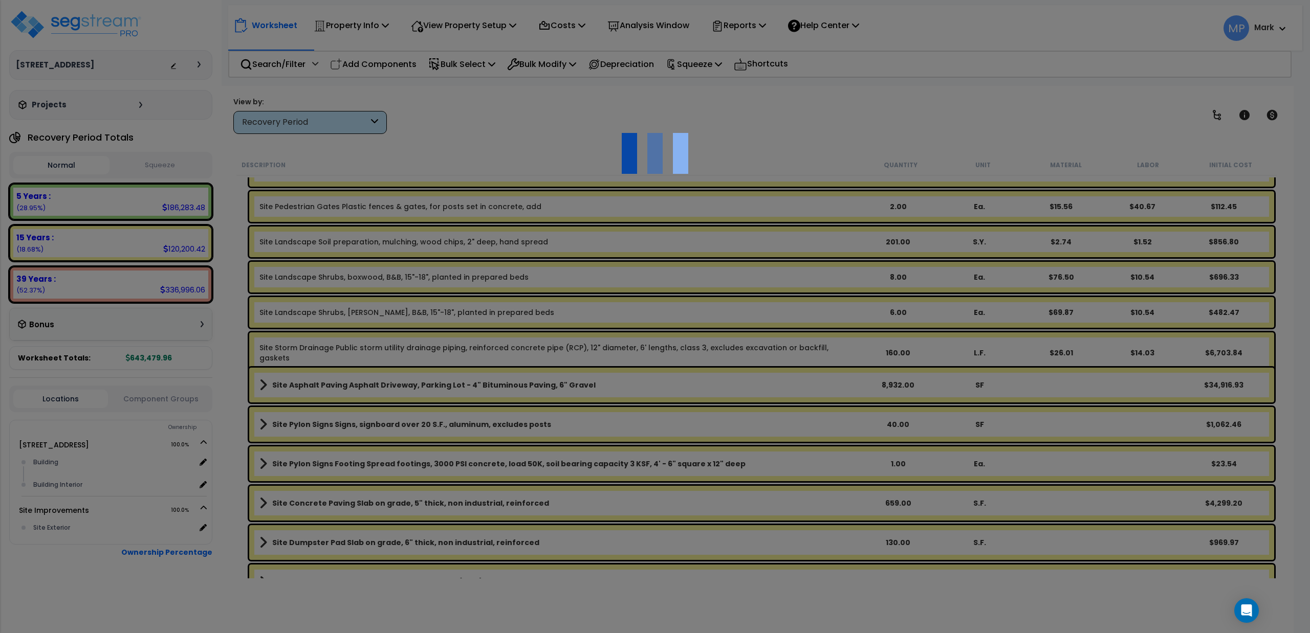
select select "46285"
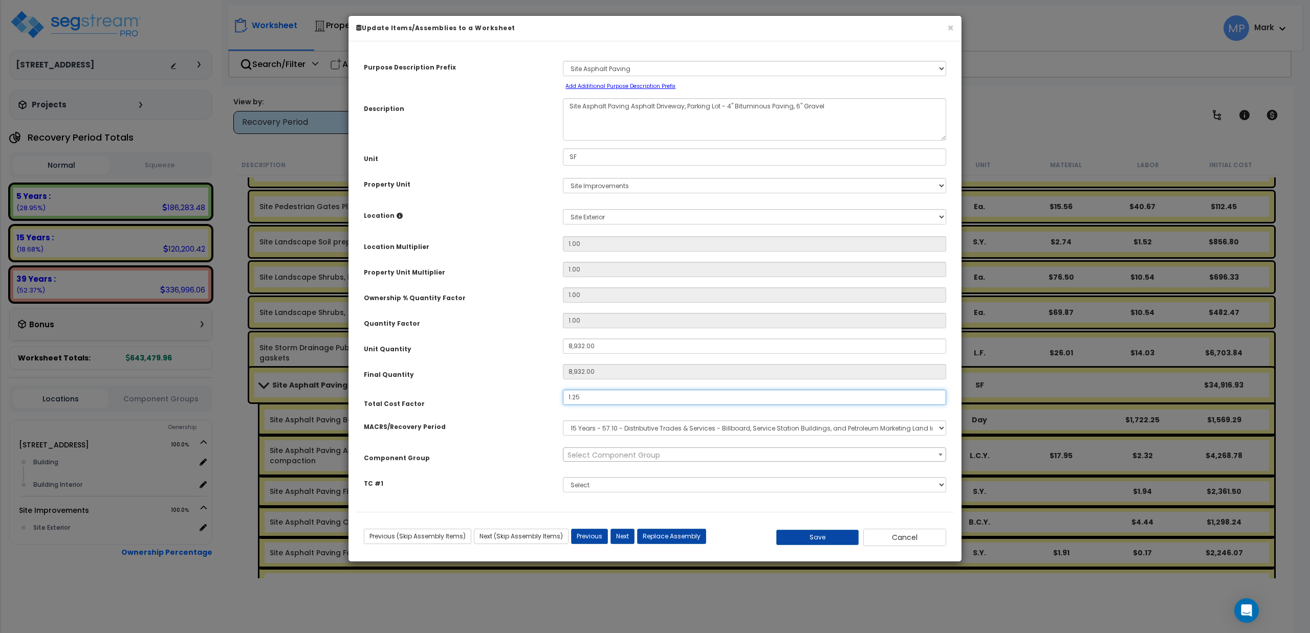
type input "1.25"
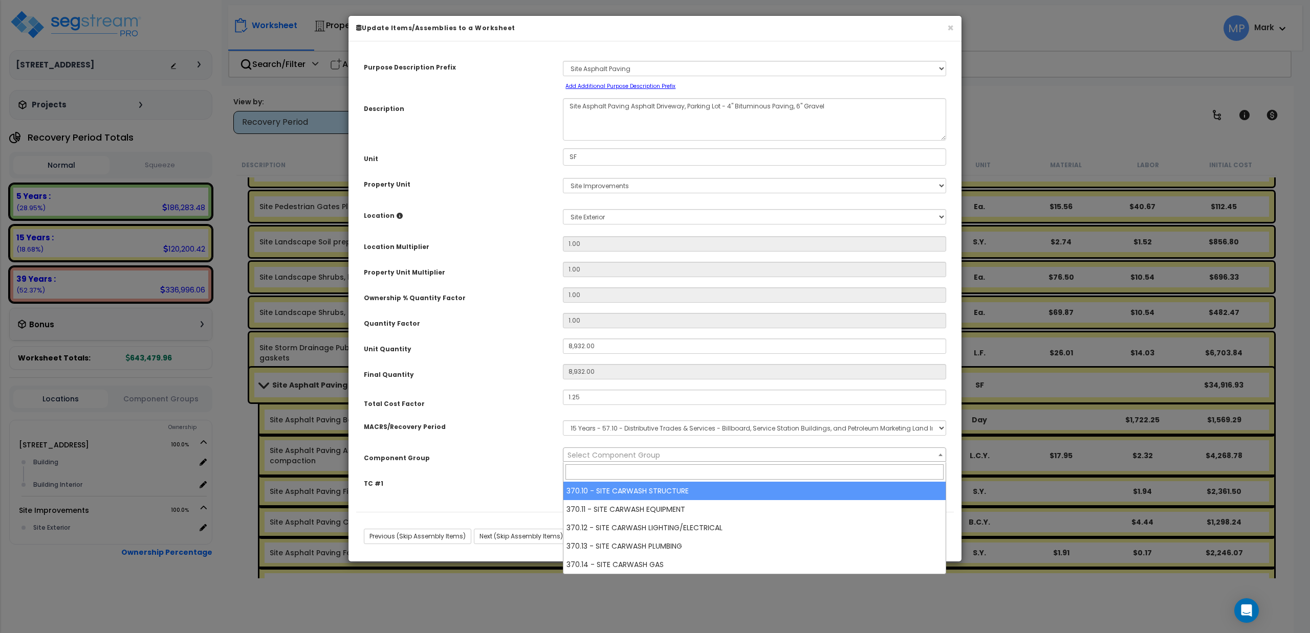
click at [596, 458] on span "Select Component Group" at bounding box center [613, 455] width 93 height 10
click at [610, 427] on select "Select MACRS/Recovery Period 5 Years - 57.0 - Distributive Trades & Services 5 …" at bounding box center [754, 428] width 383 height 15
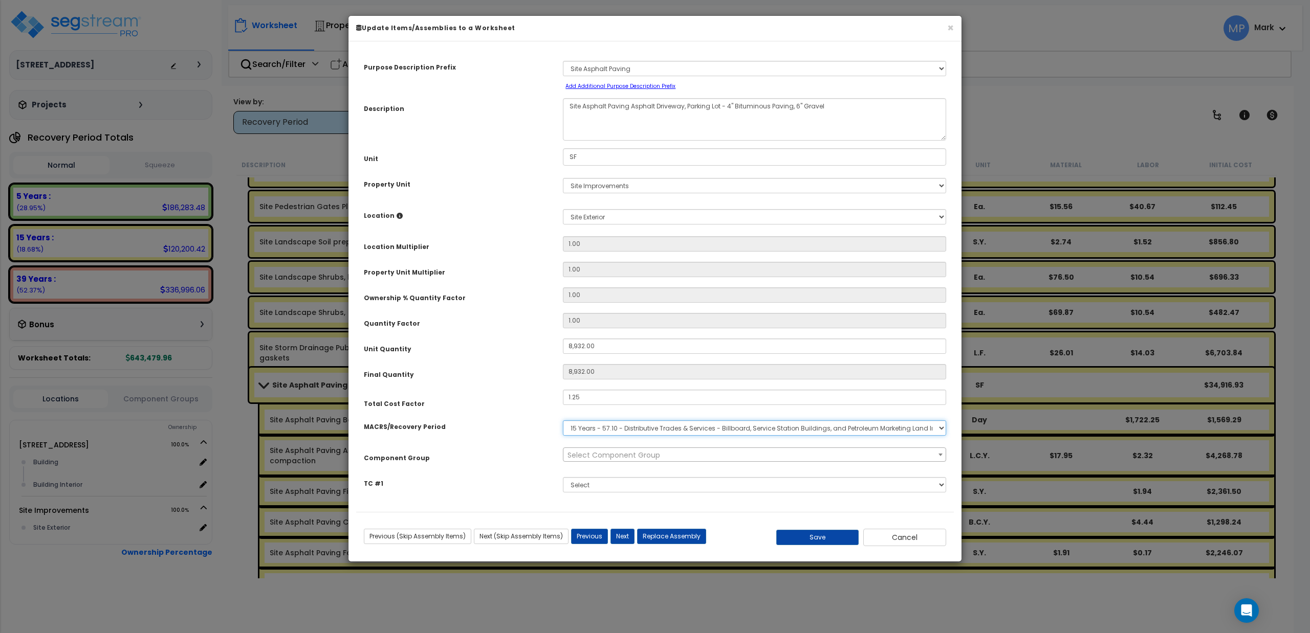
click at [610, 427] on select "Select MACRS/Recovery Period 5 Years - 57.0 - Distributive Trades & Services 5 …" at bounding box center [754, 428] width 383 height 15
select select "3666"
click at [563, 421] on select "Select MACRS/Recovery Period 5 Years - 57.0 - Distributive Trades & Services 5 …" at bounding box center [754, 428] width 383 height 15
select select "26058"
click at [813, 540] on button "Save" at bounding box center [817, 537] width 83 height 15
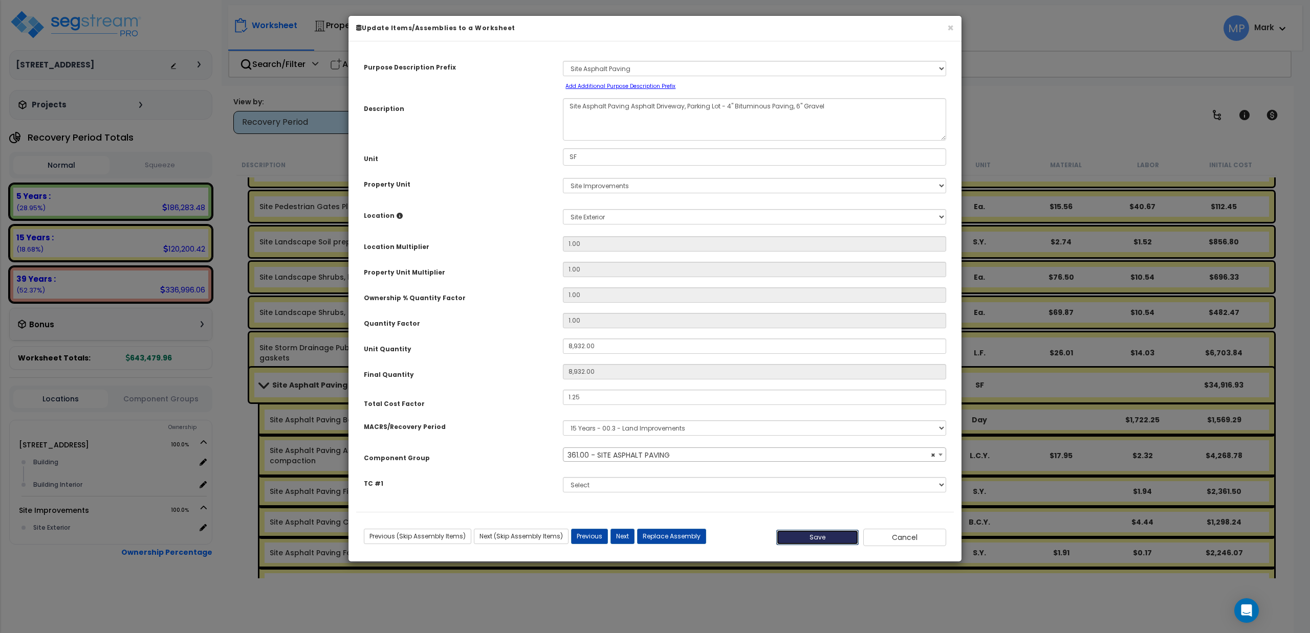
type input "8932.00"
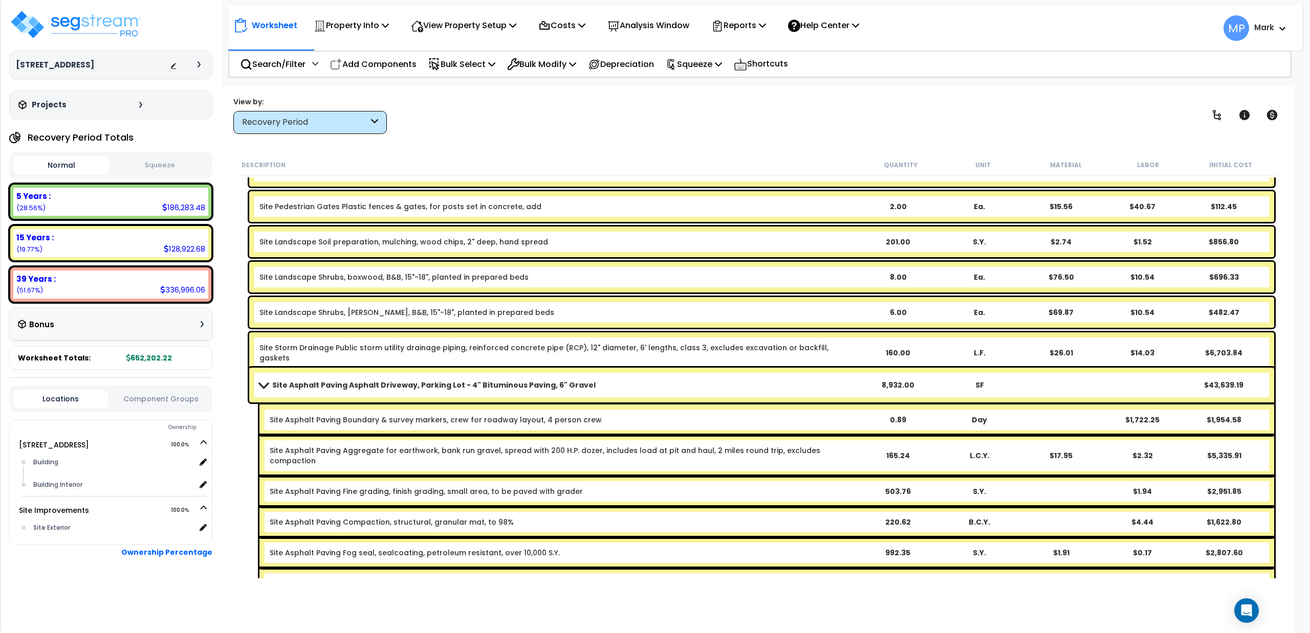
click at [266, 389] on link "Site Asphalt Paving Asphalt Driveway, Parking Lot - 4" Bituminous Paving, 6" Gr…" at bounding box center [558, 385] width 598 height 14
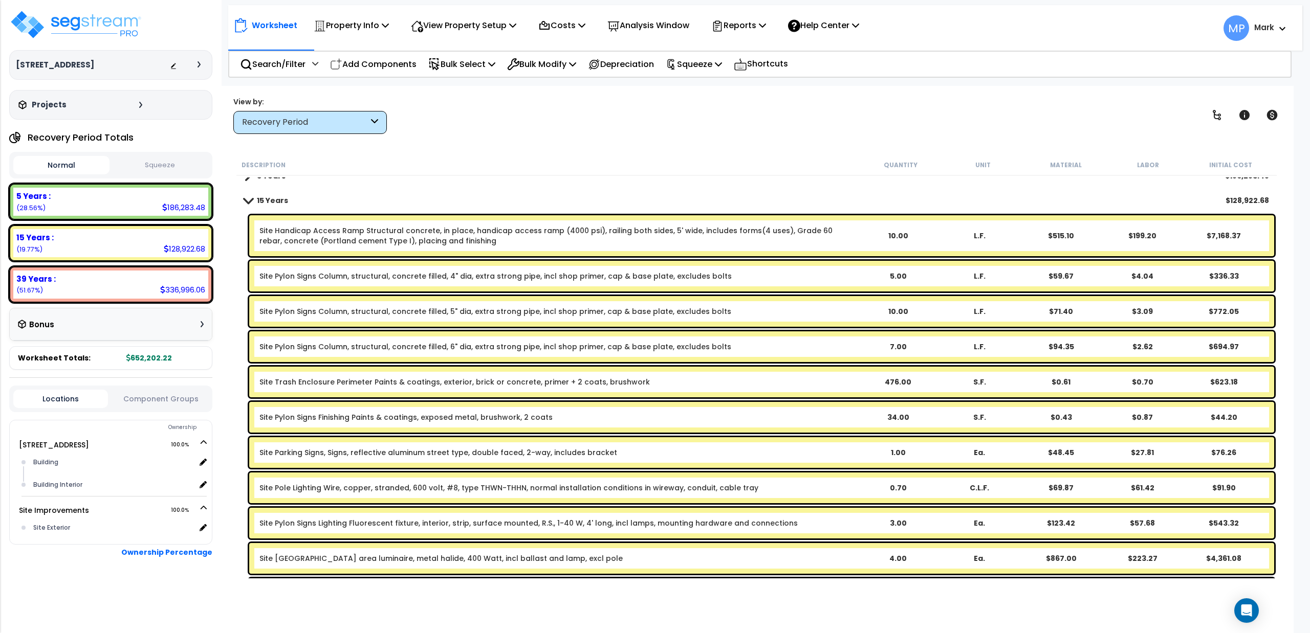
scroll to position [0, 0]
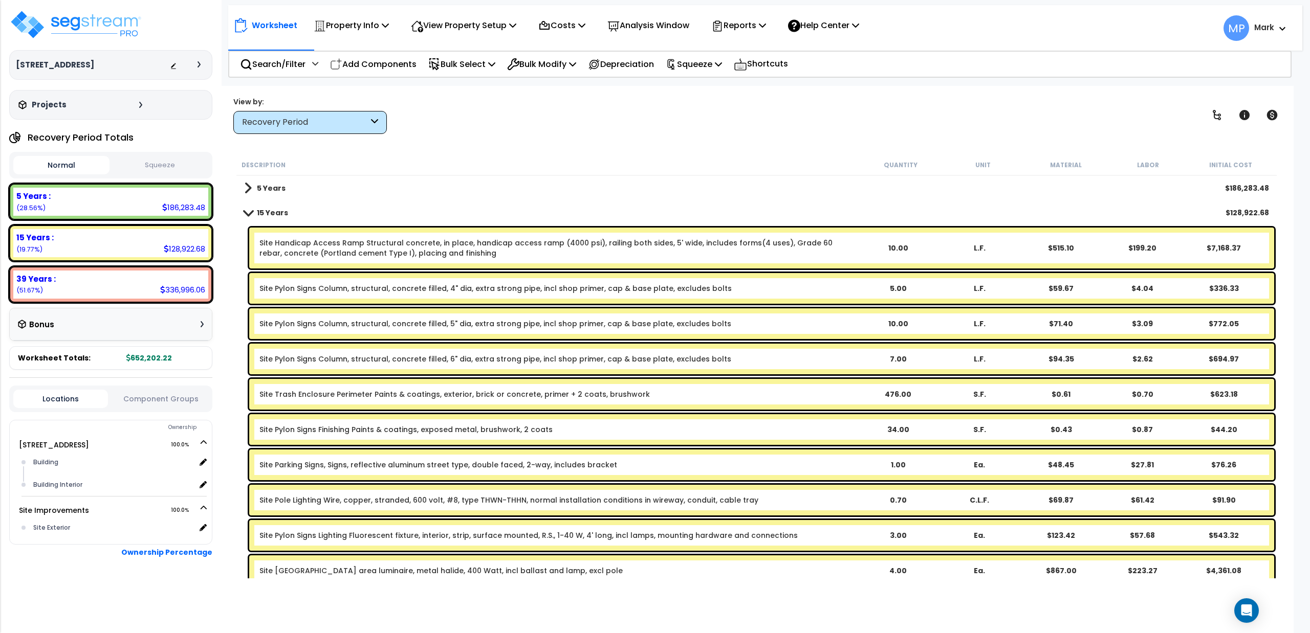
click at [246, 216] on span at bounding box center [248, 213] width 14 height 8
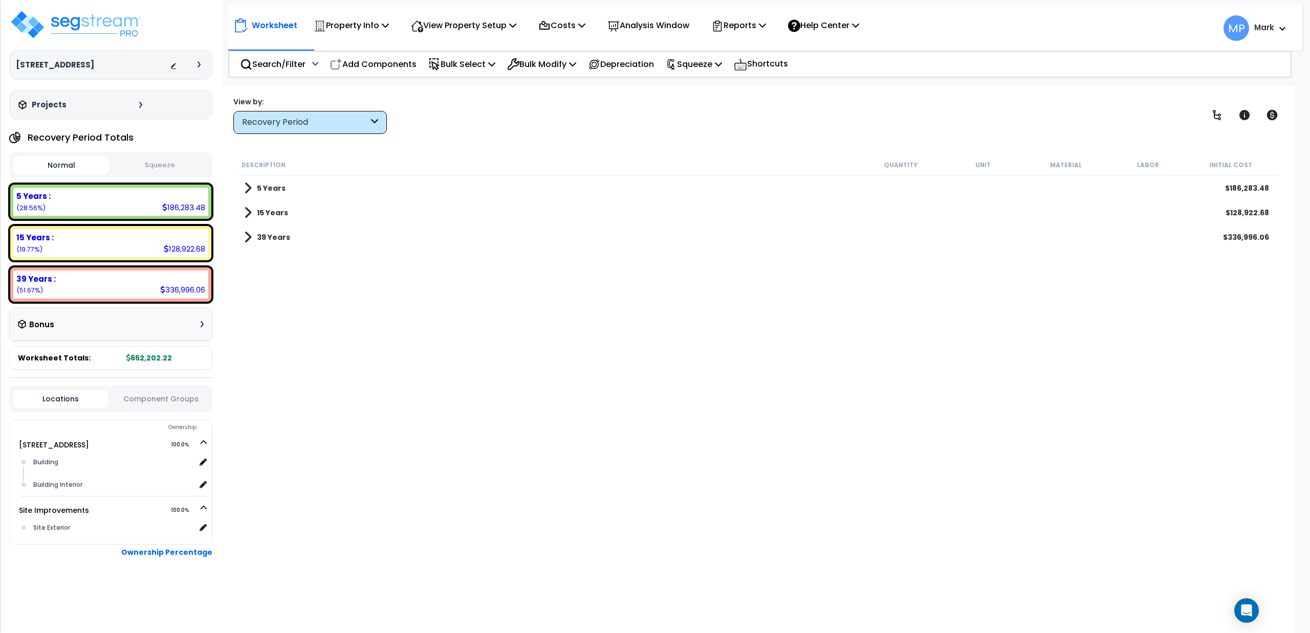
click at [252, 238] on link "39 Years" at bounding box center [267, 237] width 46 height 14
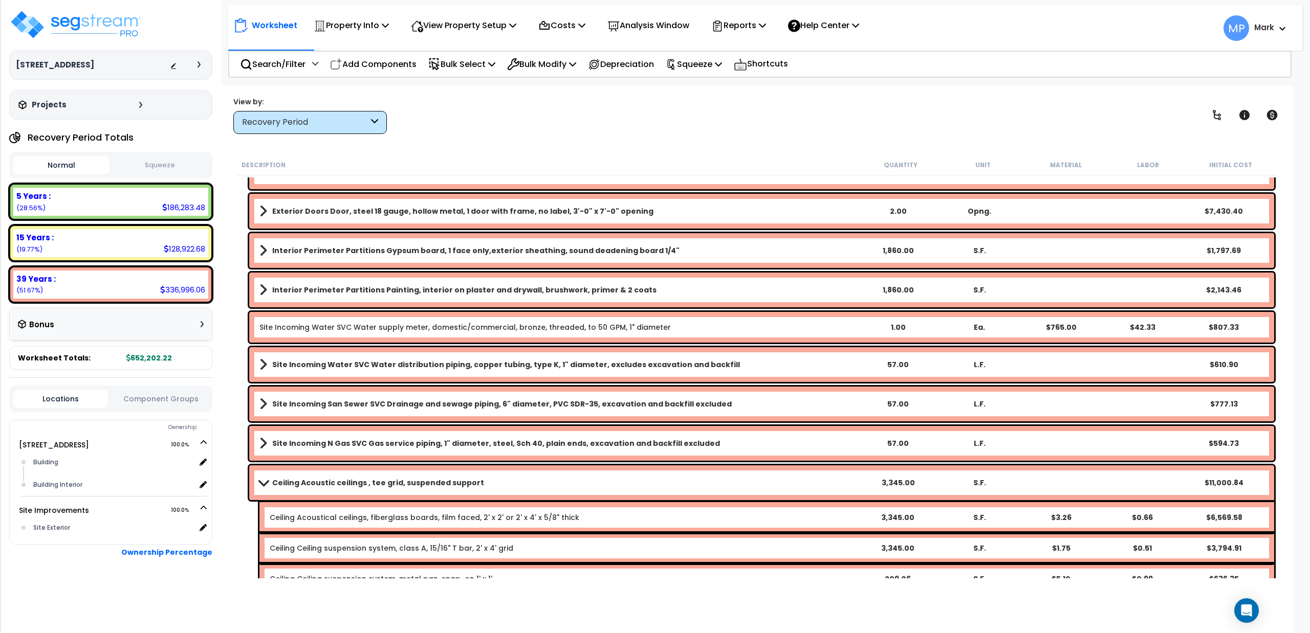
scroll to position [2713, 0]
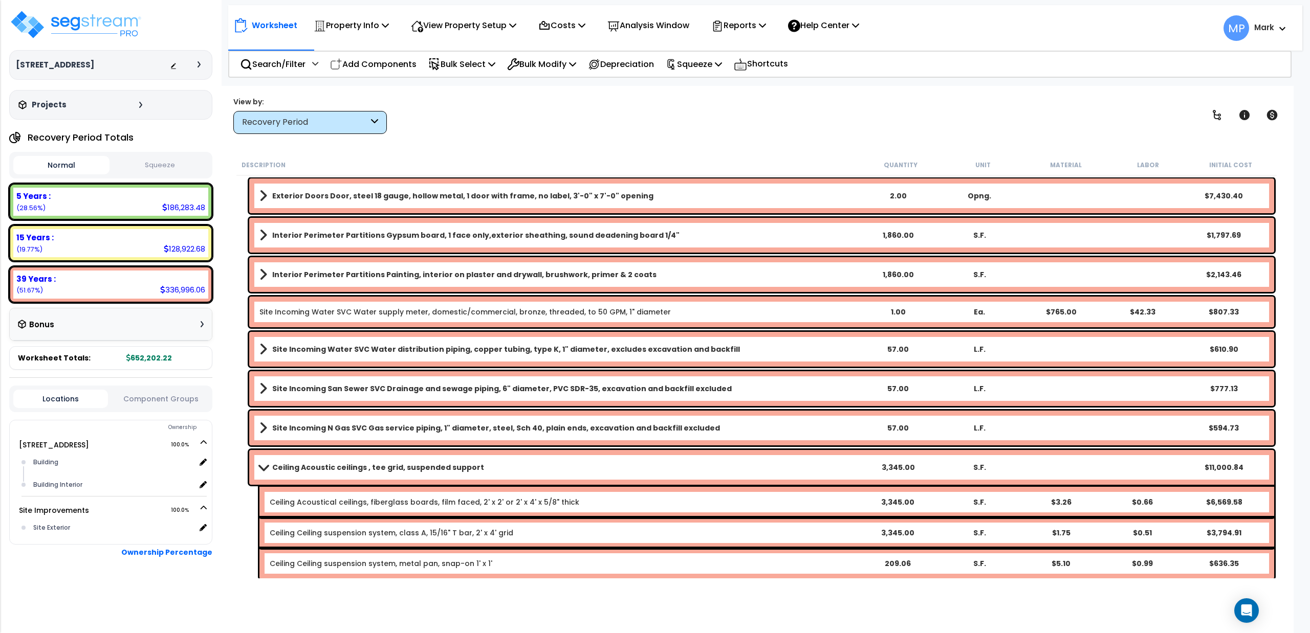
click at [267, 469] on span at bounding box center [263, 468] width 14 height 8
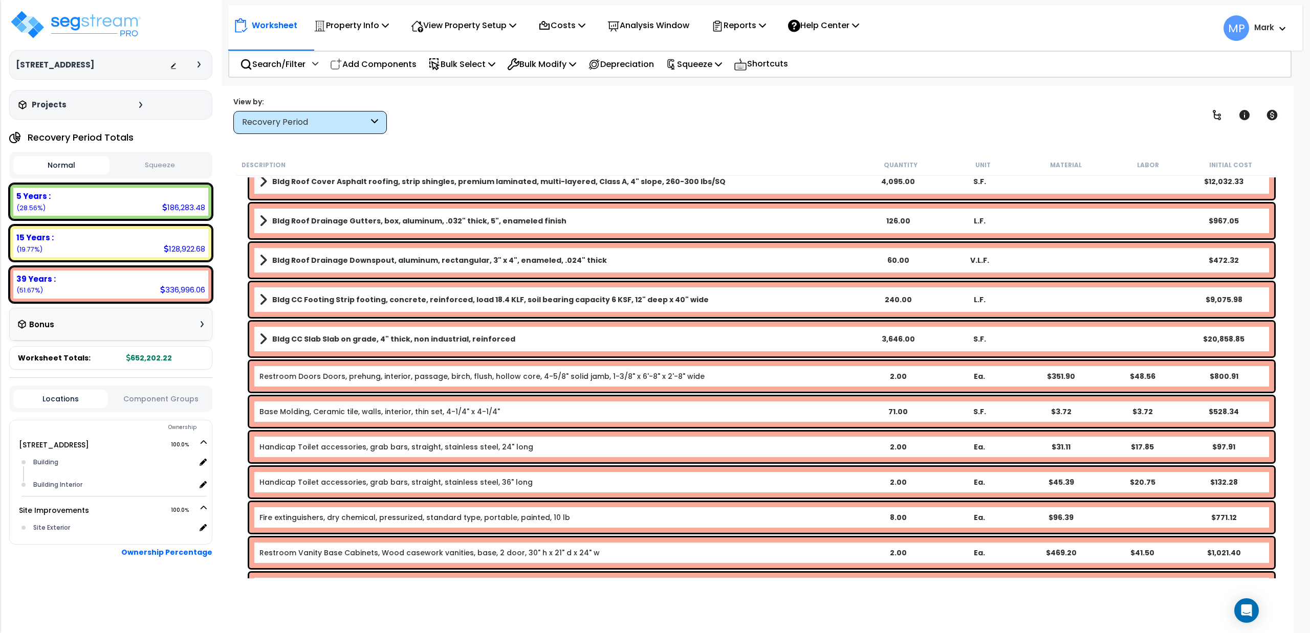
scroll to position [0, 0]
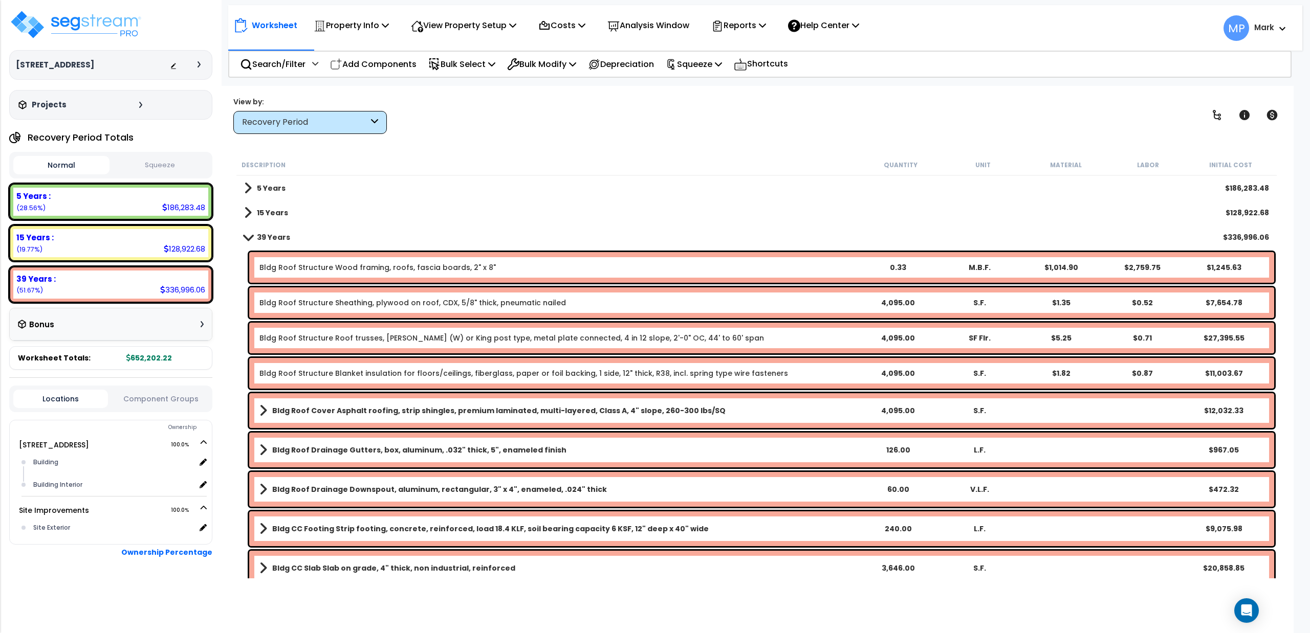
click at [243, 238] on span at bounding box center [248, 237] width 14 height 8
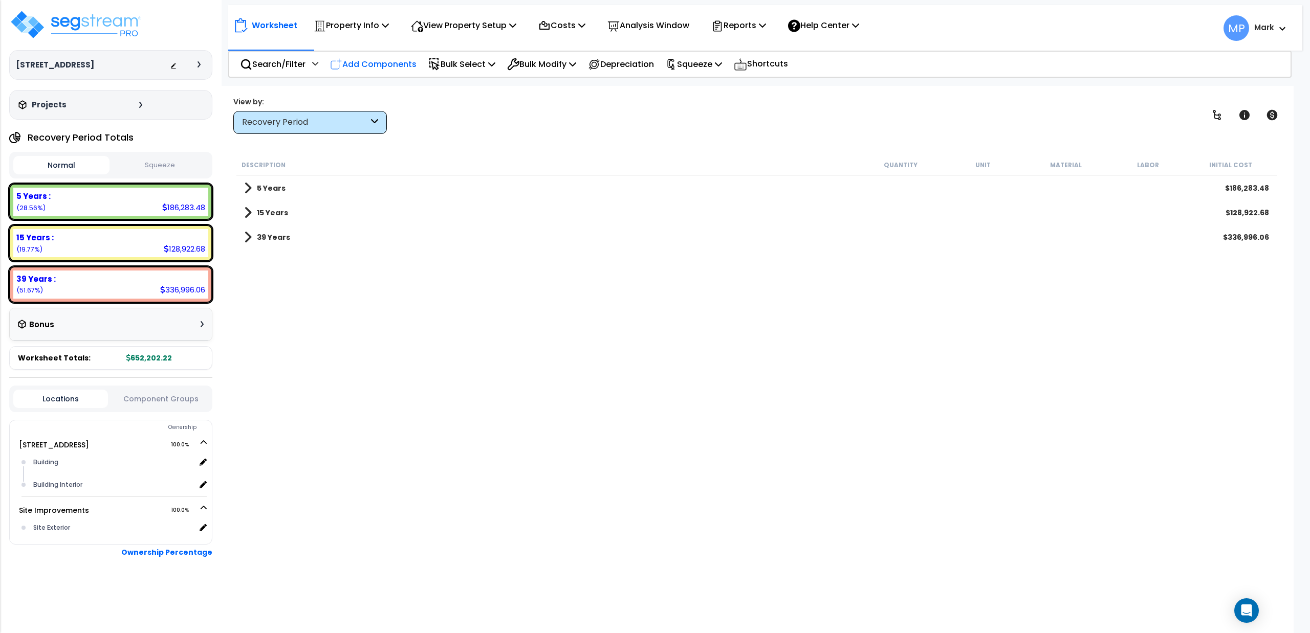
click at [379, 62] on p "Add Components" at bounding box center [373, 64] width 86 height 14
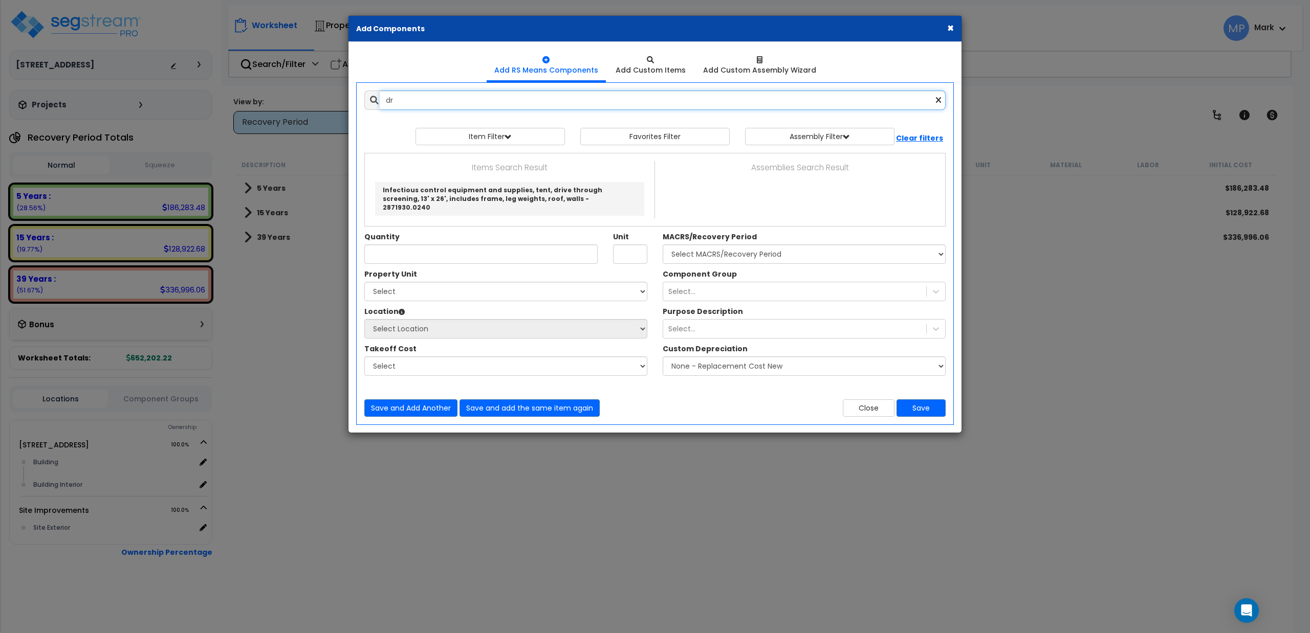
type input "d"
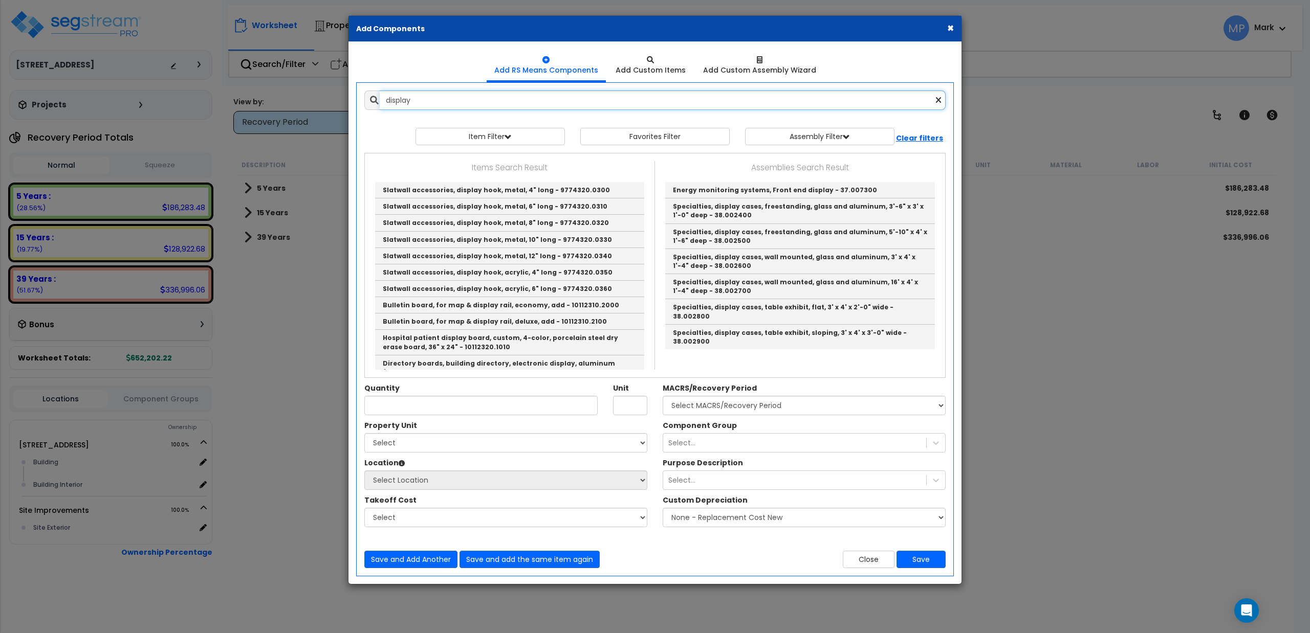
drag, startPoint x: 428, startPoint y: 102, endPoint x: 324, endPoint y: 104, distance: 103.9
click at [324, 104] on div "× Add Components Add RS Means Components Add Custom Items Add Items" at bounding box center [655, 316] width 1310 height 633
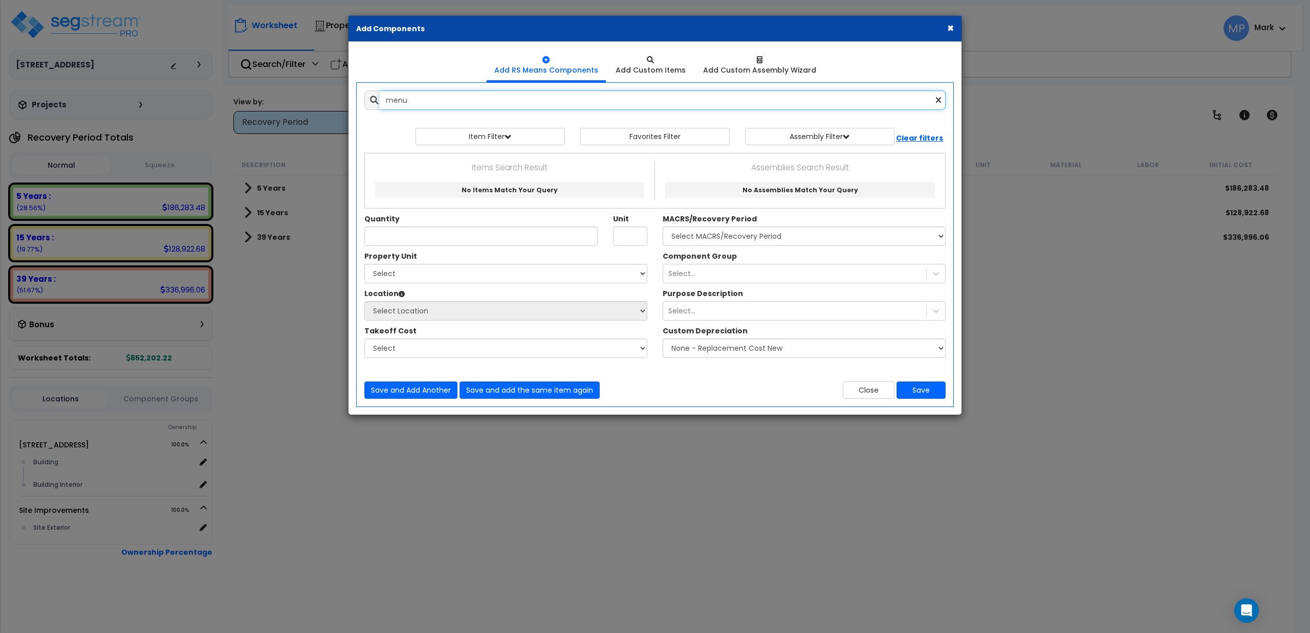
drag, startPoint x: 421, startPoint y: 101, endPoint x: 373, endPoint y: 107, distance: 48.5
click at [373, 107] on div "menu" at bounding box center [654, 100] width 581 height 19
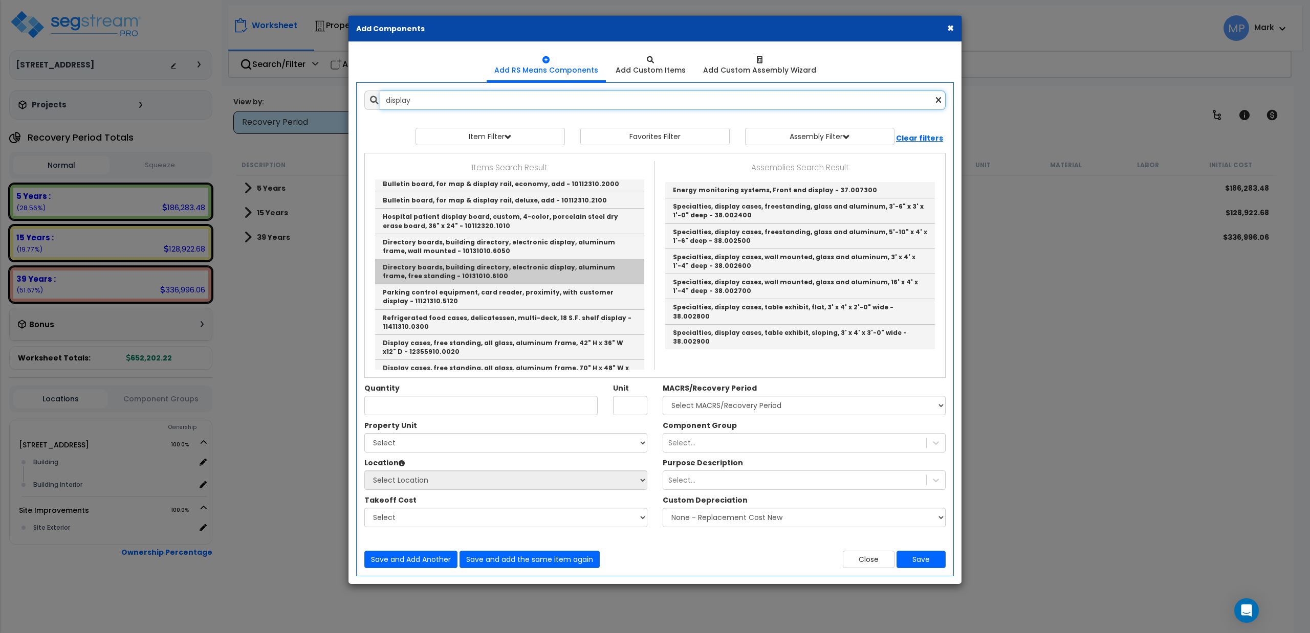
scroll to position [120, 0]
click at [510, 272] on link "Directory boards, building directory, electronic display, aluminum frame, free …" at bounding box center [509, 273] width 269 height 25
type input "Directory boards, building directory, electronic display, aluminum frame, free …"
type input "Ea."
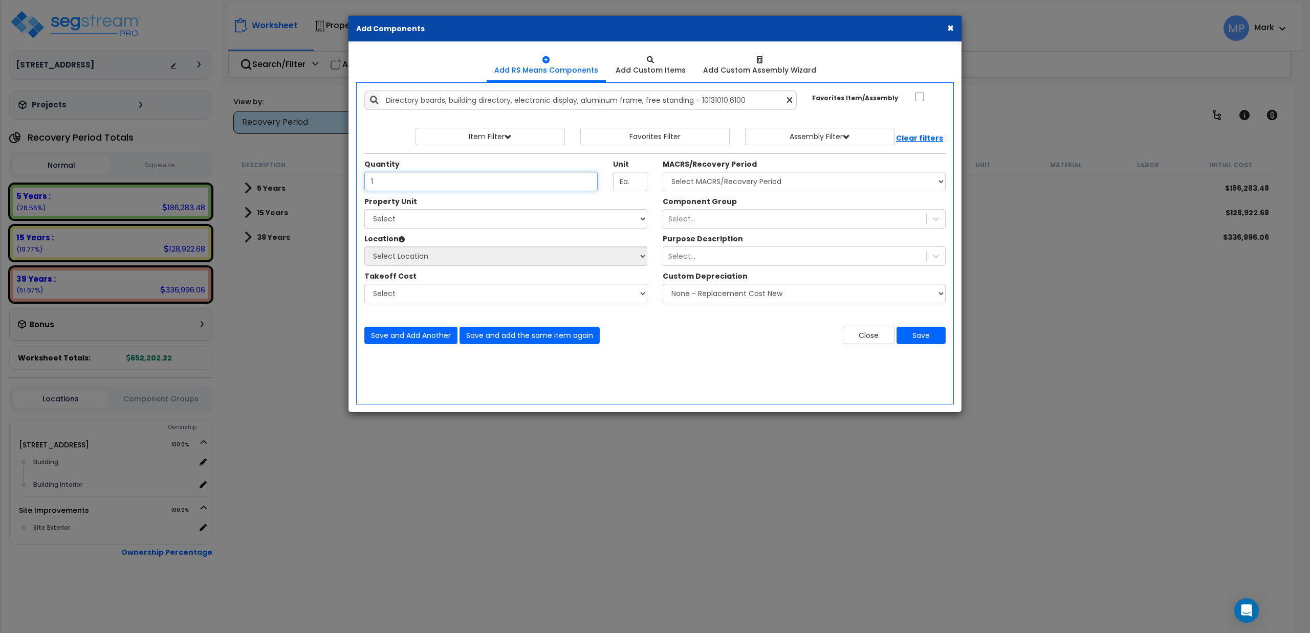
type input "1"
click at [441, 220] on select "Select 1702 Reisterstown Rd Site Improvements" at bounding box center [505, 218] width 283 height 19
select select "166418"
click at [364, 210] on select "Select 1702 Reisterstown Rd Site Improvements" at bounding box center [505, 218] width 283 height 19
click at [440, 257] on select "Select Site Exterior Add Additional Location" at bounding box center [505, 256] width 283 height 19
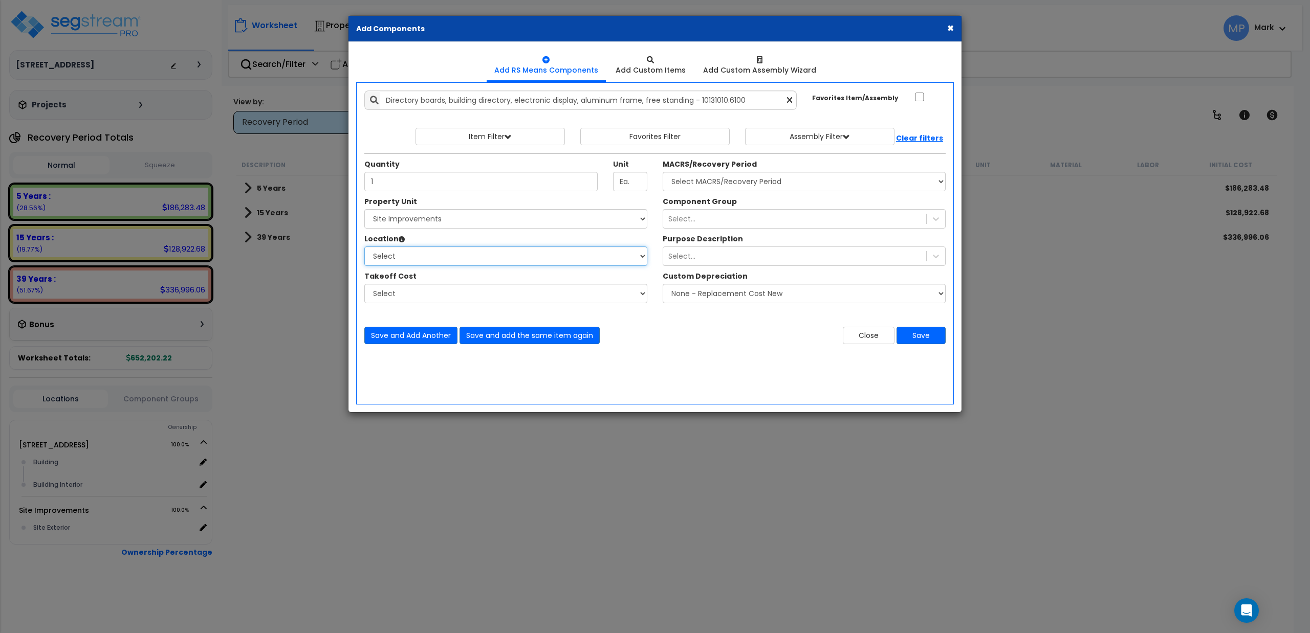
select select "462"
click at [364, 248] on select "Select Site Exterior Add Additional Location" at bounding box center [505, 256] width 283 height 19
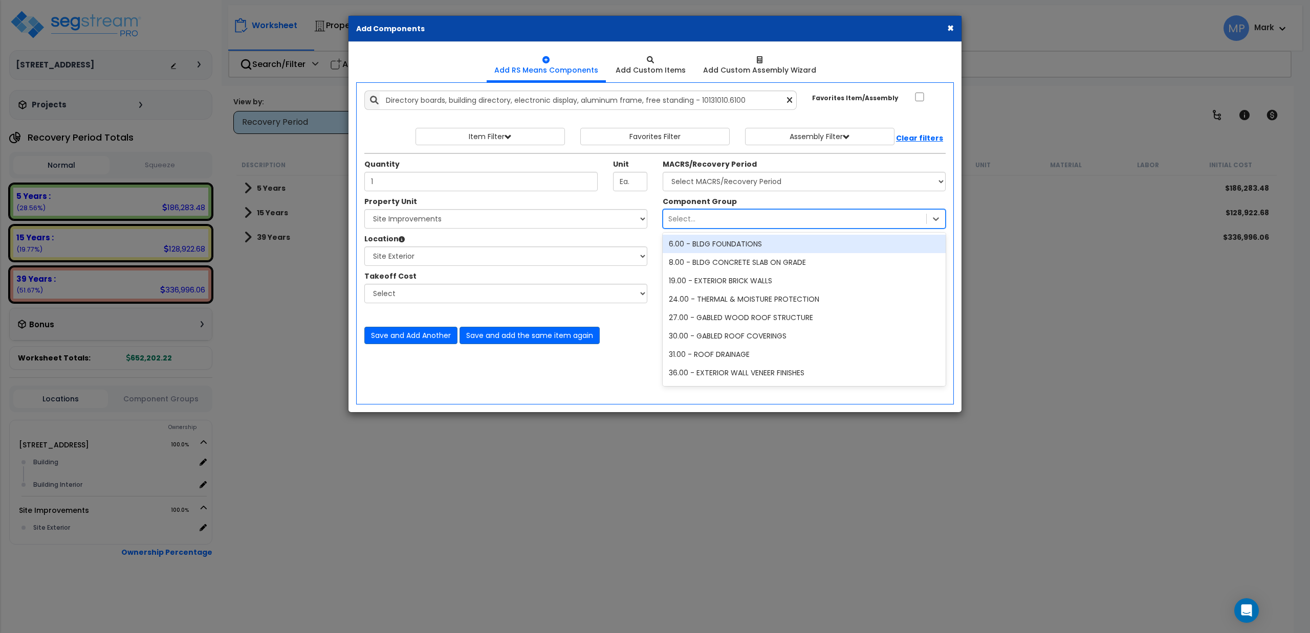
click at [704, 219] on div "Select..." at bounding box center [794, 219] width 263 height 16
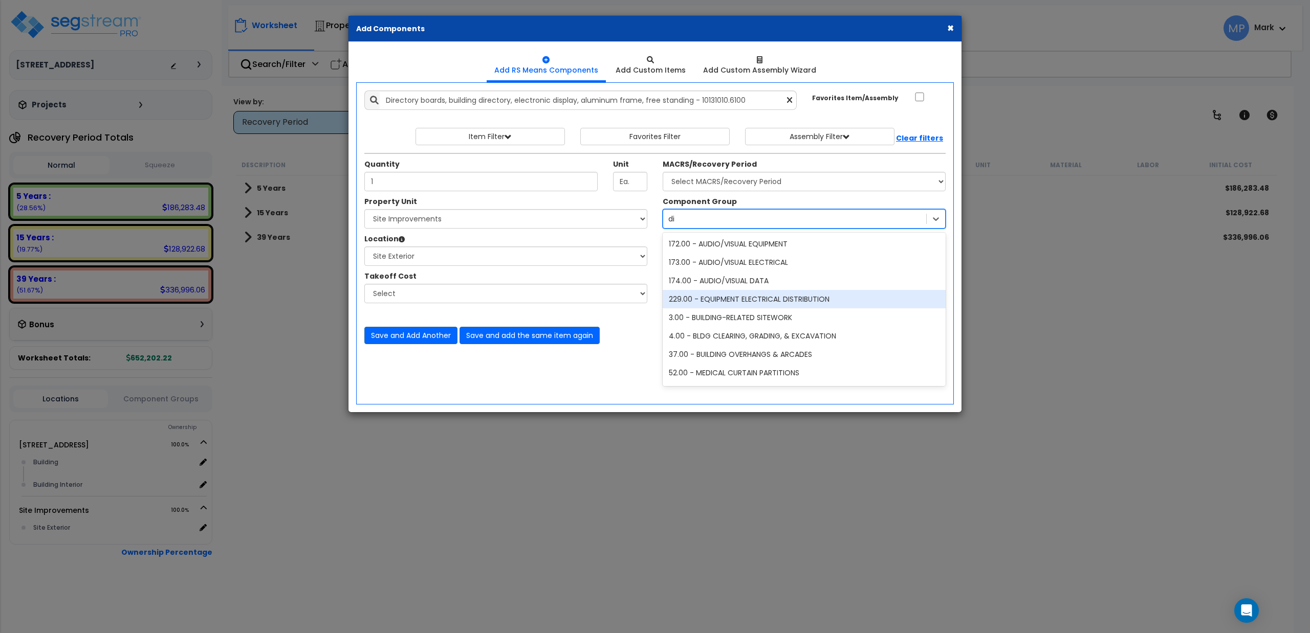
type input "d"
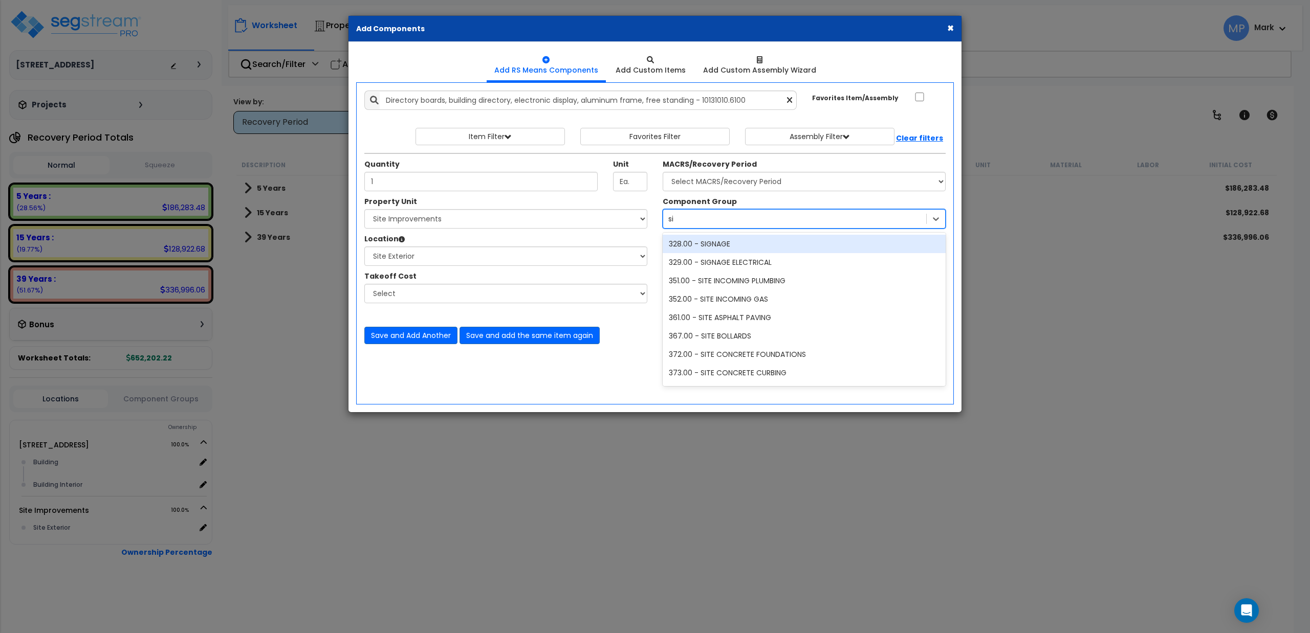
type input "s"
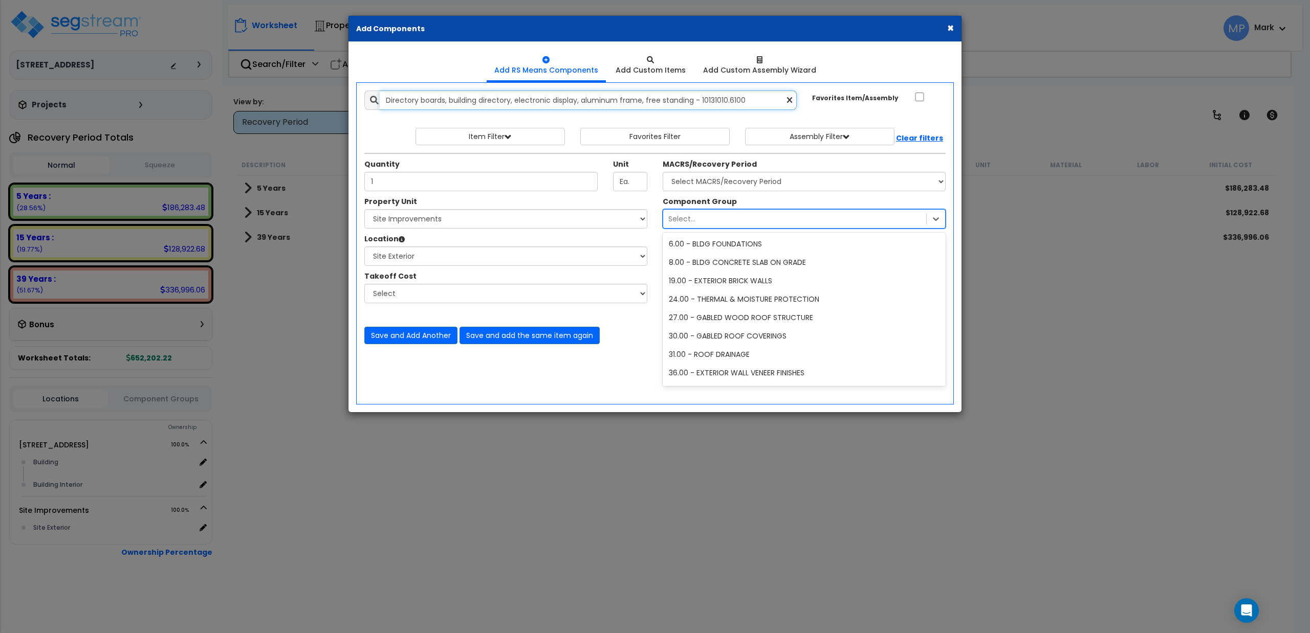
click at [418, 102] on input "Directory boards, building directory, electronic display, aluminum frame, free …" at bounding box center [588, 100] width 417 height 19
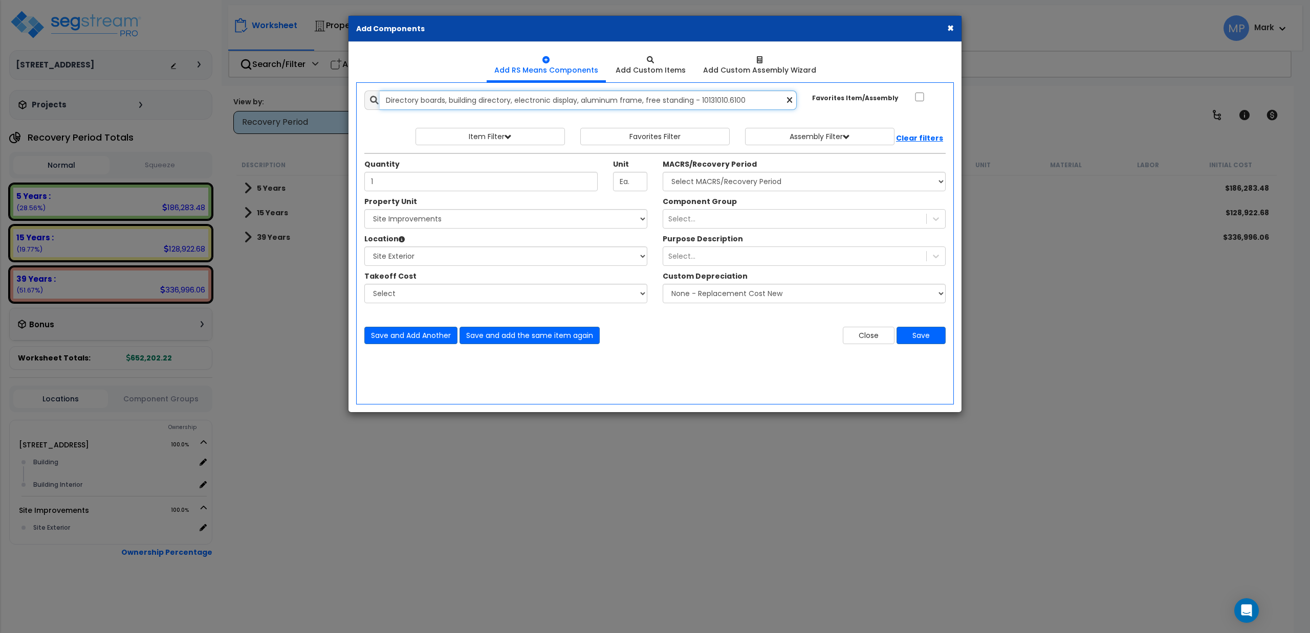
drag, startPoint x: 418, startPoint y: 102, endPoint x: 348, endPoint y: 103, distance: 69.6
click at [348, 103] on div "Add RS Means Components Add Custom Items 1" at bounding box center [654, 227] width 613 height 370
type input "Menu boards, building directory, electronic display, aluminum frame, free stand…"
click at [699, 227] on div "Select..." at bounding box center [794, 219] width 263 height 16
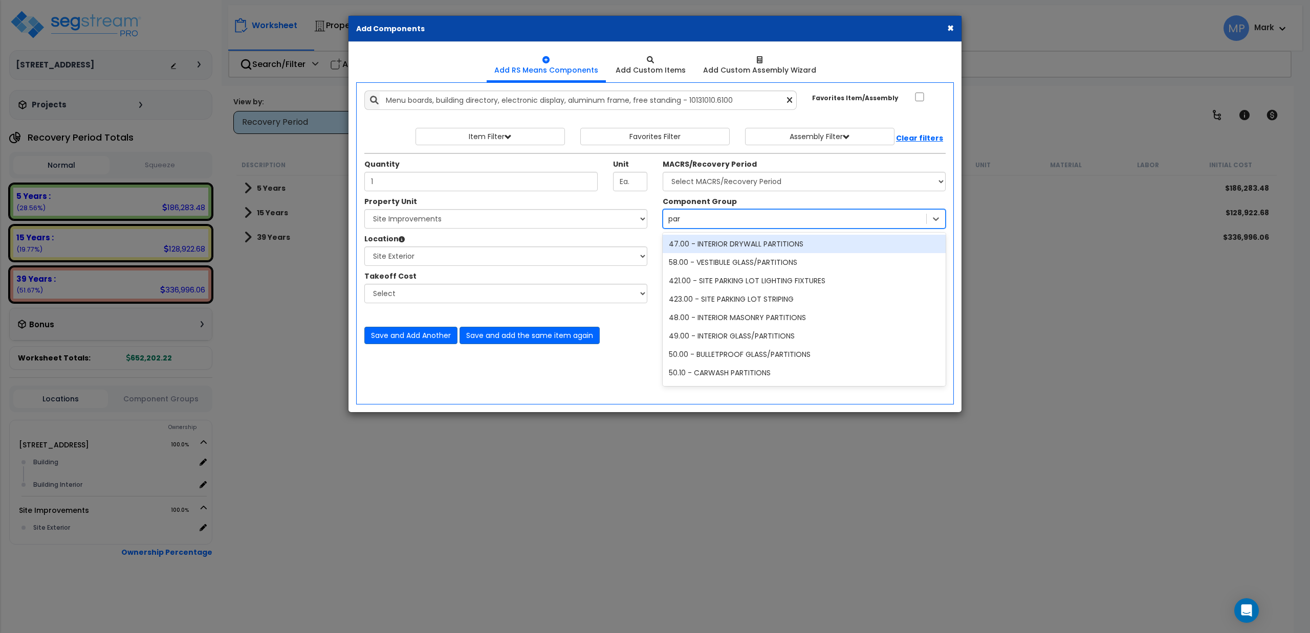
type input "park"
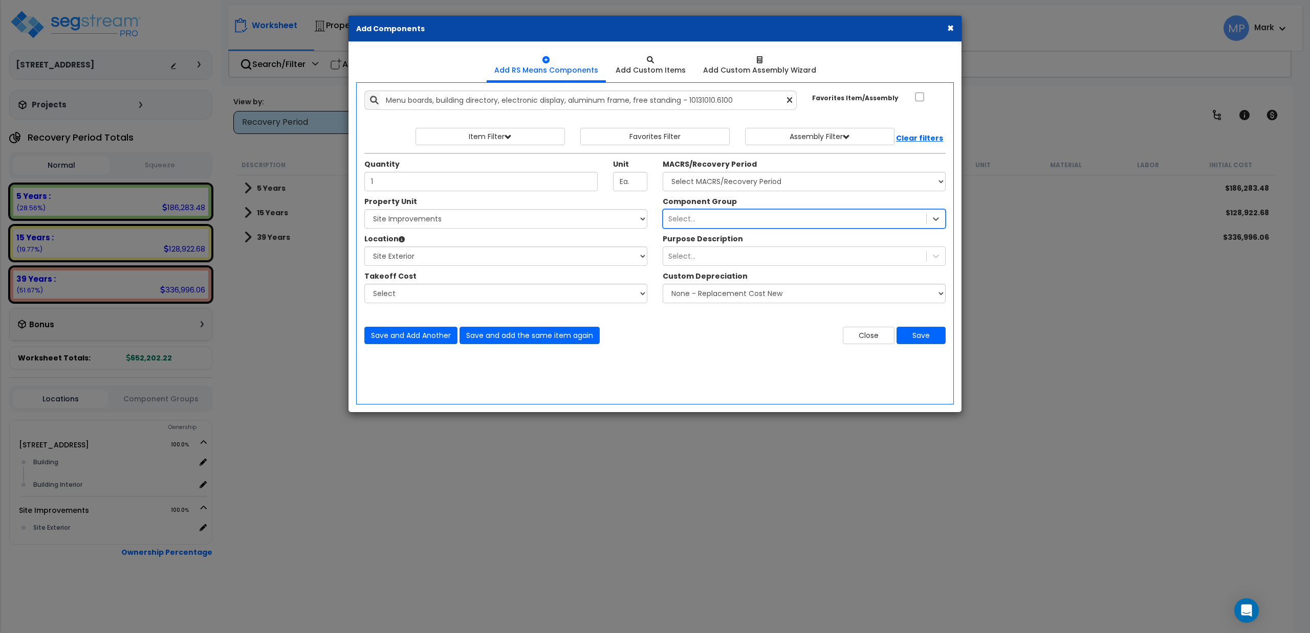
drag, startPoint x: 692, startPoint y: 220, endPoint x: 649, endPoint y: 224, distance: 43.2
click at [649, 224] on div "Property Unit Select 1702 Reisterstown Rd Site Improvements Select Site Exterio…" at bounding box center [655, 255] width 597 height 118
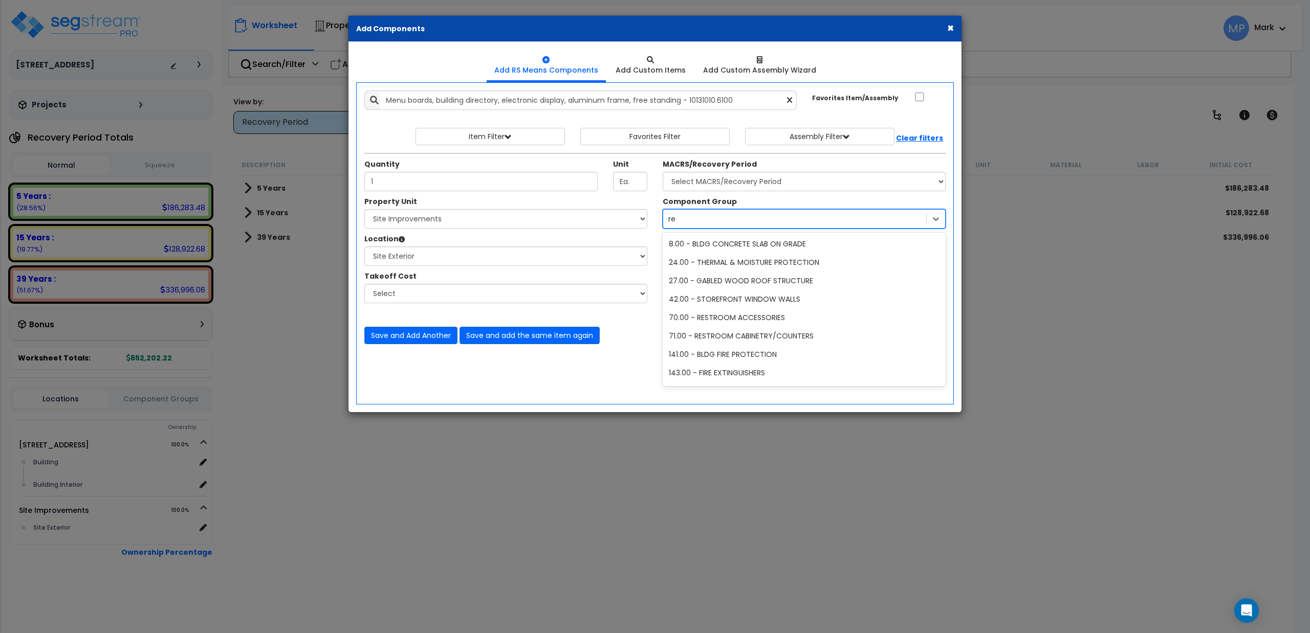
type input "r"
type input "sign"
click at [727, 287] on div "439.00 - SITE SIGNAGE" at bounding box center [804, 281] width 283 height 18
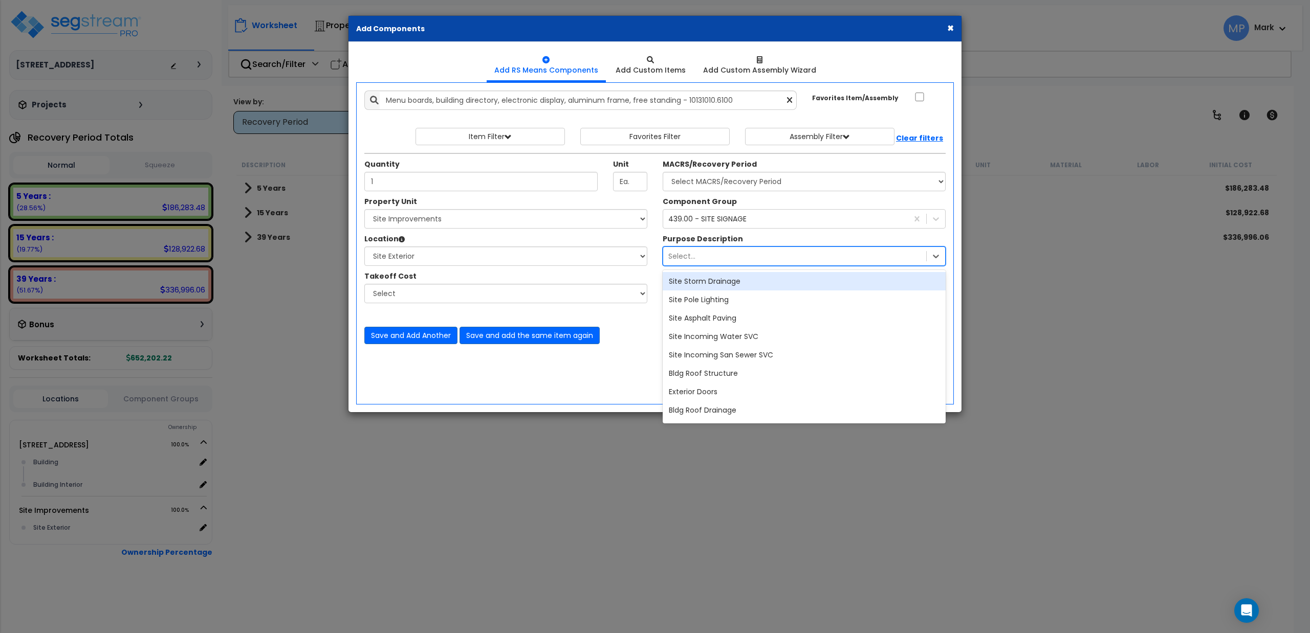
click at [727, 258] on div "Select..." at bounding box center [794, 256] width 263 height 16
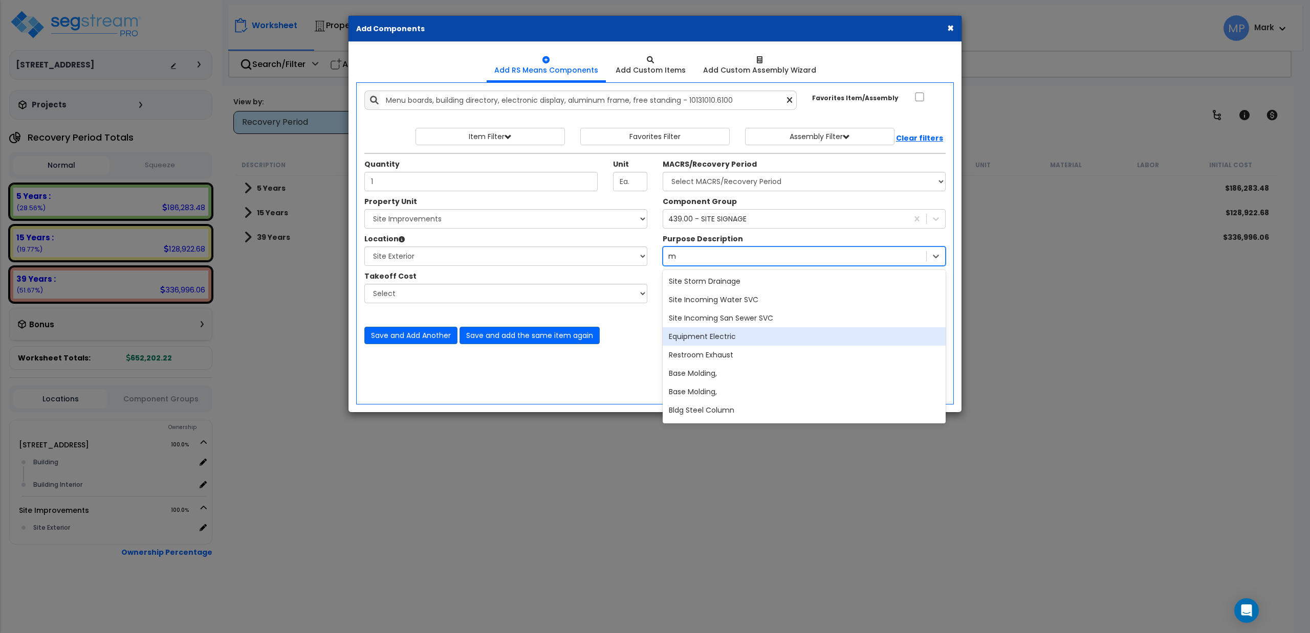
type input "m"
type input "d"
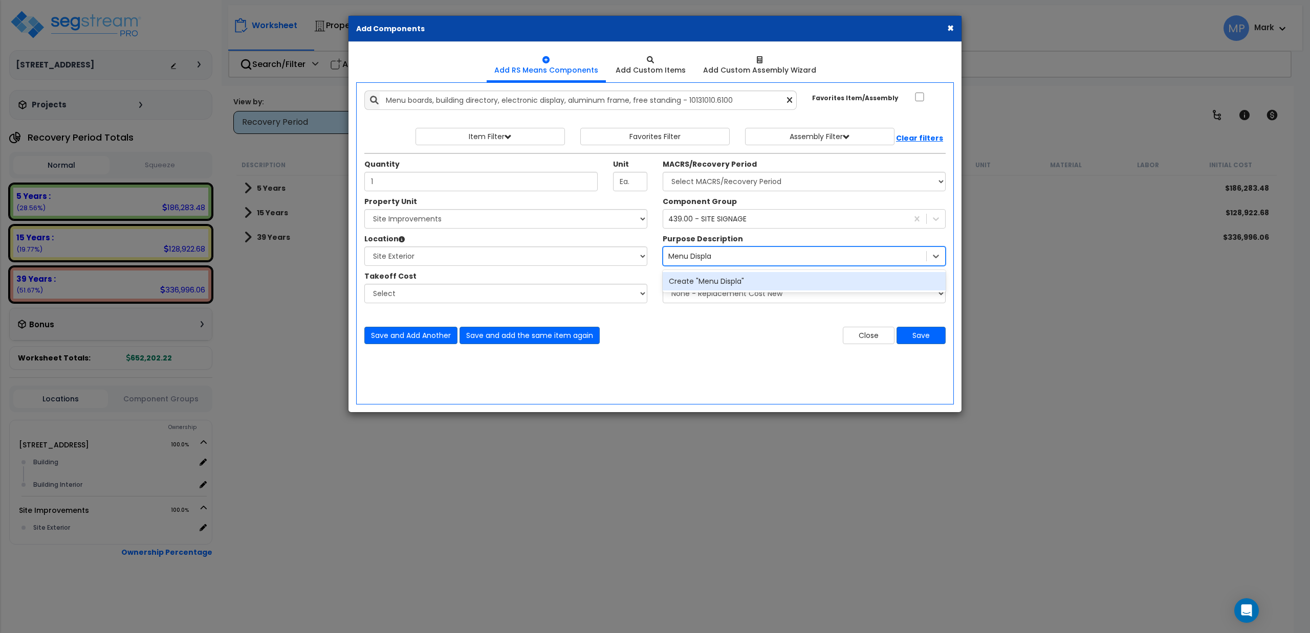
type input "Menu Display"
click at [698, 285] on div "Create "Menu Display"" at bounding box center [804, 281] width 283 height 18
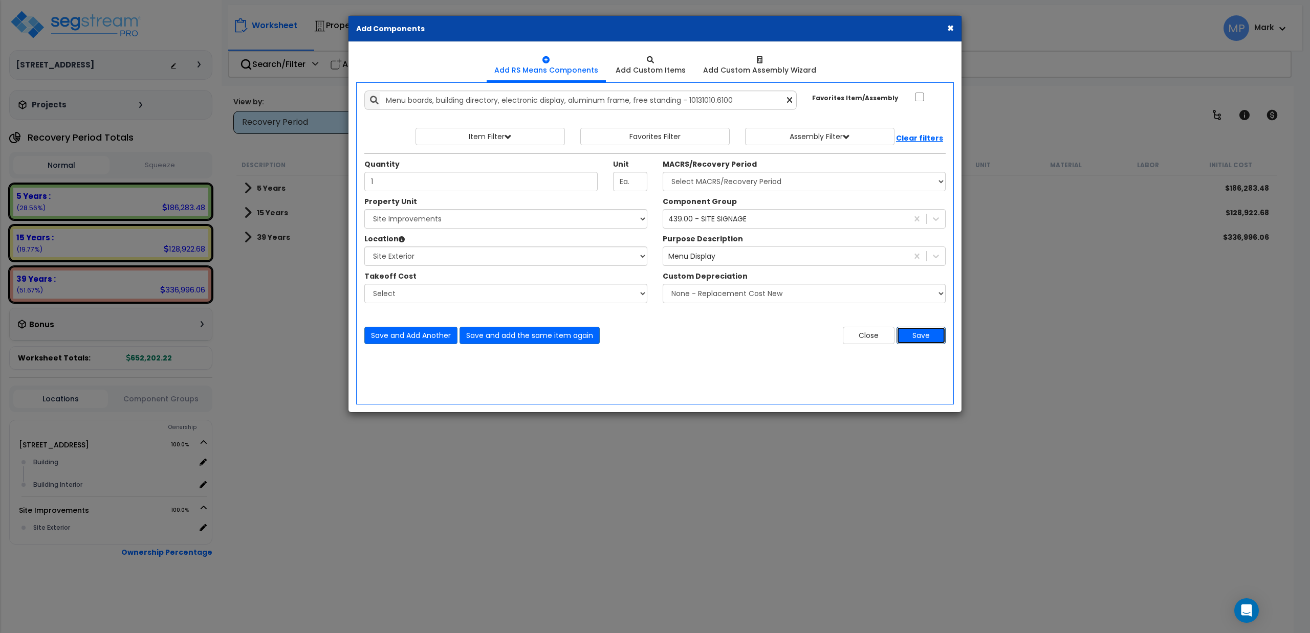
click at [920, 341] on button "Save" at bounding box center [921, 335] width 49 height 17
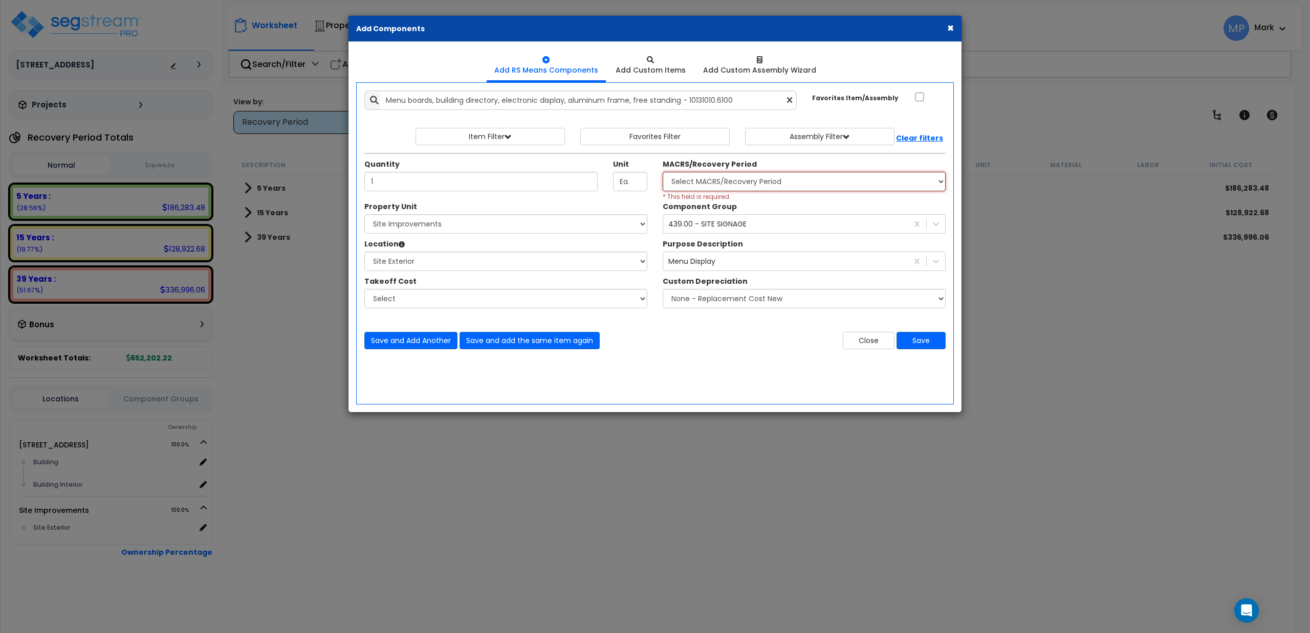
click at [694, 185] on select "Select MACRS/Recovery Period 5 Years - 57.0 - Distributive Trades & Services 5 …" at bounding box center [804, 181] width 283 height 19
click at [663, 173] on select "Select MACRS/Recovery Period 5 Years - 57.0 - Distributive Trades & Services 5 …" at bounding box center [804, 181] width 283 height 19
click at [740, 179] on select "Select MACRS/Recovery Period 5 Years - 57.0 - Distributive Trades & Services 5 …" at bounding box center [804, 181] width 283 height 19
select select "3666"
click at [663, 173] on select "Select MACRS/Recovery Period 5 Years - 57.0 - Distributive Trades & Services 5 …" at bounding box center [804, 181] width 283 height 19
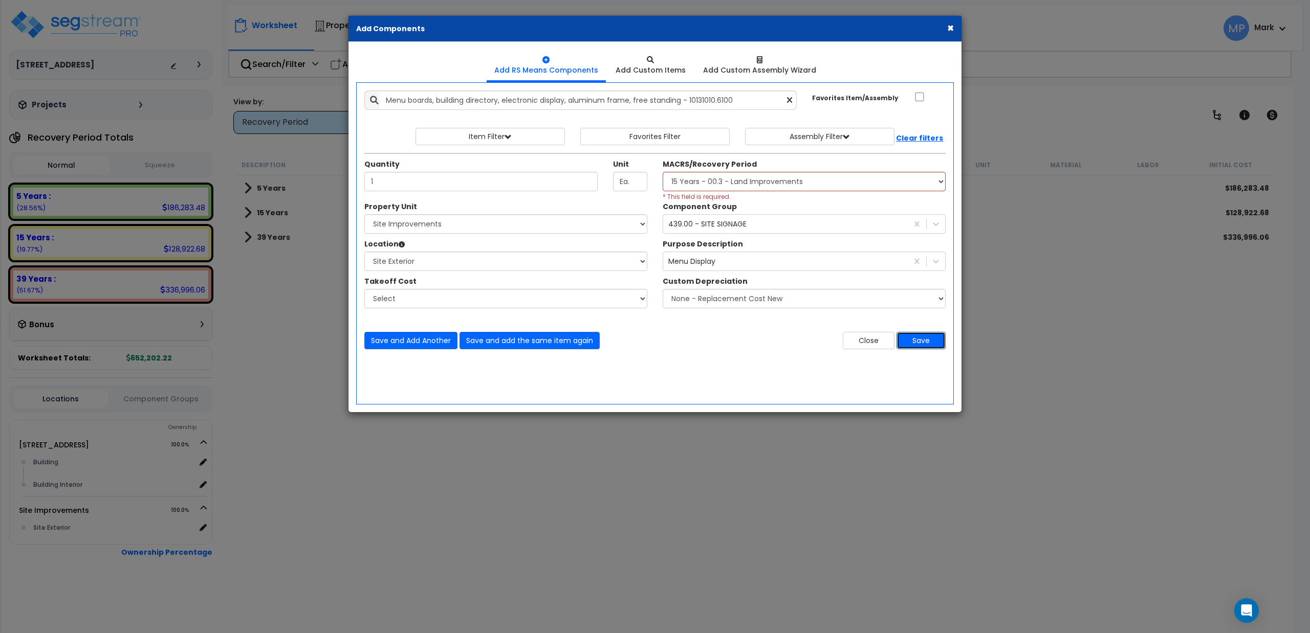
click at [932, 338] on button "Save" at bounding box center [921, 340] width 49 height 17
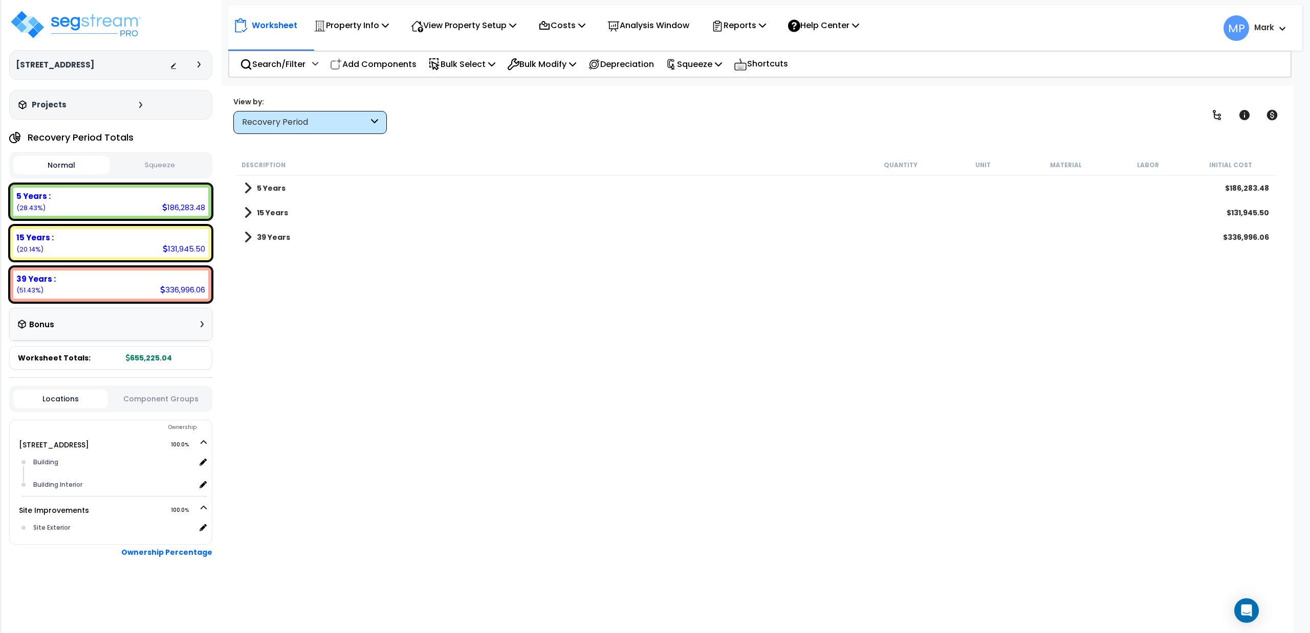
click at [250, 214] on span at bounding box center [248, 213] width 8 height 14
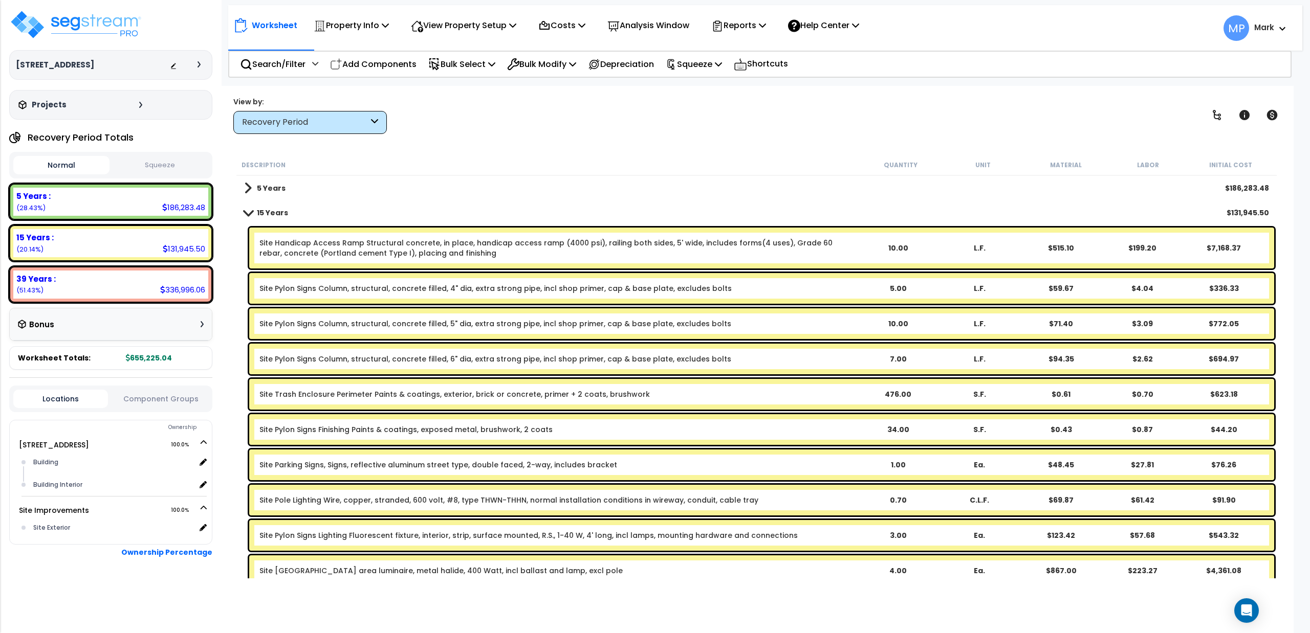
click at [250, 211] on span at bounding box center [248, 213] width 14 height 8
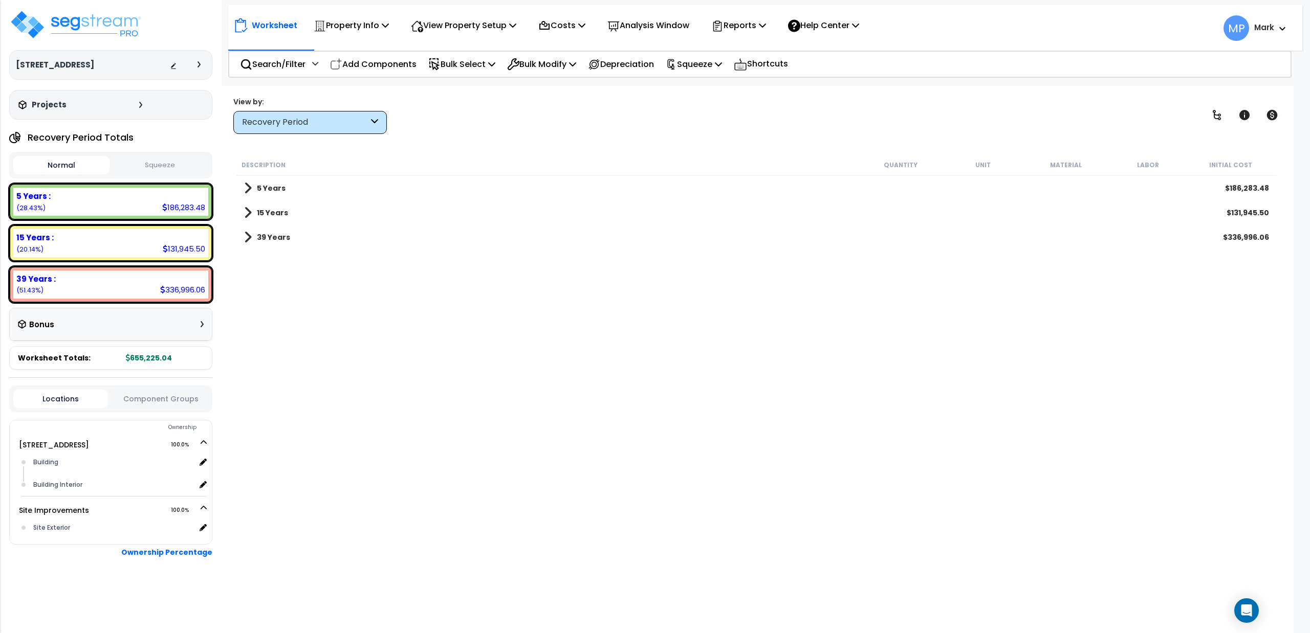
click at [248, 187] on span at bounding box center [248, 188] width 8 height 14
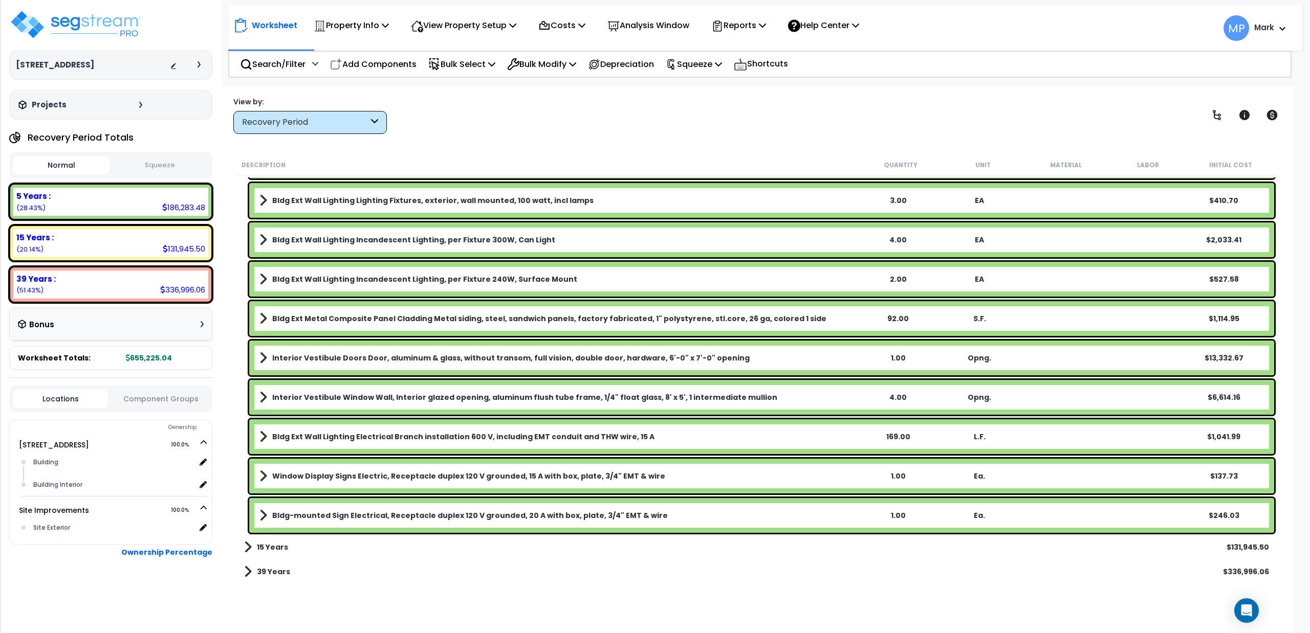
scroll to position [3354, 0]
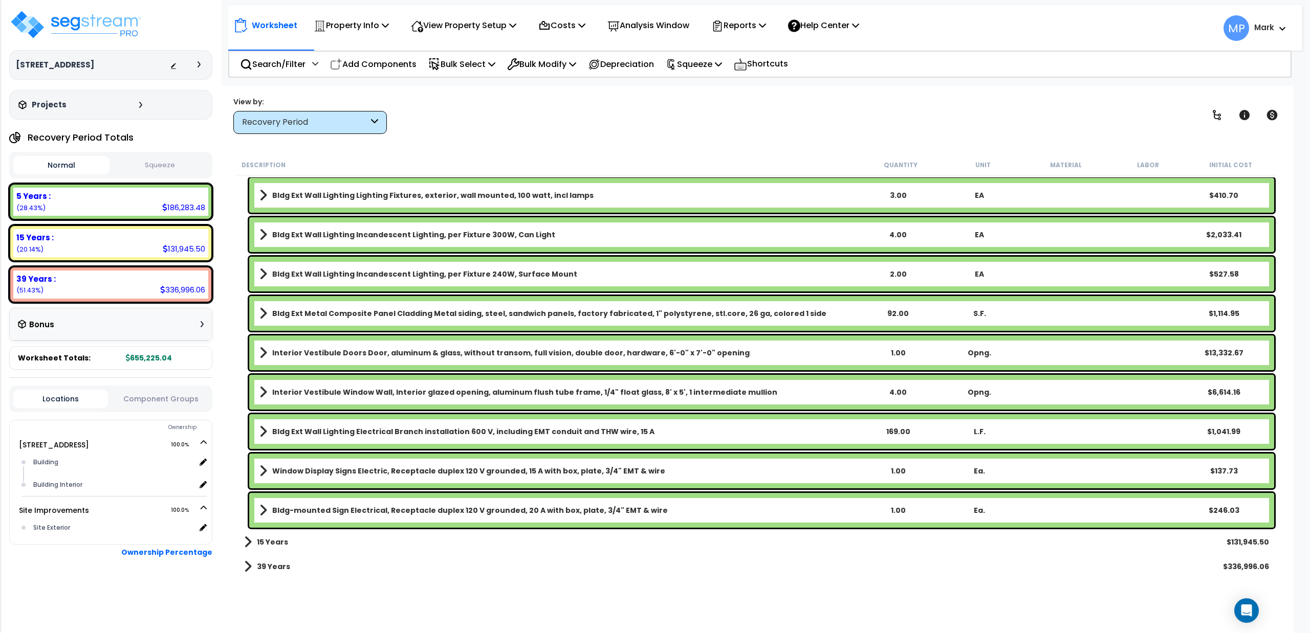
click at [767, 355] on link "Interior Vestibule Doors Door, aluminum & glass, without transom, full vision, …" at bounding box center [558, 353] width 598 height 14
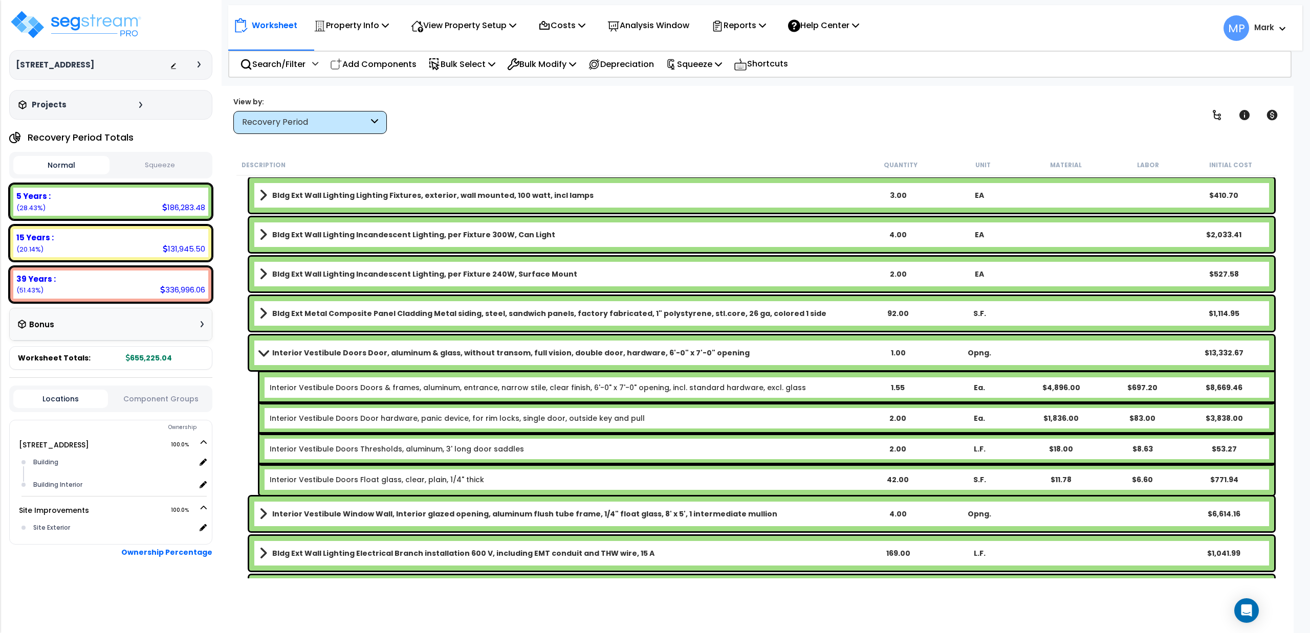
click at [767, 355] on link "Interior Vestibule Doors Door, aluminum & glass, without transom, full vision, …" at bounding box center [558, 353] width 598 height 14
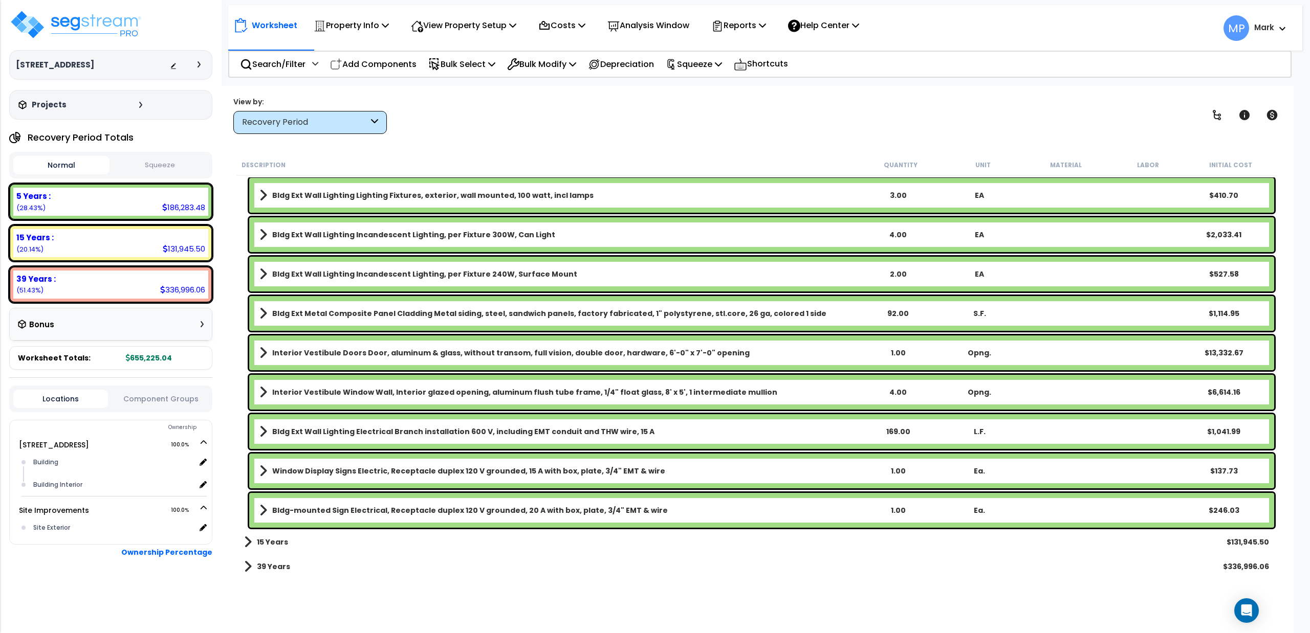
scroll to position [3353, 0]
click at [767, 355] on link "Interior Vestibule Doors Door, aluminum & glass, without transom, full vision, …" at bounding box center [558, 353] width 598 height 14
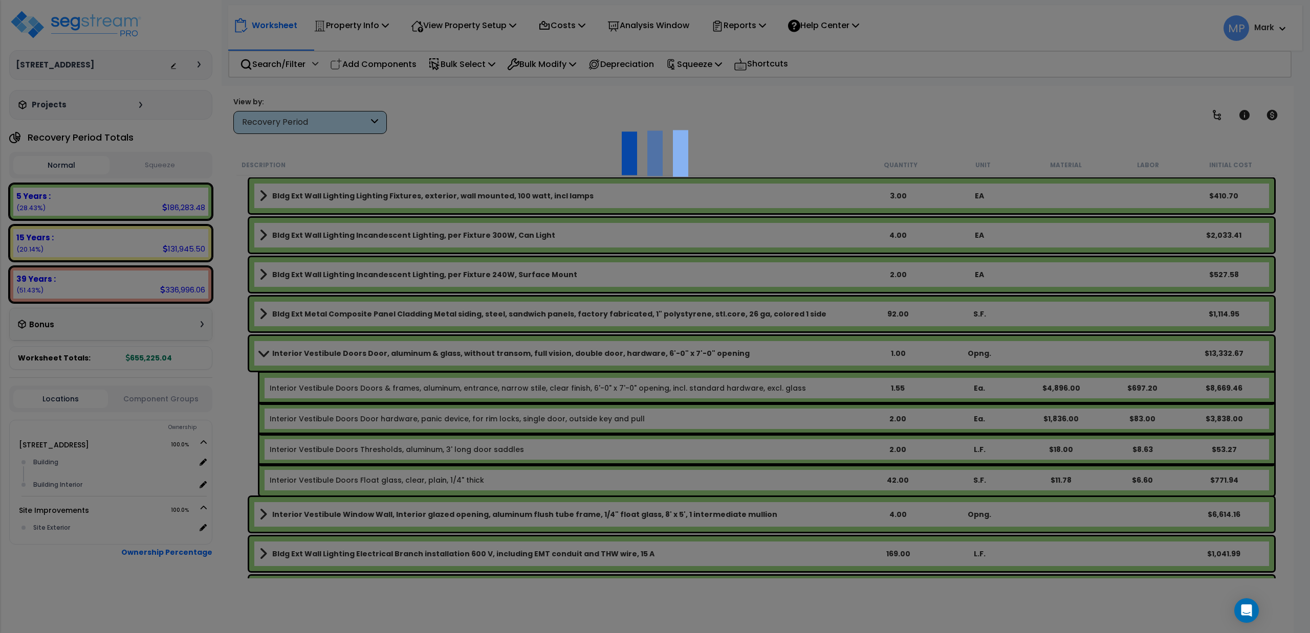
select select "49875"
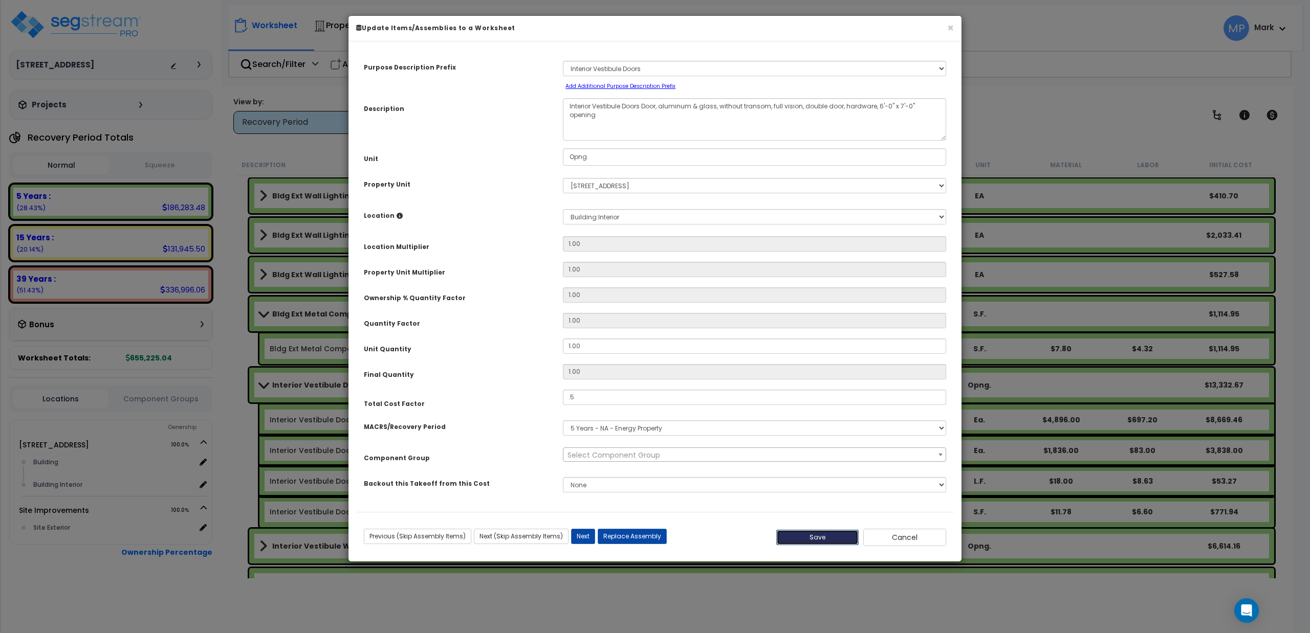
click at [814, 539] on button "Save" at bounding box center [817, 537] width 83 height 15
type input "0.50"
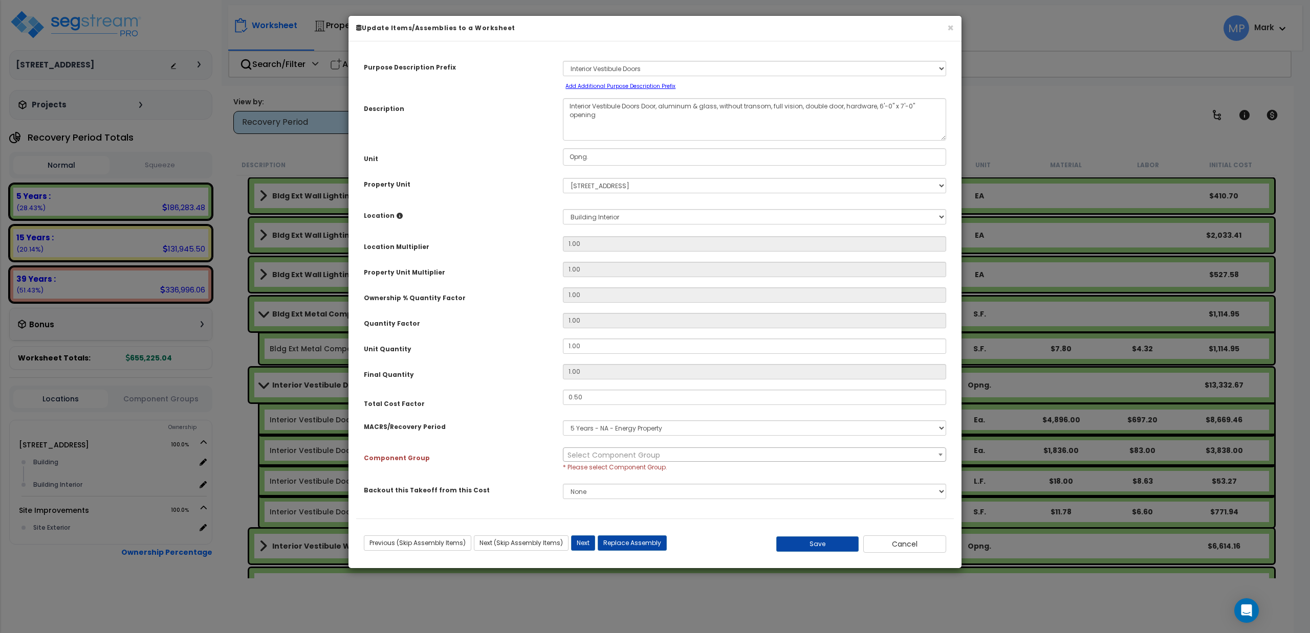
click at [730, 456] on span "Select Component Group" at bounding box center [754, 455] width 382 height 14
click at [671, 431] on select "Select MACRS/Recovery Period 5 Years - 57.0 - Distributive Trades & Services 5 …" at bounding box center [754, 428] width 383 height 15
drag, startPoint x: 671, startPoint y: 431, endPoint x: 663, endPoint y: 429, distance: 8.4
click at [671, 431] on select "Select MACRS/Recovery Period 5 Years - 57.0 - Distributive Trades & Services 5 …" at bounding box center [754, 428] width 383 height 15
select select "3667"
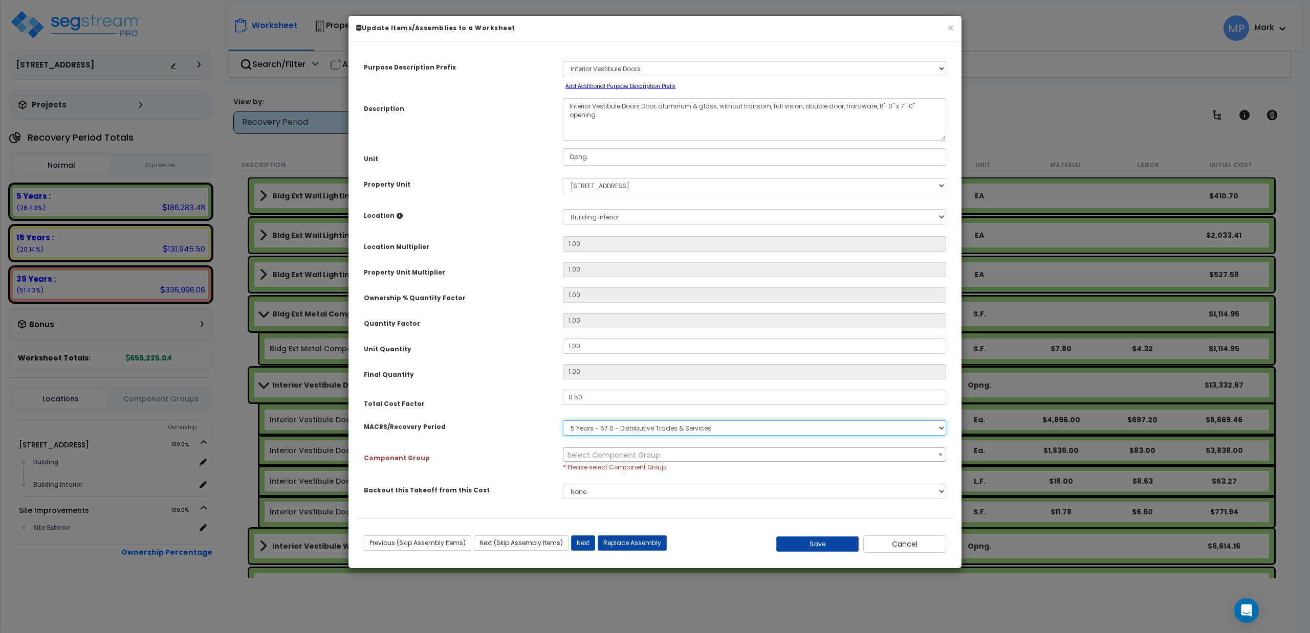
click at [563, 421] on select "Select MACRS/Recovery Period 5 Years - 57.0 - Distributive Trades & Services 5 …" at bounding box center [754, 428] width 383 height 15
select select "12744"
click at [805, 547] on button "Save" at bounding box center [817, 544] width 83 height 15
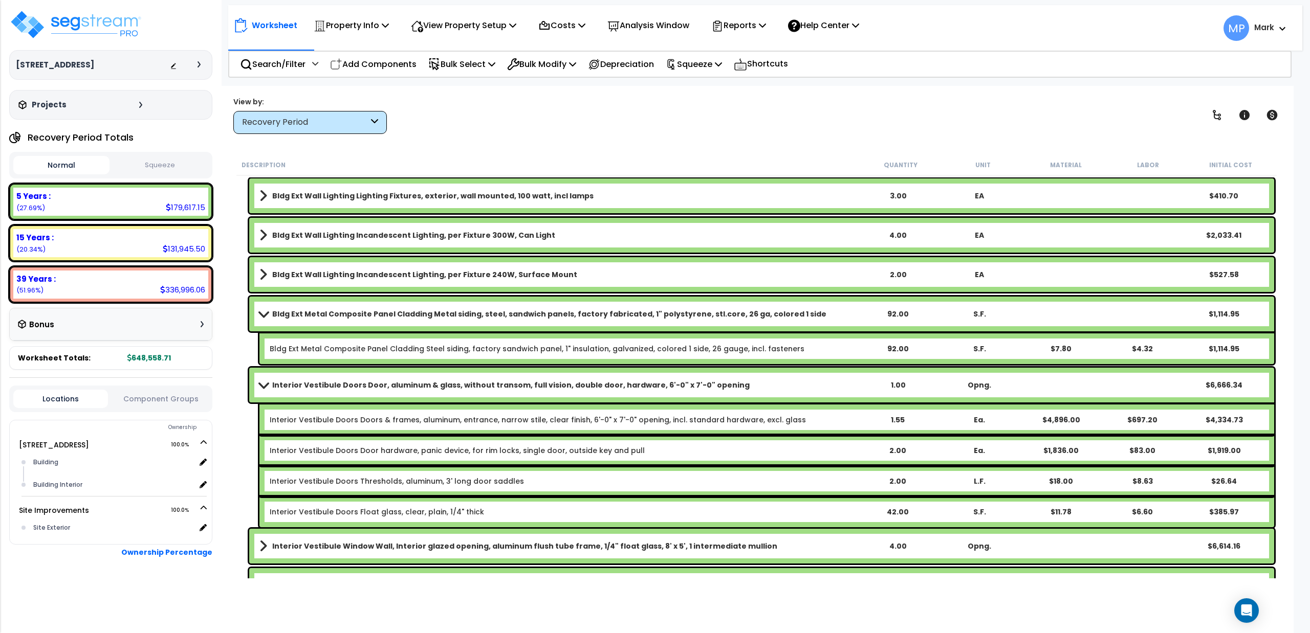
click at [264, 385] on span at bounding box center [263, 385] width 14 height 8
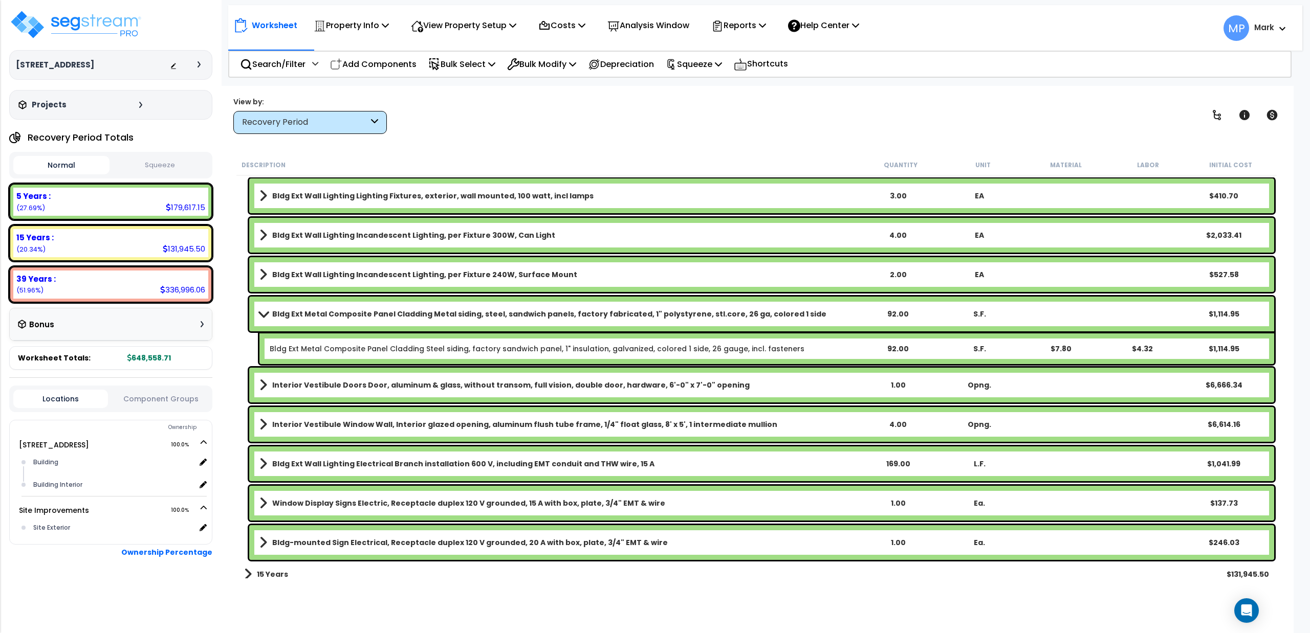
scroll to position [3385, 0]
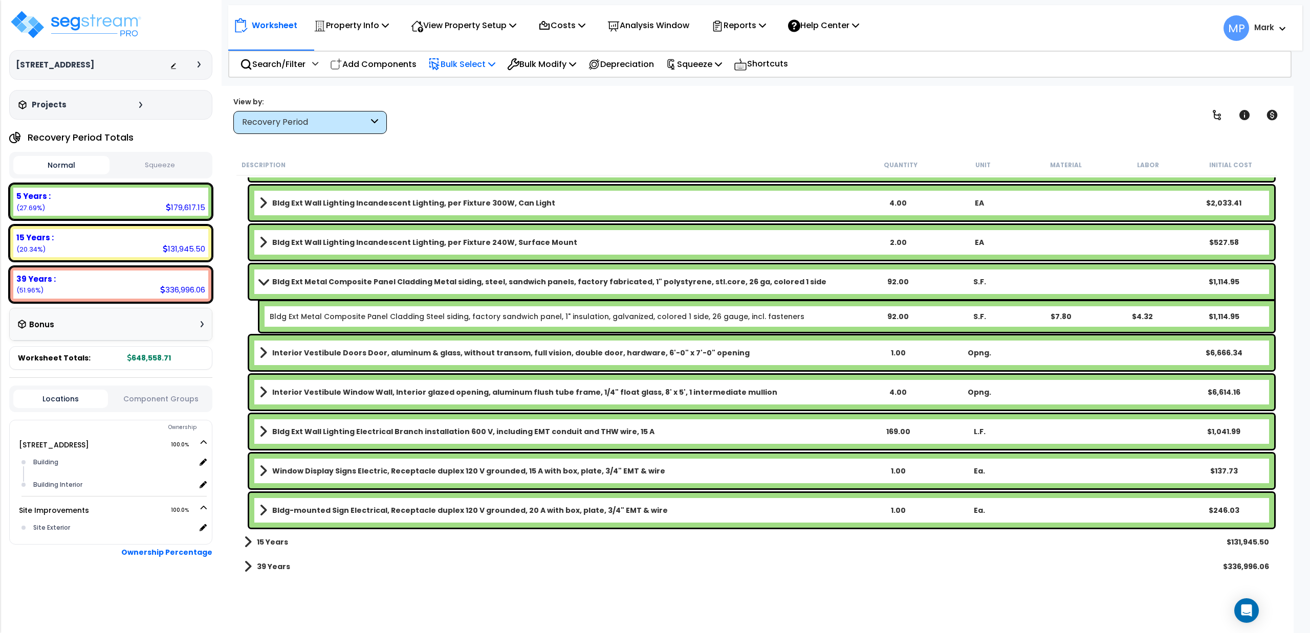
click at [463, 64] on p "Bulk Select" at bounding box center [461, 64] width 67 height 14
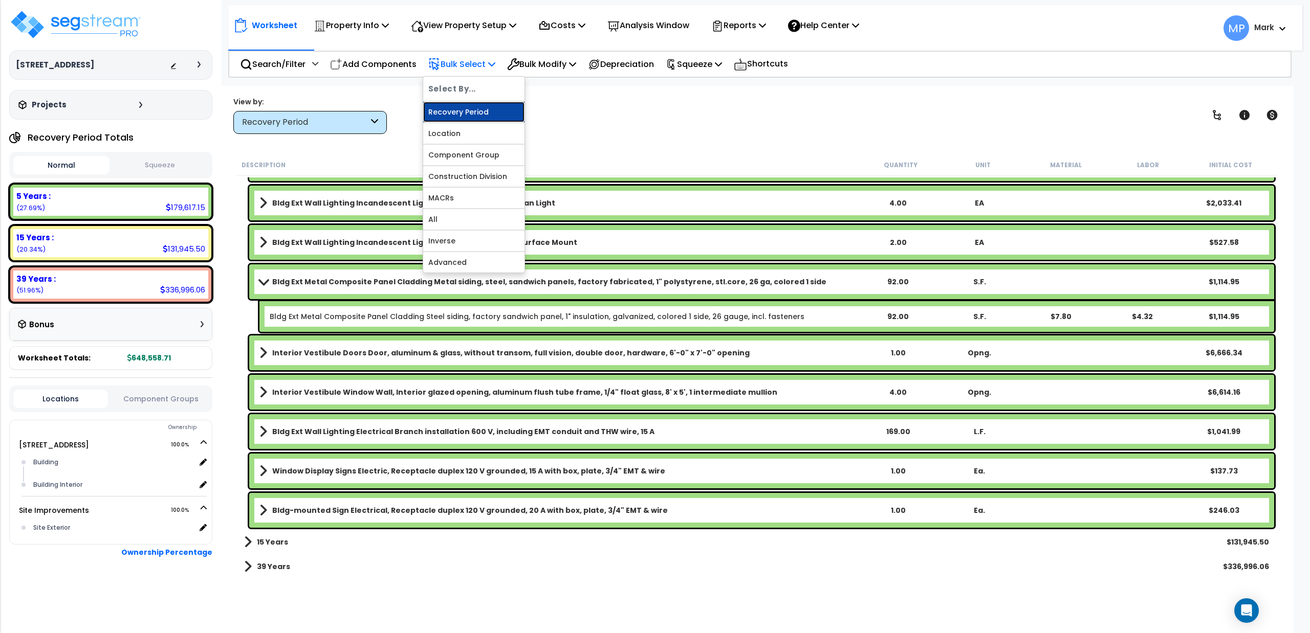
click at [461, 111] on link "Recovery Period" at bounding box center [473, 112] width 101 height 20
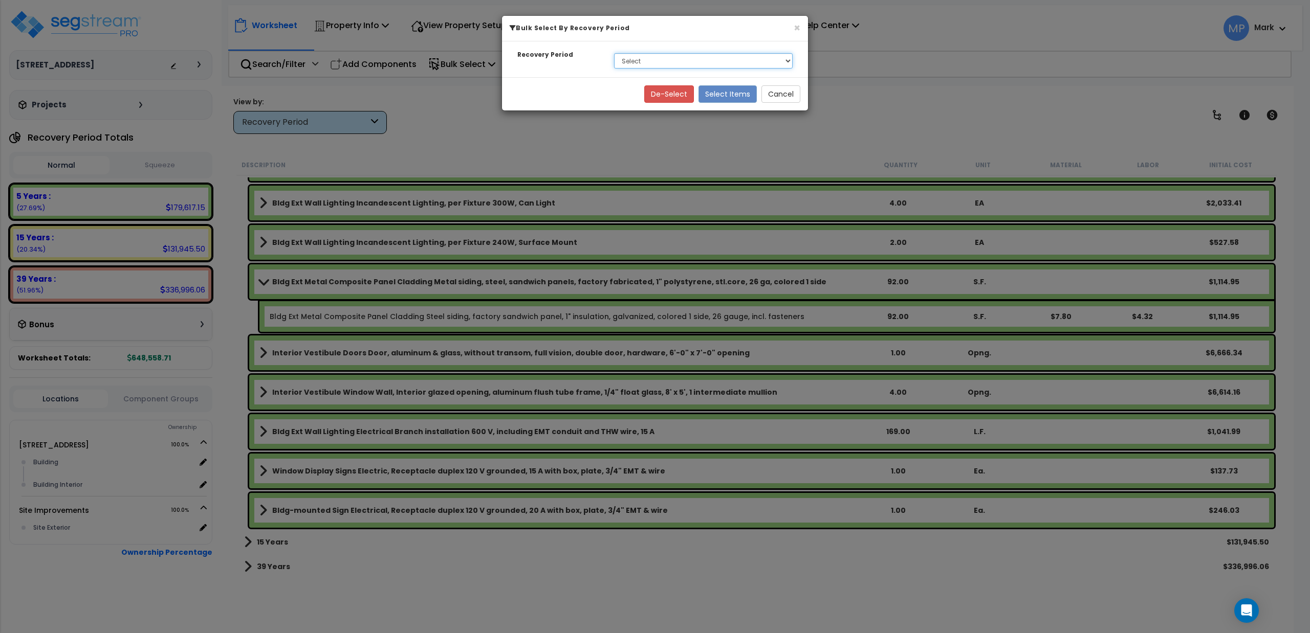
click at [669, 62] on select "Select 5 Years 15 Years 39 Years" at bounding box center [703, 60] width 179 height 15
select select "39Y"
click at [614, 53] on select "Select 5 Years 15 Years 39 Years" at bounding box center [703, 60] width 179 height 15
click at [729, 97] on button "Select Items" at bounding box center [727, 93] width 58 height 17
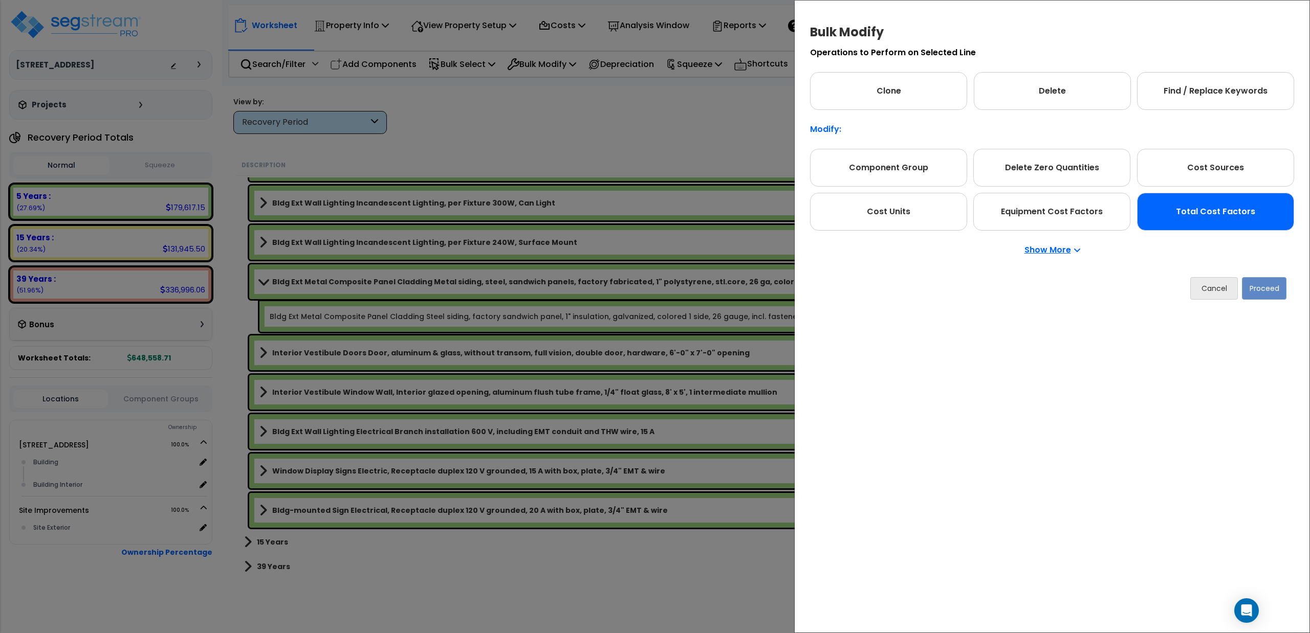
click at [1190, 217] on div "Total Cost Factors" at bounding box center [1215, 212] width 157 height 38
click at [1272, 291] on button "Proceed" at bounding box center [1264, 288] width 45 height 23
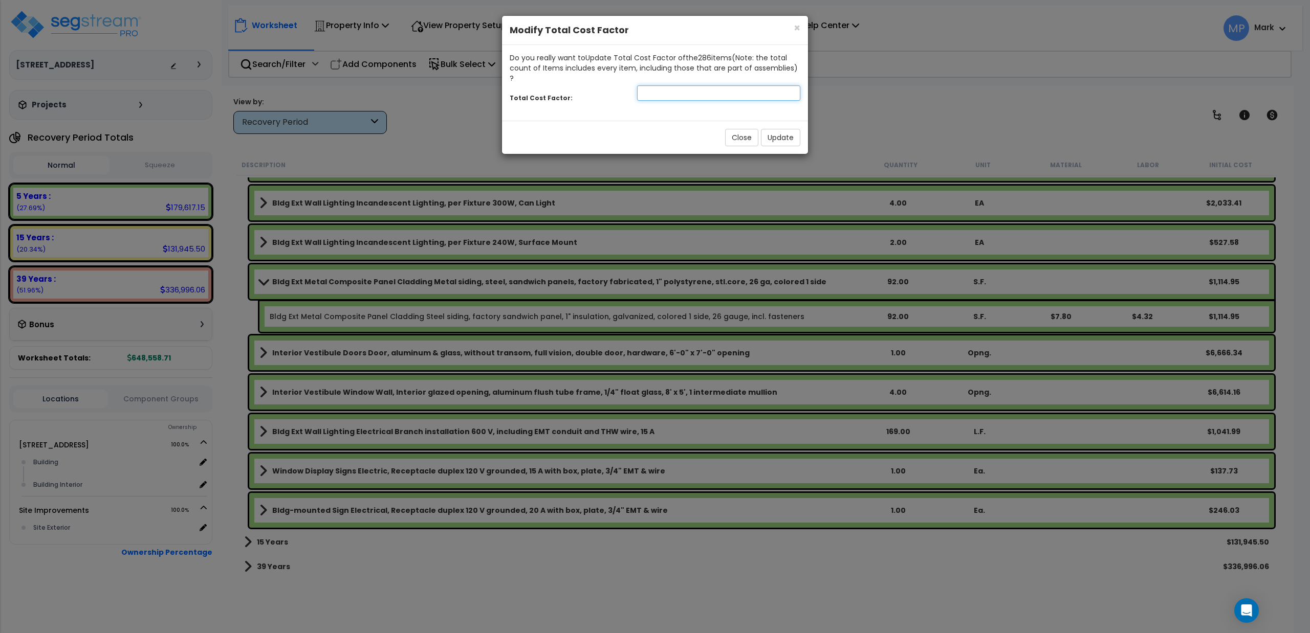
click at [697, 85] on input "number" at bounding box center [718, 92] width 163 height 15
type input "1.33"
click at [776, 132] on button "Update" at bounding box center [780, 137] width 39 height 17
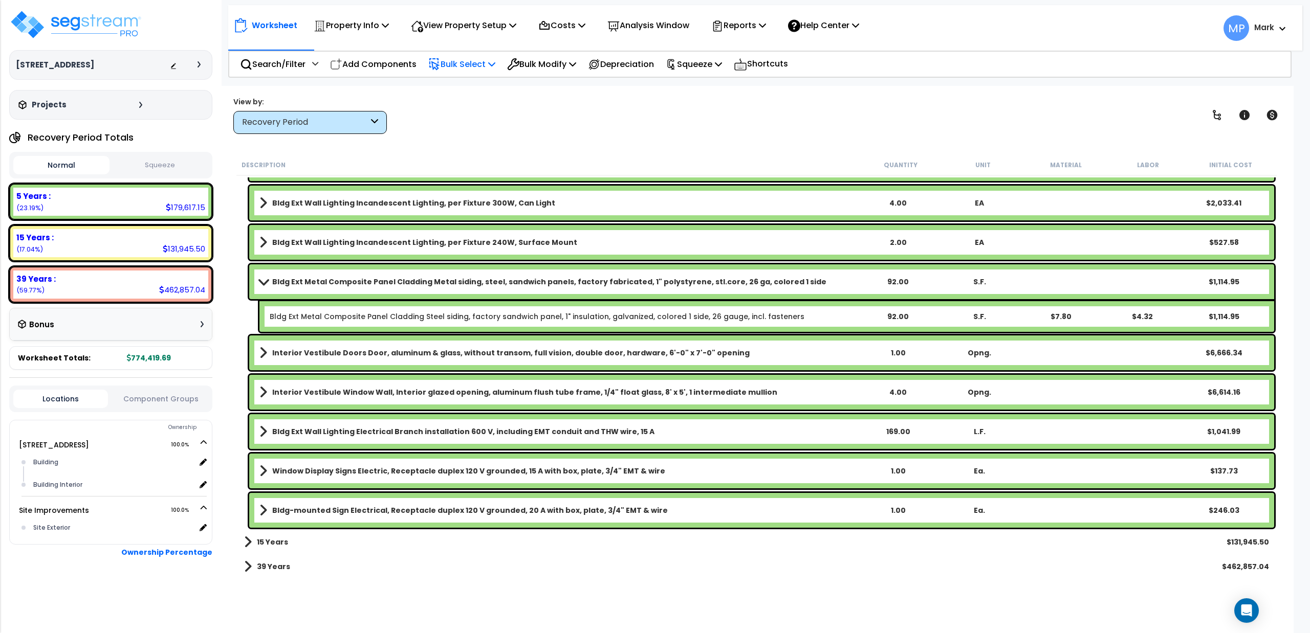
click at [473, 63] on p "Bulk Select" at bounding box center [461, 64] width 67 height 14
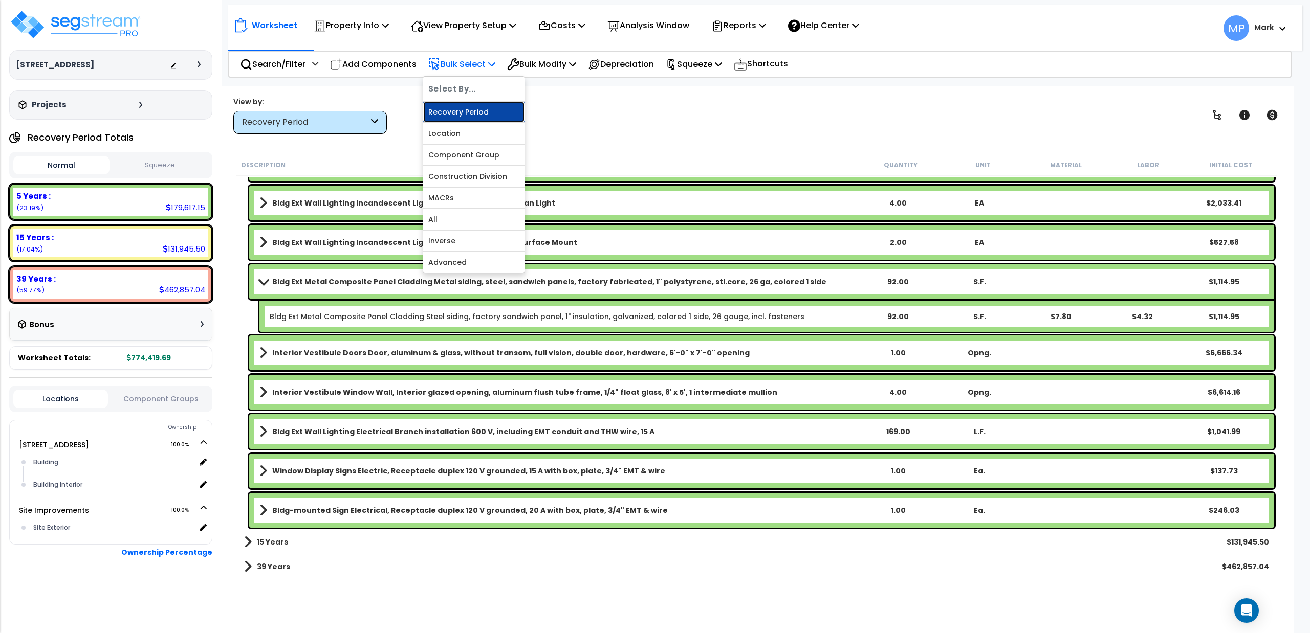
click at [461, 117] on link "Recovery Period" at bounding box center [473, 112] width 101 height 20
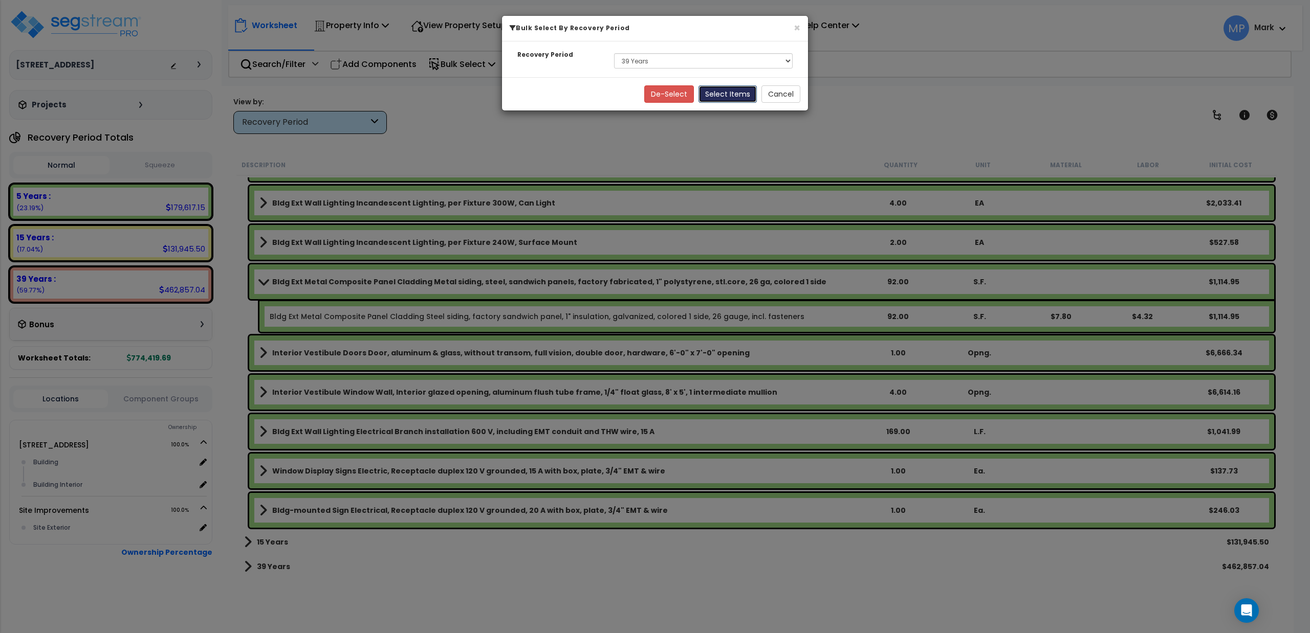
click at [720, 94] on button "Select Items" at bounding box center [727, 93] width 58 height 17
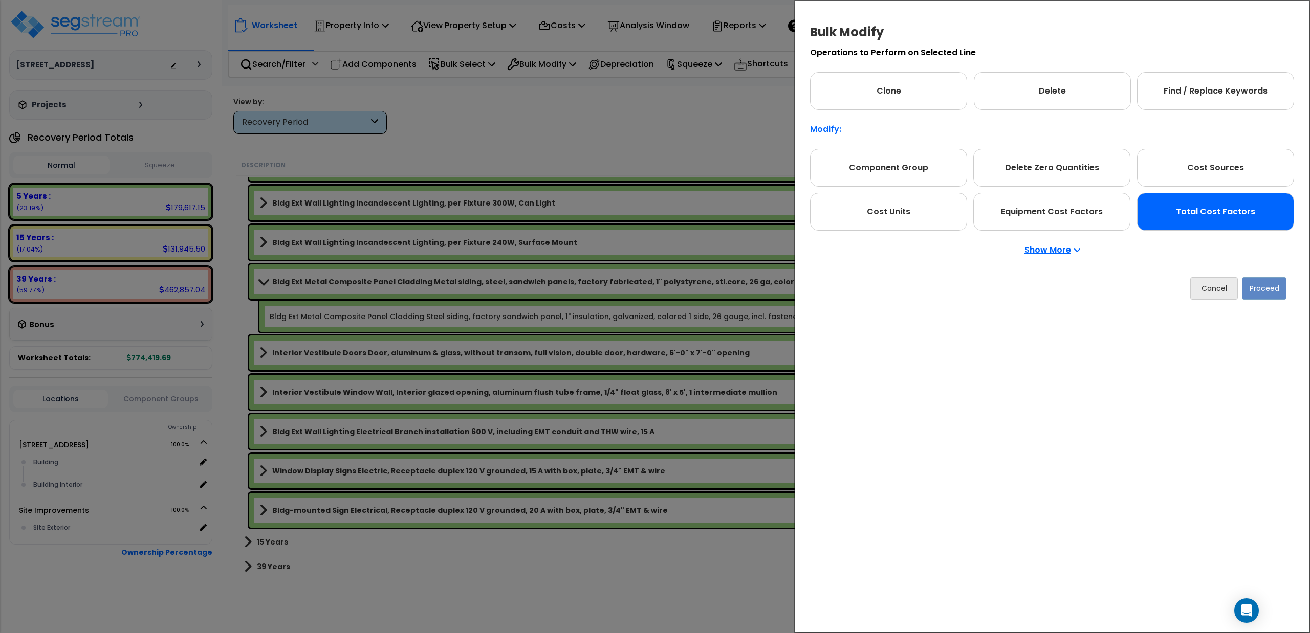
click at [1182, 217] on div "Total Cost Factors" at bounding box center [1215, 212] width 157 height 38
click at [1263, 293] on button "Proceed" at bounding box center [1264, 288] width 45 height 23
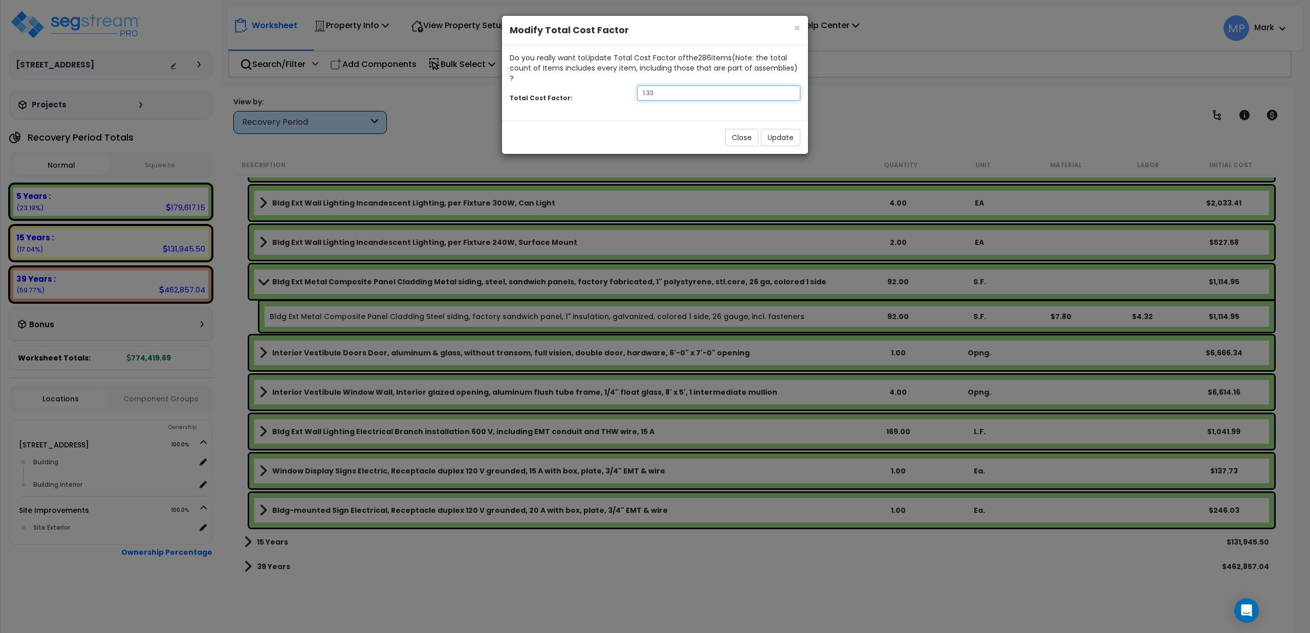
click at [670, 85] on input "1.33" at bounding box center [718, 92] width 163 height 15
type input "1.5"
click at [774, 129] on button "Update" at bounding box center [780, 137] width 39 height 17
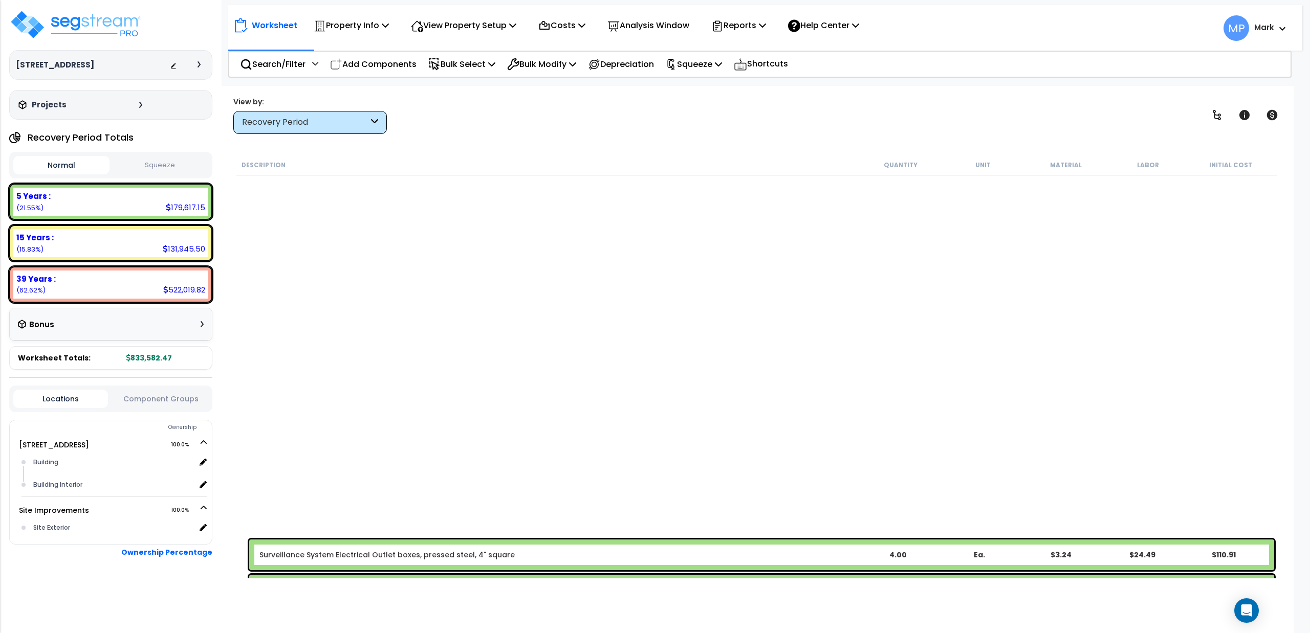
scroll to position [0, 0]
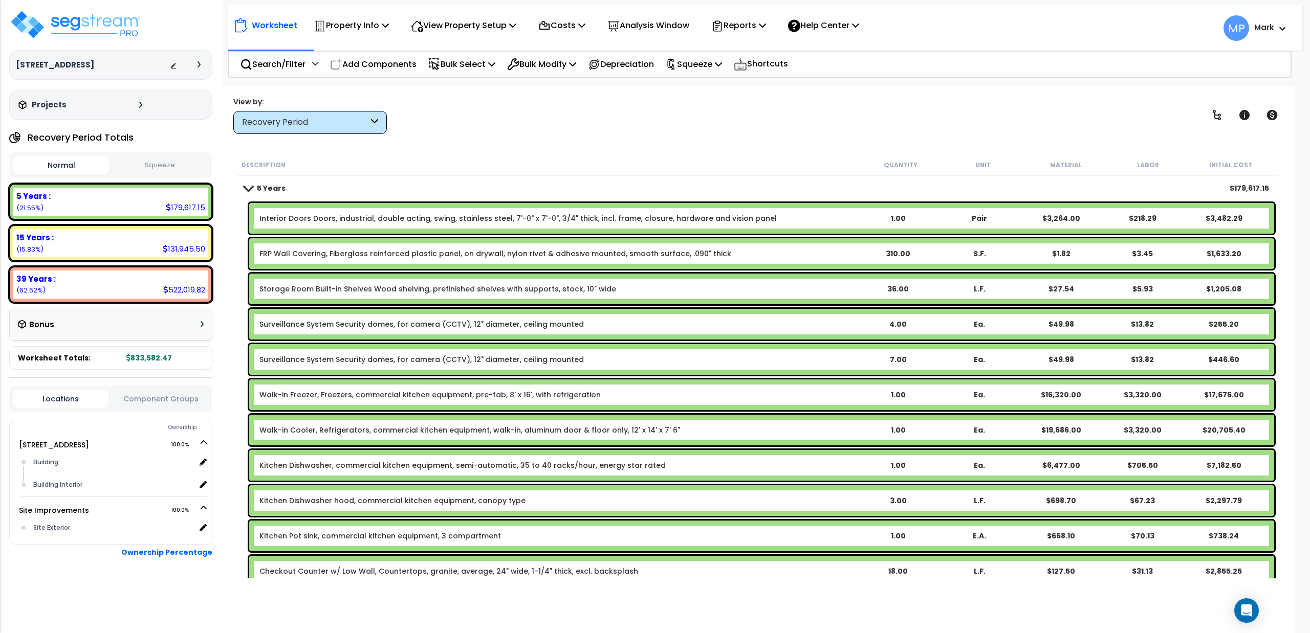
click at [308, 396] on link "Walk-in Freezer, Freezers, commercial kitchen equipment, pre-fab, 8' x 16', wit…" at bounding box center [429, 395] width 341 height 10
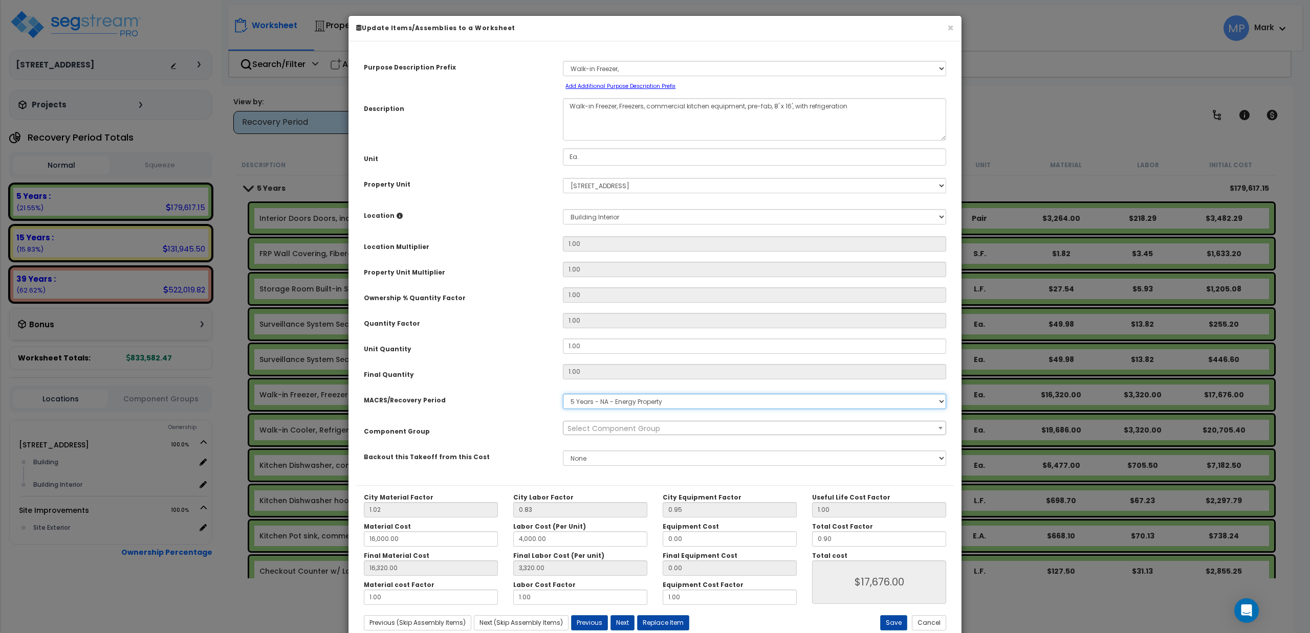
click at [588, 400] on select "Select MACRS/Recovery Period 5 Years - 57.0 - Distributive Trades & Services 5 …" at bounding box center [754, 401] width 383 height 15
select select "3667"
click at [563, 394] on select "Select MACRS/Recovery Period 5 Years - 57.0 - Distributive Trades & Services 5 …" at bounding box center [754, 401] width 383 height 15
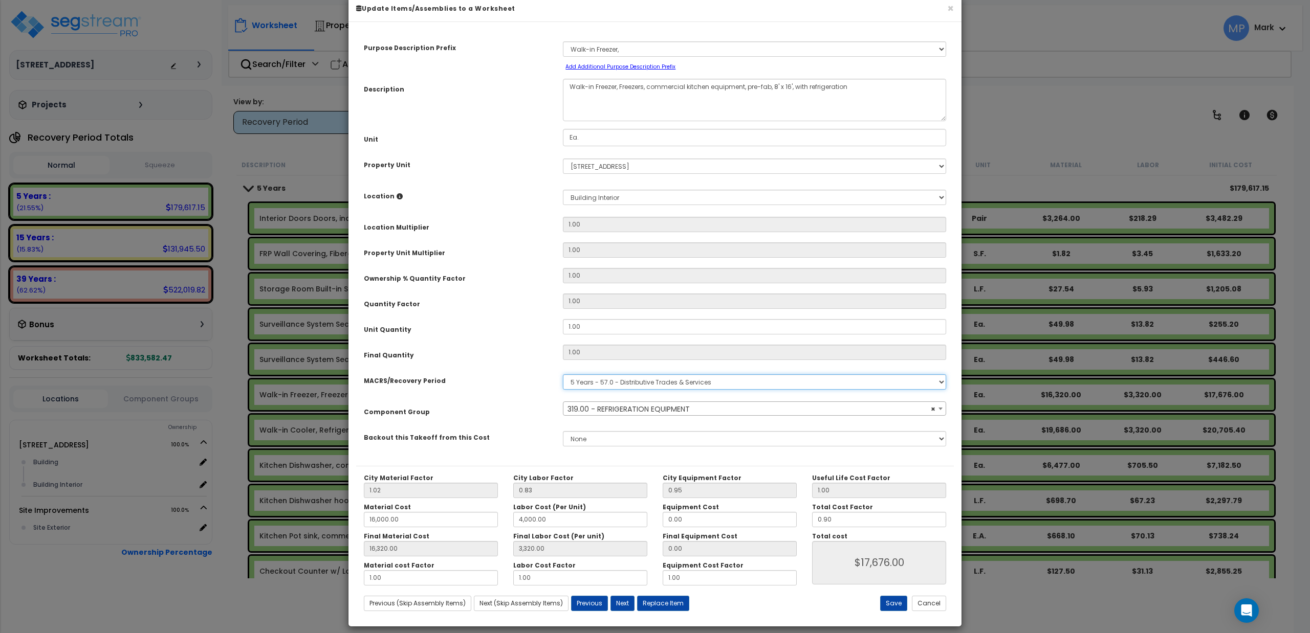
scroll to position [29, 0]
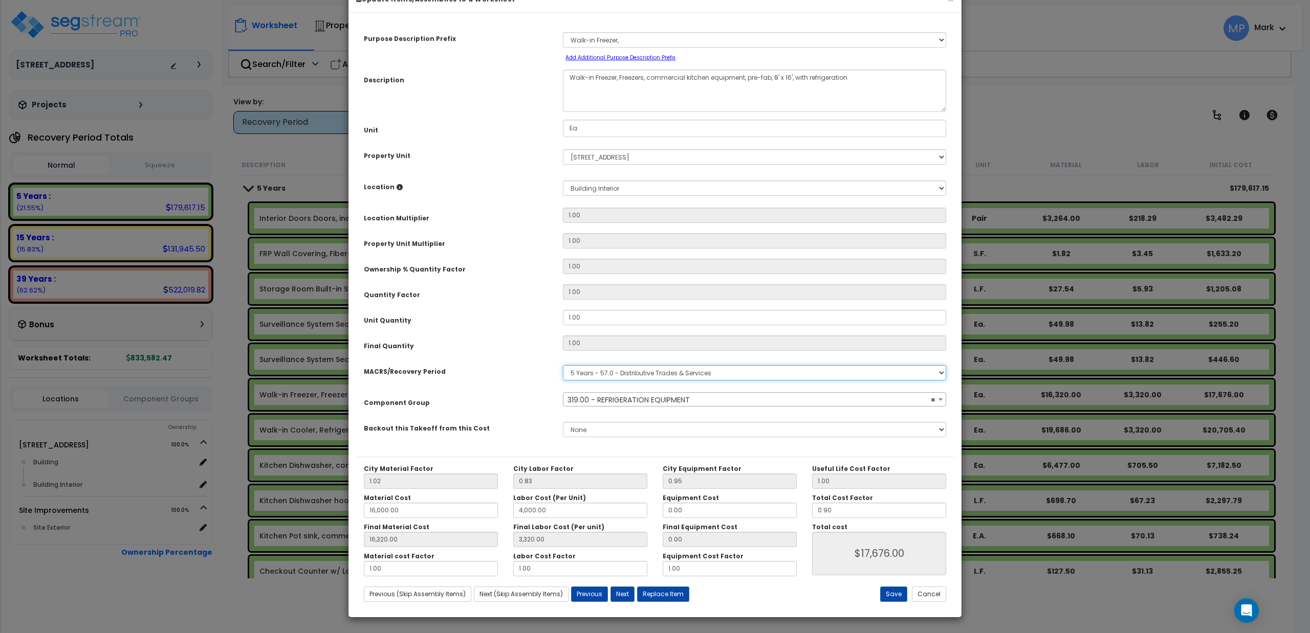
select select "374"
drag, startPoint x: 844, startPoint y: 513, endPoint x: 819, endPoint y: 518, distance: 26.1
click at [819, 518] on input "0.90" at bounding box center [879, 510] width 134 height 15
type input "16,320.00"
type input "3,320.00"
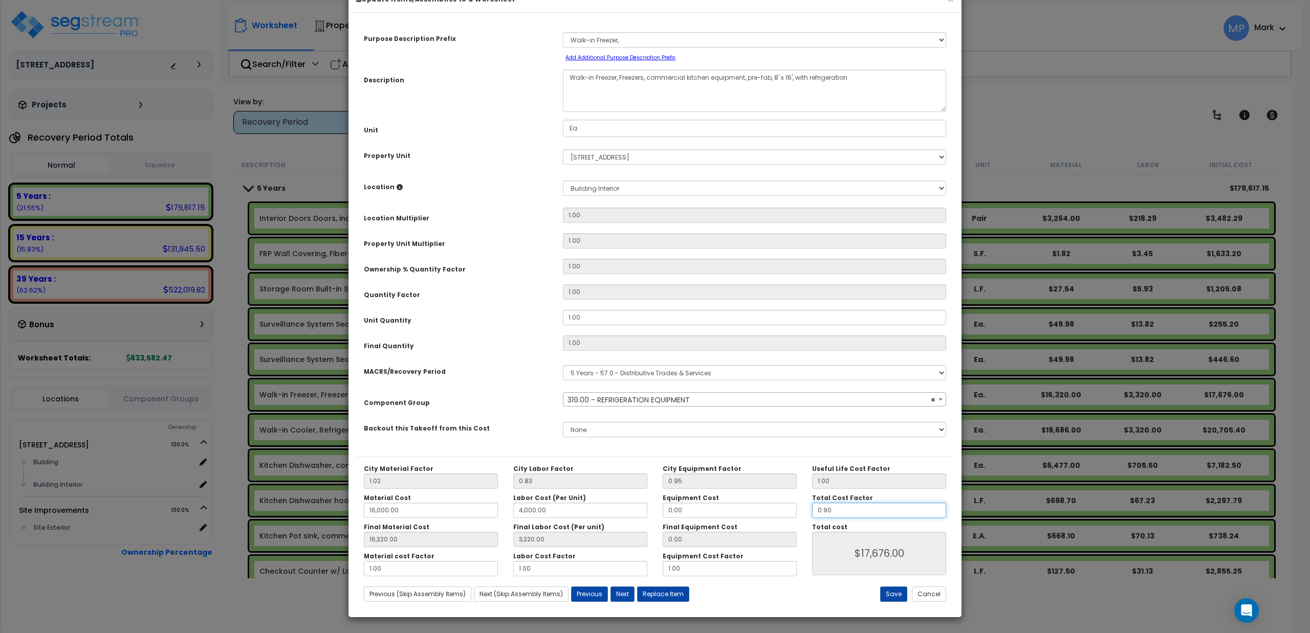
type input "."
type input "$17,676.00"
type input "16,320.00"
type input "3,320.00"
type input "$0.00"
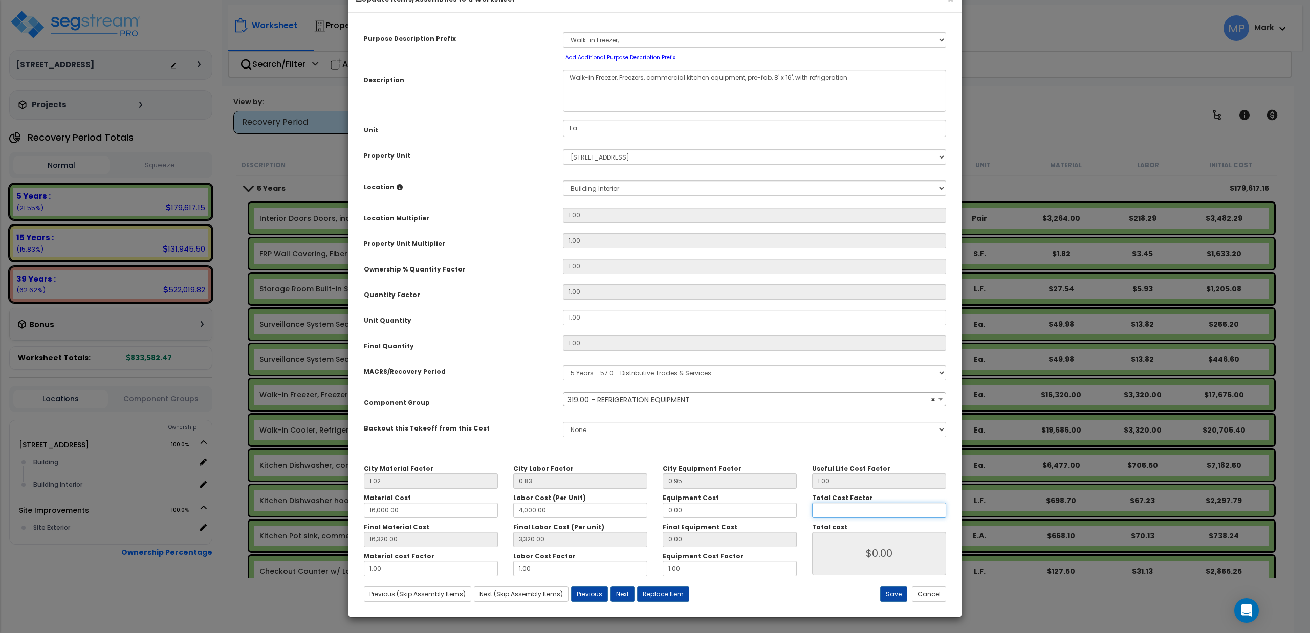
type input "16,320.00"
type input "3,320.00"
type input ".5"
type input "16,320.00"
type input "3,320.00"
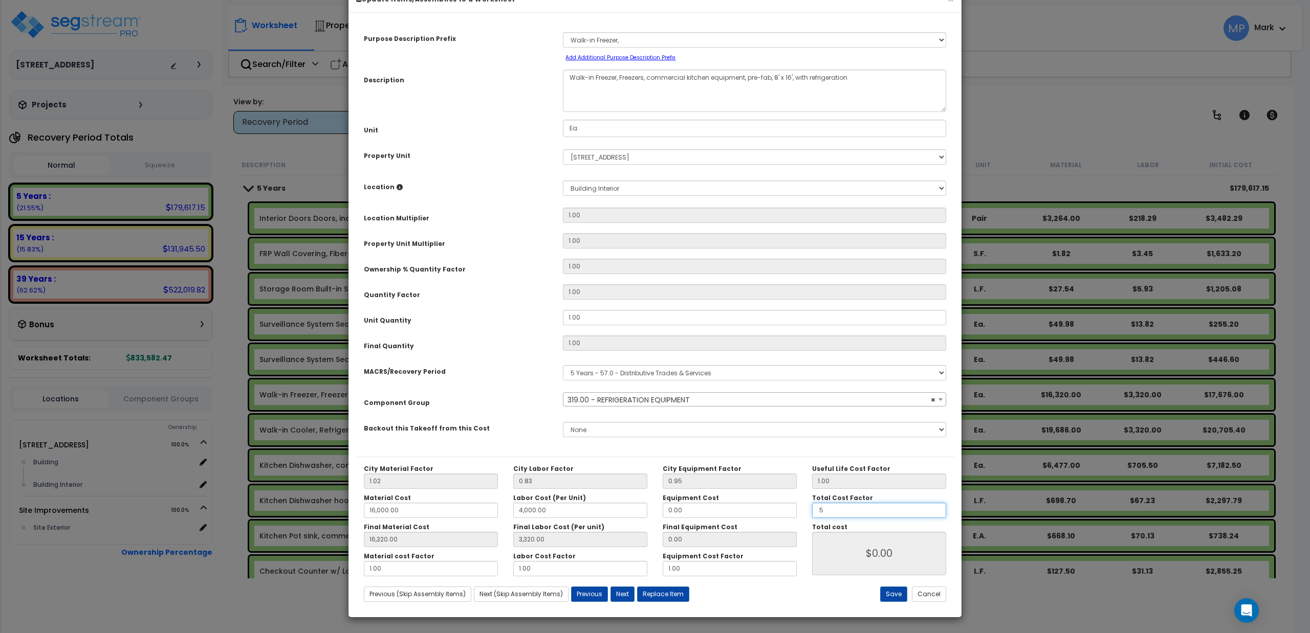
type input "$9,820.00"
type input ".5"
type input "16,320.00"
type input "3,320.00"
type input "$9,820.00"
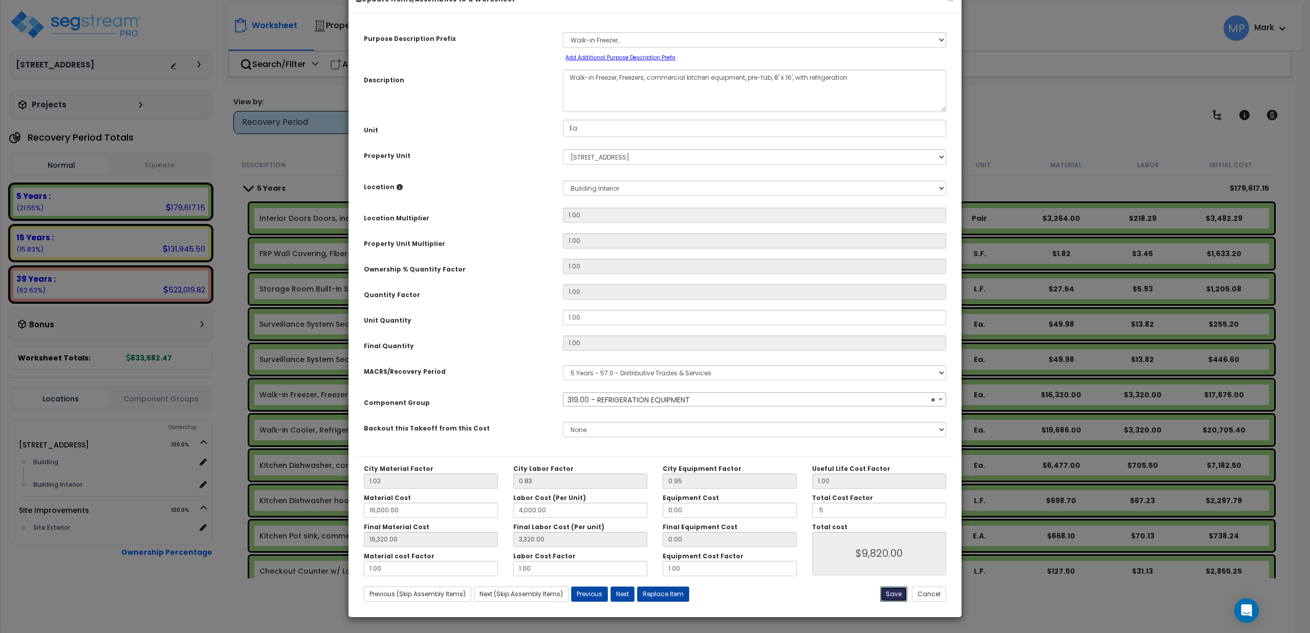
click at [887, 596] on button "Save" at bounding box center [893, 594] width 27 height 15
type input "16000.00"
type input "4000.00"
type input "16320.00"
type input "3320.00"
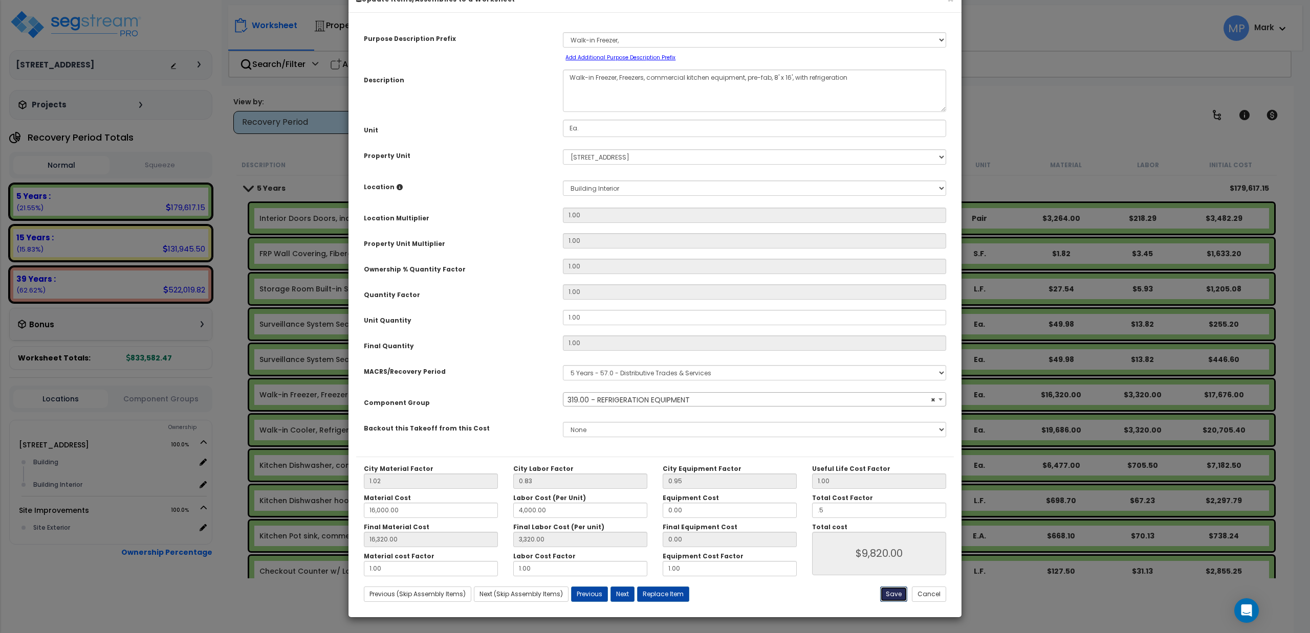
type input "0.50"
type input "9820.00"
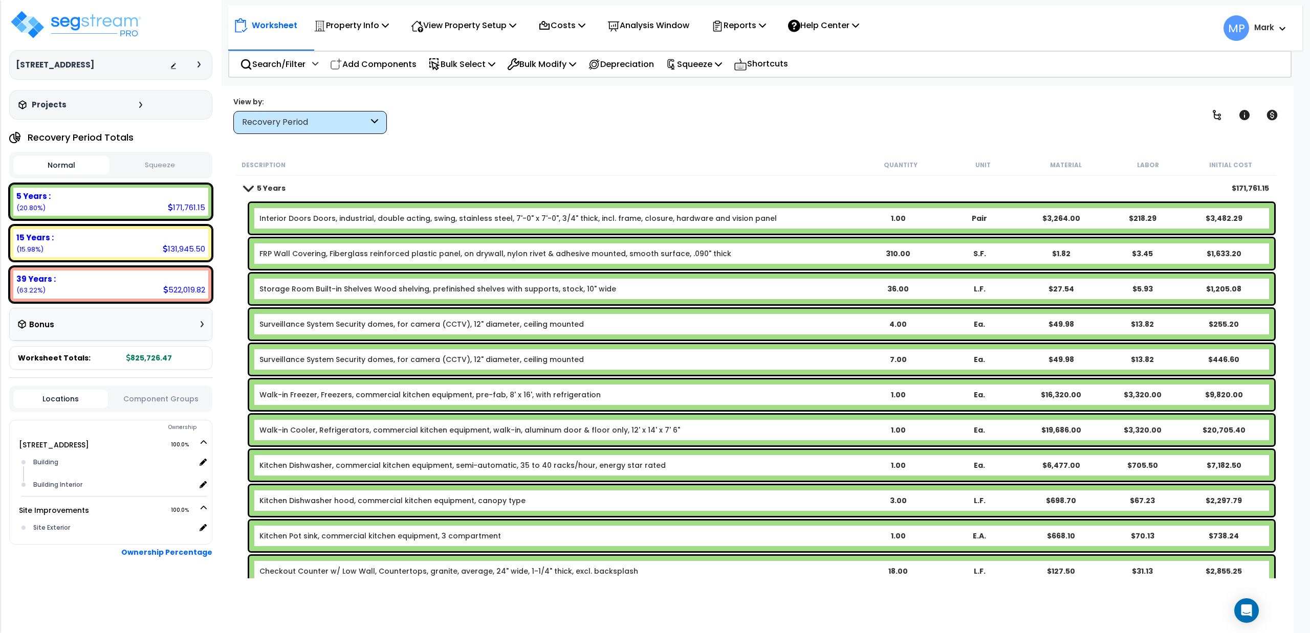
click at [582, 433] on link "Walk-in Cooler, Refrigerators, commercial kitchen equipment, walk-in, aluminum …" at bounding box center [469, 430] width 421 height 10
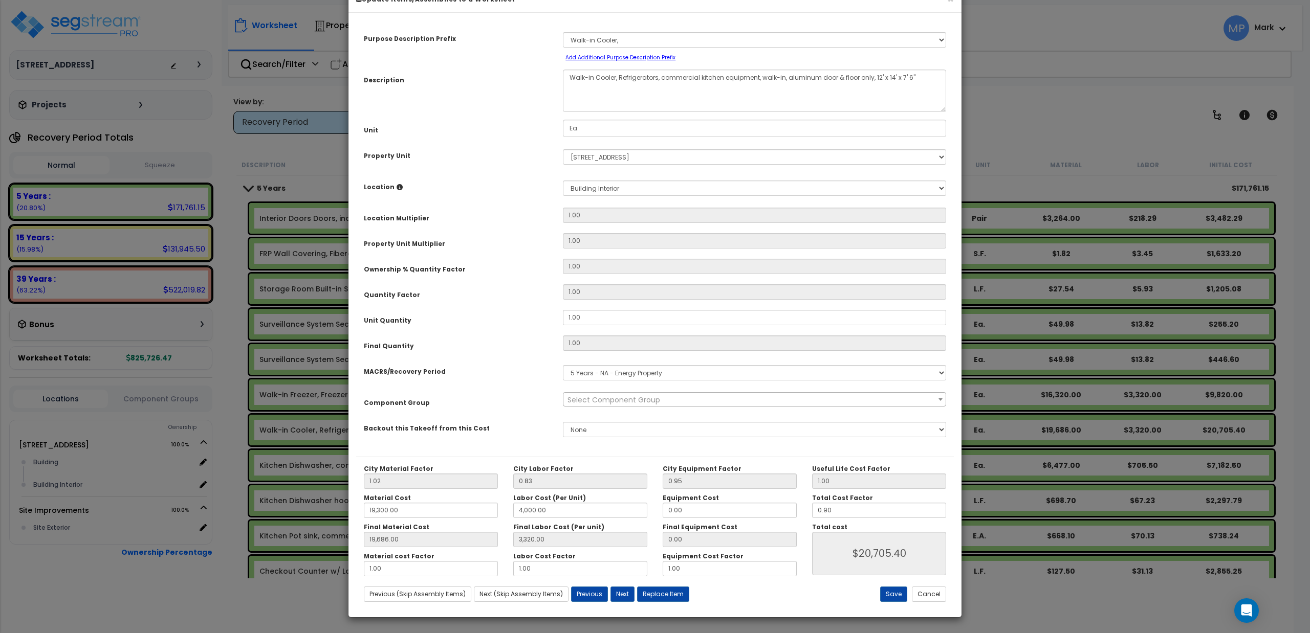
scroll to position [0, 0]
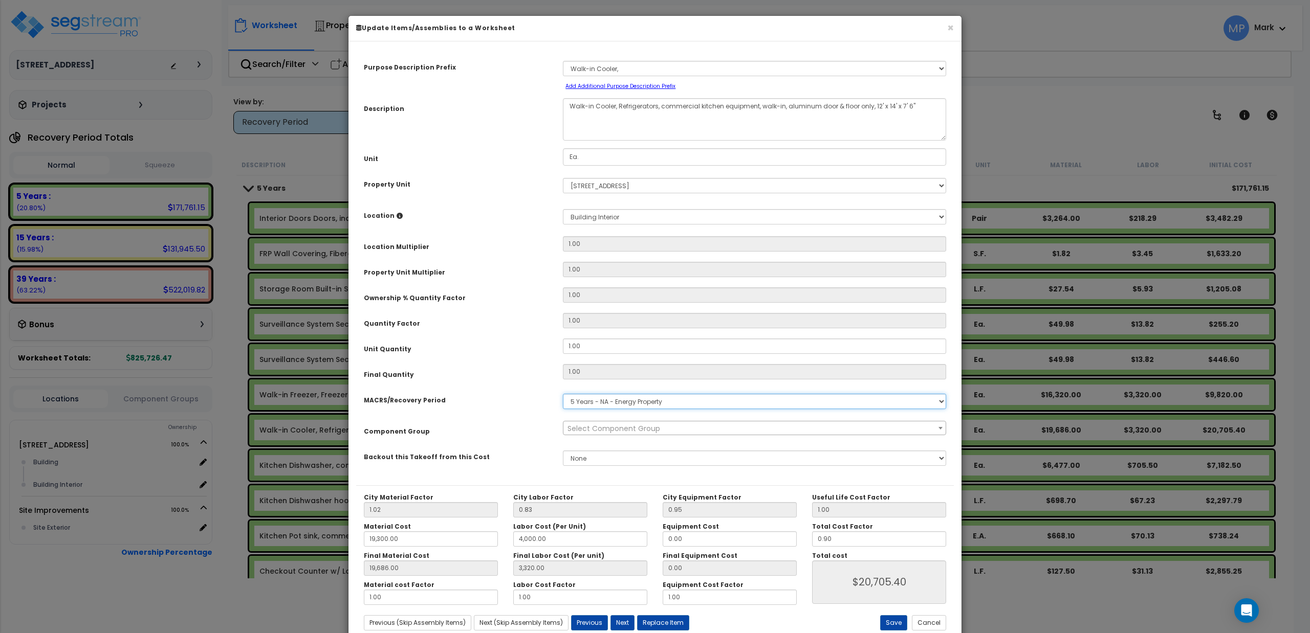
click at [612, 403] on select "Select MACRS/Recovery Period 5 Years - 57.0 - Distributive Trades & Services 5 …" at bounding box center [754, 401] width 383 height 15
select select "3667"
click at [563, 394] on select "Select MACRS/Recovery Period 5 Years - 57.0 - Distributive Trades & Services 5 …" at bounding box center [754, 401] width 383 height 15
select select "374"
drag, startPoint x: 846, startPoint y: 537, endPoint x: 806, endPoint y: 541, distance: 39.6
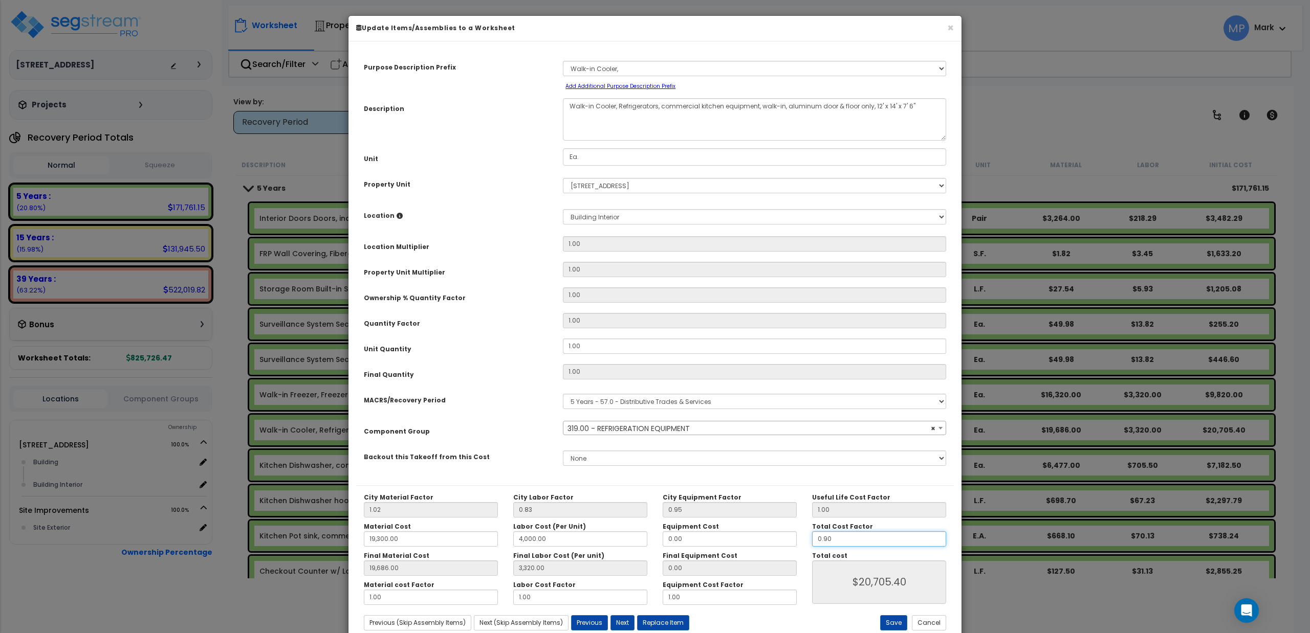
click at [806, 541] on div "Total Cost Factor 0.90" at bounding box center [878, 535] width 149 height 24
type input "19,686.00"
type input "3,320.00"
type input "."
type input "$20,705.40"
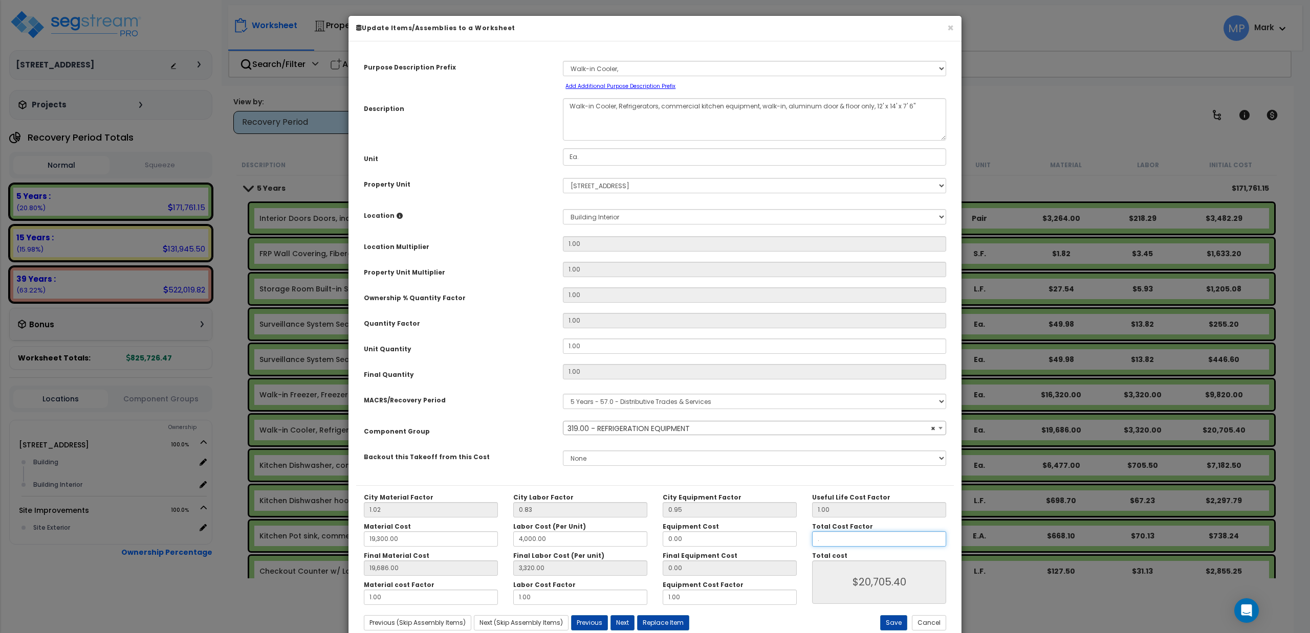
type input "19,686.00"
type input "3,320.00"
type input "$0.00"
type input "19,686.00"
type input "3,320.00"
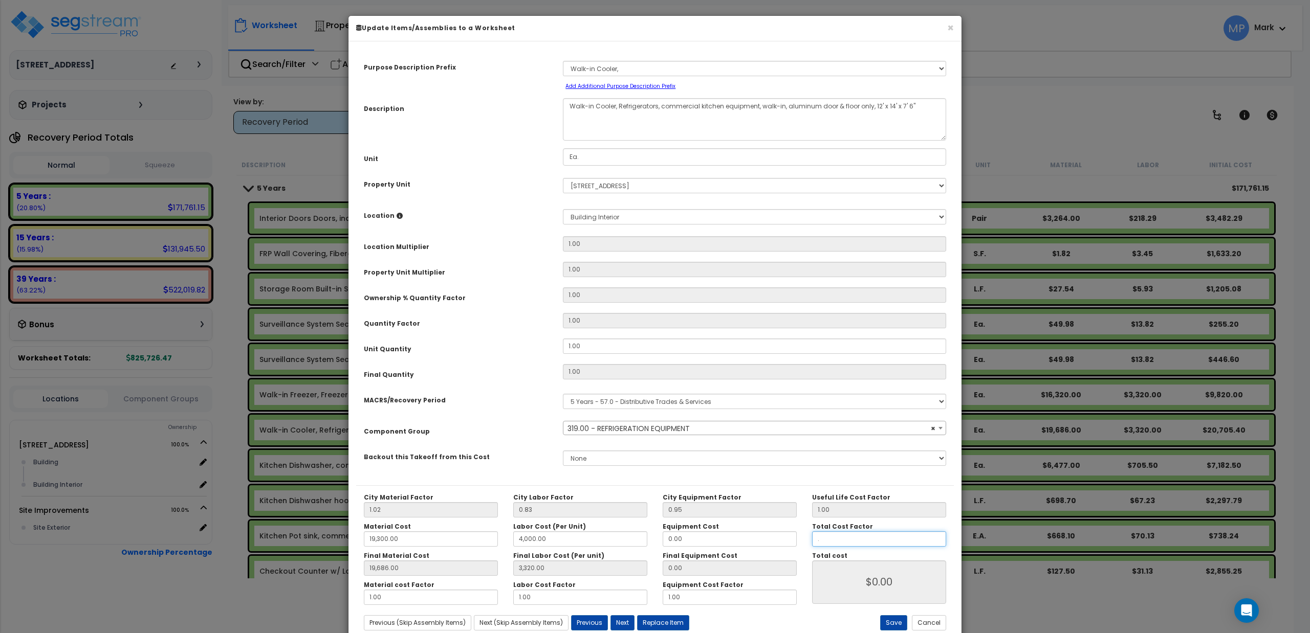
type input ".5"
type input "19,686.00"
type input "3,320.00"
type input "$11,503.00"
type input ".5"
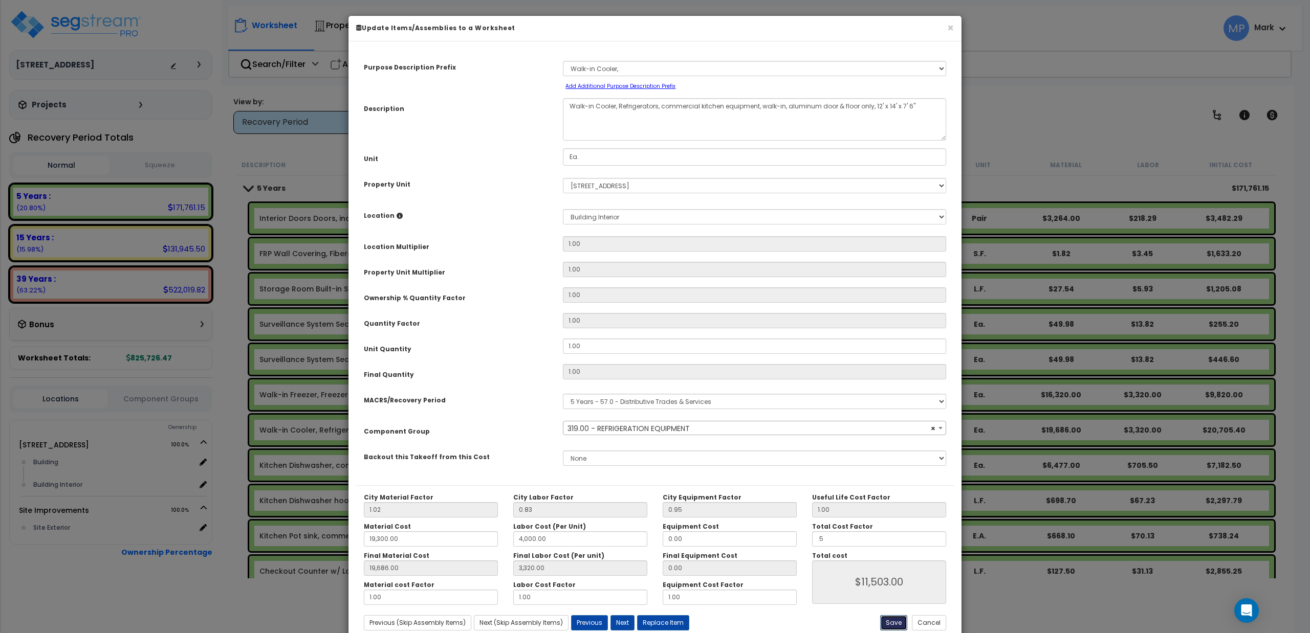
type input "19,686.00"
type input "3,320.00"
type input "$11,503.00"
click at [884, 621] on button "Save" at bounding box center [893, 623] width 27 height 15
type input "19300.00"
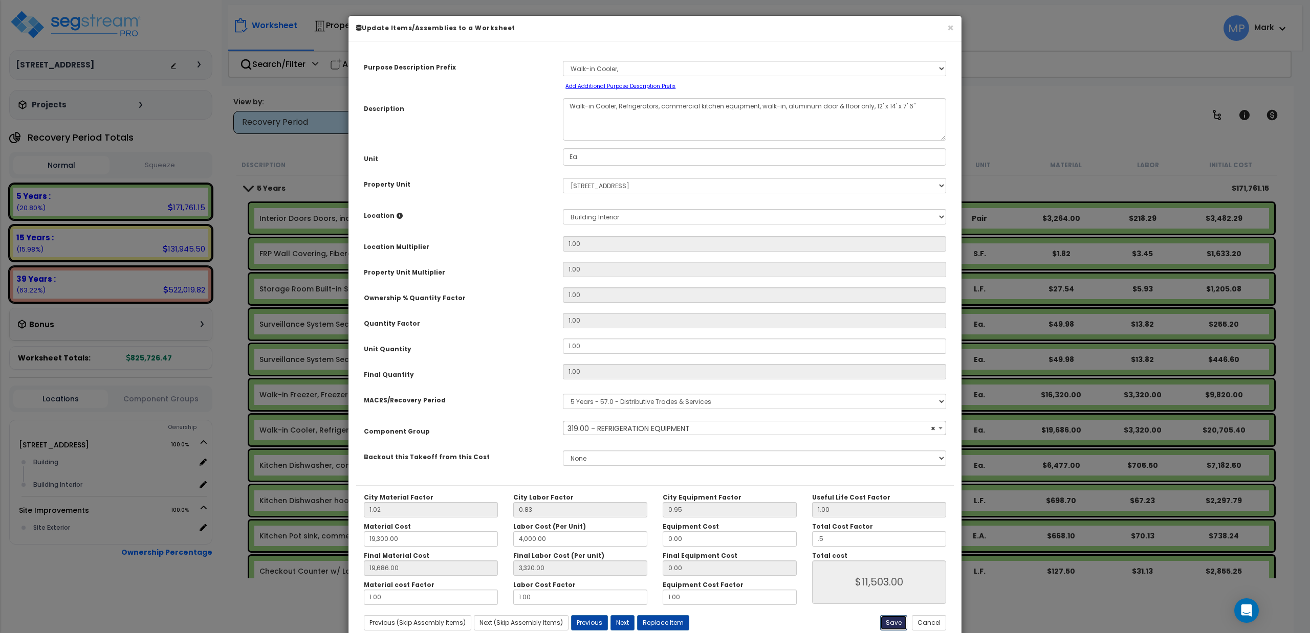
type input "4000.00"
type input "19686.00"
type input "3320.00"
type input "0.50"
type input "11503.00"
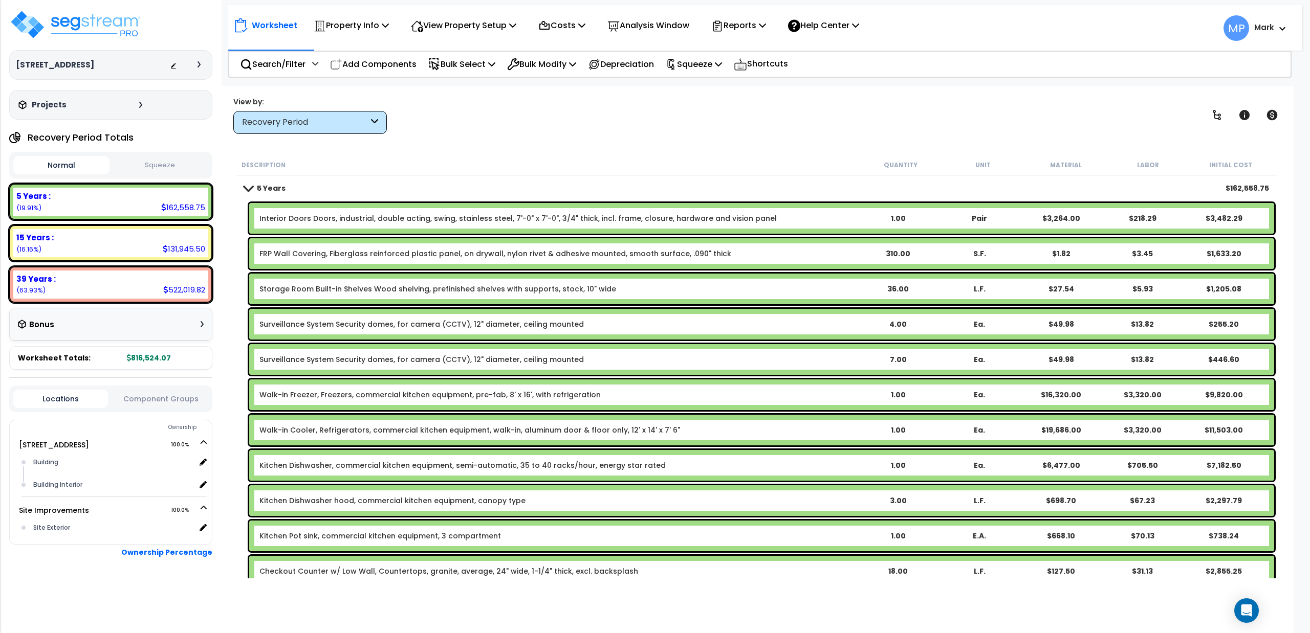
click at [248, 187] on span at bounding box center [248, 188] width 14 height 8
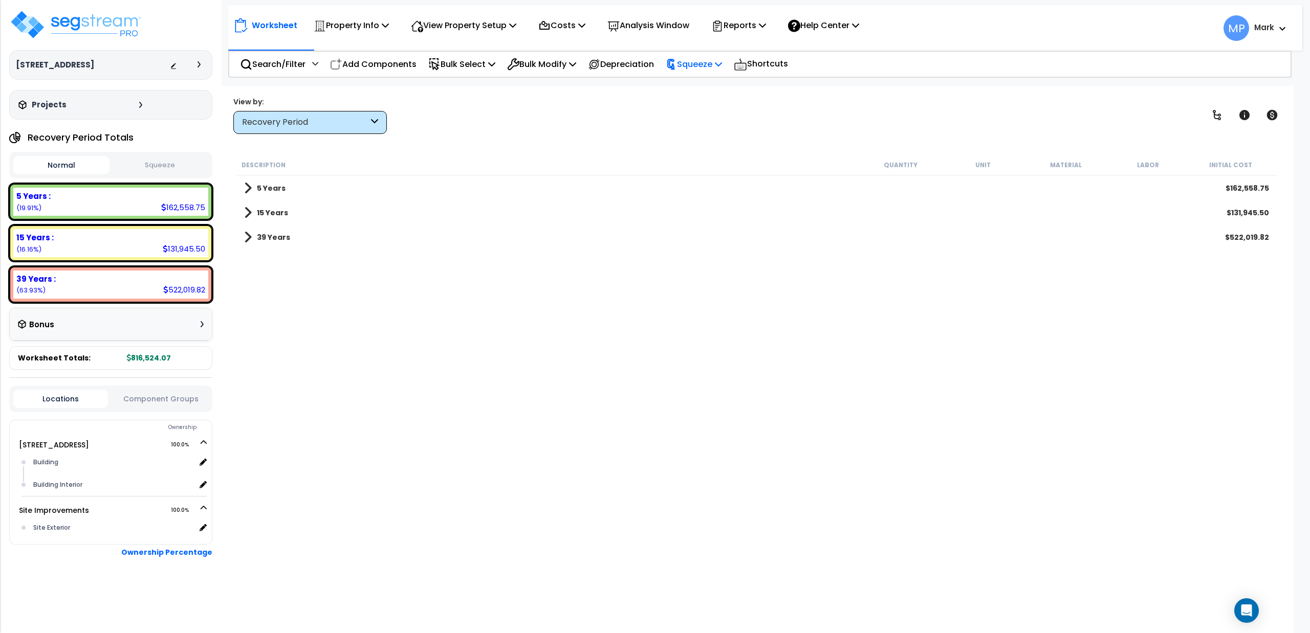
click at [703, 63] on p "Squeeze" at bounding box center [694, 64] width 56 height 14
click at [698, 88] on link "Squeeze" at bounding box center [711, 87] width 101 height 20
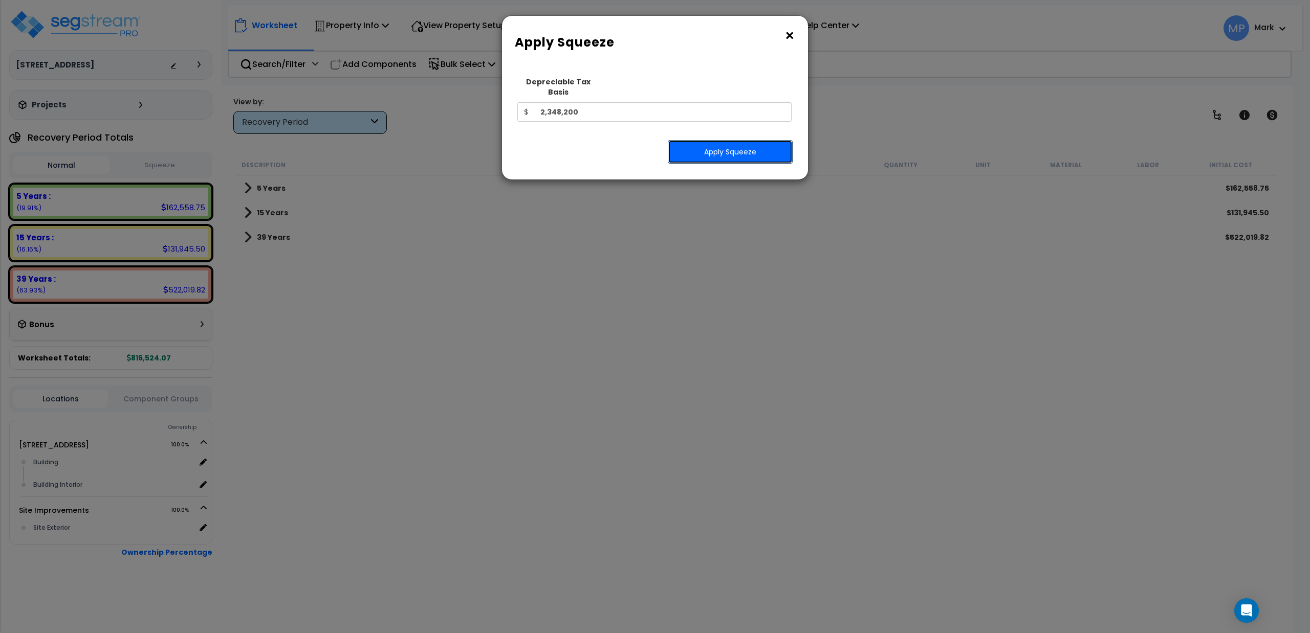
click at [715, 145] on button "Apply Squeeze" at bounding box center [730, 152] width 125 height 24
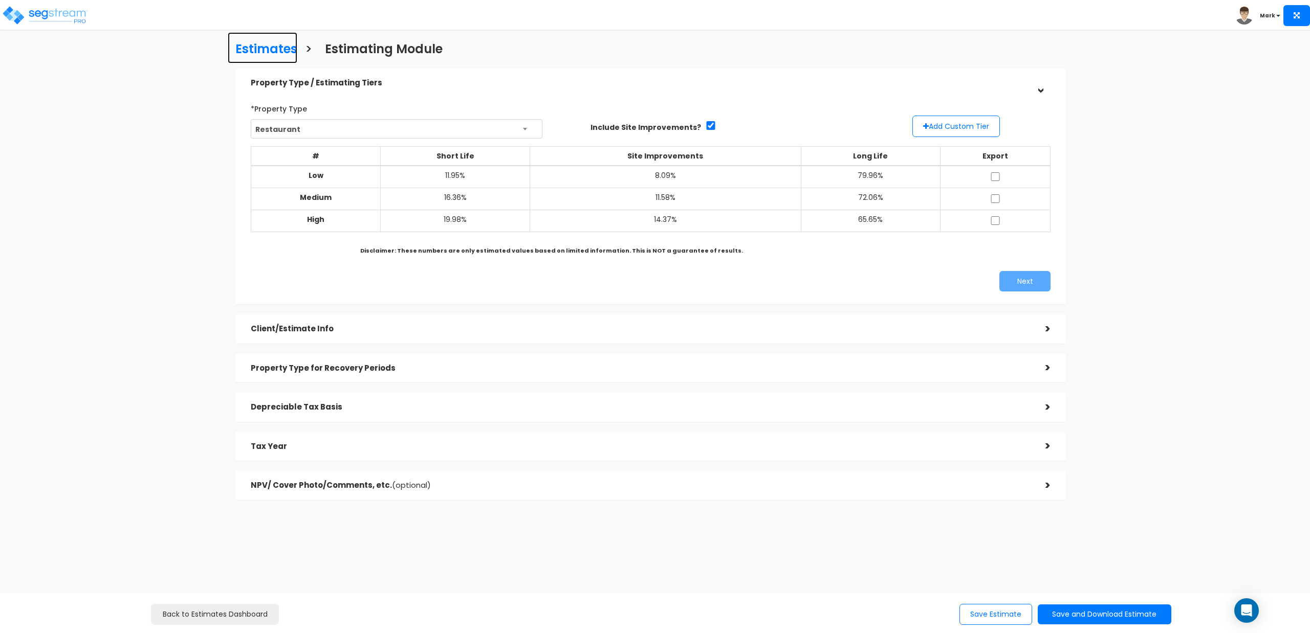
click at [285, 52] on h3 "Estimates" at bounding box center [266, 50] width 62 height 16
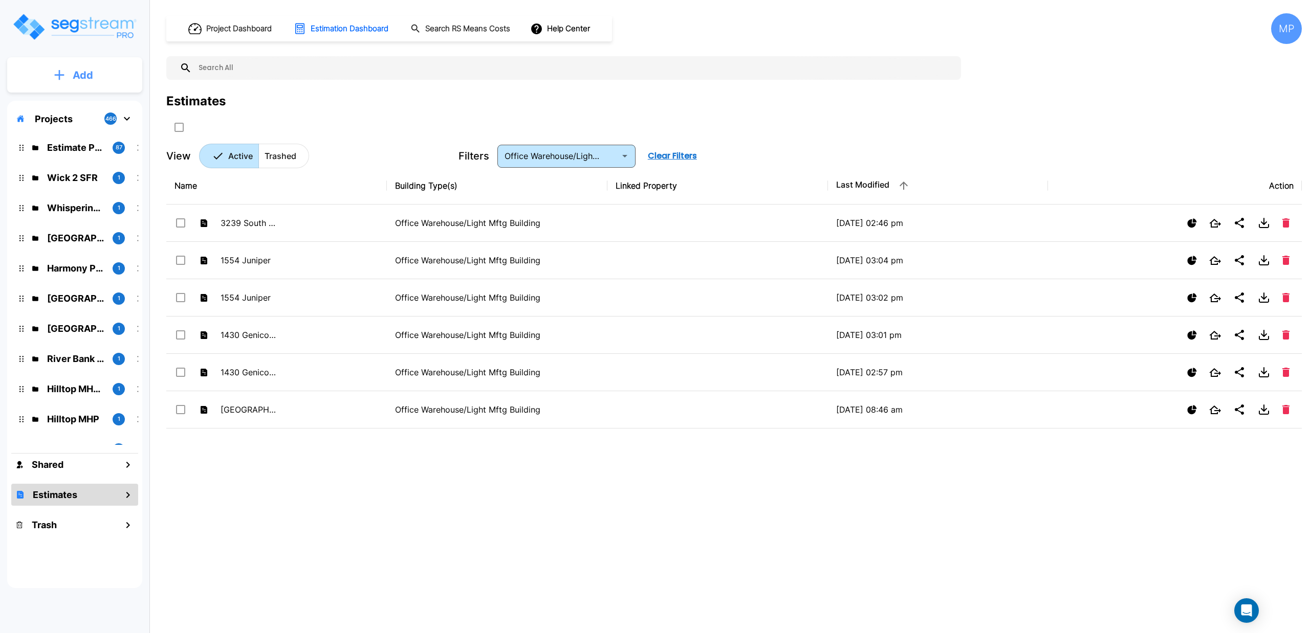
click at [87, 74] on p "Add" at bounding box center [83, 75] width 20 height 15
click at [78, 163] on p "Add Estimate" at bounding box center [81, 162] width 52 height 12
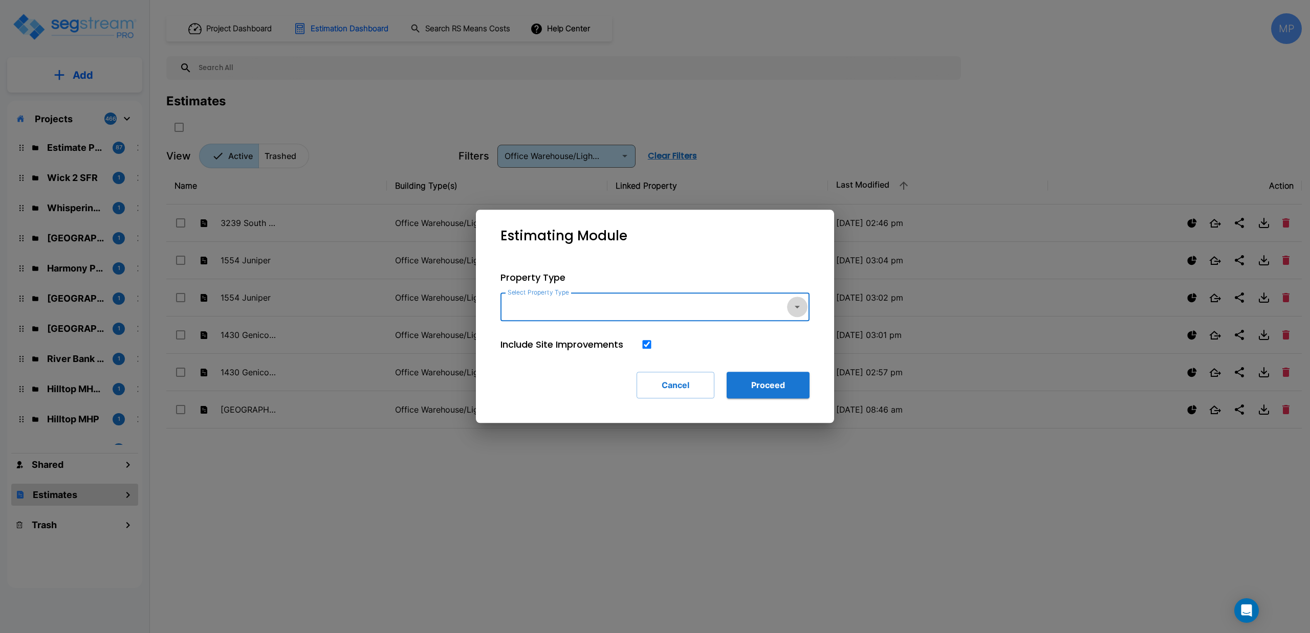
click at [792, 304] on icon "button" at bounding box center [797, 307] width 12 height 12
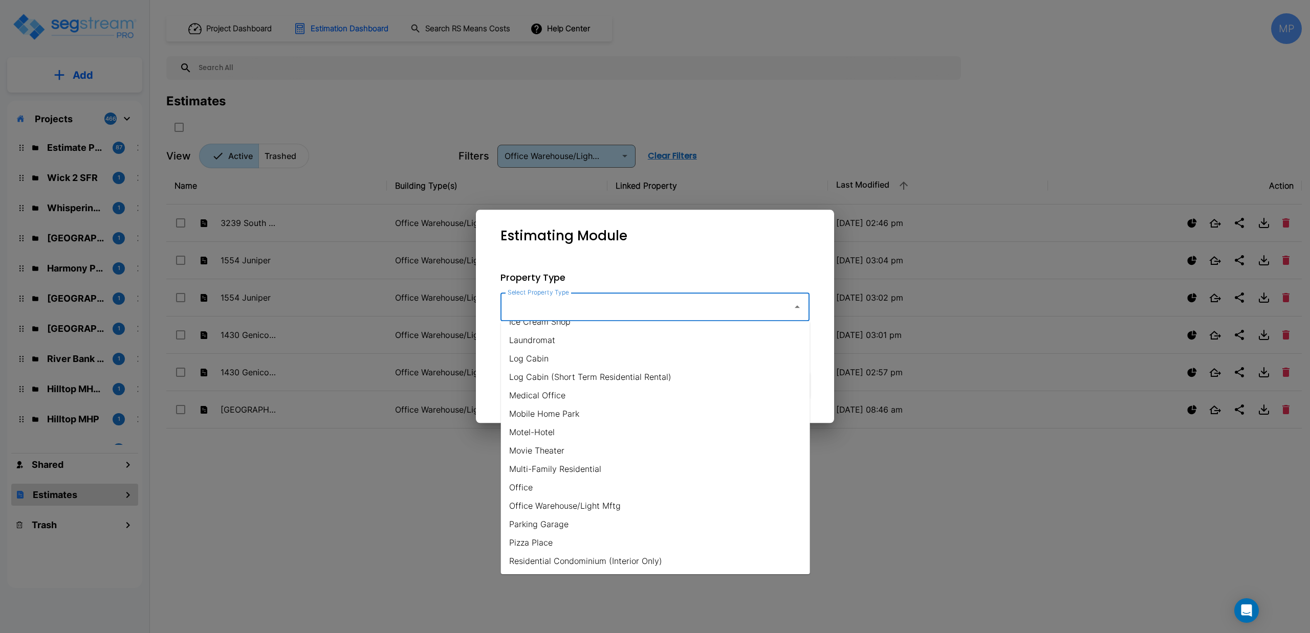
scroll to position [402, 0]
click at [572, 377] on li "Ice Cream Shop" at bounding box center [655, 374] width 309 height 18
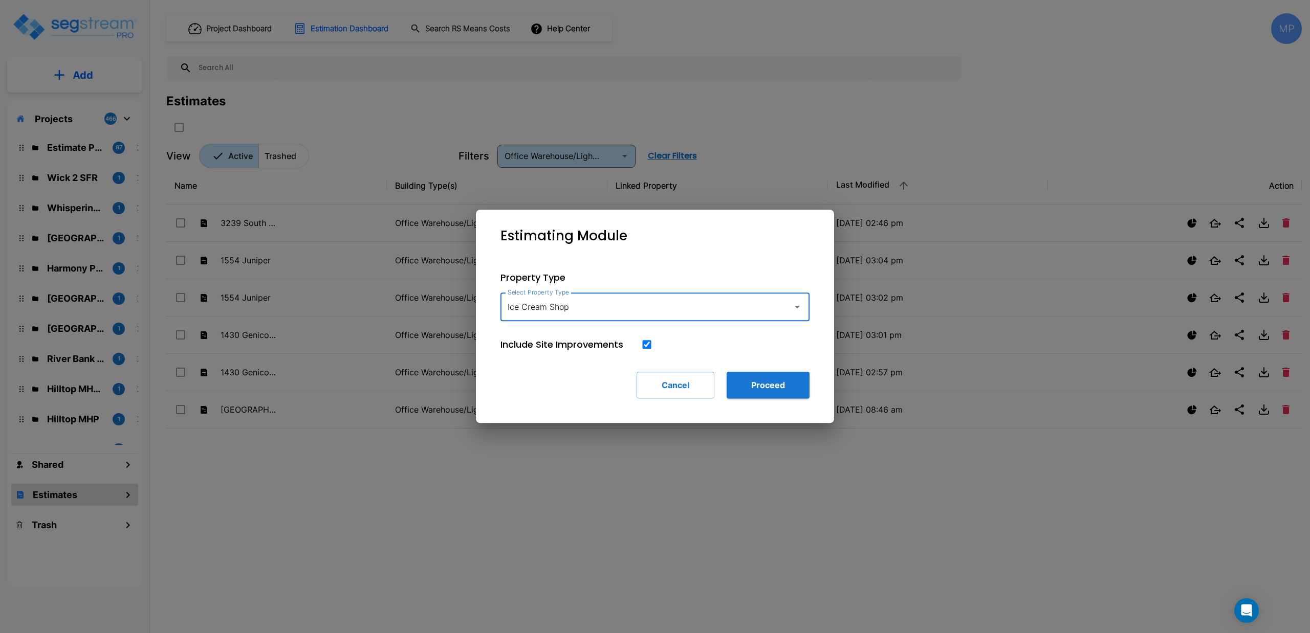
type input "Ice Cream Shop"
click at [783, 387] on button "Proceed" at bounding box center [768, 385] width 83 height 27
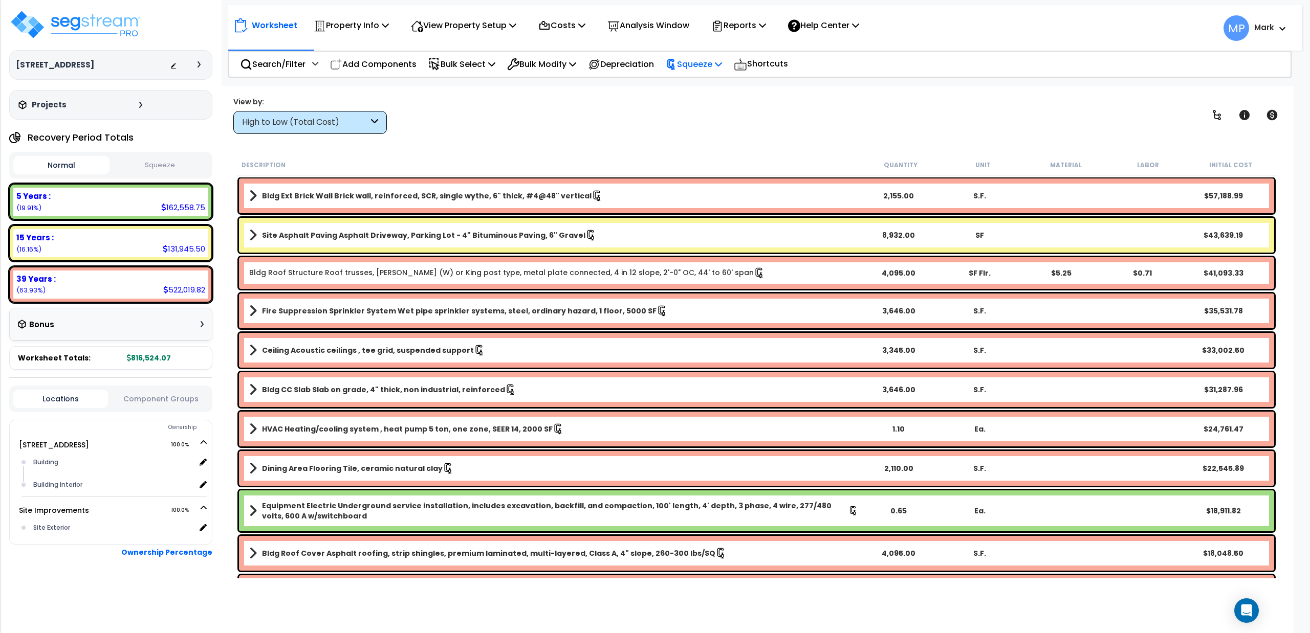
click at [703, 65] on p "Squeeze" at bounding box center [694, 64] width 56 height 14
click at [697, 84] on link "Re-squeeze" at bounding box center [711, 87] width 101 height 20
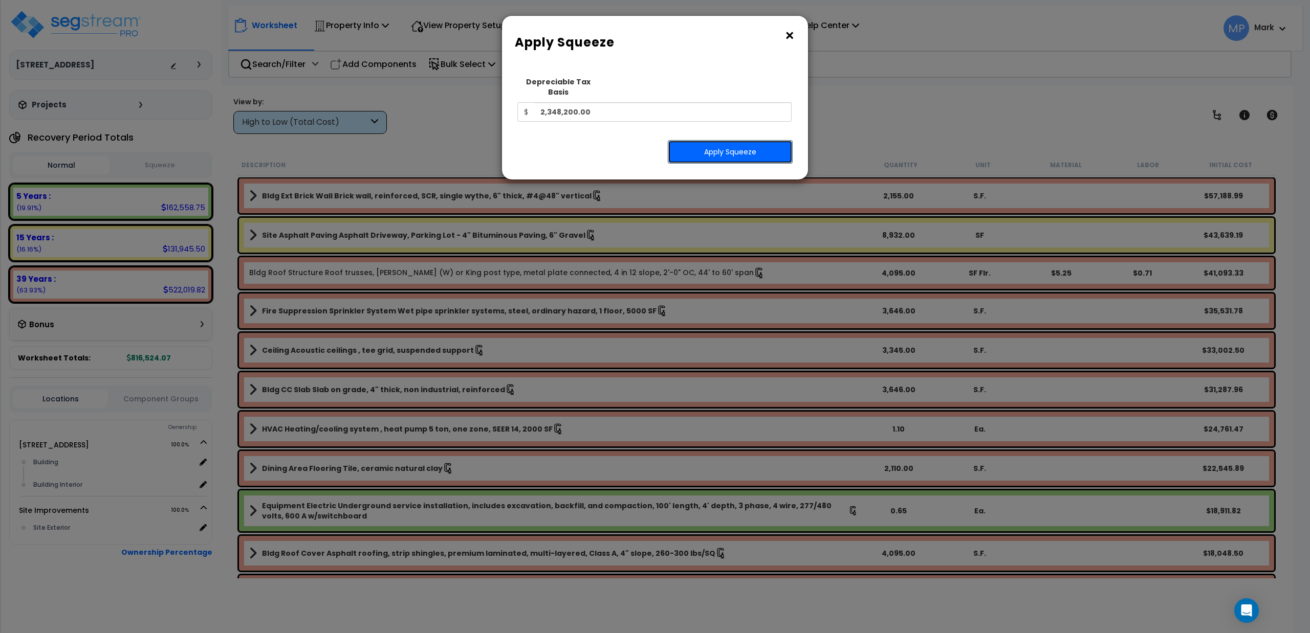
click at [726, 142] on button "Apply Squeeze" at bounding box center [730, 152] width 125 height 24
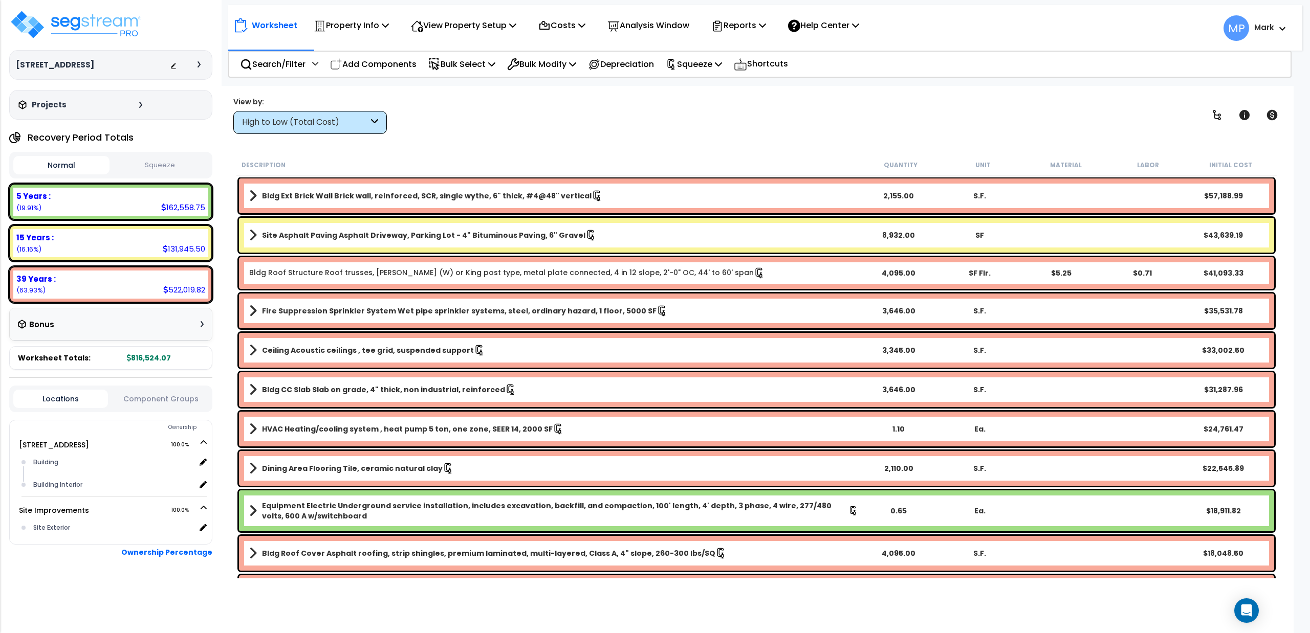
click at [375, 122] on icon at bounding box center [374, 123] width 7 height 12
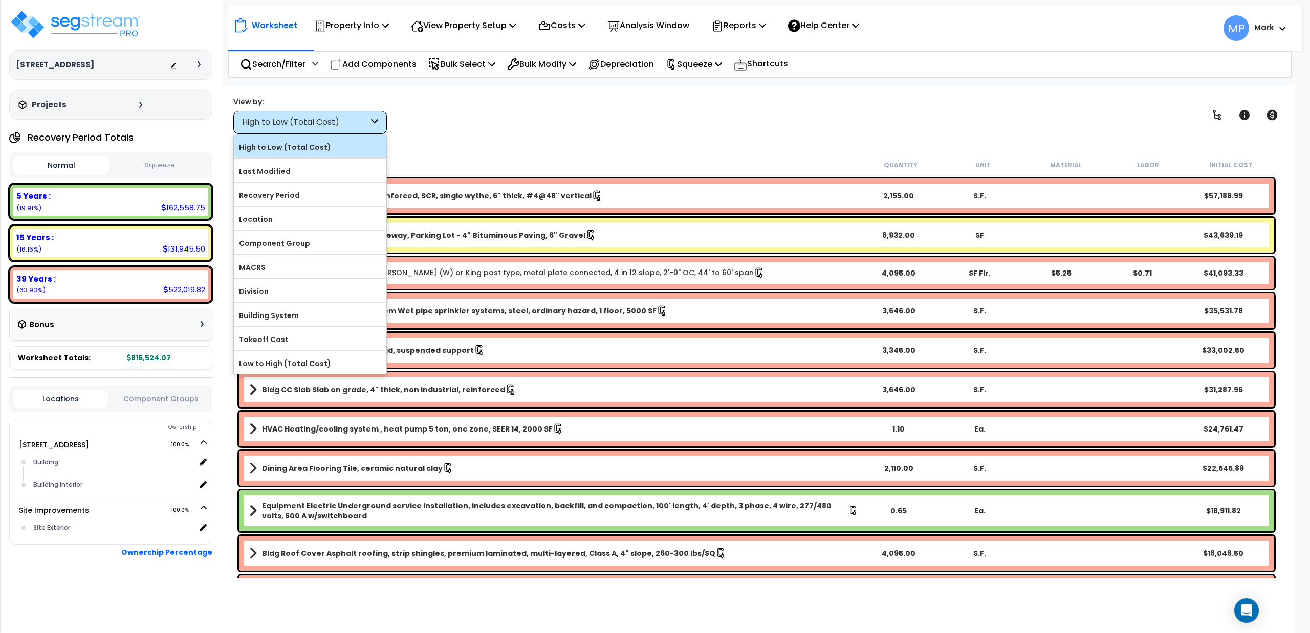
click at [301, 148] on label "High to Low (Total Cost)" at bounding box center [310, 147] width 152 height 15
click at [0, 0] on input "High to Low (Total Cost)" at bounding box center [0, 0] width 0 height 0
click at [280, 193] on label "Recovery Period" at bounding box center [310, 195] width 152 height 15
click at [0, 0] on input "Recovery Period" at bounding box center [0, 0] width 0 height 0
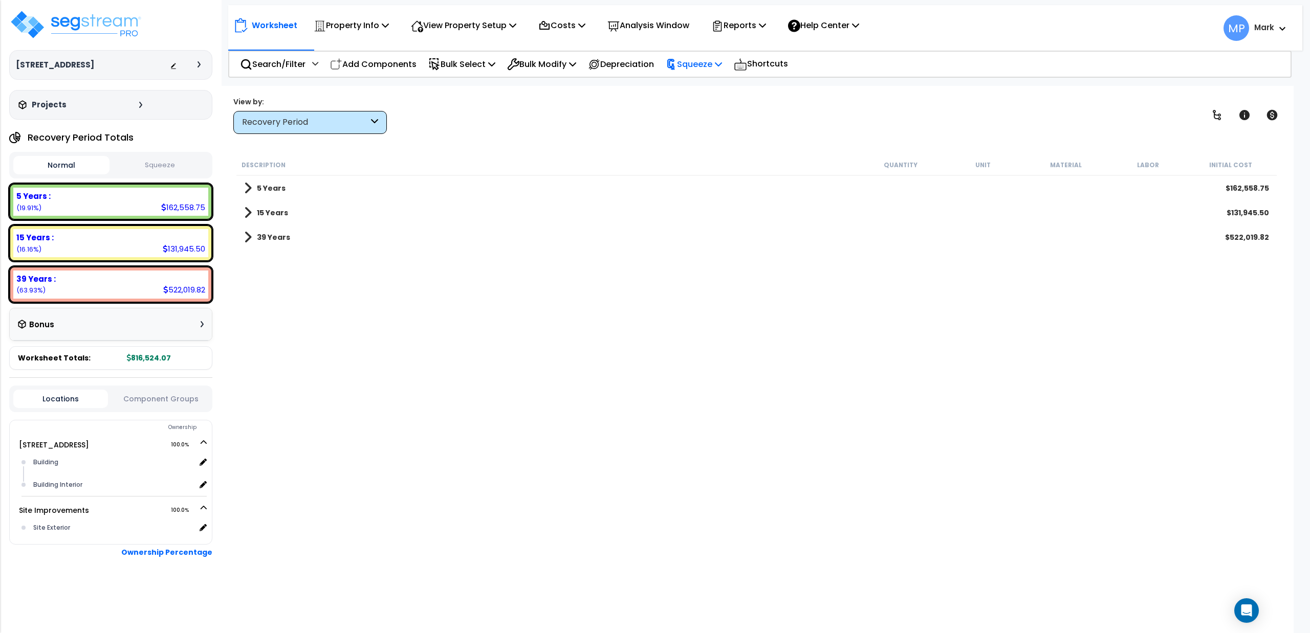
click at [721, 60] on p "Squeeze" at bounding box center [694, 64] width 56 height 14
click at [549, 128] on div "View by: Recovery Period High to Low (Total Cost)" at bounding box center [757, 115] width 1054 height 38
click at [195, 61] on div at bounding box center [188, 65] width 36 height 10
click at [199, 65] on icon at bounding box center [199, 64] width 3 height 6
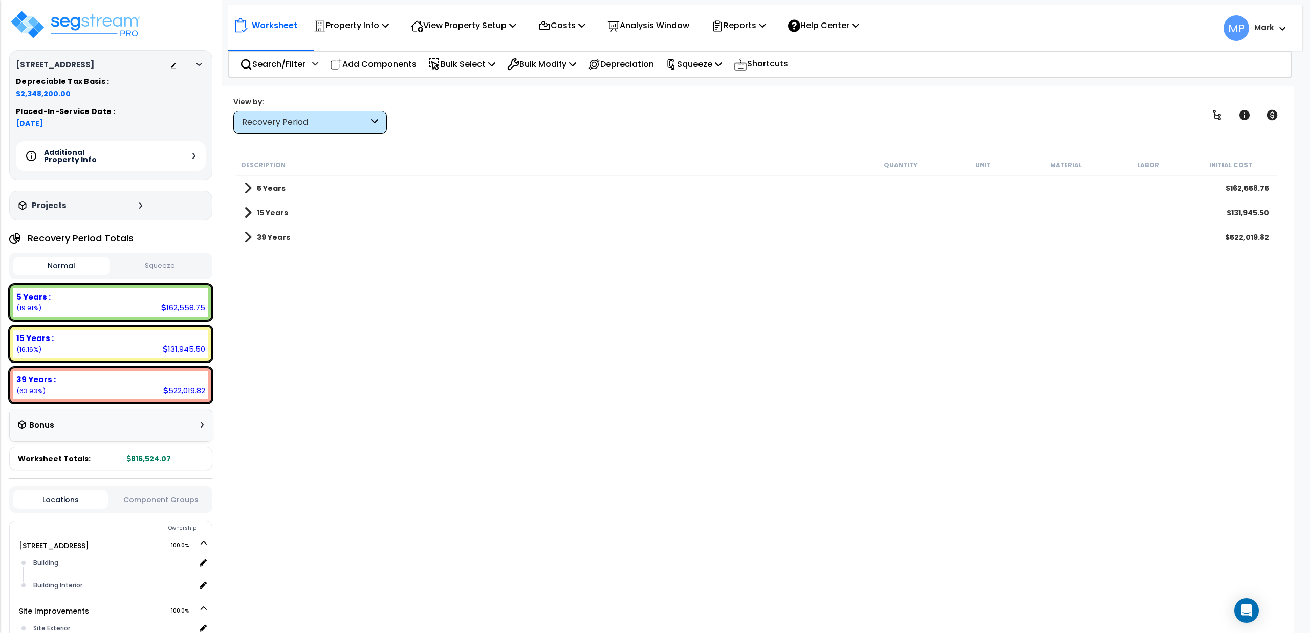
click at [189, 154] on div "Additional Property Info" at bounding box center [111, 156] width 190 height 30
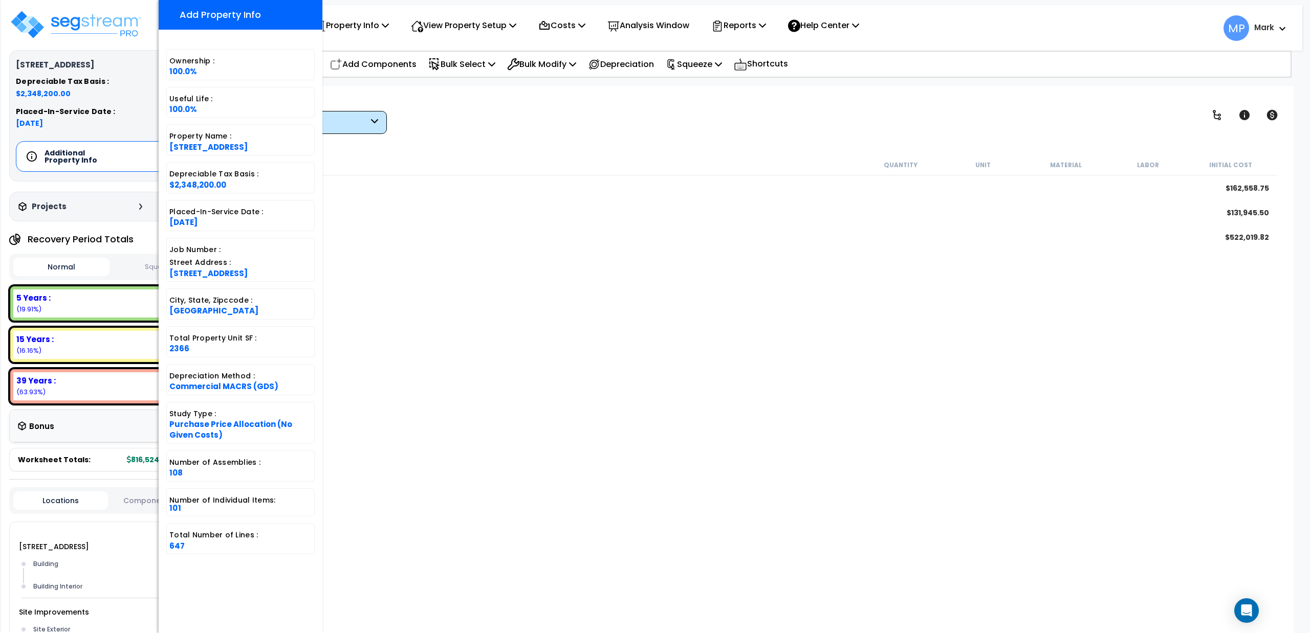
click at [440, 114] on div "View by: Recovery Period High to Low (Total Cost)" at bounding box center [757, 115] width 1054 height 38
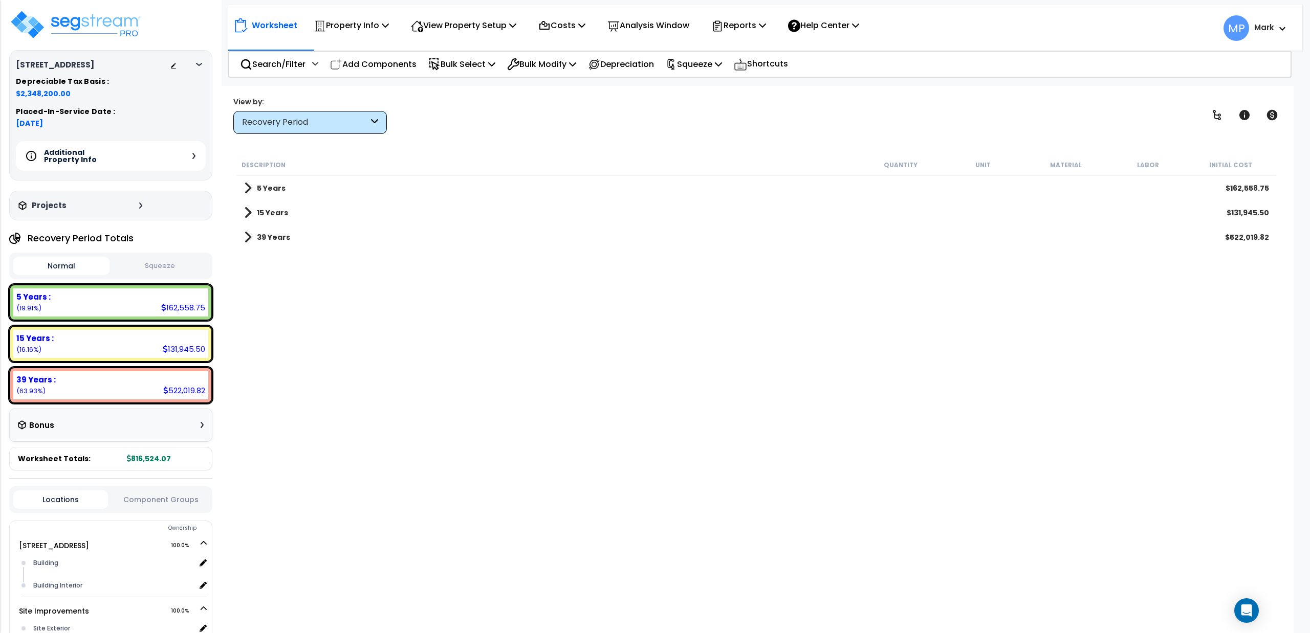
click at [135, 207] on div "Projects" at bounding box center [82, 206] width 132 height 10
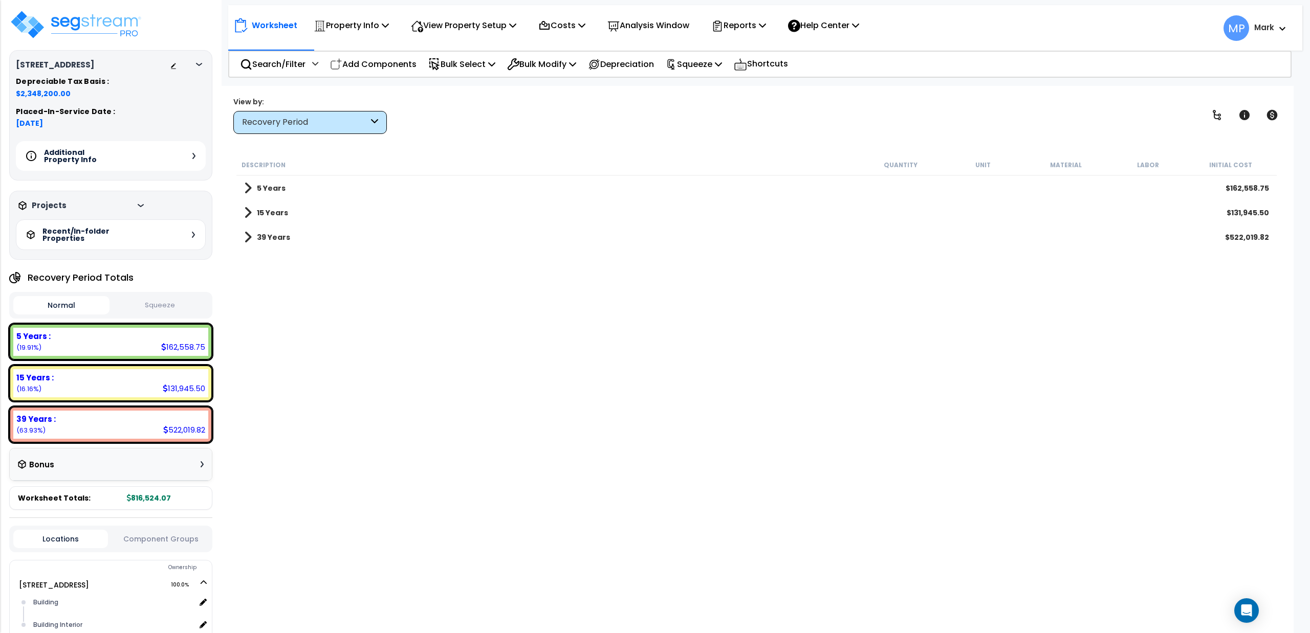
click at [138, 207] on icon at bounding box center [141, 205] width 6 height 3
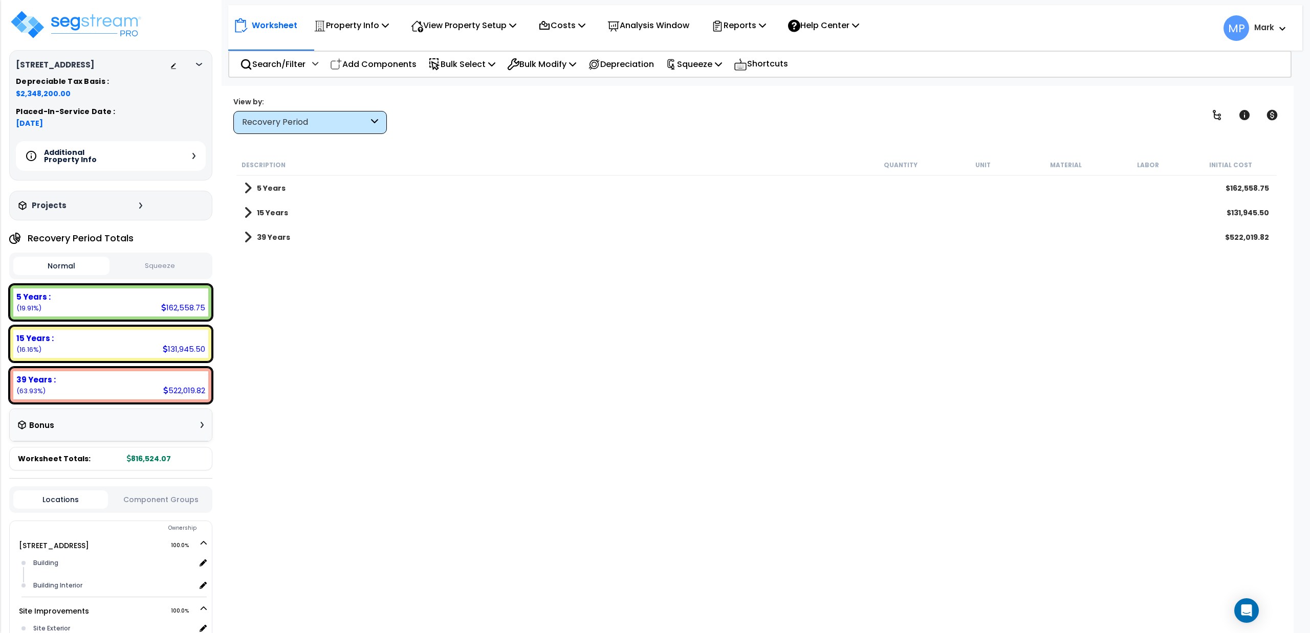
click at [156, 266] on button "Squeeze" at bounding box center [160, 266] width 96 height 18
click at [758, 26] on p "Reports" at bounding box center [738, 25] width 55 height 14
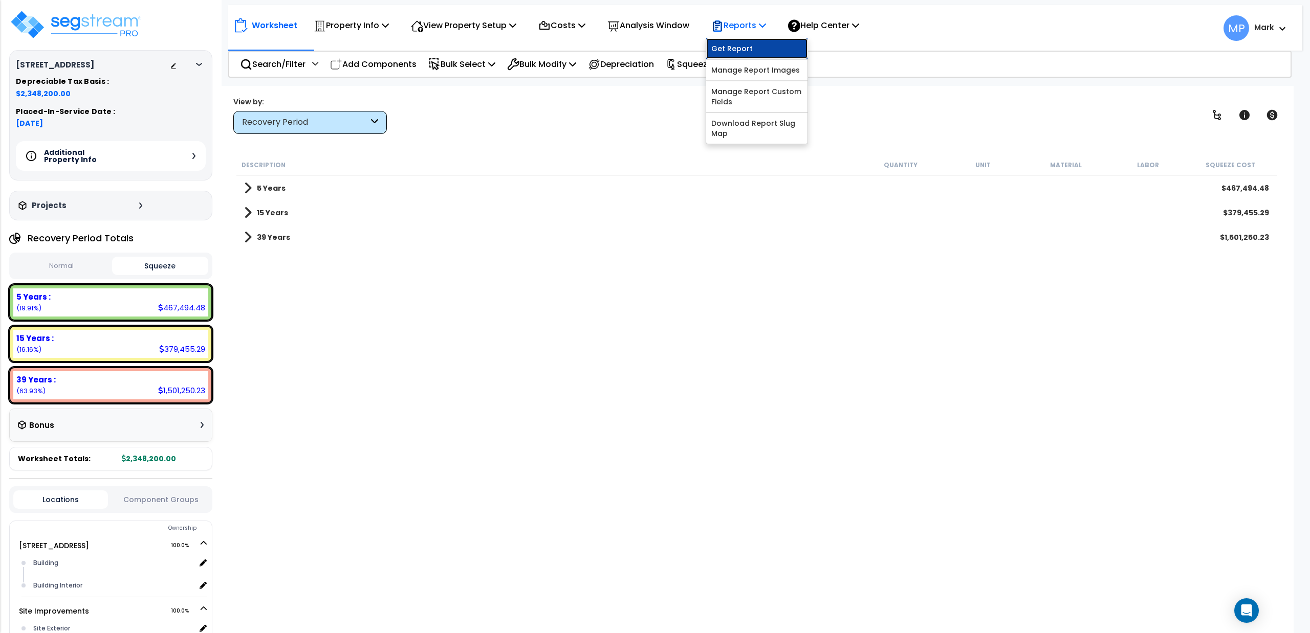
click at [752, 48] on link "Get Report" at bounding box center [756, 48] width 101 height 20
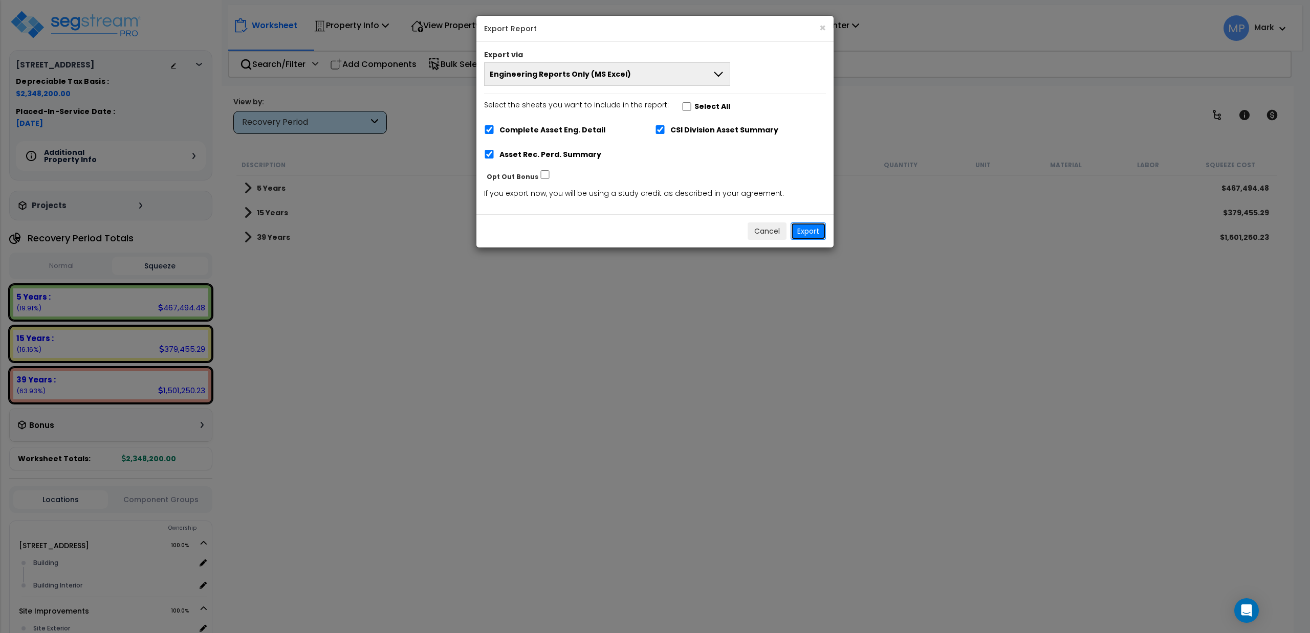
click at [810, 229] on button "Export" at bounding box center [808, 231] width 35 height 17
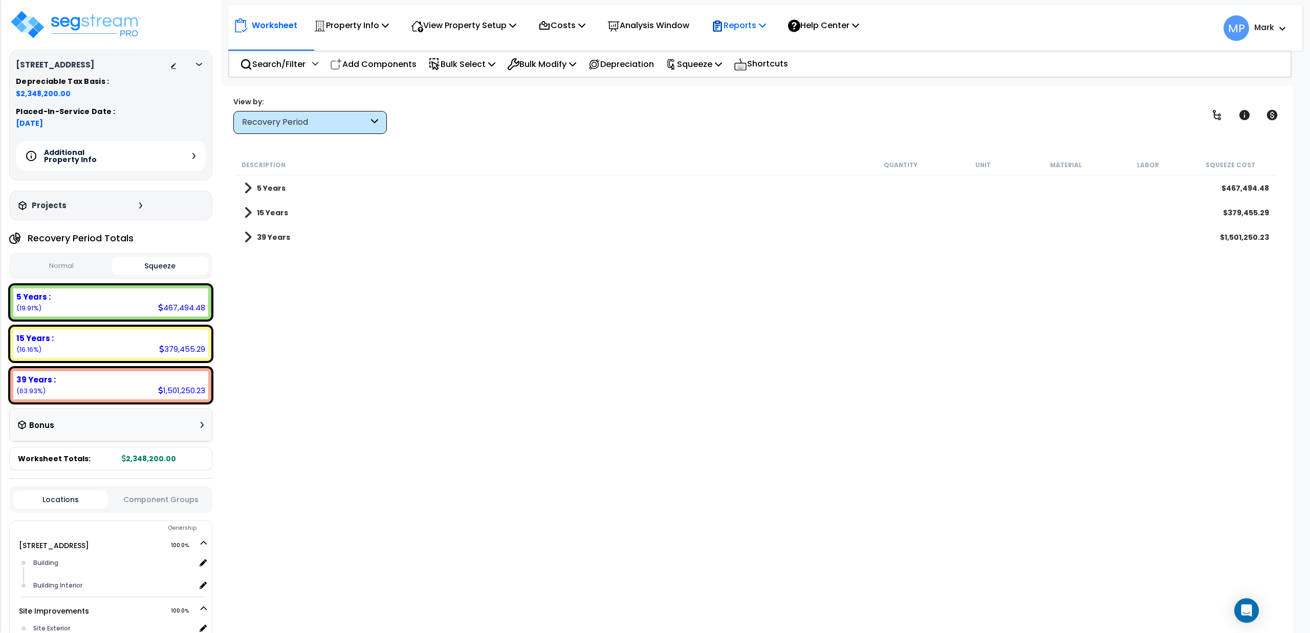
click at [766, 26] on icon at bounding box center [762, 25] width 7 height 8
click at [759, 49] on link "Get Report" at bounding box center [756, 48] width 101 height 20
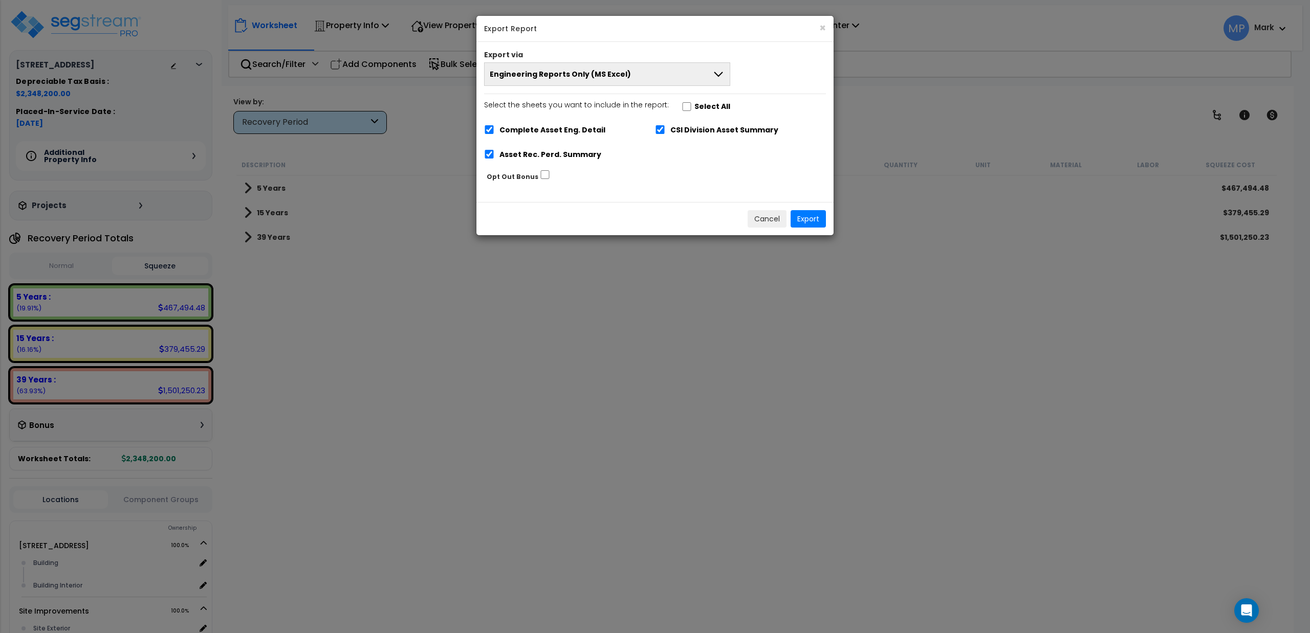
click at [718, 77] on icon at bounding box center [718, 74] width 9 height 5
click at [542, 119] on li "Complete Final Report (PDF)" at bounding box center [607, 121] width 245 height 23
click at [805, 222] on button "Export" at bounding box center [808, 218] width 35 height 17
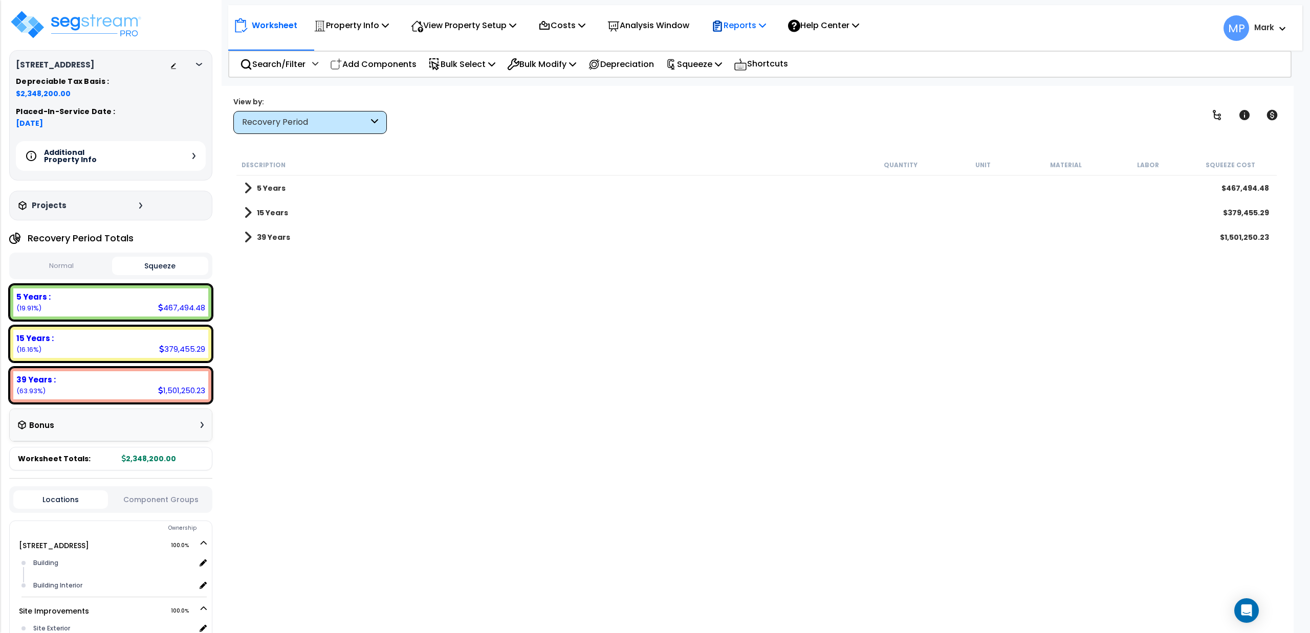
click at [766, 26] on icon at bounding box center [762, 25] width 7 height 8
click at [766, 122] on link "Download Report Slug Map" at bounding box center [756, 128] width 101 height 31
